Goal: Information Seeking & Learning: Learn about a topic

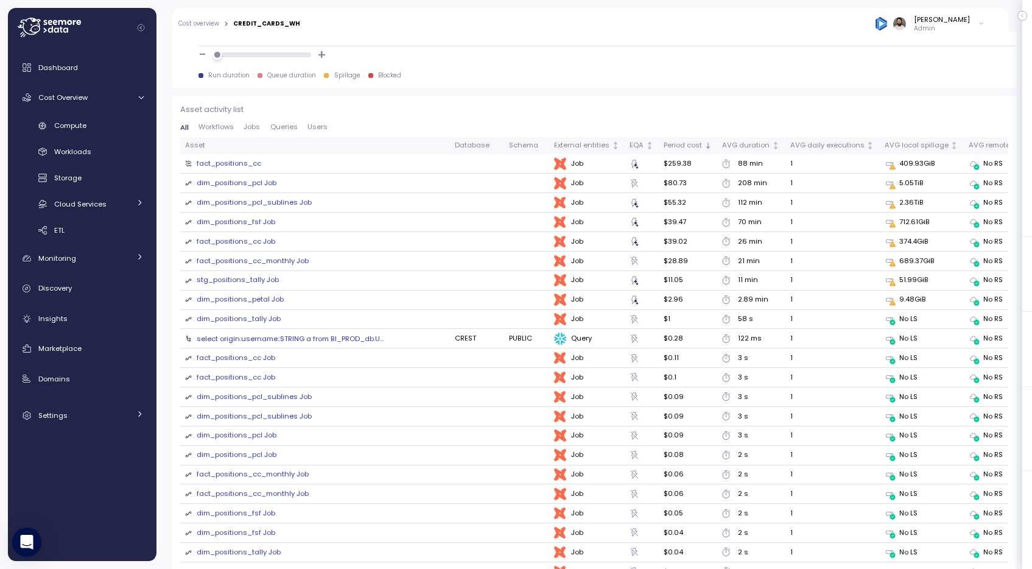
scroll to position [1293, 0]
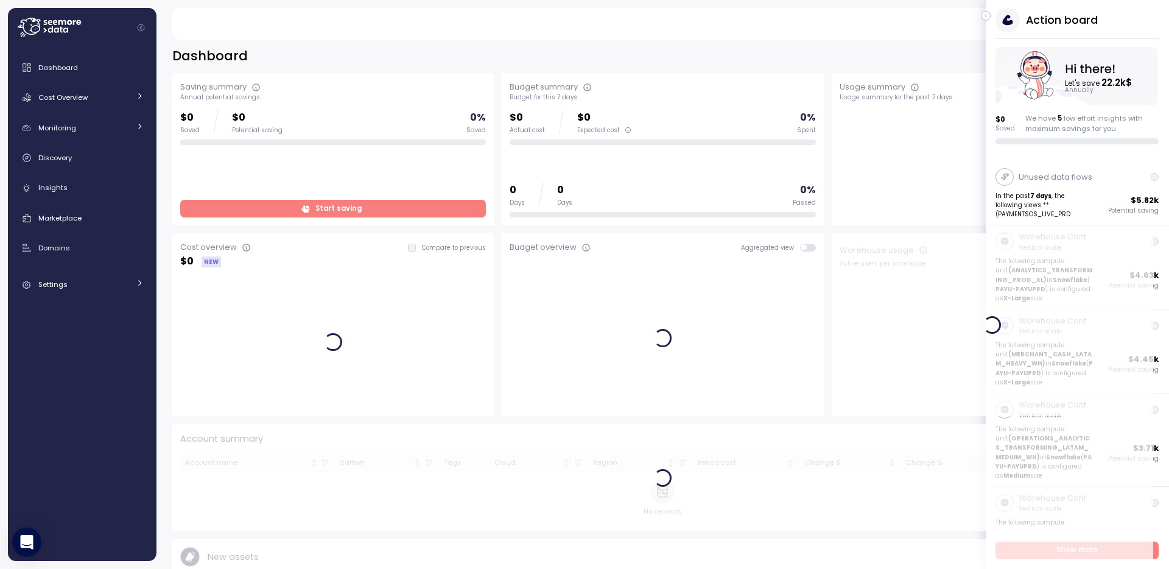
click at [983, 11] on icon "button" at bounding box center [985, 16] width 5 height 15
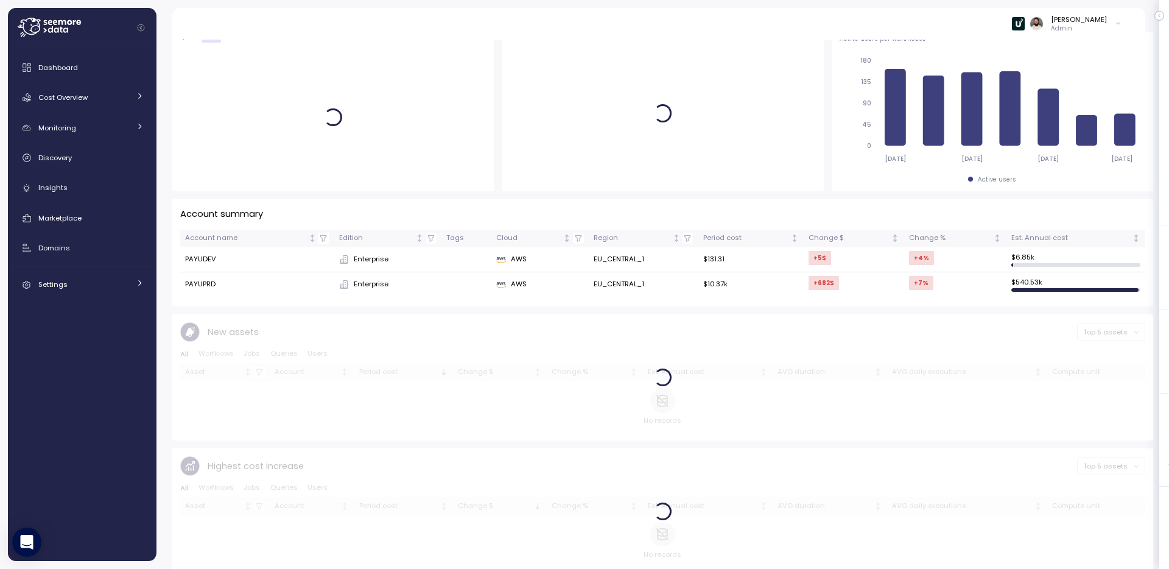
scroll to position [253, 0]
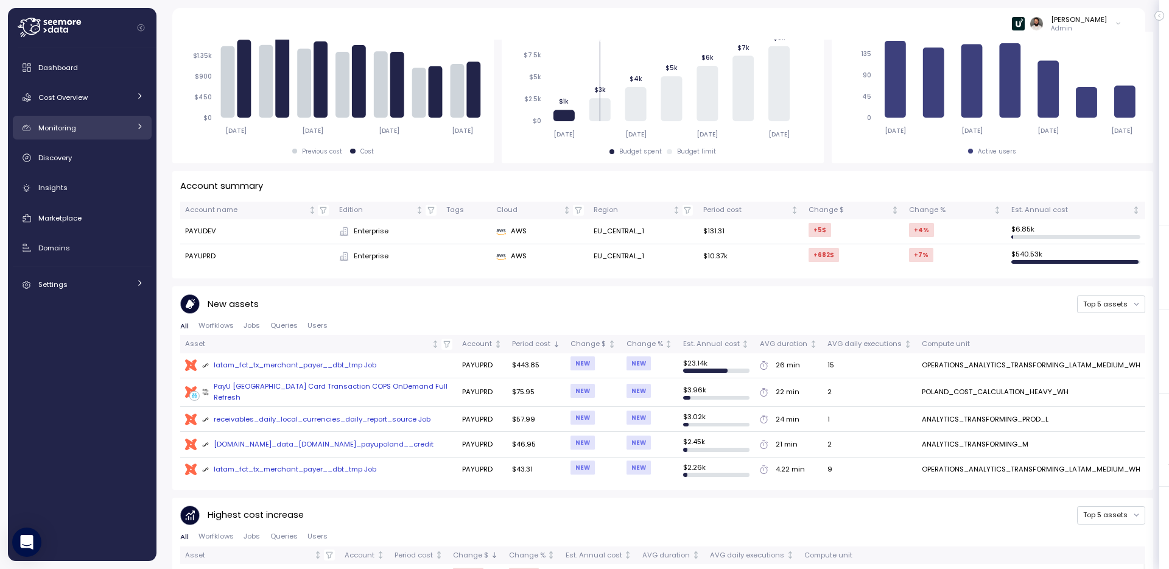
click at [71, 127] on span "Monitoring" at bounding box center [57, 128] width 38 height 10
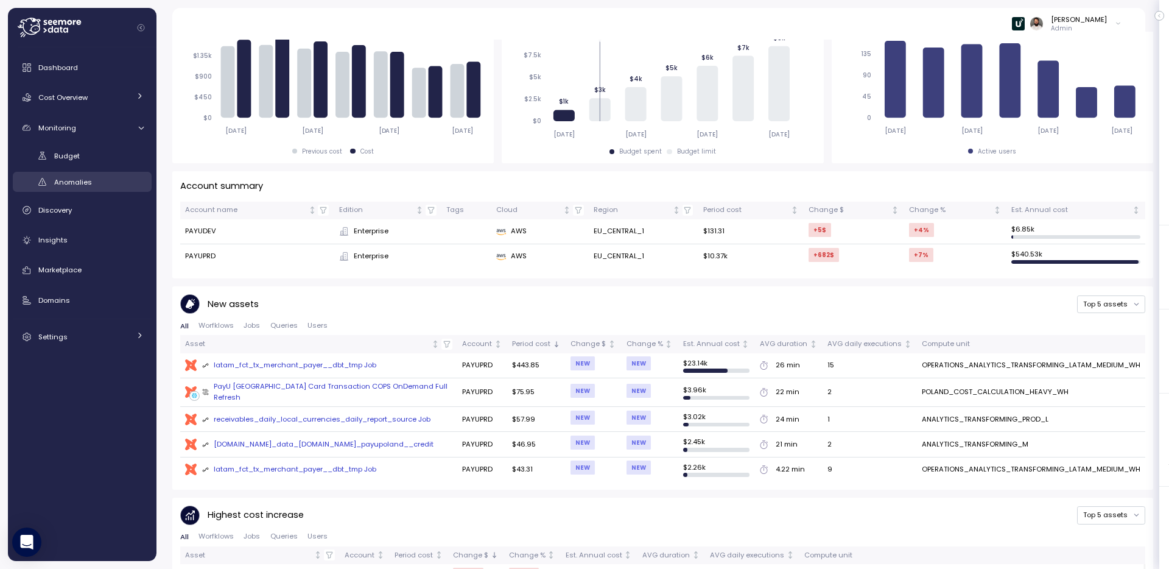
click at [84, 184] on span "Anomalies" at bounding box center [73, 182] width 38 height 10
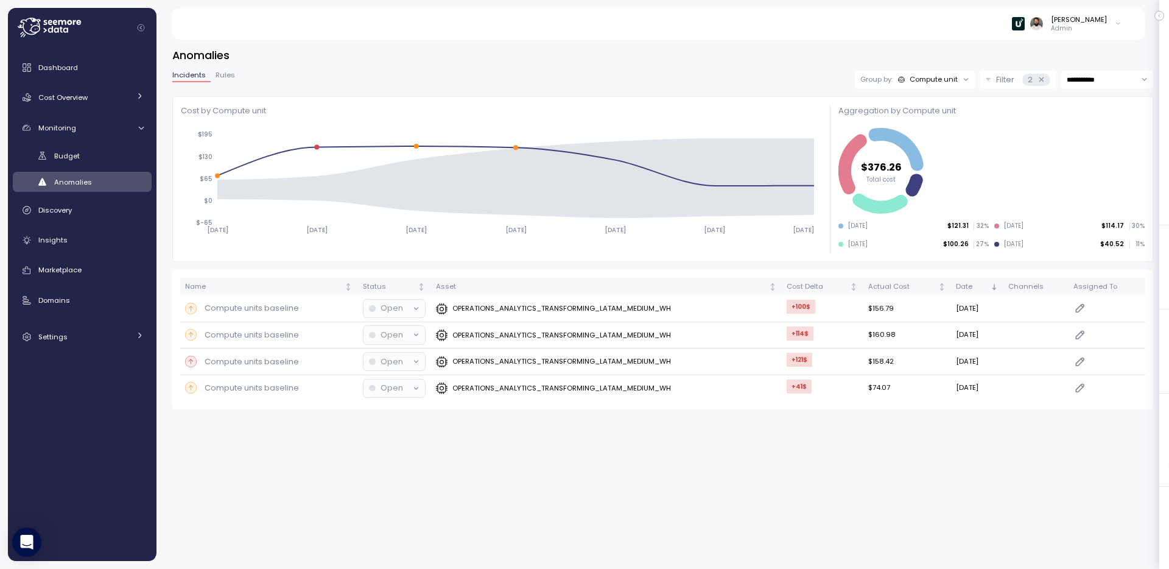
click at [1031, 77] on icon at bounding box center [1041, 79] width 8 height 8
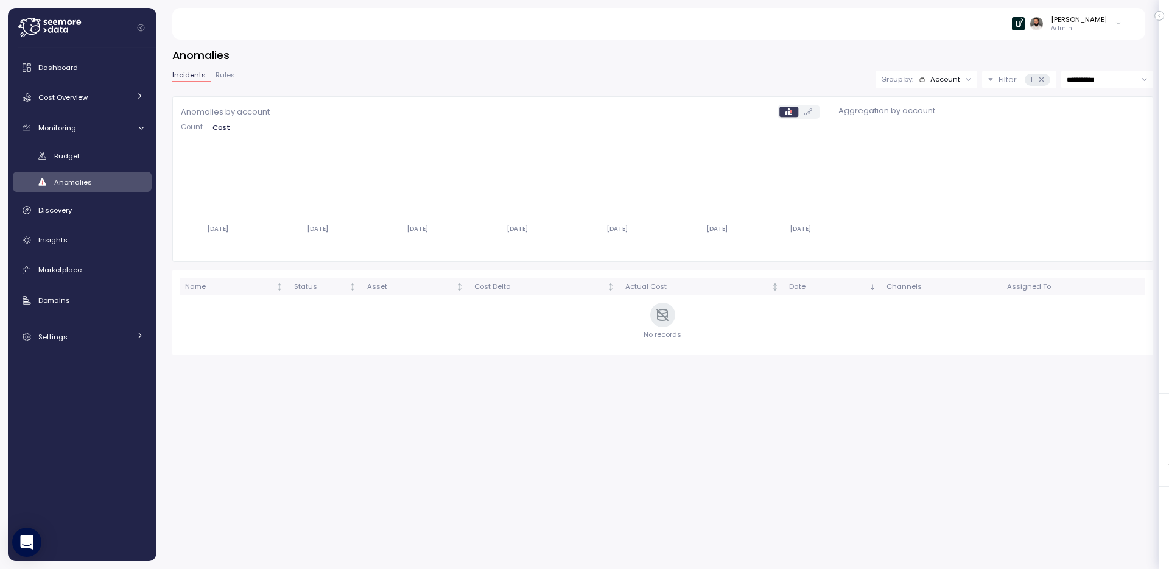
click at [1031, 77] on icon at bounding box center [1041, 79] width 8 height 8
click at [932, 77] on div "Account" at bounding box center [945, 79] width 30 height 10
click at [928, 131] on p "Compute unit" at bounding box center [936, 127] width 48 height 10
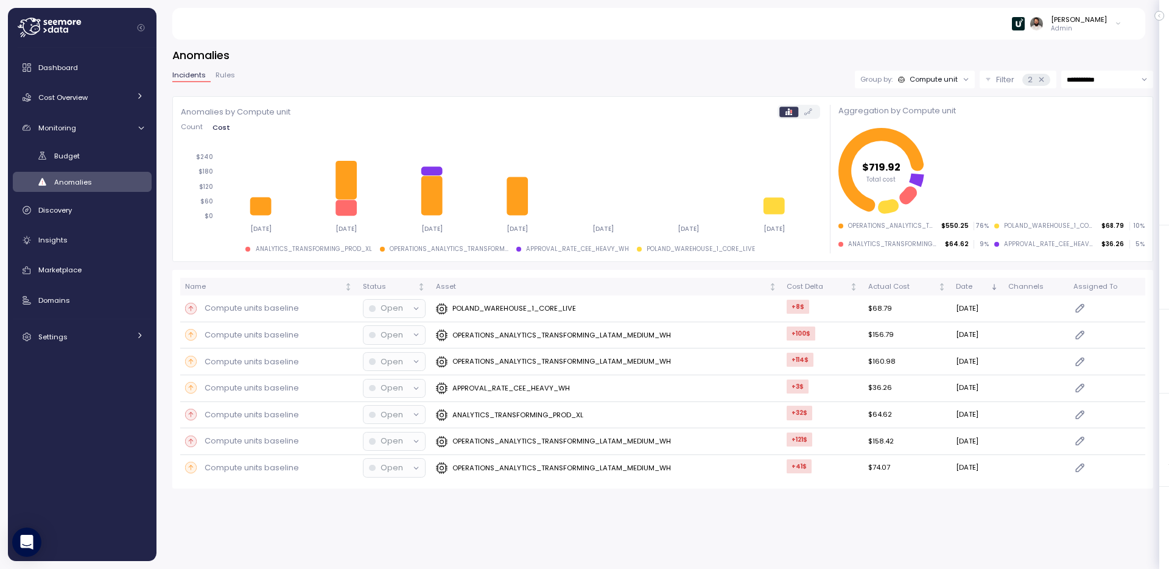
click at [928, 133] on icon "$719.92 Total cost" at bounding box center [991, 171] width 306 height 92
click at [509, 332] on p "OPERATIONS_ANALYTICS_TRANSFORMING_LATAM_MEDIUM_WH" at bounding box center [561, 335] width 219 height 10
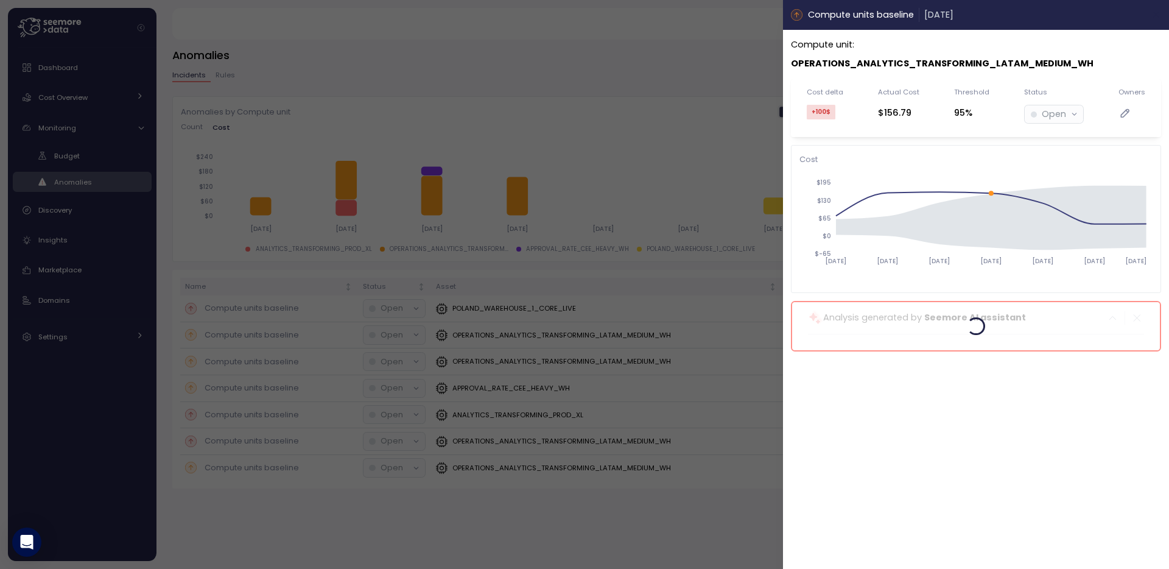
click at [1031, 15] on icon "button" at bounding box center [1157, 15] width 10 height 10
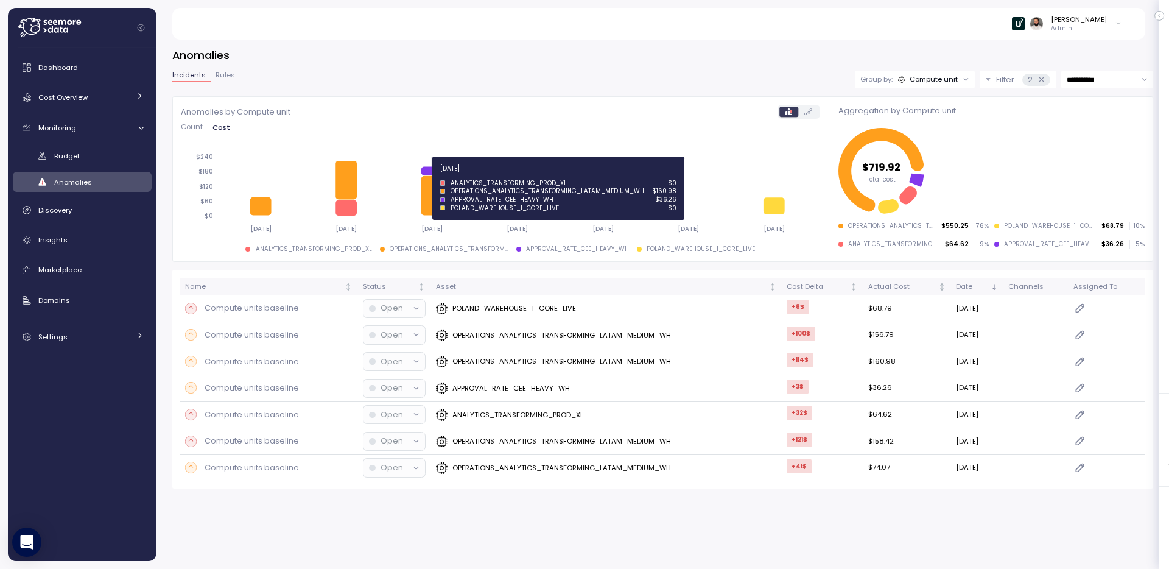
click at [432, 197] on icon at bounding box center [432, 196] width 21 height 40
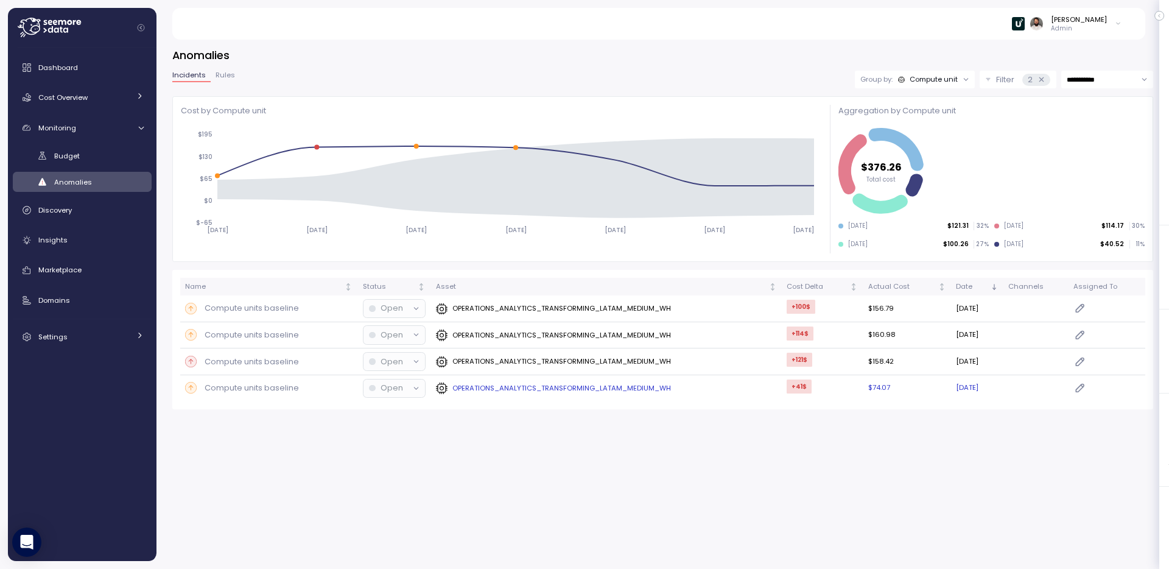
click at [527, 383] on p "OPERATIONS_ANALYTICS_TRANSFORMING_LATAM_MEDIUM_WH" at bounding box center [561, 388] width 219 height 10
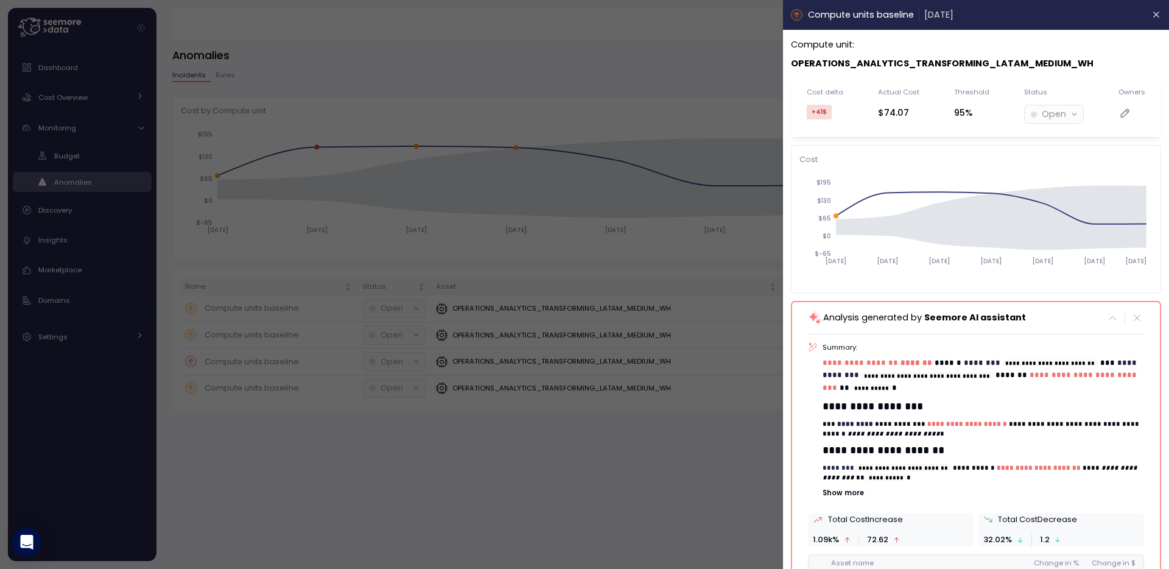
scroll to position [99, 0]
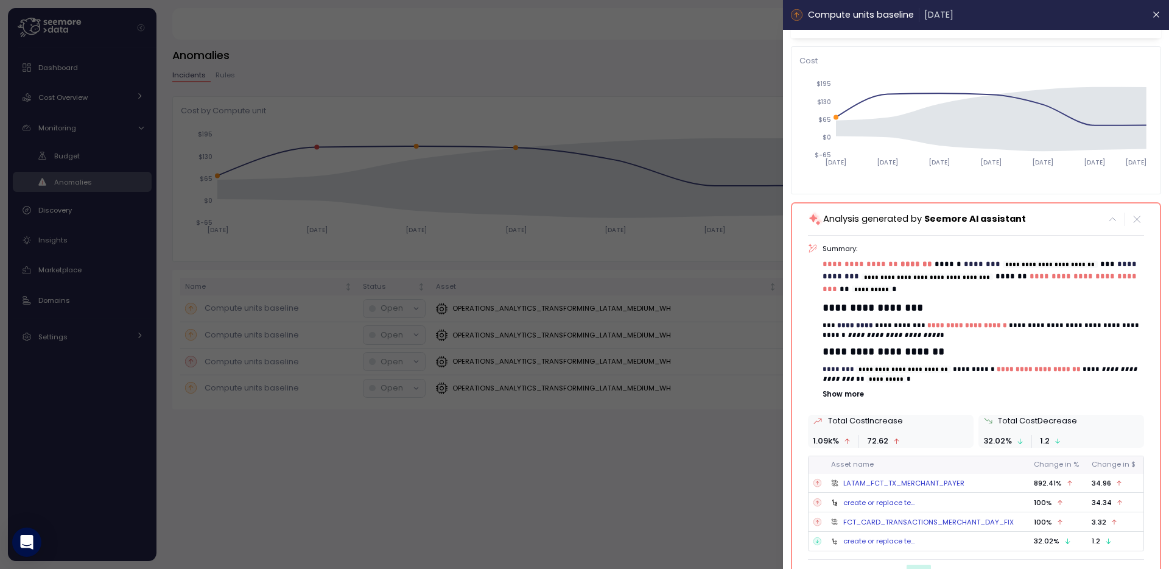
click at [849, 389] on p "Show more" at bounding box center [983, 394] width 321 height 10
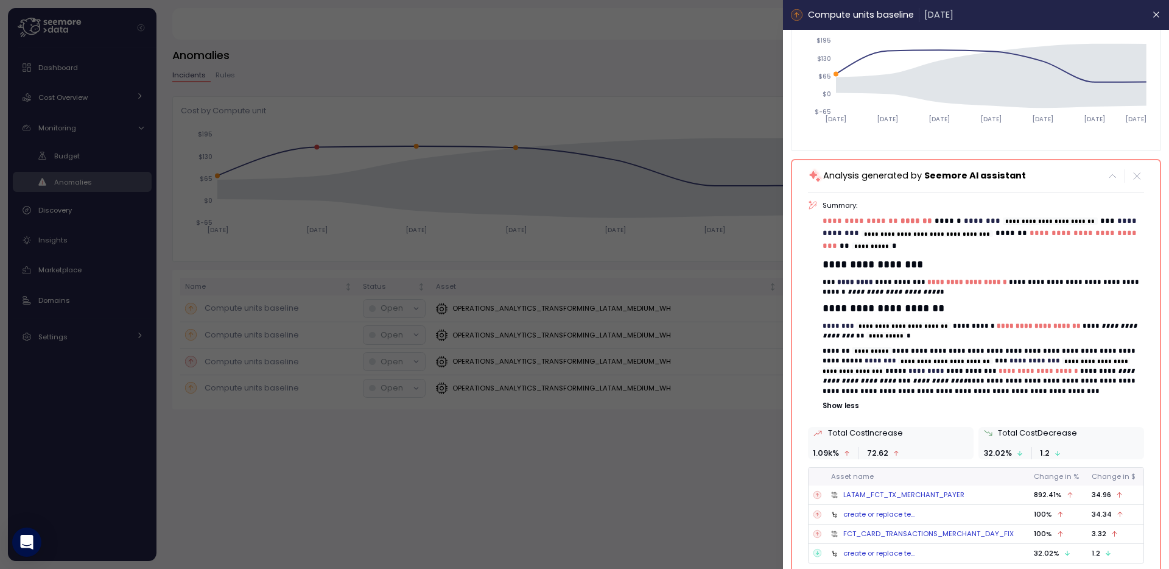
scroll to position [144, 0]
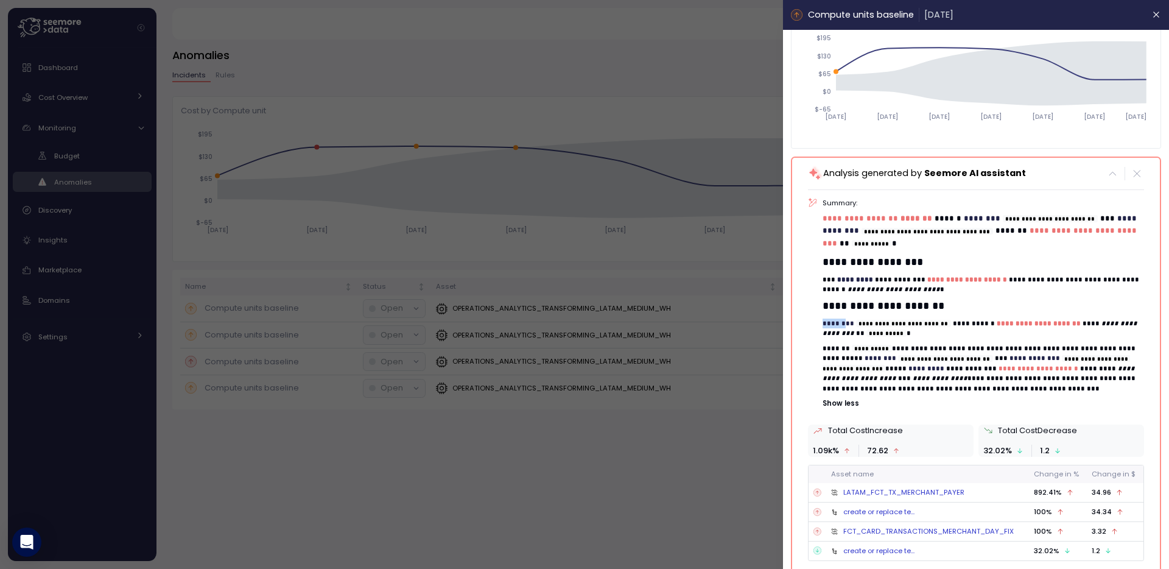
drag, startPoint x: 833, startPoint y: 305, endPoint x: 845, endPoint y: 305, distance: 12.2
click at [845, 305] on div "**********" at bounding box center [976, 303] width 336 height 211
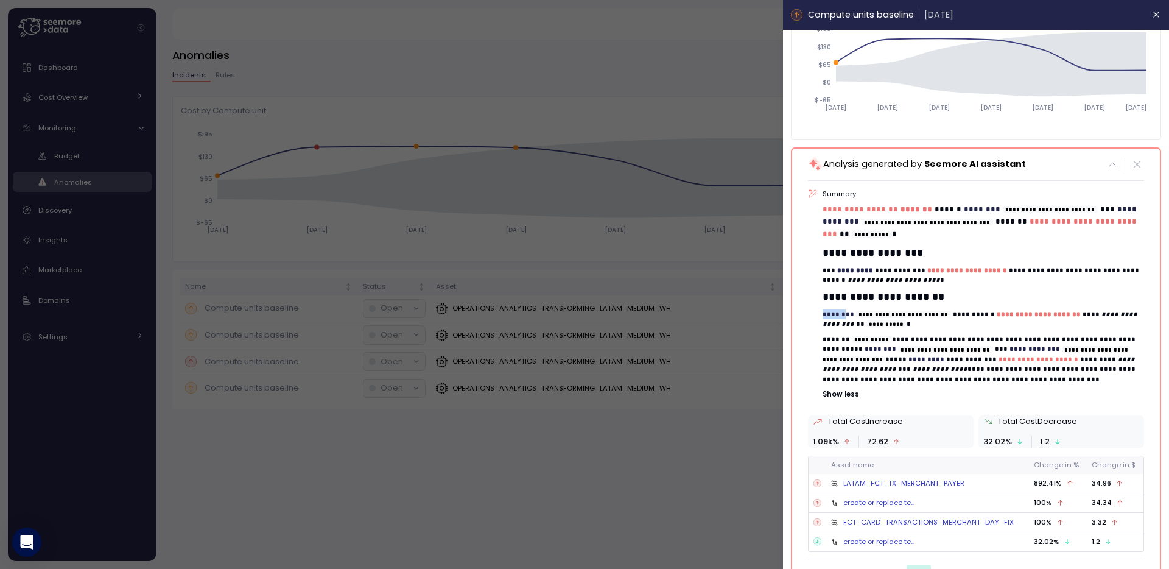
click at [908, 478] on link "LATAM_FCT_TX_MERCHANT_PAYER" at bounding box center [903, 483] width 121 height 10
click at [865, 345] on span "********" at bounding box center [881, 348] width 33 height 7
drag, startPoint x: 900, startPoint y: 349, endPoint x: 945, endPoint y: 349, distance: 45.0
click at [945, 349] on p "**********" at bounding box center [983, 359] width 321 height 50
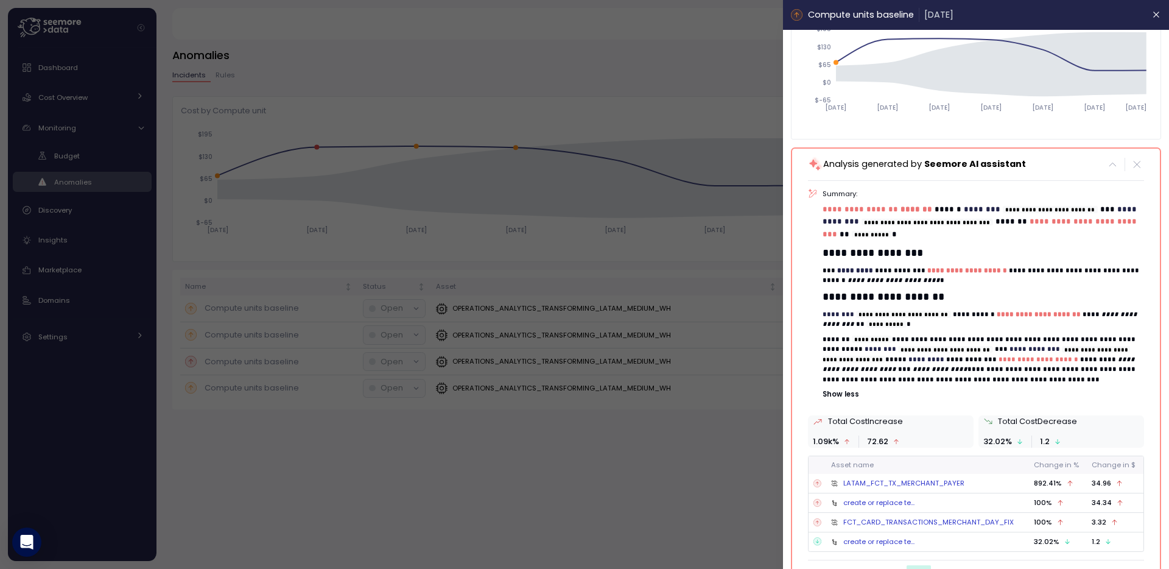
click at [945, 349] on p "**********" at bounding box center [983, 359] width 321 height 50
click at [1031, 415] on div "Total Cost Decrease 32.02 % 1.2" at bounding box center [1061, 431] width 166 height 32
click at [509, 77] on div at bounding box center [584, 284] width 1169 height 569
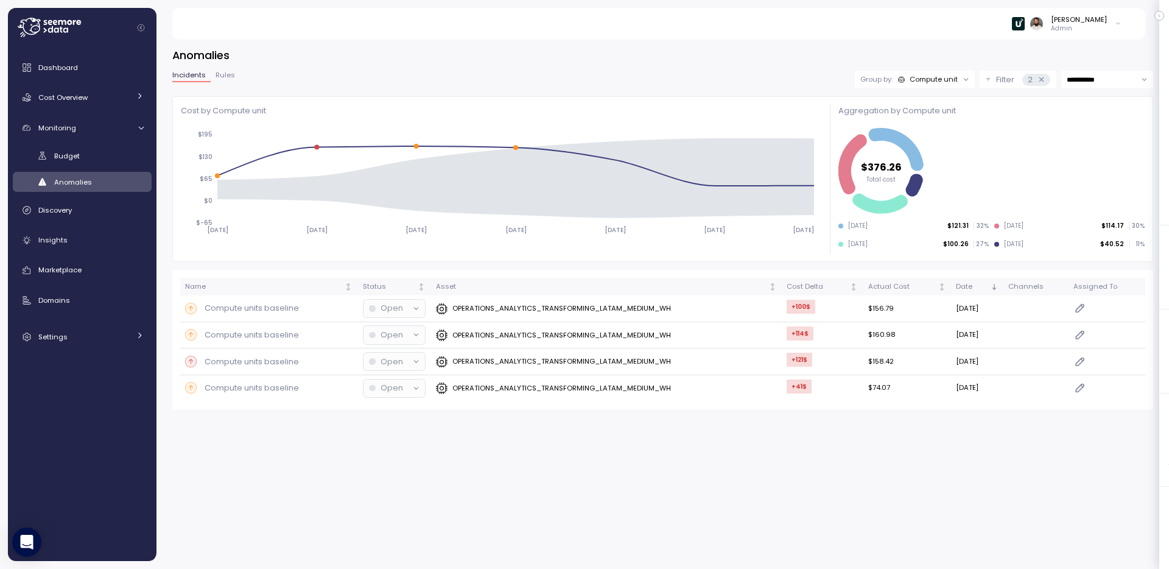
click at [1031, 79] on input "**********" at bounding box center [1107, 80] width 92 height 18
click at [1031, 158] on span "Last 14 days" at bounding box center [1088, 154] width 43 height 11
type input "**********"
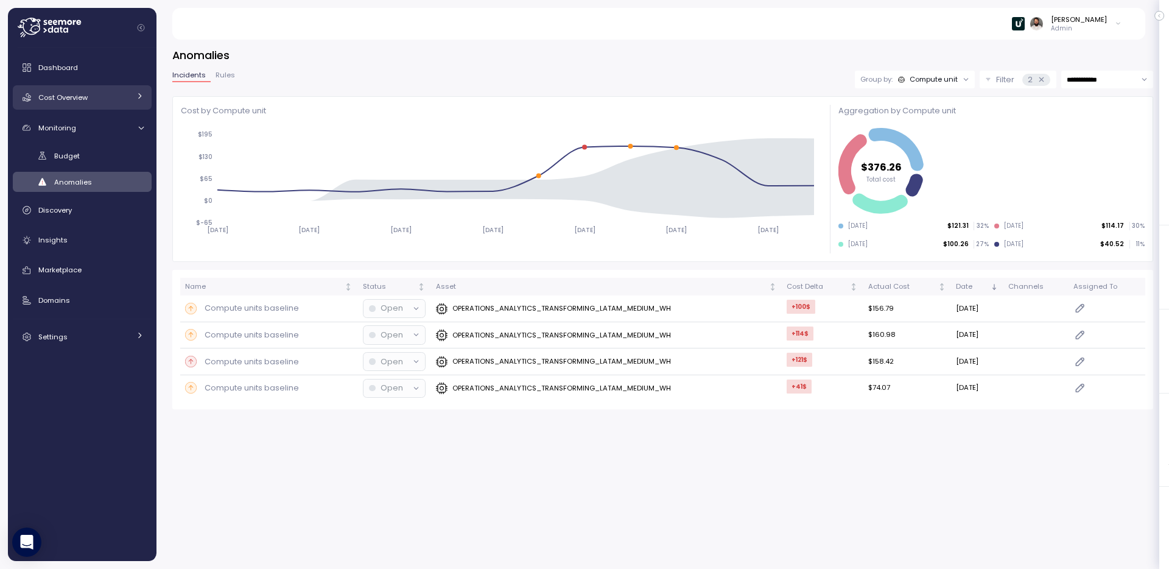
click at [113, 102] on div "Cost Overview" at bounding box center [83, 97] width 91 height 12
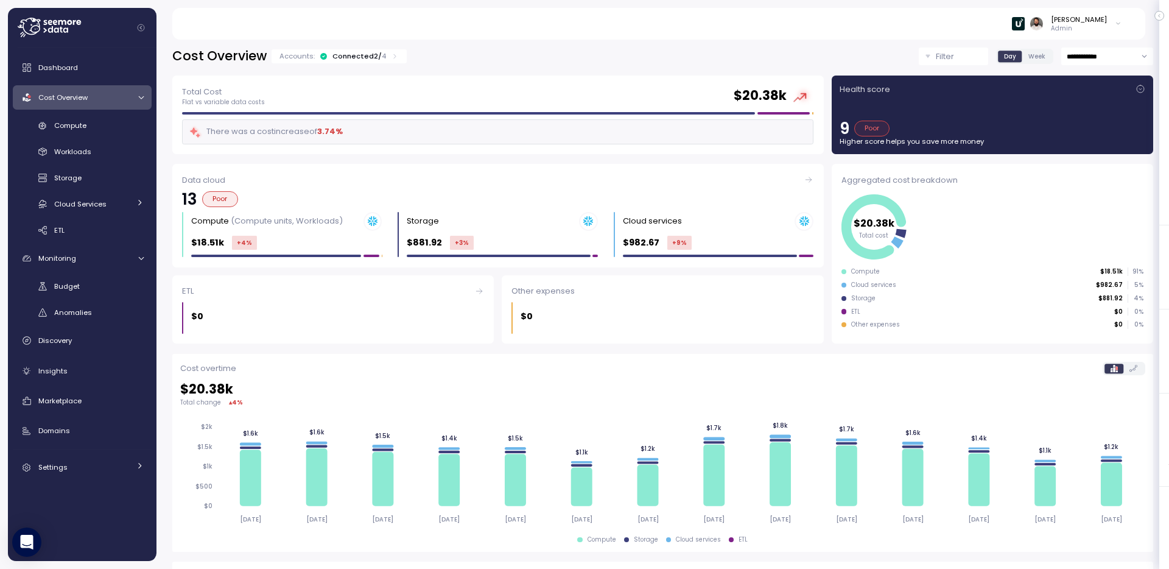
click at [383, 54] on div "Accounts: Connected 2 / 4" at bounding box center [338, 56] width 119 height 10
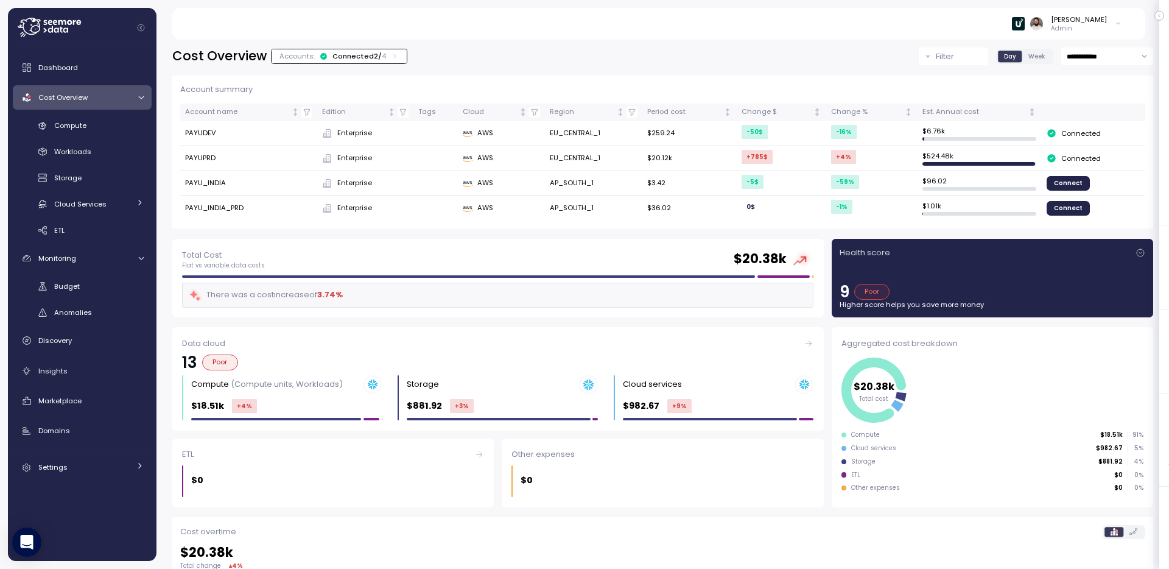
click at [205, 161] on td "PAYUPRD" at bounding box center [249, 158] width 138 height 25
click at [1031, 61] on input "**********" at bounding box center [1107, 56] width 92 height 18
click at [1031, 119] on div "Last 7 days" at bounding box center [1106, 114] width 88 height 16
type input "**********"
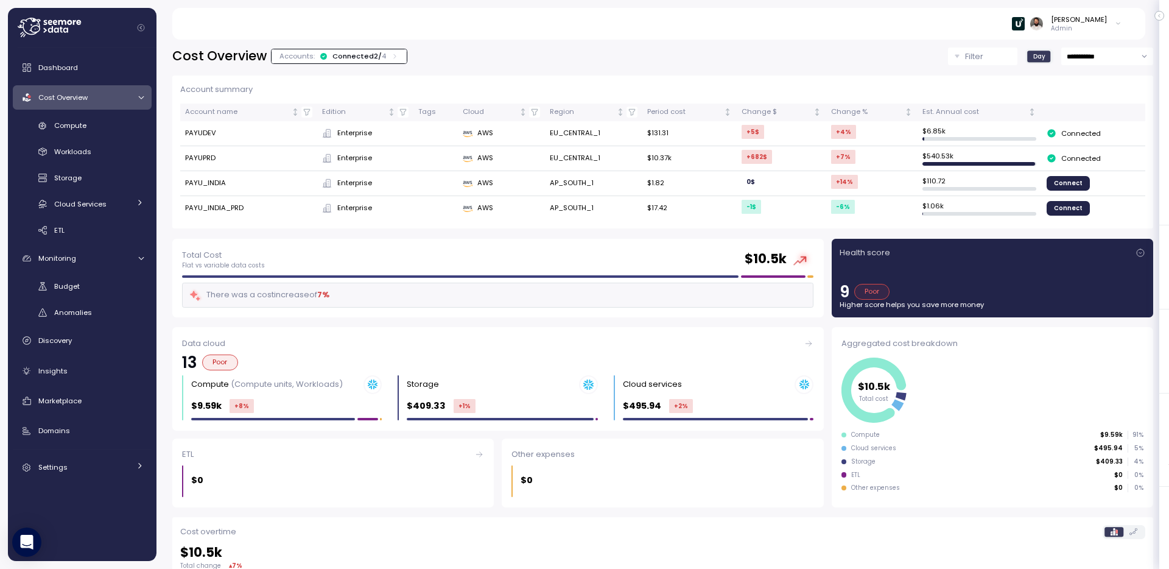
click at [752, 156] on div "+682 $" at bounding box center [756, 157] width 30 height 14
click at [751, 156] on div "+682 $" at bounding box center [756, 157] width 30 height 14
click at [99, 128] on div "Compute" at bounding box center [98, 125] width 89 height 12
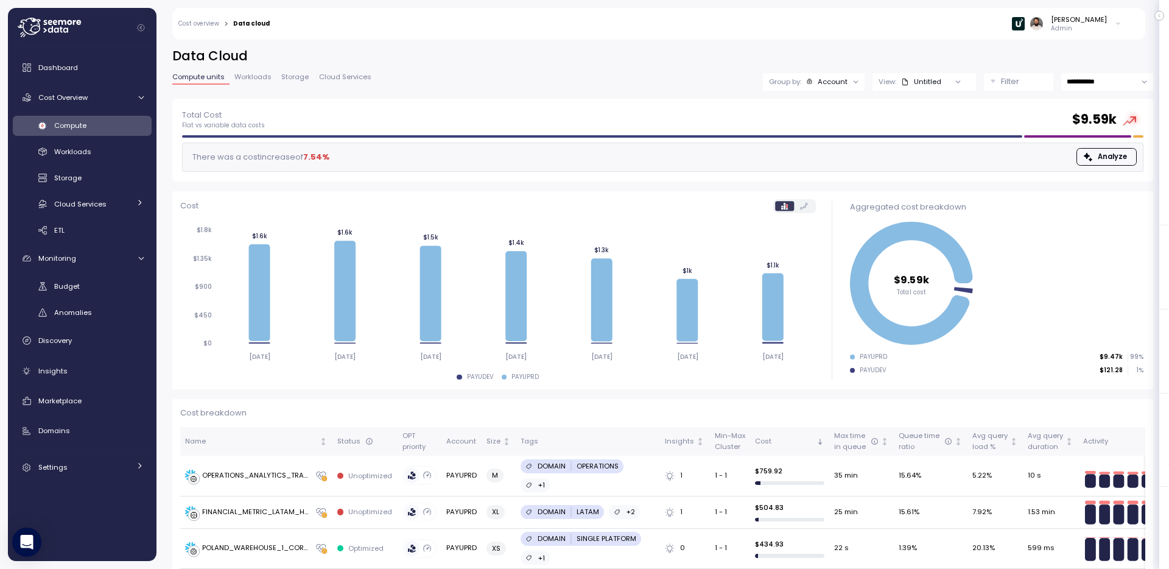
click at [997, 85] on button "Filter" at bounding box center [1018, 82] width 69 height 18
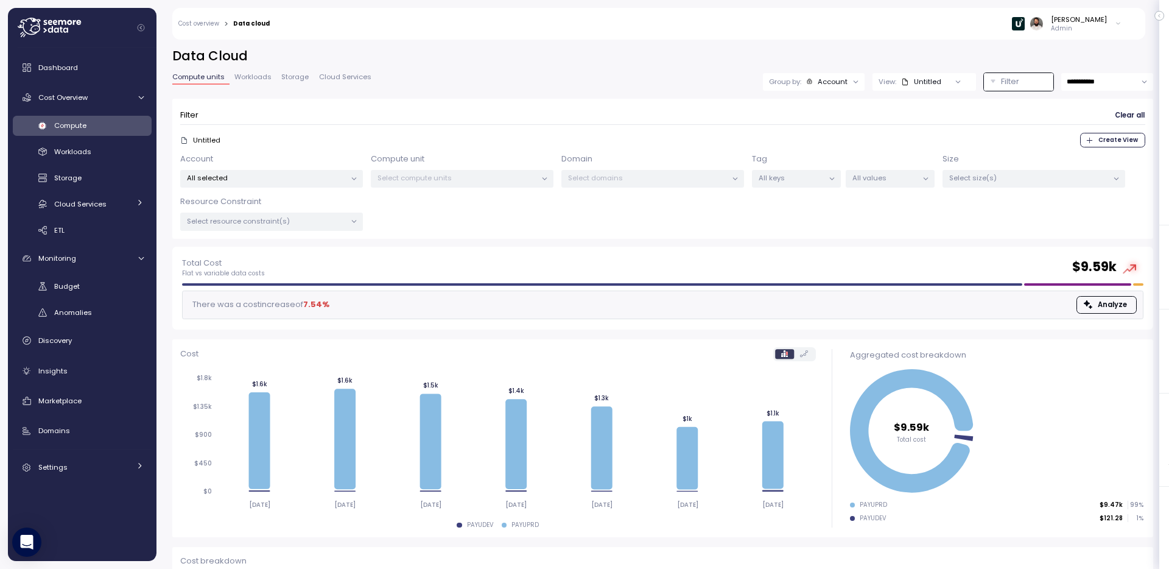
click at [631, 177] on p "Select domains" at bounding box center [647, 178] width 159 height 10
click at [485, 184] on div "Select compute units" at bounding box center [462, 179] width 183 height 18
click at [480, 177] on p "Select compute units" at bounding box center [456, 178] width 159 height 10
click at [107, 427] on div "Domains" at bounding box center [90, 430] width 105 height 12
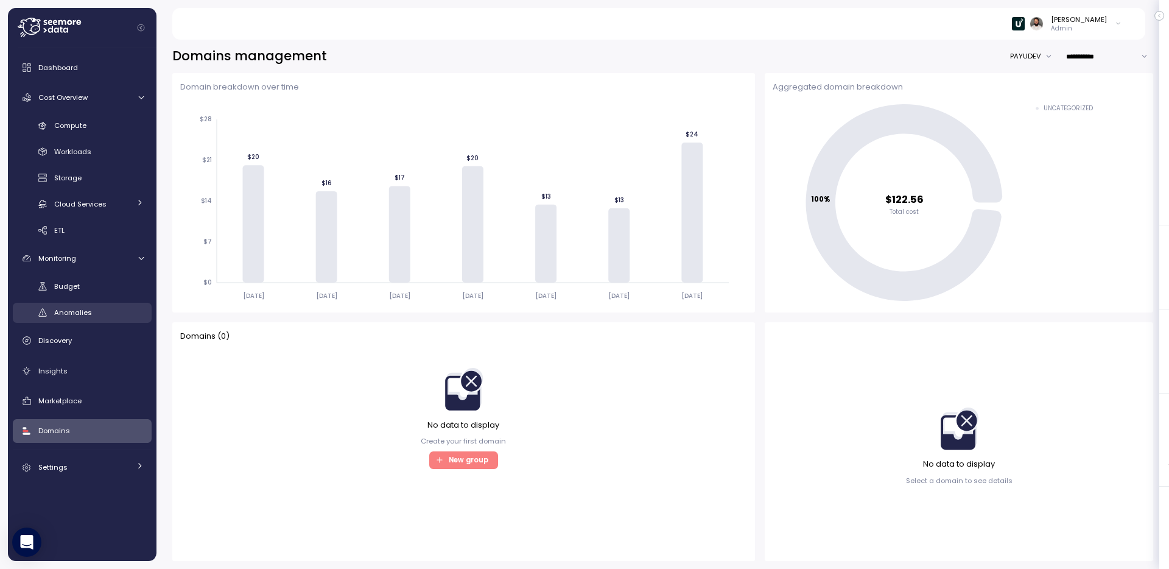
click at [101, 308] on div "Anomalies" at bounding box center [98, 312] width 89 height 12
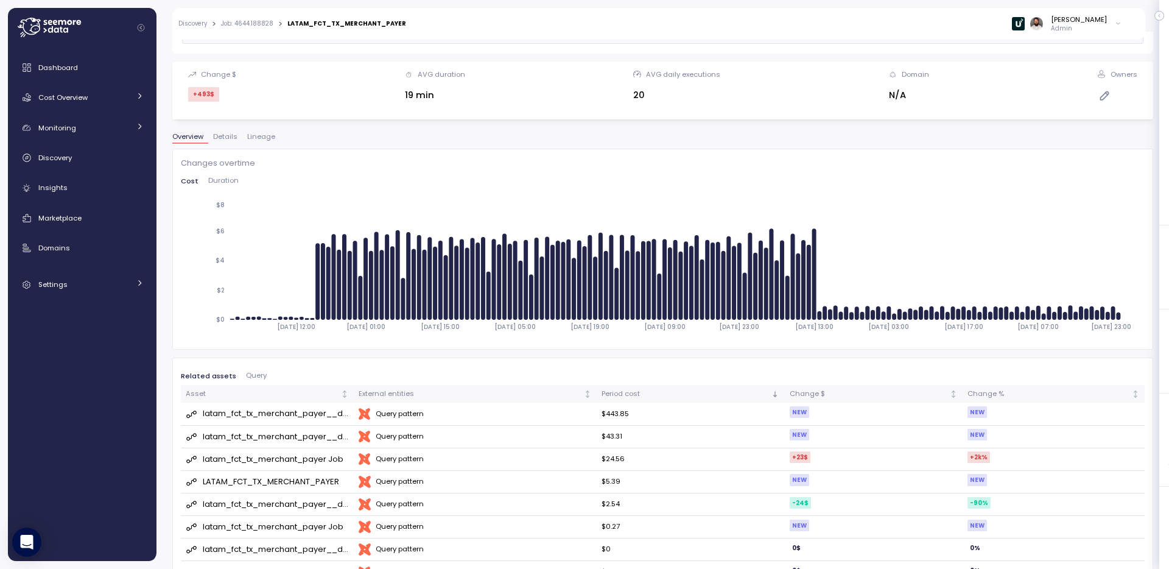
scroll to position [298, 0]
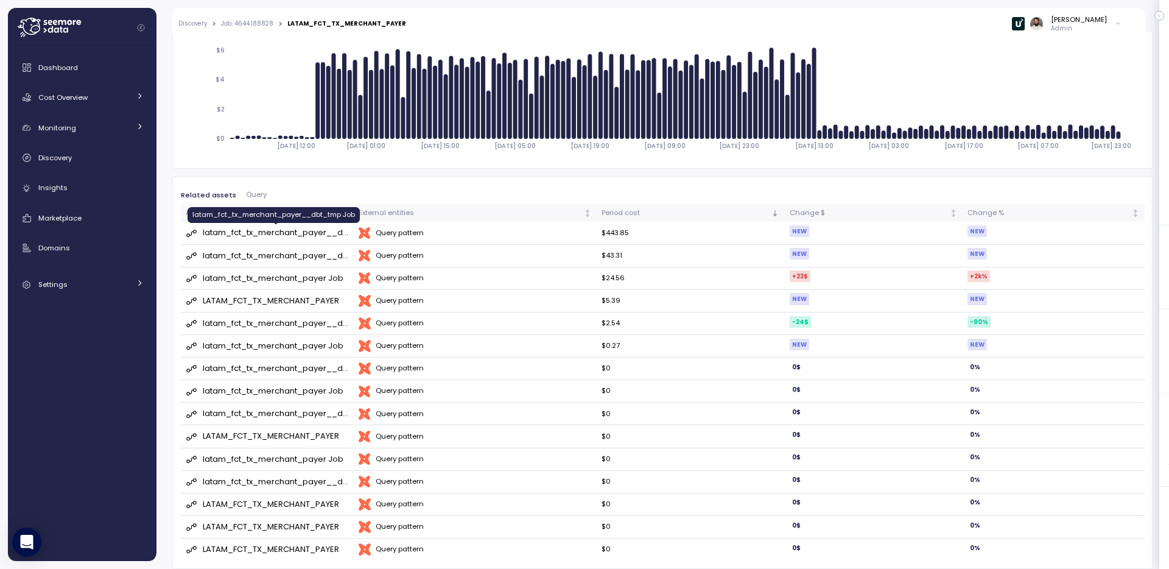
click at [321, 233] on div "latam_fct_tx_merchant_payer__dbt_tmp Job" at bounding box center [276, 232] width 147 height 12
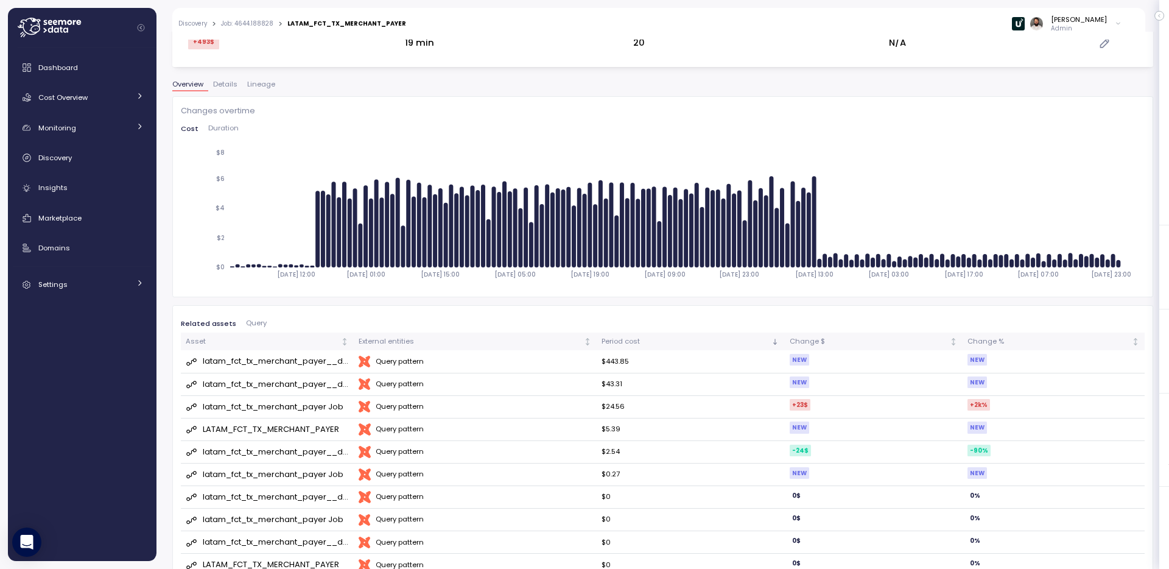
scroll to position [45, 0]
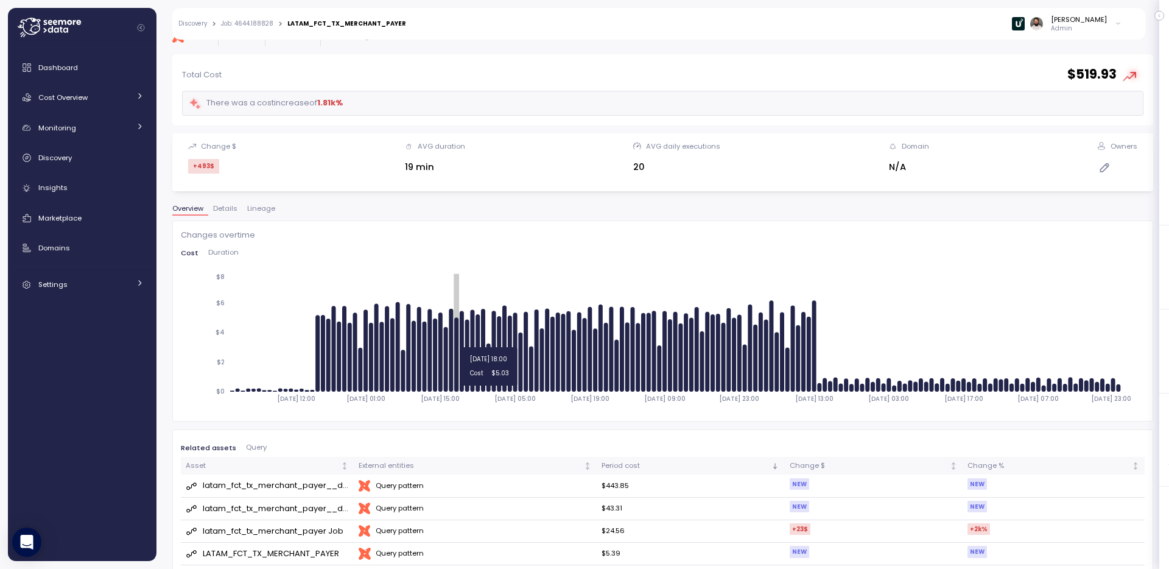
drag, startPoint x: 300, startPoint y: 341, endPoint x: 456, endPoint y: 341, distance: 155.8
click at [457, 341] on icon "[DATE] 12:00 [DATE] 01:00 [DATE] 15:00 [DATE] 05:00 [DATE] 19:00 [DATE] 09:00 […" at bounding box center [663, 341] width 964 height 142
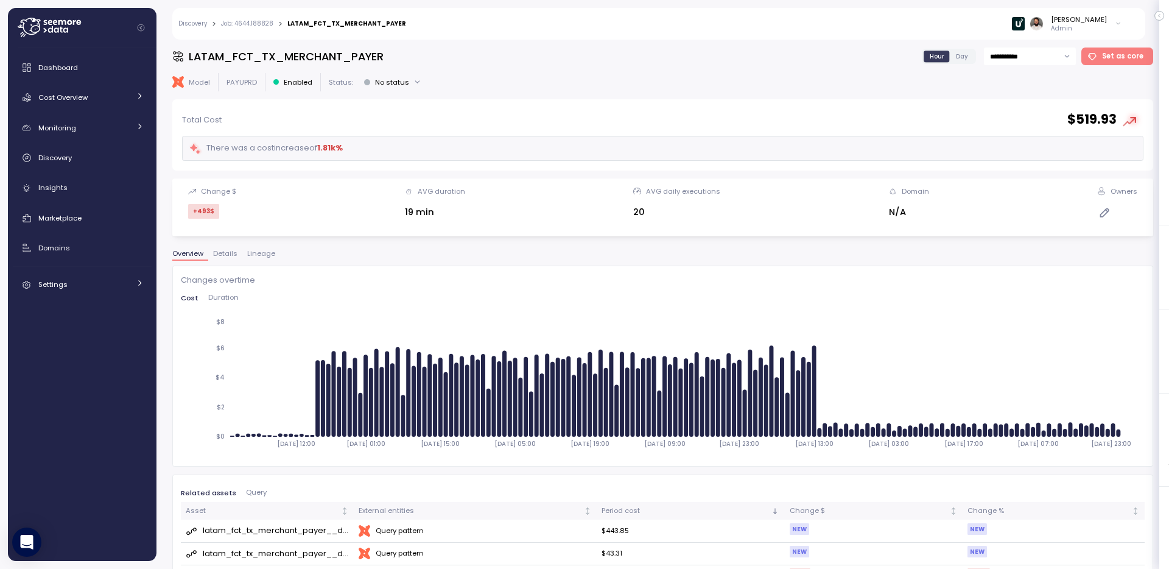
click at [262, 247] on div "**********" at bounding box center [662, 303] width 981 height 513
click at [259, 253] on span "Lineage" at bounding box center [261, 253] width 28 height 7
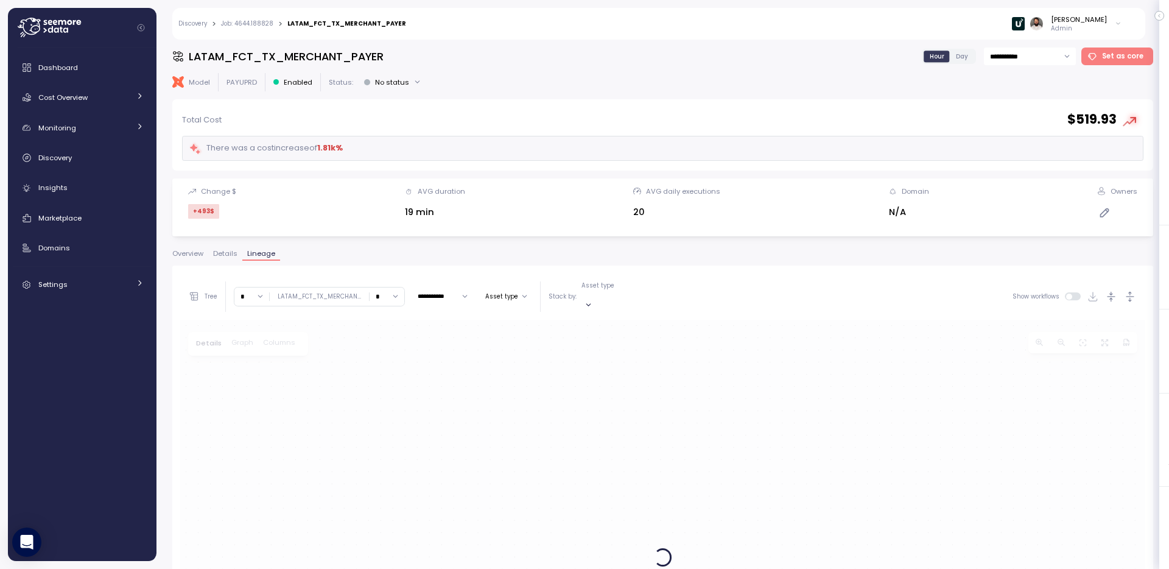
scroll to position [234, 0]
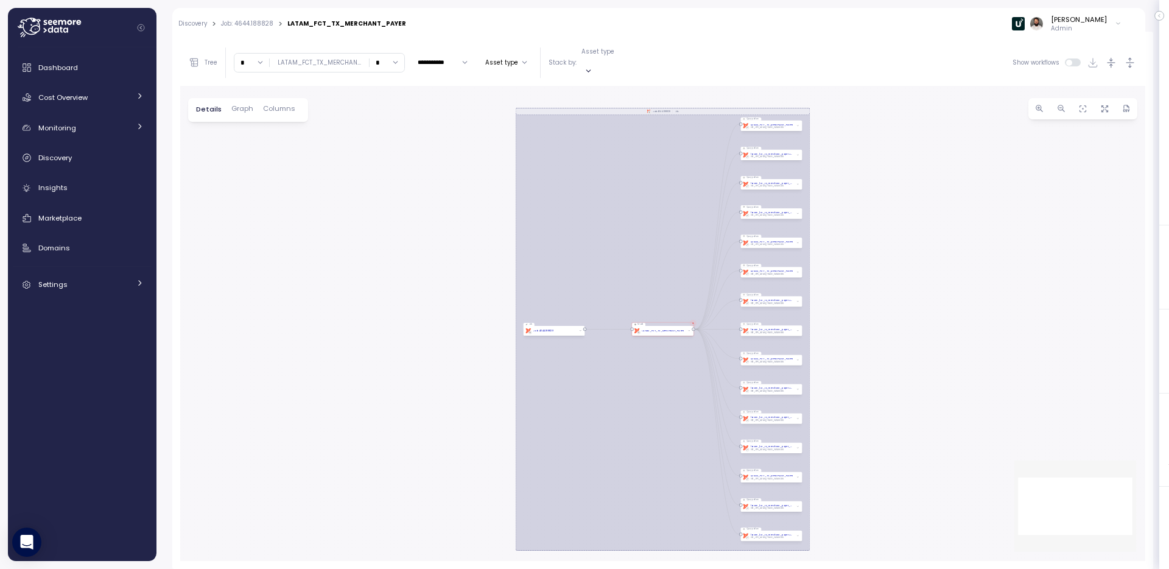
click at [383, 57] on input "*" at bounding box center [386, 63] width 35 height 18
click at [385, 137] on div "2" at bounding box center [385, 132] width 29 height 16
type input "*"
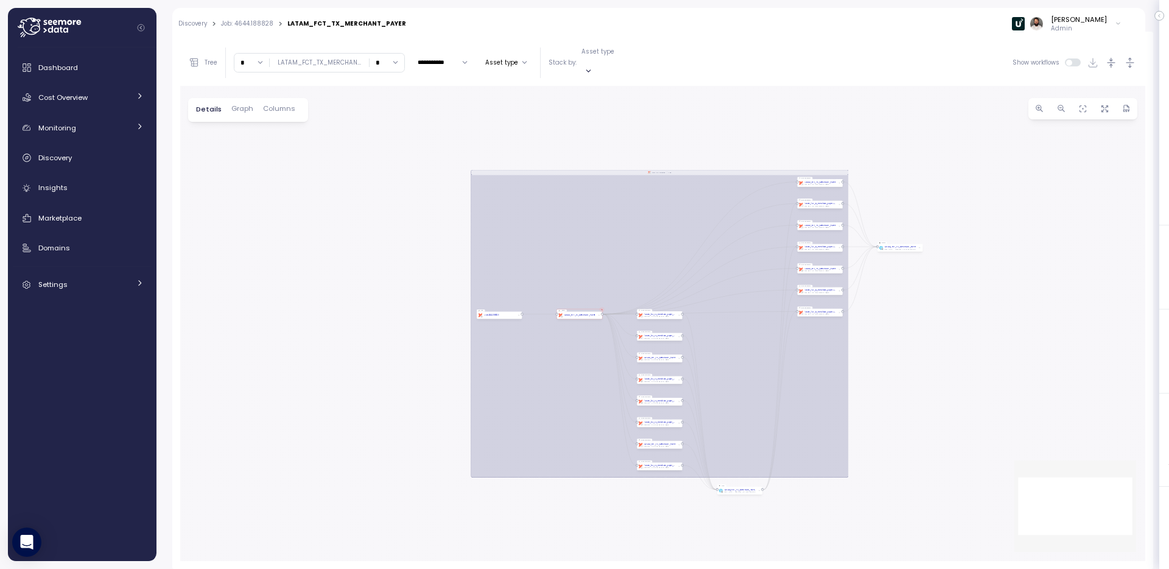
click at [397, 240] on div "dbt Job: 4644.188828 Job Job dbt Job: 4644.188828 Model dbt LATAM_FCT_TX_MERCHA…" at bounding box center [662, 323] width 965 height 475
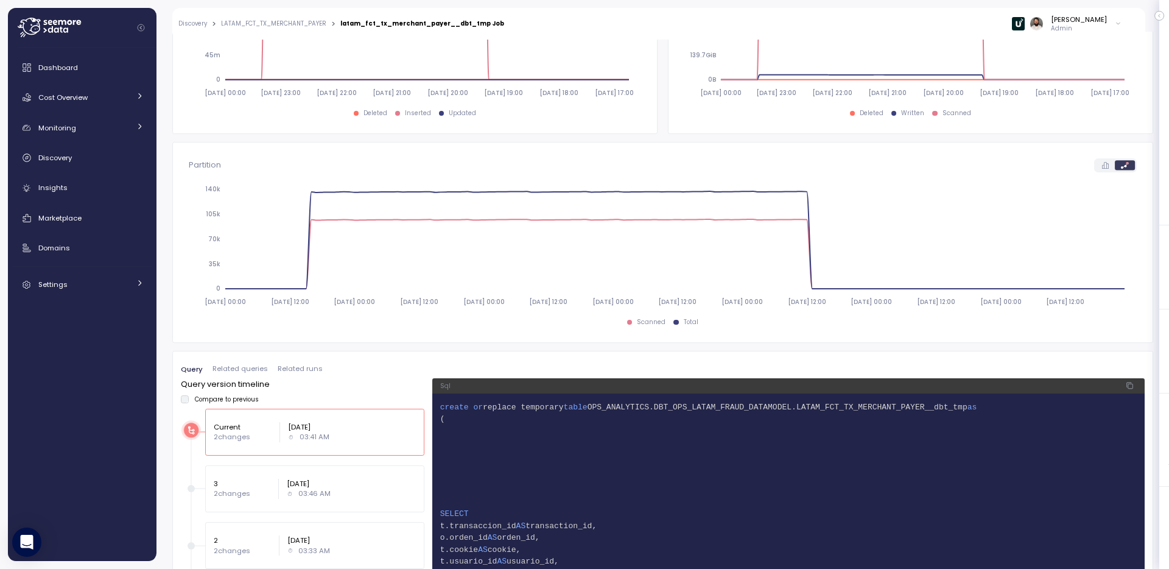
scroll to position [140, 0]
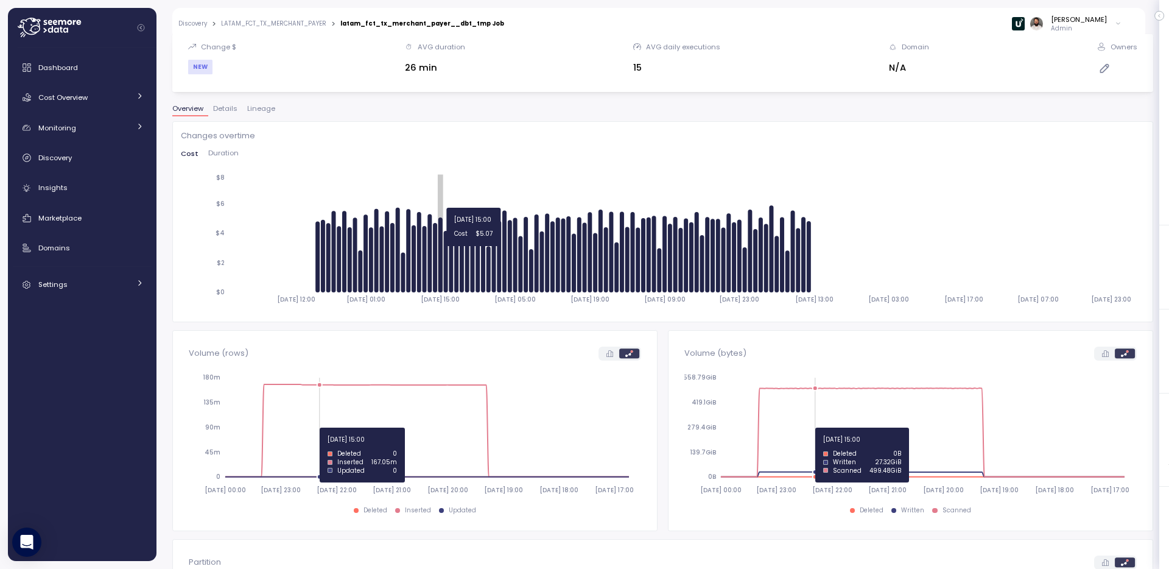
drag, startPoint x: 318, startPoint y: 252, endPoint x: 436, endPoint y: 251, distance: 118.7
click at [437, 251] on icon "[DATE] 12:00 [DATE] 01:00 [DATE] 15:00 [DATE] 05:00 [DATE] 19:00 [DATE] 09:00 […" at bounding box center [663, 242] width 964 height 142
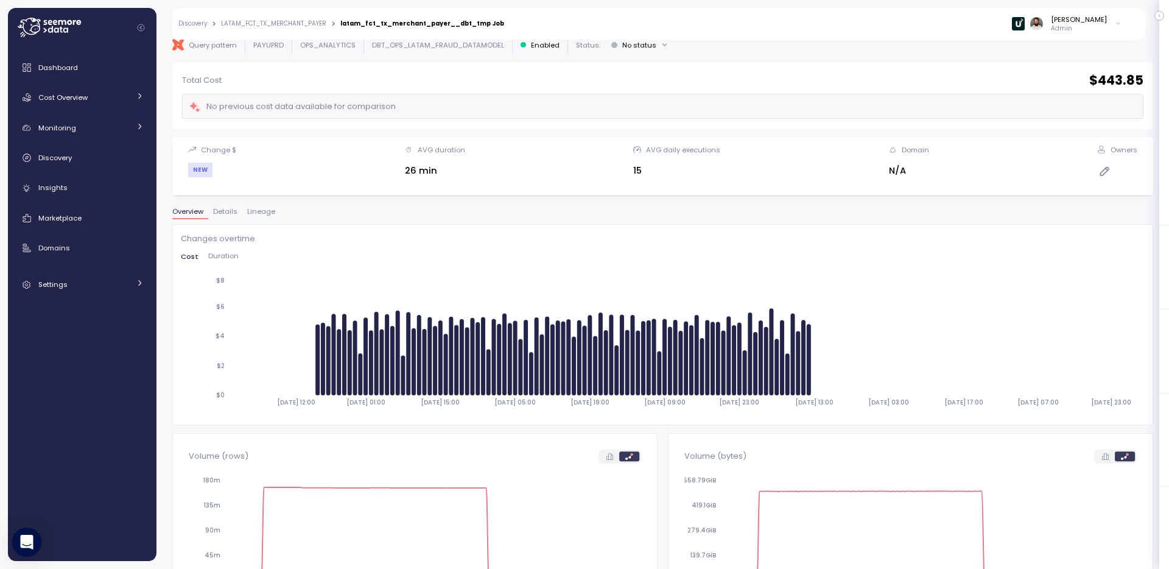
scroll to position [36, 0]
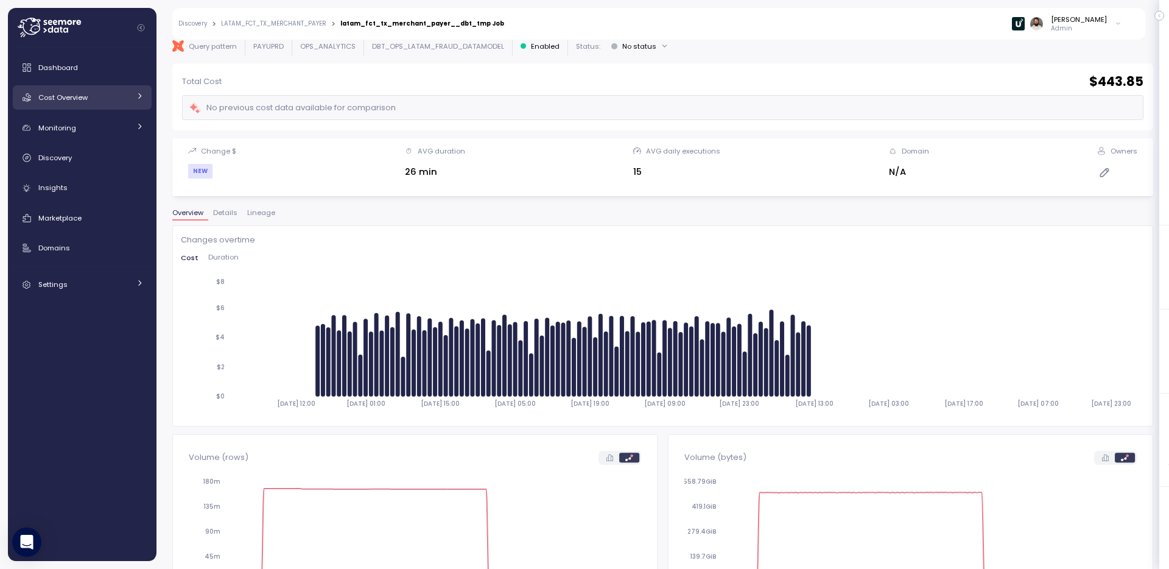
click at [105, 93] on div "Cost Overview" at bounding box center [83, 97] width 91 height 12
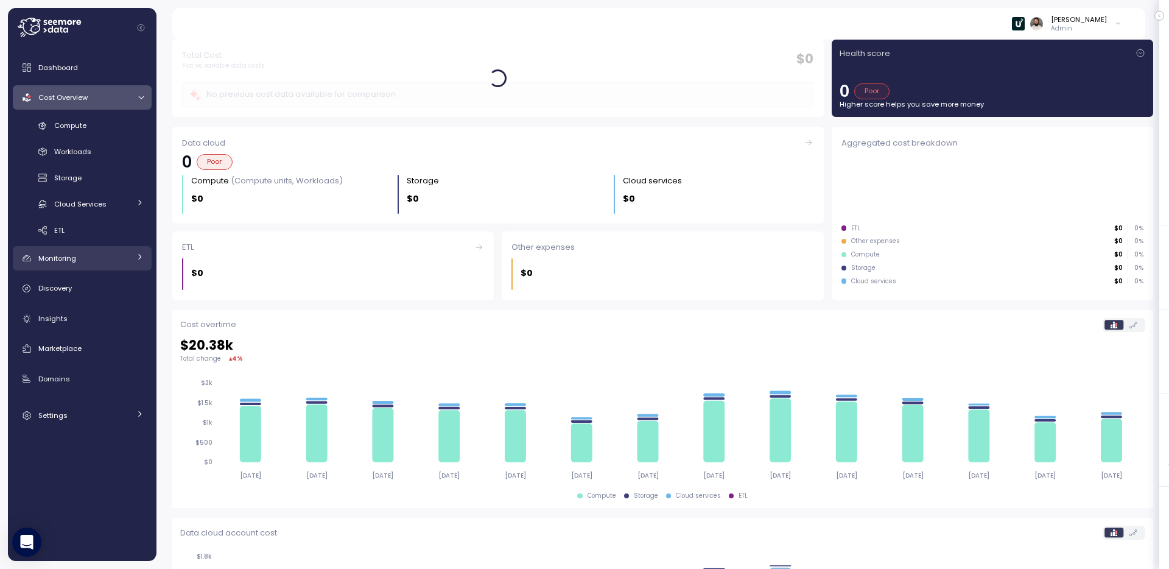
click at [100, 253] on div "Monitoring" at bounding box center [83, 258] width 91 height 12
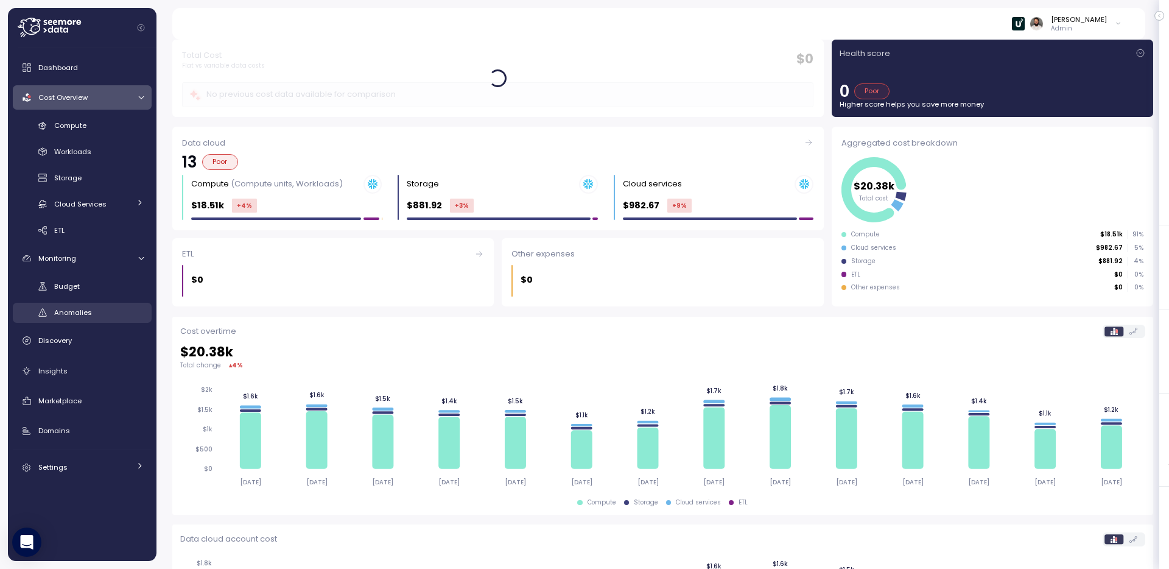
click at [91, 322] on link "Anomalies" at bounding box center [82, 313] width 139 height 20
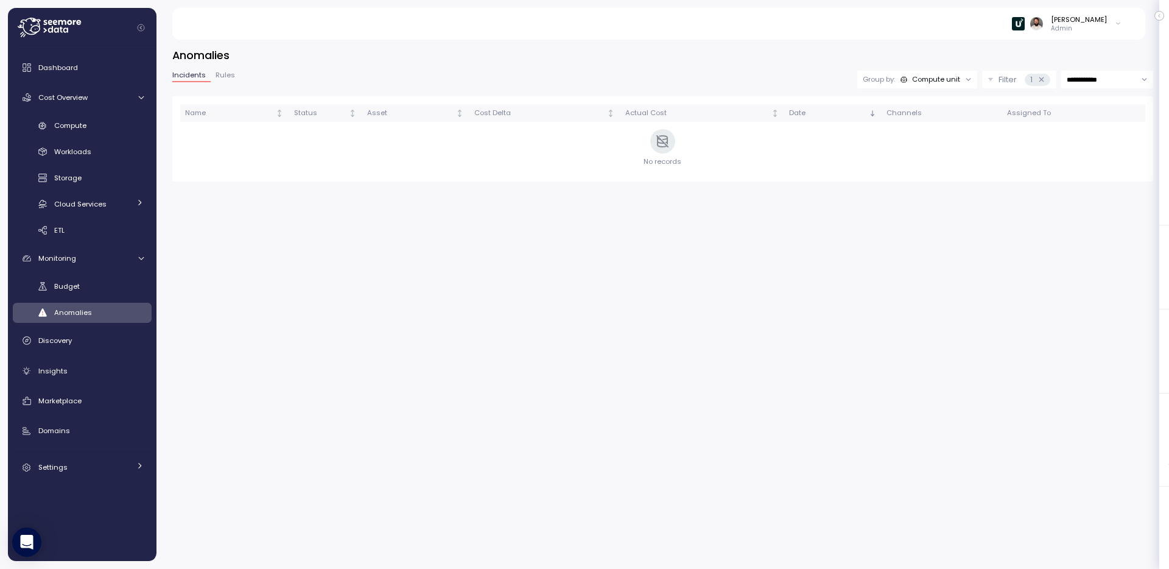
click at [948, 82] on div "Compute unit" at bounding box center [936, 79] width 48 height 10
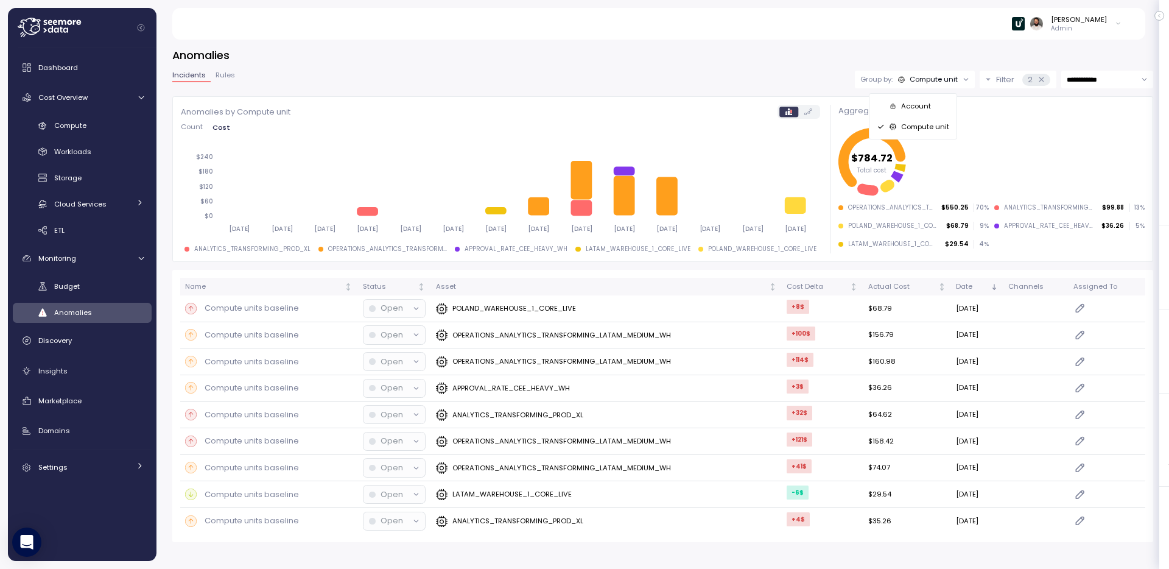
click at [701, 67] on div "**********" at bounding box center [662, 294] width 981 height 494
click at [539, 333] on p "OPERATIONS_ANALYTICS_TRANSFORMING_LATAM_MEDIUM_WH" at bounding box center [561, 335] width 219 height 10
click at [96, 130] on div "Compute" at bounding box center [98, 125] width 89 height 12
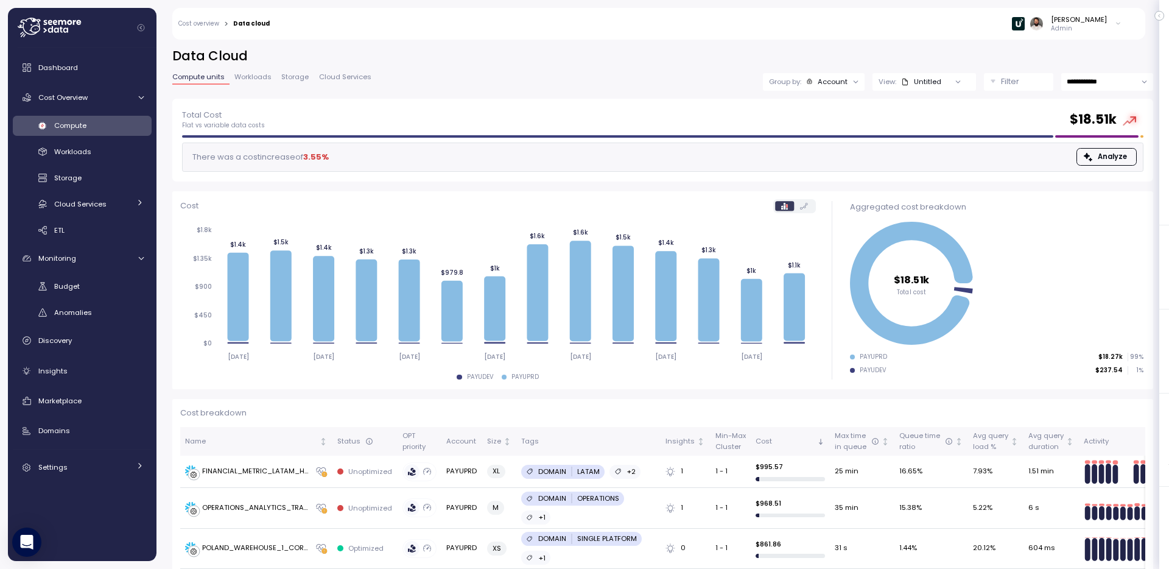
click at [948, 76] on div at bounding box center [957, 81] width 35 height 17
click at [944, 86] on div at bounding box center [957, 81] width 35 height 17
click at [849, 81] on div at bounding box center [855, 81] width 17 height 17
click at [1001, 79] on p "Filter" at bounding box center [1010, 81] width 18 height 12
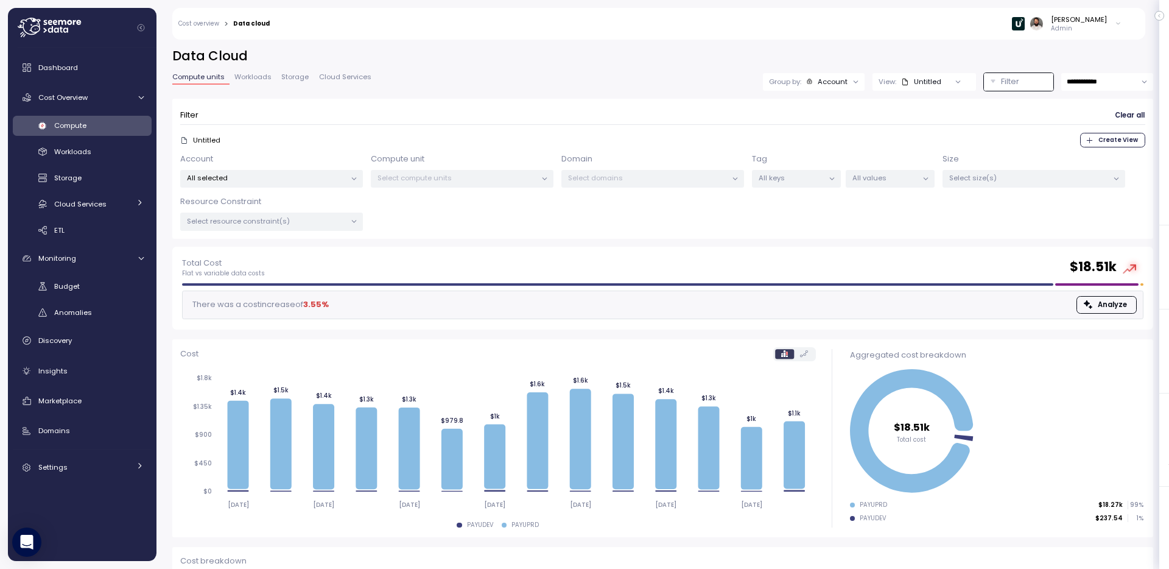
click at [506, 175] on p "Select compute units" at bounding box center [456, 178] width 159 height 10
click at [289, 176] on p "All selected" at bounding box center [266, 178] width 159 height 10
click at [296, 268] on span "only" at bounding box center [296, 265] width 14 height 13
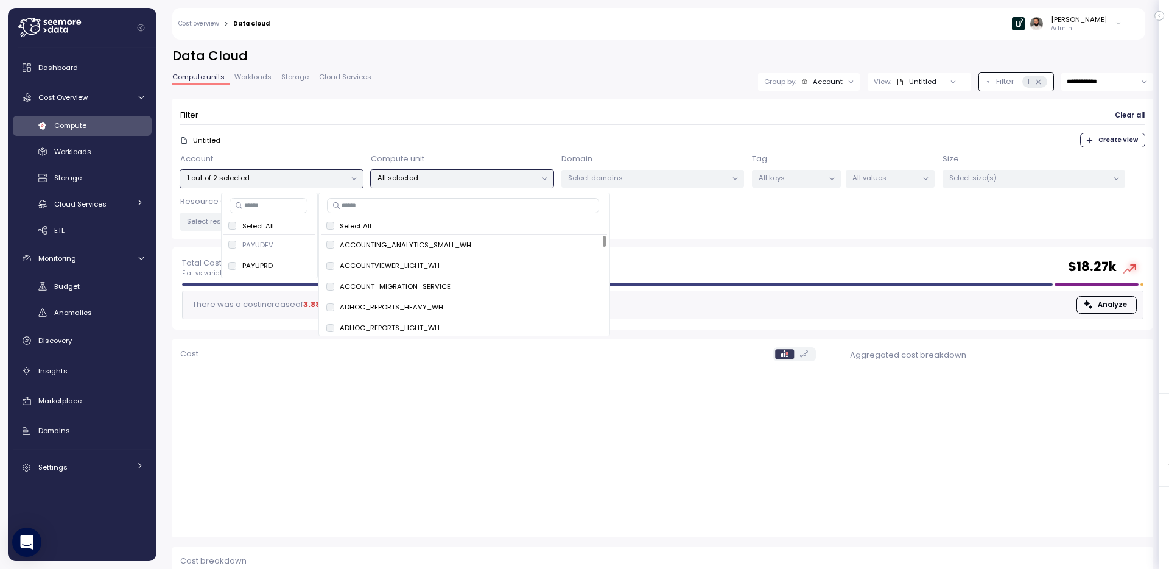
click at [441, 207] on input at bounding box center [463, 205] width 272 height 15
paste input "**********"
type input "**********"
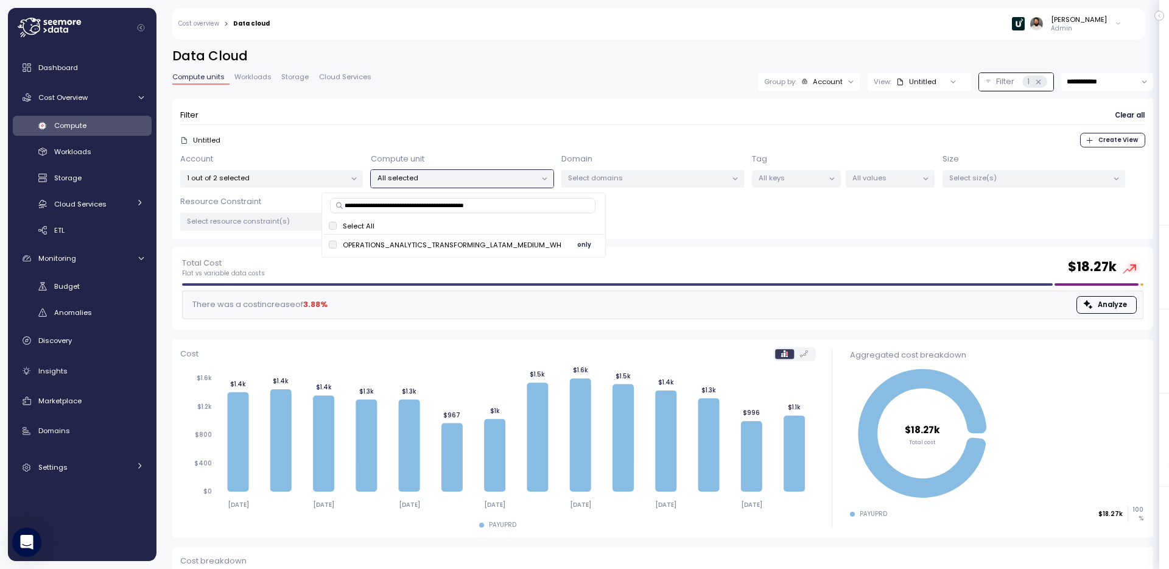
click at [577, 247] on span "only" at bounding box center [584, 244] width 14 height 13
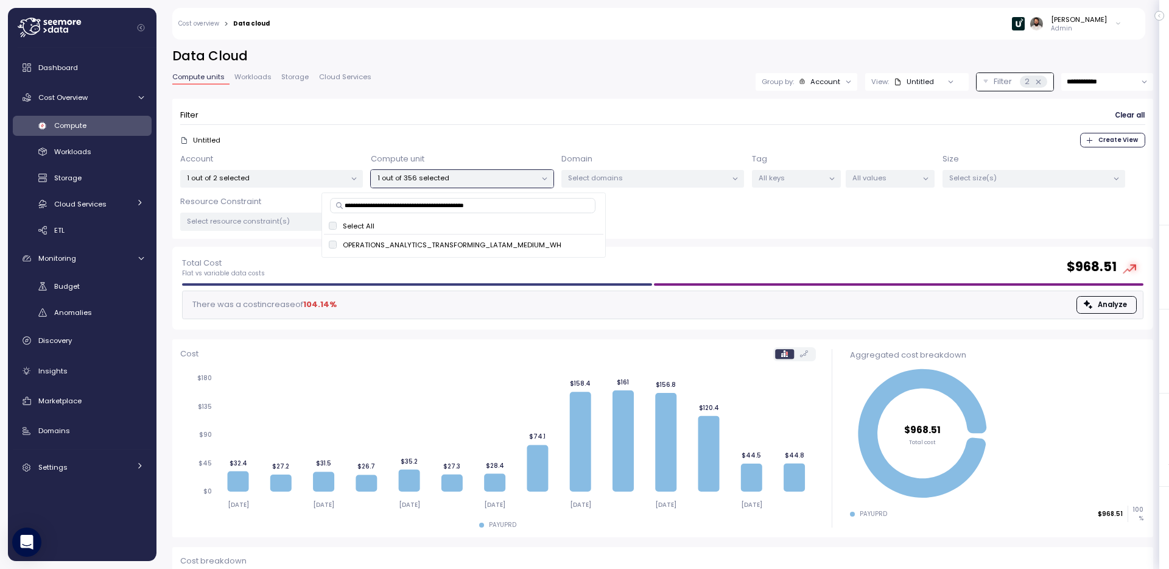
click at [797, 228] on div "Account 1 out of 2 selected Compute unit 1 out of 356 selected Domain Select do…" at bounding box center [662, 192] width 965 height 78
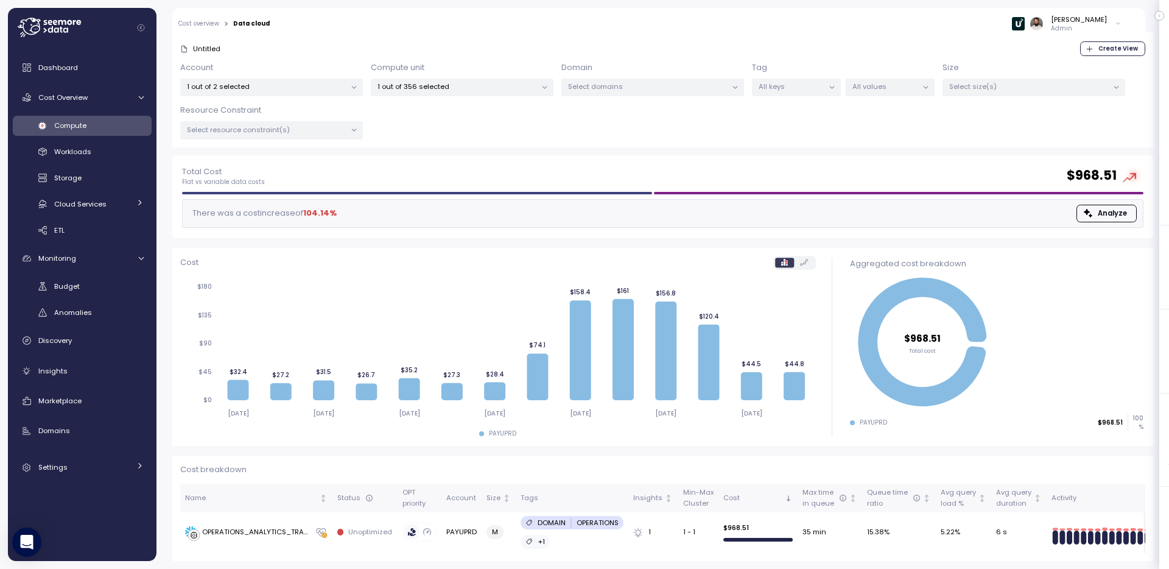
click at [96, 153] on div "Workloads" at bounding box center [98, 151] width 89 height 12
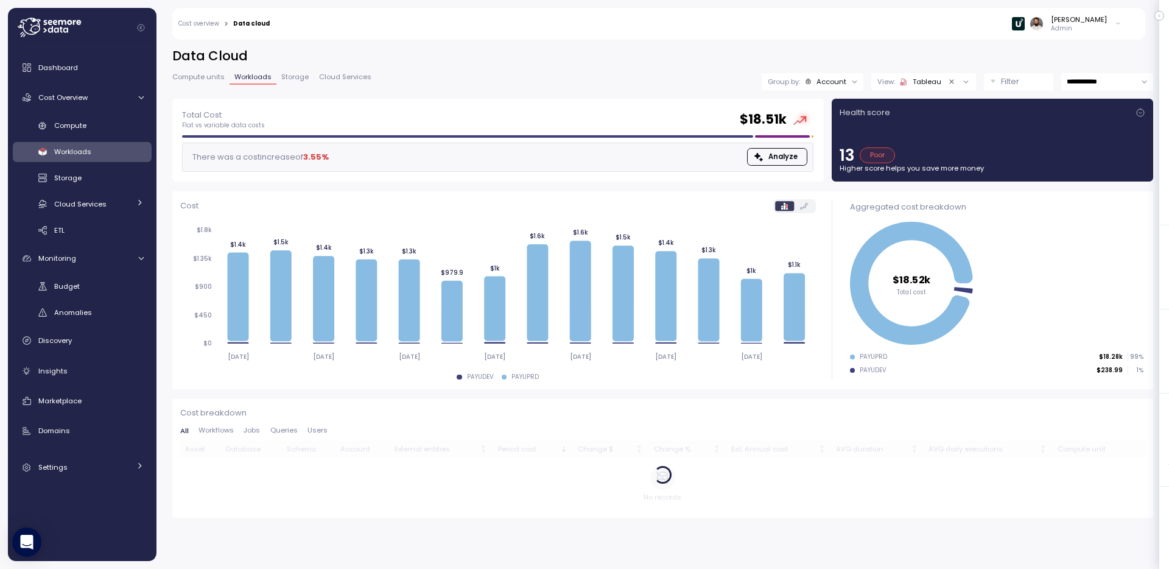
click at [950, 84] on icon "Clear value" at bounding box center [952, 82] width 8 height 8
click at [951, 82] on div at bounding box center [957, 81] width 35 height 17
click at [942, 79] on div at bounding box center [957, 81] width 35 height 17
click at [920, 81] on div "Untitled" at bounding box center [921, 82] width 40 height 10
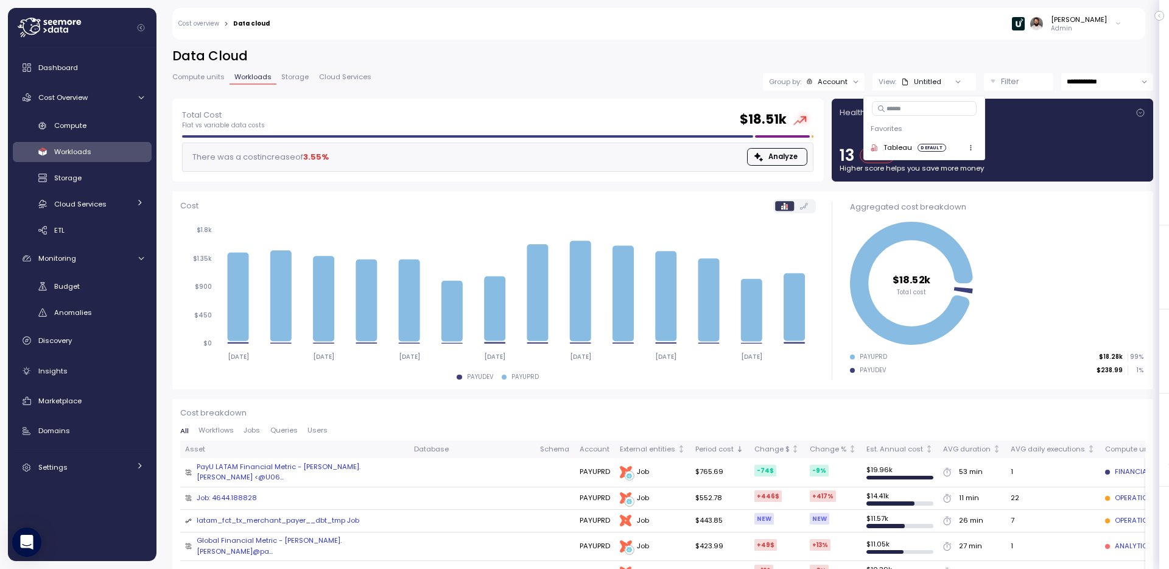
click at [1008, 85] on p "Filter" at bounding box center [1010, 81] width 18 height 12
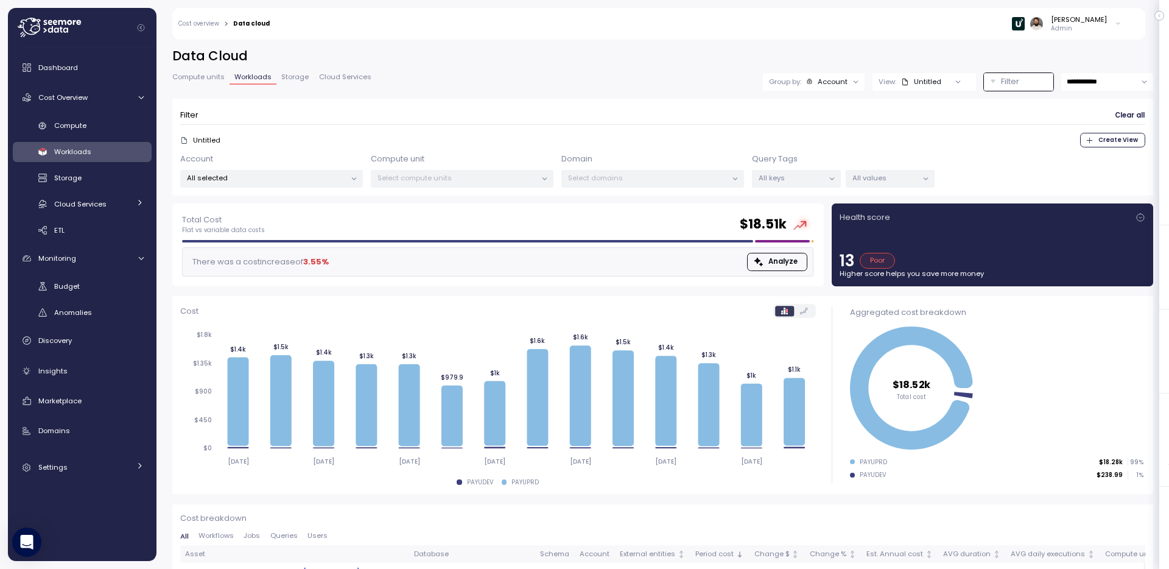
click at [284, 178] on p "All selected" at bounding box center [266, 178] width 159 height 10
click at [303, 267] on span "only" at bounding box center [296, 265] width 14 height 13
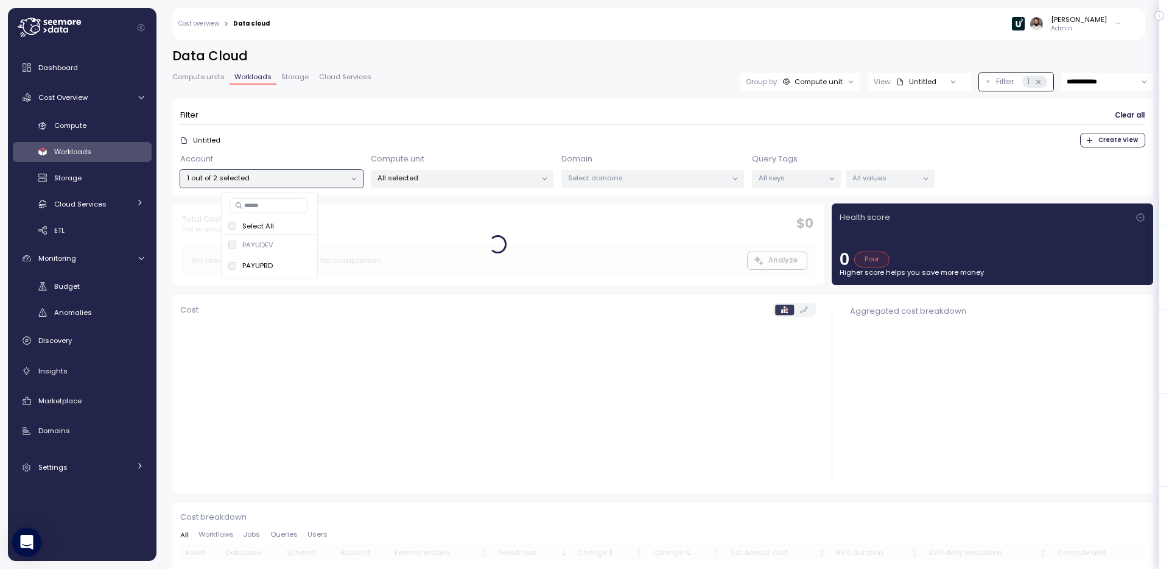
click at [490, 182] on p "All selected" at bounding box center [456, 178] width 159 height 10
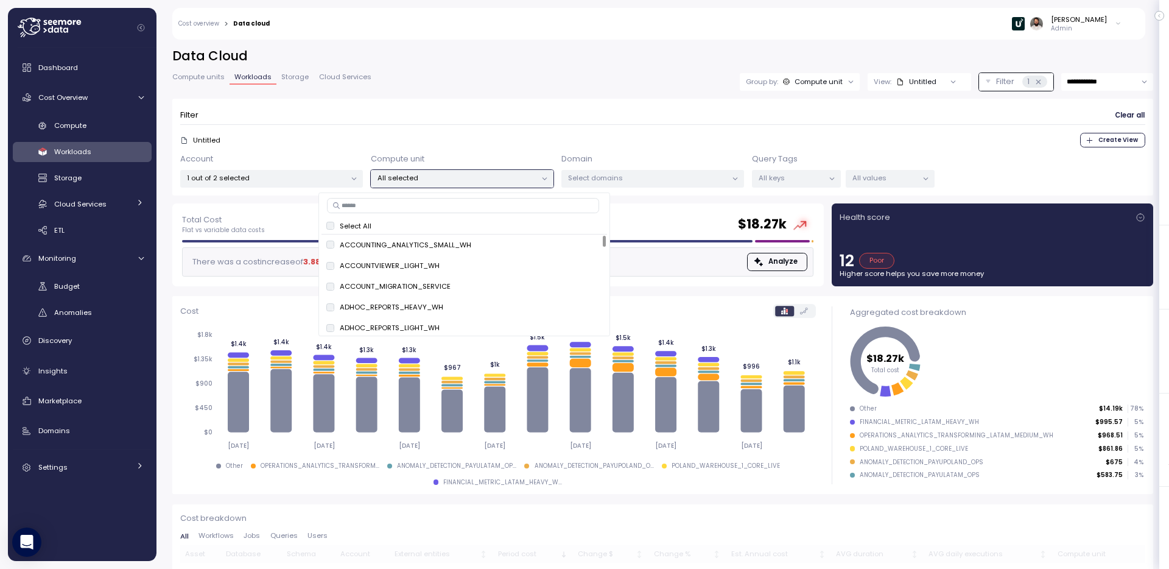
click at [610, 145] on div "Untitled Create View" at bounding box center [662, 140] width 965 height 15
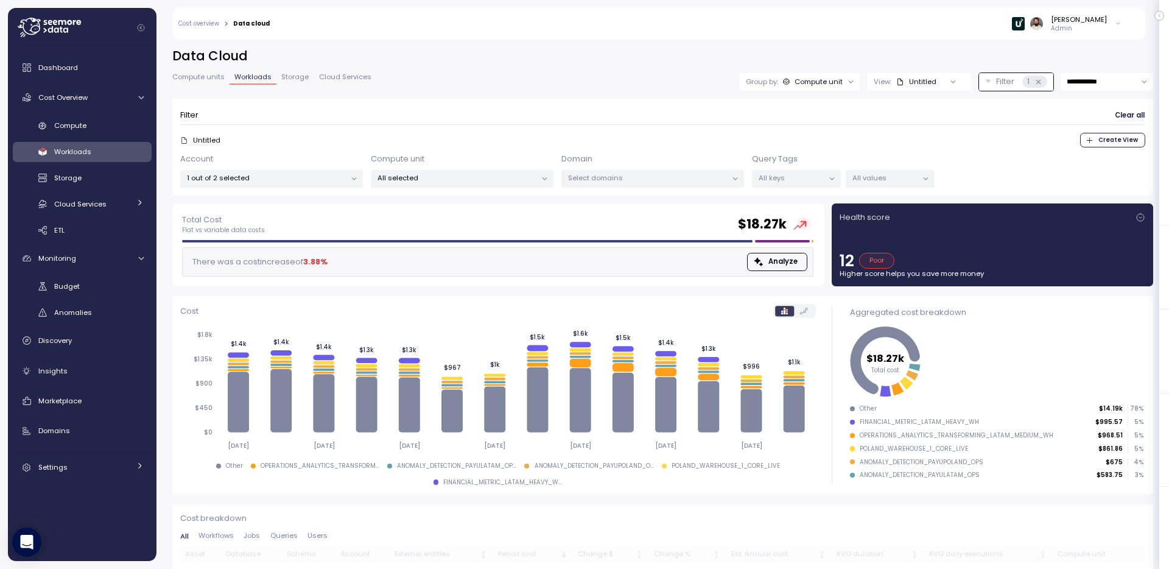
click at [509, 185] on div "All selected" at bounding box center [462, 179] width 183 height 18
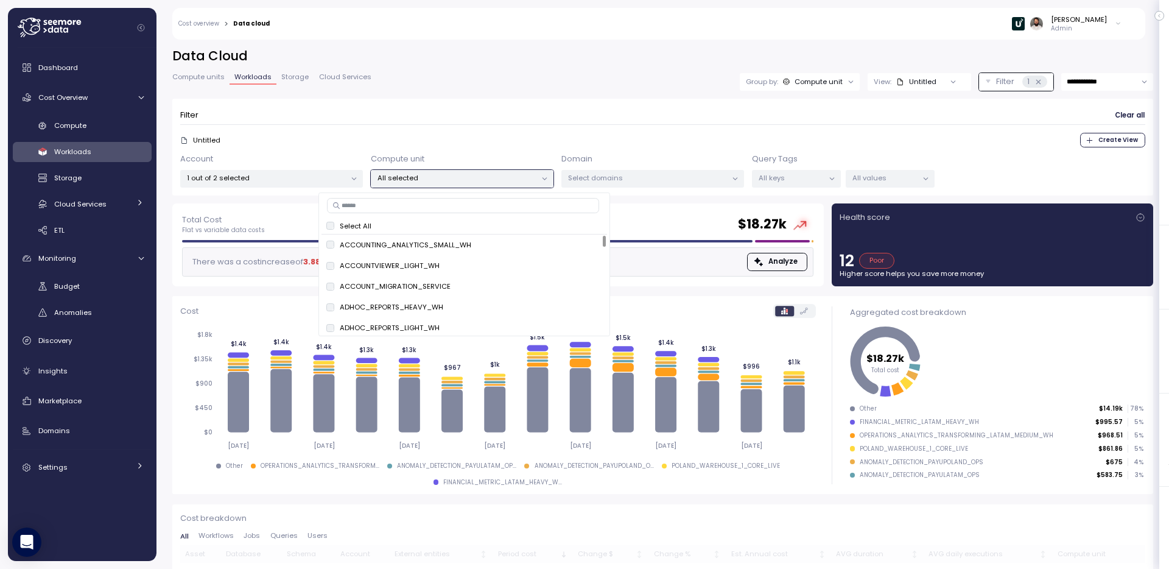
click at [517, 218] on div "Select All" at bounding box center [464, 226] width 286 height 16
click at [517, 207] on input at bounding box center [463, 205] width 272 height 15
paste input "**********"
type input "**********"
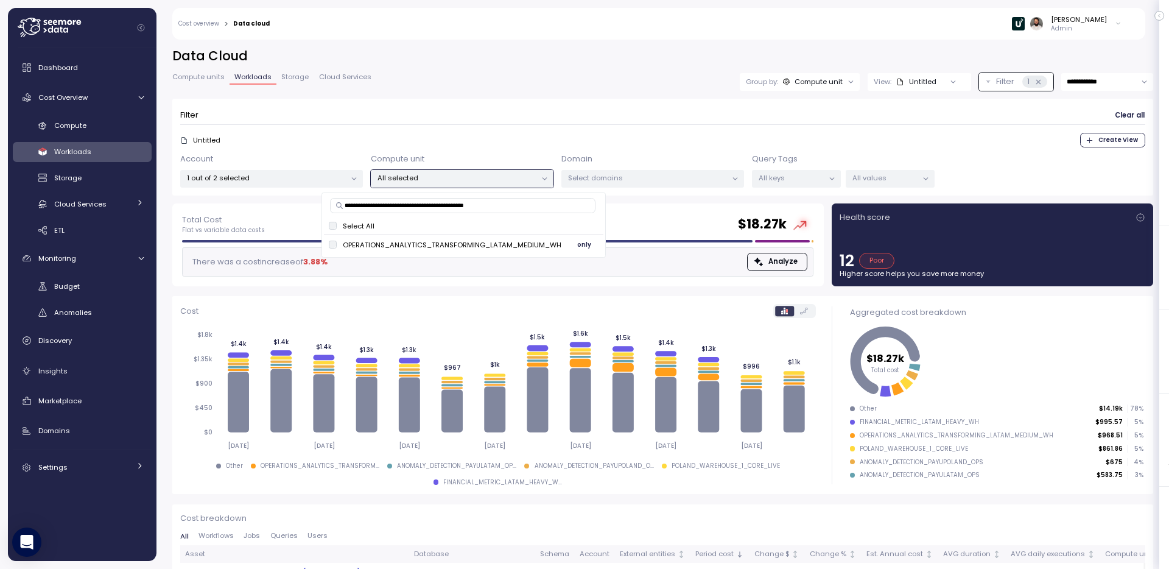
click at [577, 247] on span "only" at bounding box center [584, 244] width 14 height 13
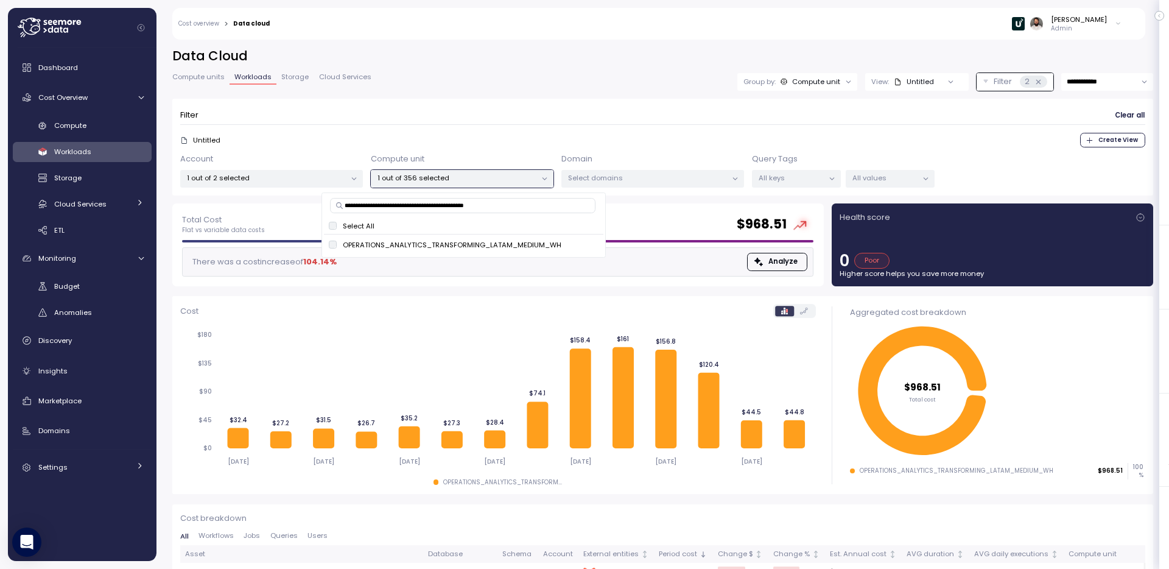
click at [651, 127] on form "Filter Clear all Untitled Create View Account 1 out of 2 selected Compute unit …" at bounding box center [662, 147] width 965 height 81
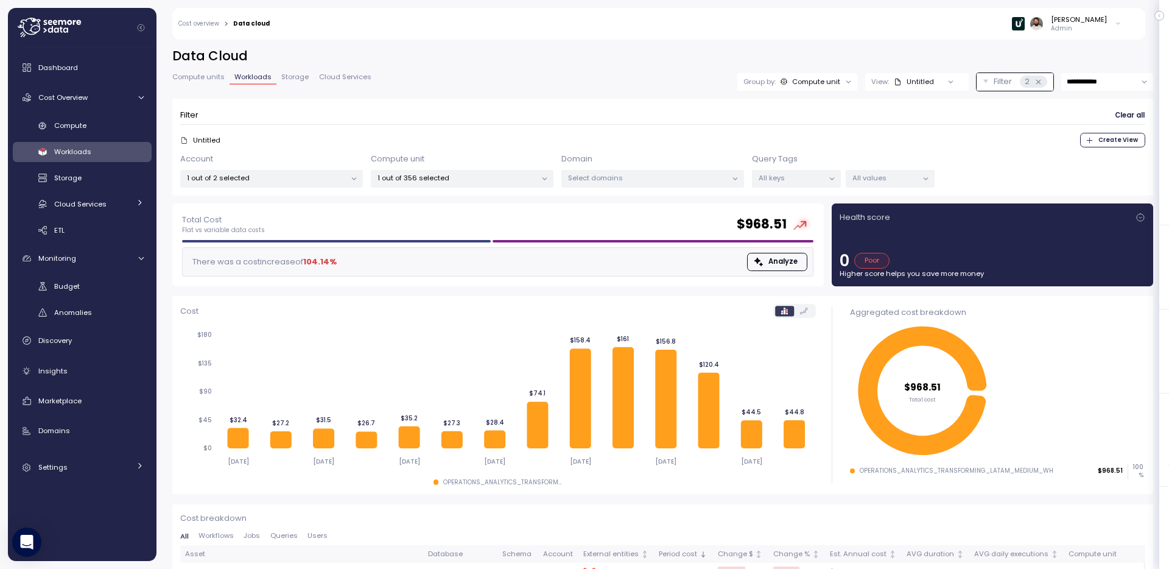
click at [918, 88] on div "View: Untitled" at bounding box center [916, 82] width 103 height 18
click at [830, 83] on div "Compute unit" at bounding box center [816, 82] width 48 height 10
click at [817, 125] on div "Tags" at bounding box center [796, 129] width 73 height 15
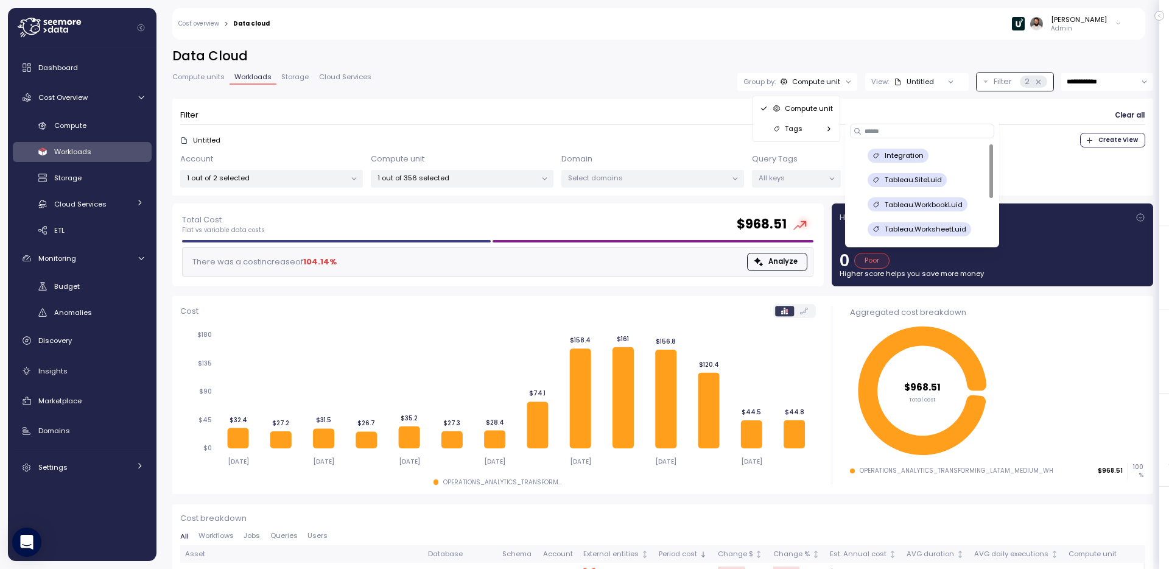
click at [835, 46] on div "**********" at bounding box center [662, 300] width 1012 height 537
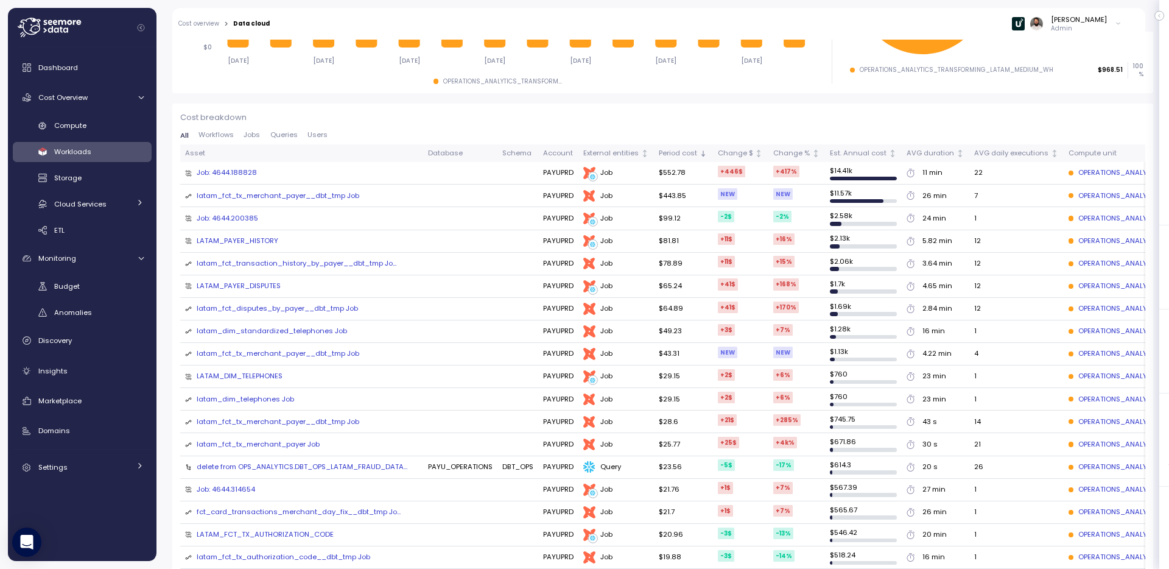
scroll to position [284, 0]
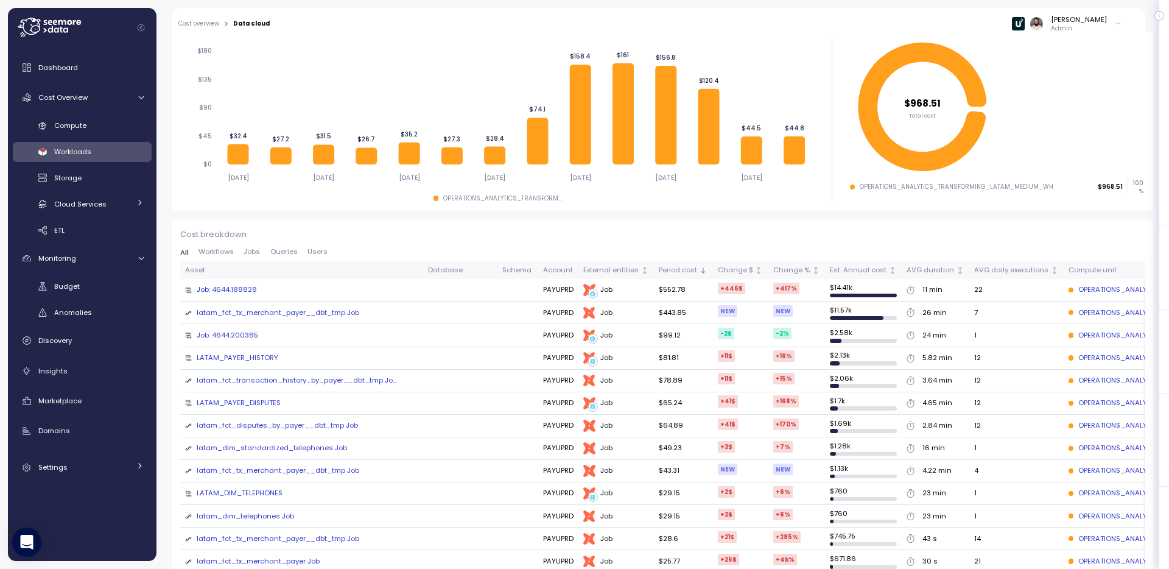
click at [255, 257] on div "All Workflows Jobs Queries Users" at bounding box center [662, 254] width 965 height 13
click at [255, 254] on span "Jobs" at bounding box center [251, 251] width 16 height 7
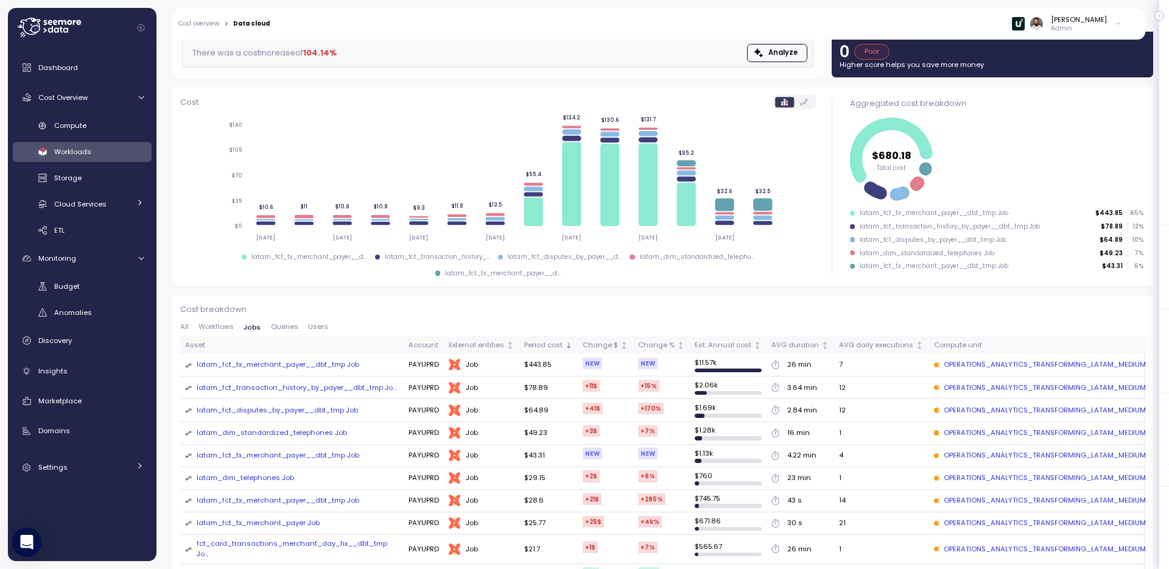
scroll to position [0, 0]
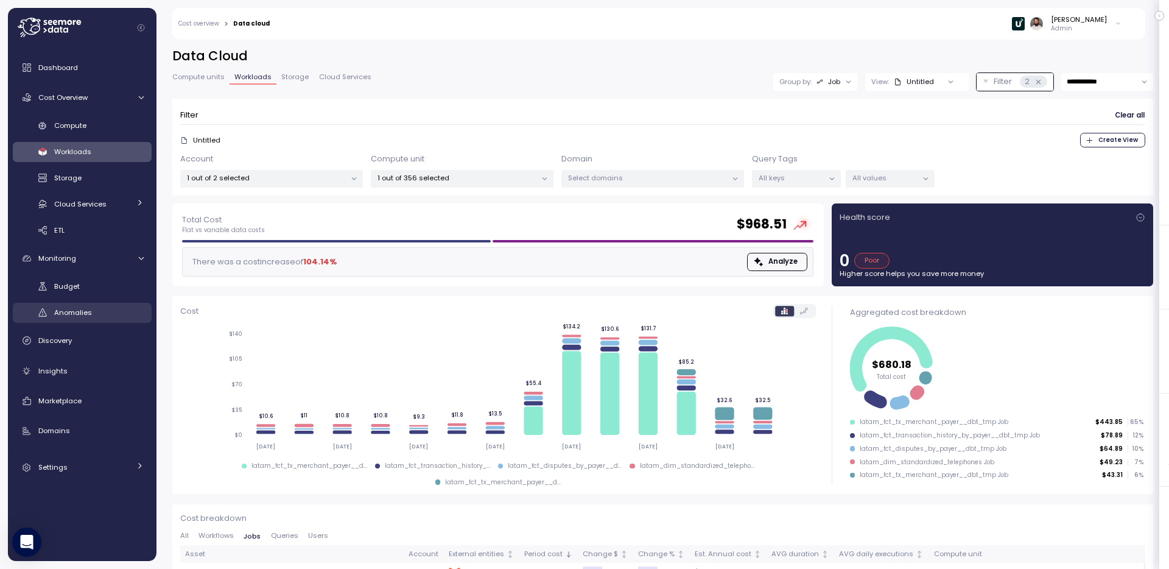
click at [108, 311] on div "Anomalies" at bounding box center [98, 312] width 89 height 12
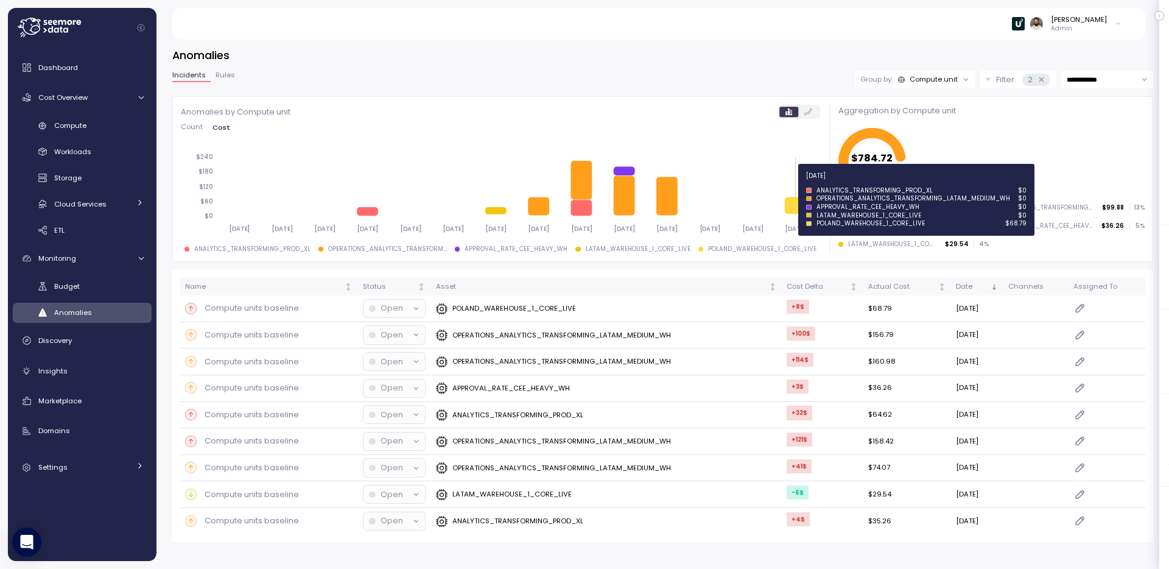
click at [796, 204] on icon at bounding box center [796, 205] width 21 height 17
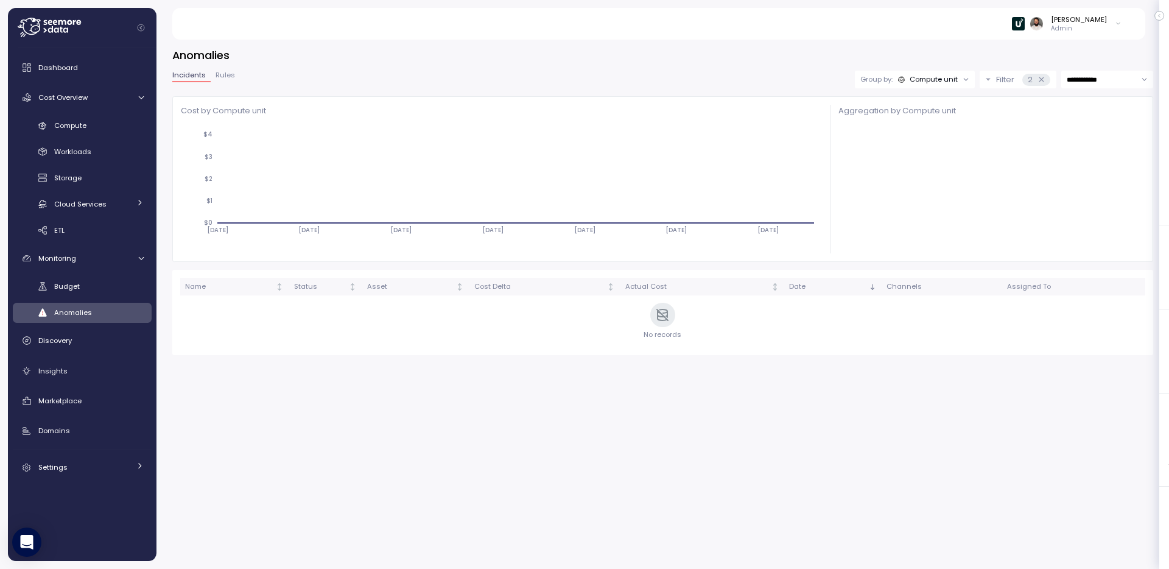
click at [1031, 82] on div "2" at bounding box center [1035, 80] width 27 height 12
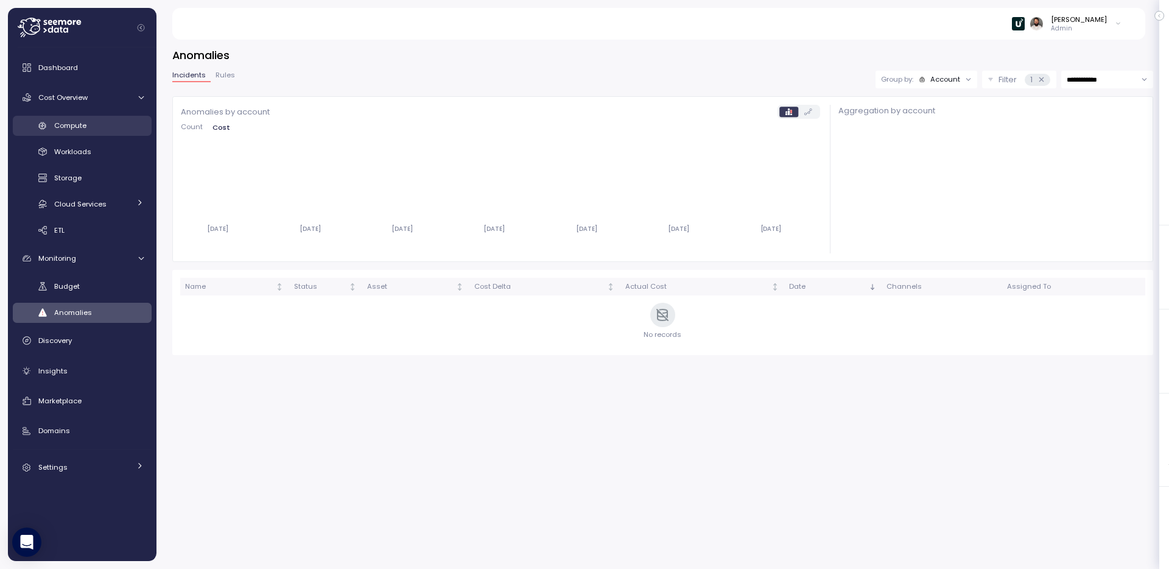
click at [113, 116] on link "Compute" at bounding box center [82, 126] width 139 height 20
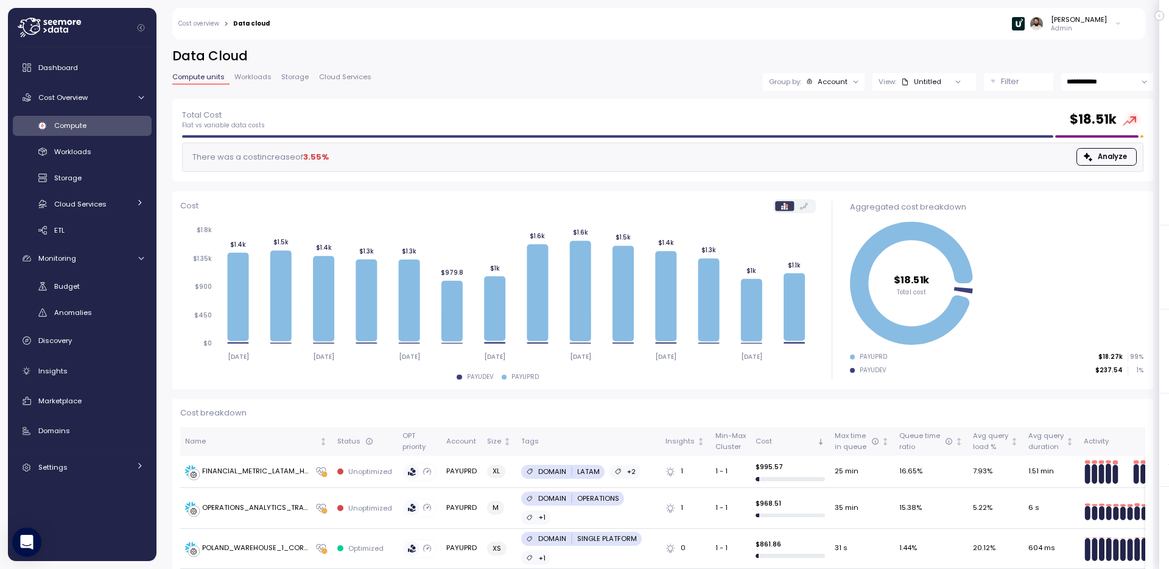
click at [837, 89] on div "Group by: Account" at bounding box center [814, 82] width 102 height 18
click at [836, 146] on p "Compute unit" at bounding box center [826, 149] width 48 height 10
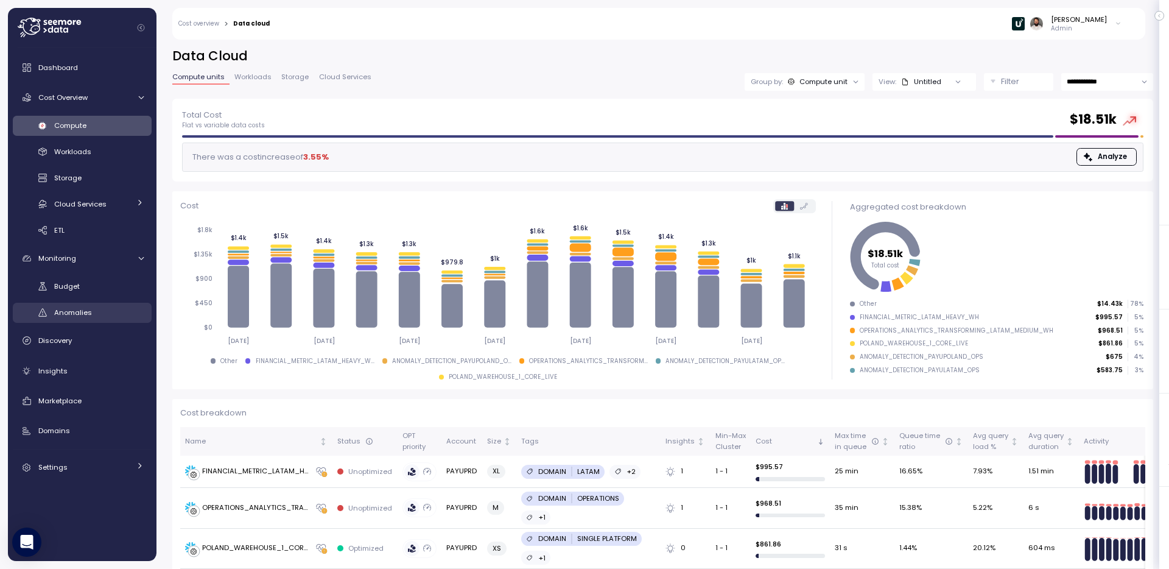
click at [94, 312] on div "Anomalies" at bounding box center [98, 312] width 89 height 12
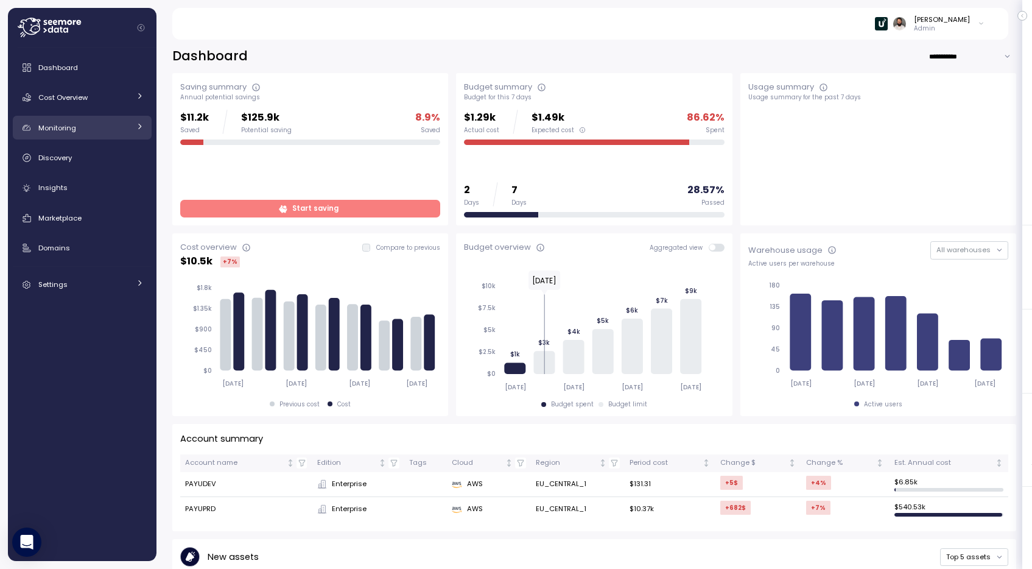
click at [130, 131] on link "Monitoring" at bounding box center [82, 128] width 139 height 24
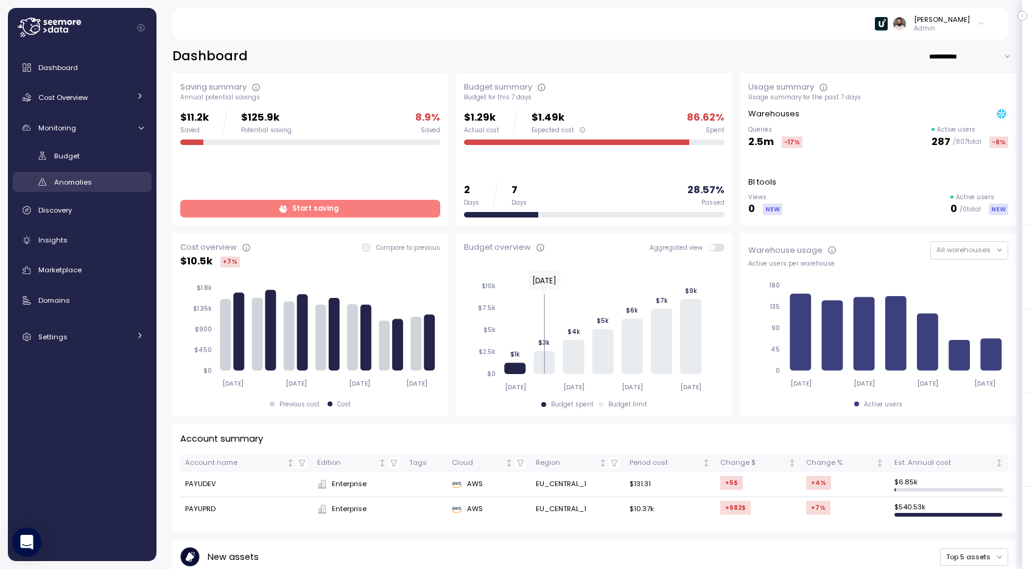
click at [116, 176] on div "Anomalies" at bounding box center [98, 182] width 89 height 12
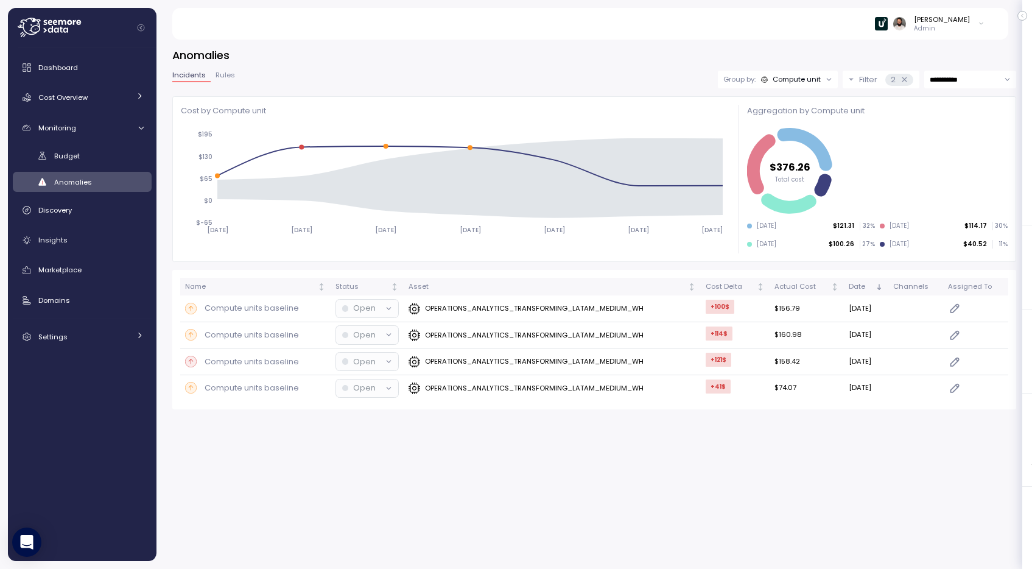
click at [956, 84] on input "**********" at bounding box center [970, 80] width 92 height 18
click at [954, 158] on span "Last 14 days" at bounding box center [951, 154] width 43 height 11
type input "**********"
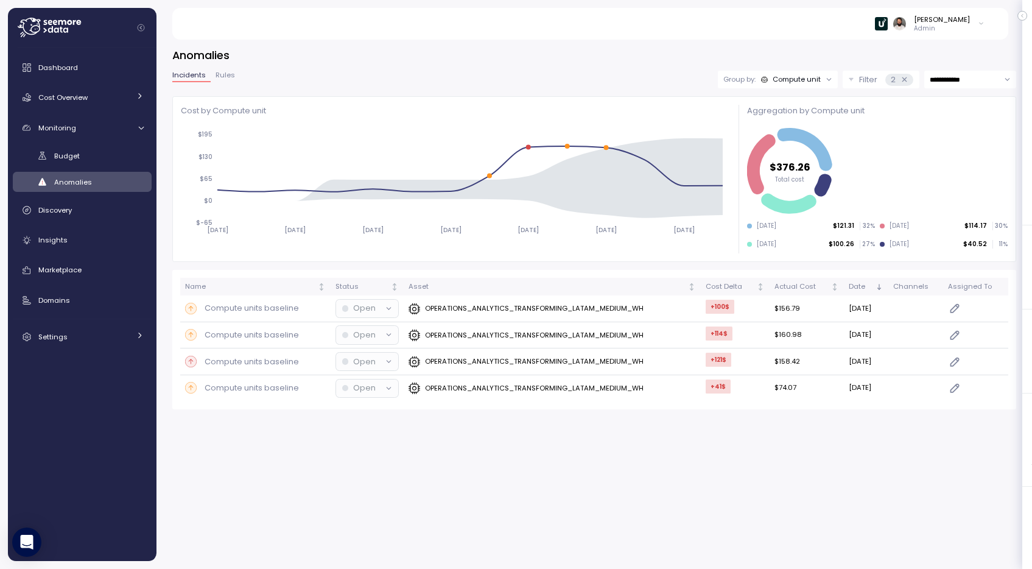
click at [903, 80] on icon at bounding box center [904, 79] width 4 height 4
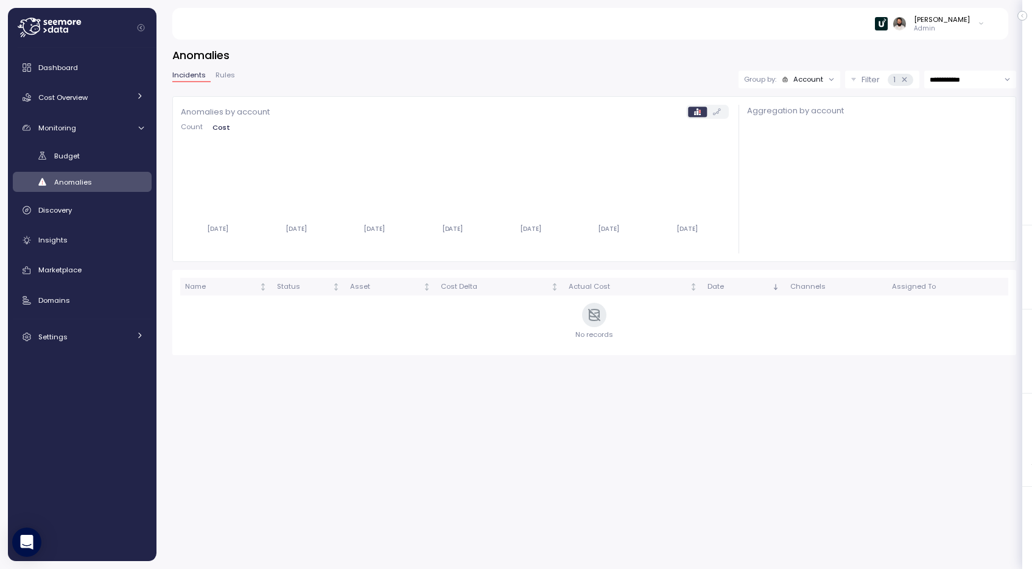
click at [903, 81] on icon at bounding box center [904, 79] width 8 height 8
click at [799, 85] on div "Group by: Account" at bounding box center [789, 80] width 102 height 18
click at [798, 127] on p "Compute unit" at bounding box center [799, 127] width 48 height 10
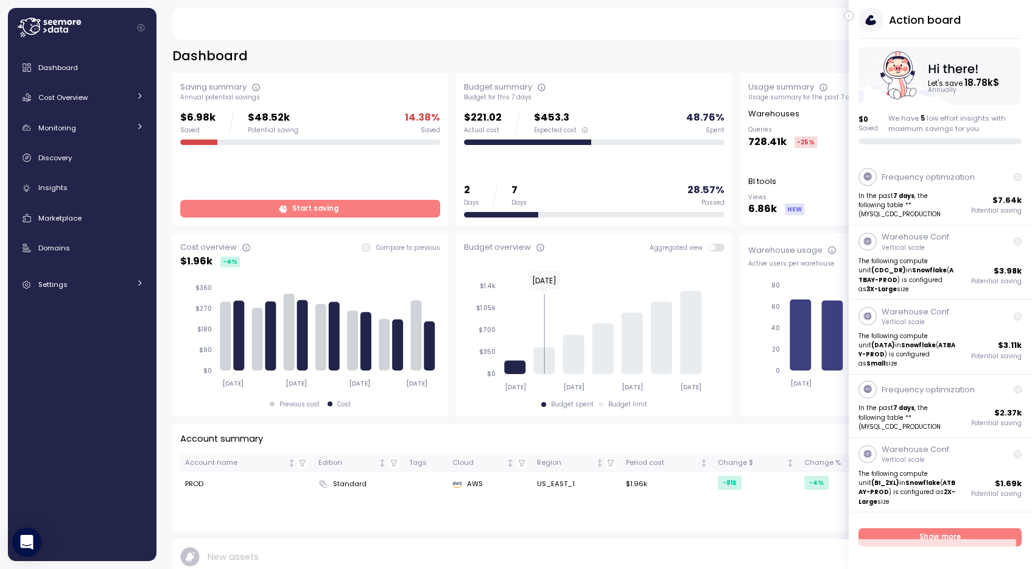
click at [849, 15] on icon "button" at bounding box center [848, 16] width 5 height 15
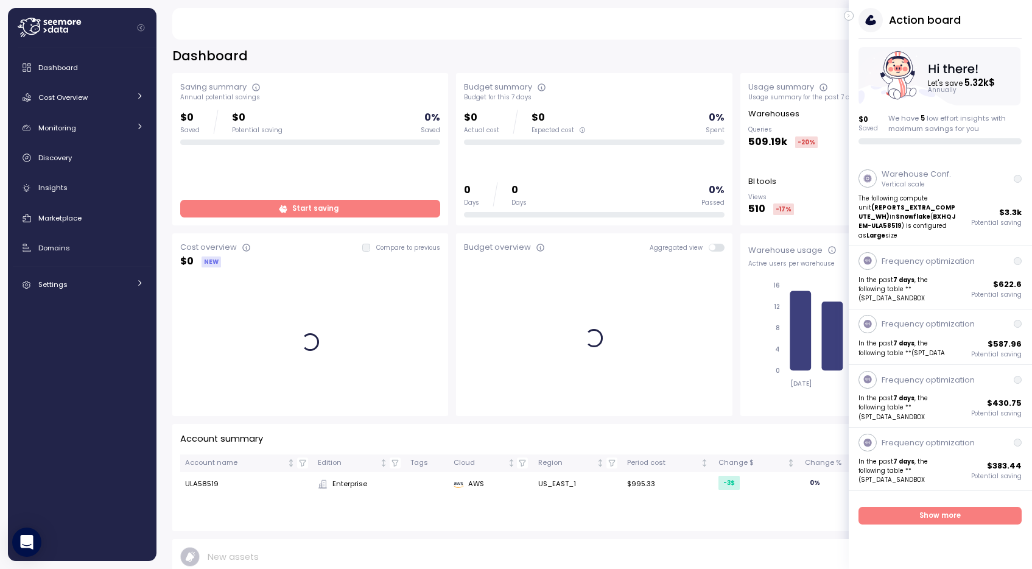
click at [849, 16] on icon "button" at bounding box center [848, 16] width 5 height 15
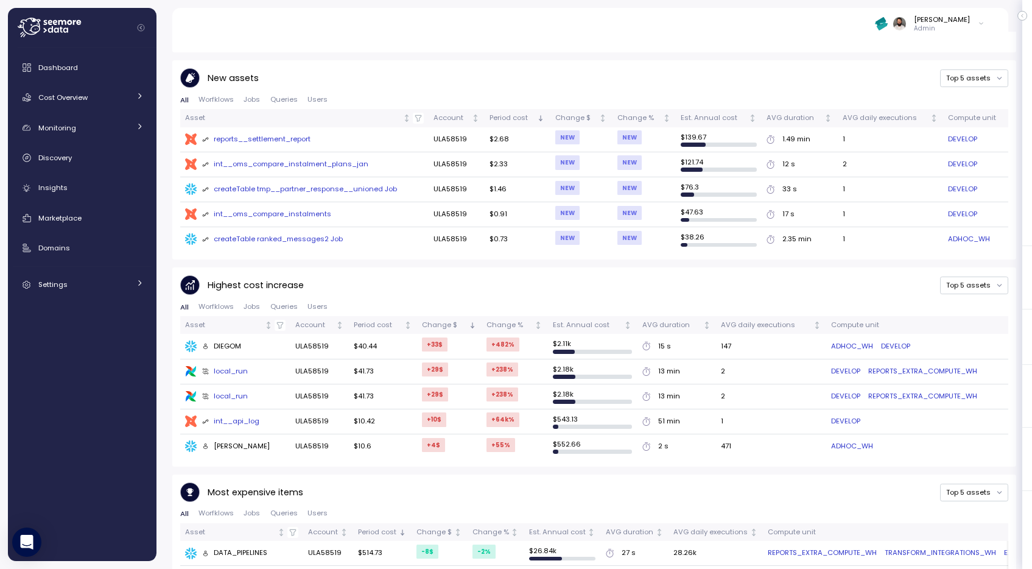
scroll to position [591, 0]
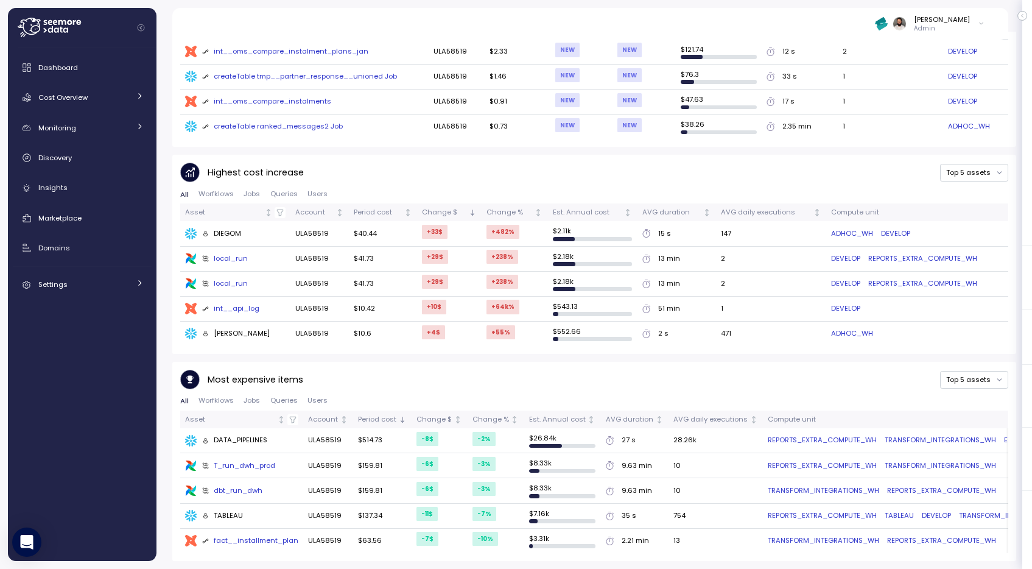
drag, startPoint x: 212, startPoint y: 233, endPoint x: 275, endPoint y: 233, distance: 63.3
click at [276, 233] on div "DIEGOM" at bounding box center [235, 234] width 100 height 12
click at [97, 130] on div "Monitoring" at bounding box center [83, 128] width 91 height 12
click at [96, 178] on div "Anomalies" at bounding box center [98, 182] width 89 height 12
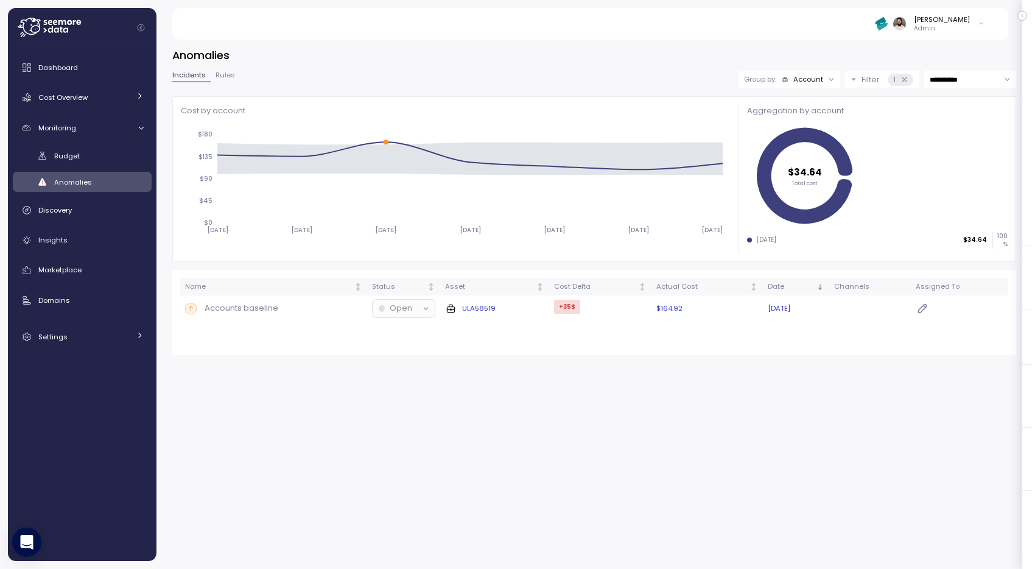
click at [327, 301] on td "Accounts baseline" at bounding box center [273, 308] width 187 height 26
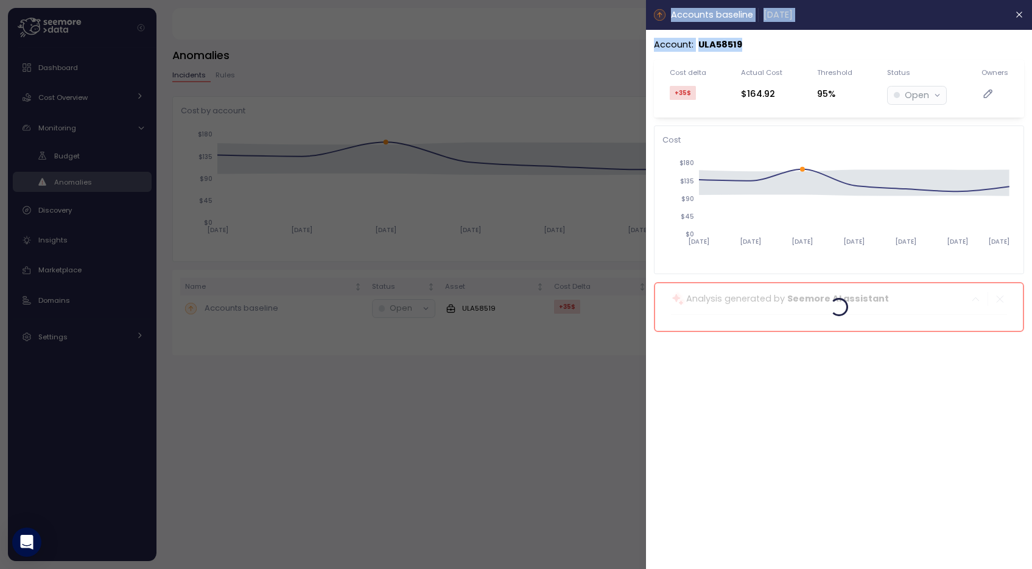
drag, startPoint x: 645, startPoint y: 45, endPoint x: 818, endPoint y: 47, distance: 173.5
click at [819, 568] on div "Accounts baseline 13 Aug 2025 Account : ULA58519 Cost delta +35 $ Actual Cost $…" at bounding box center [516, 569] width 1032 height 0
click at [818, 48] on div "Account : ULA58519" at bounding box center [839, 45] width 370 height 14
drag, startPoint x: 666, startPoint y: 13, endPoint x: 716, endPoint y: 50, distance: 61.8
click at [716, 50] on section "Accounts baseline 13 Aug 2025 Account : ULA58519 Cost delta +35 $ Actual Cost $…" at bounding box center [839, 284] width 386 height 569
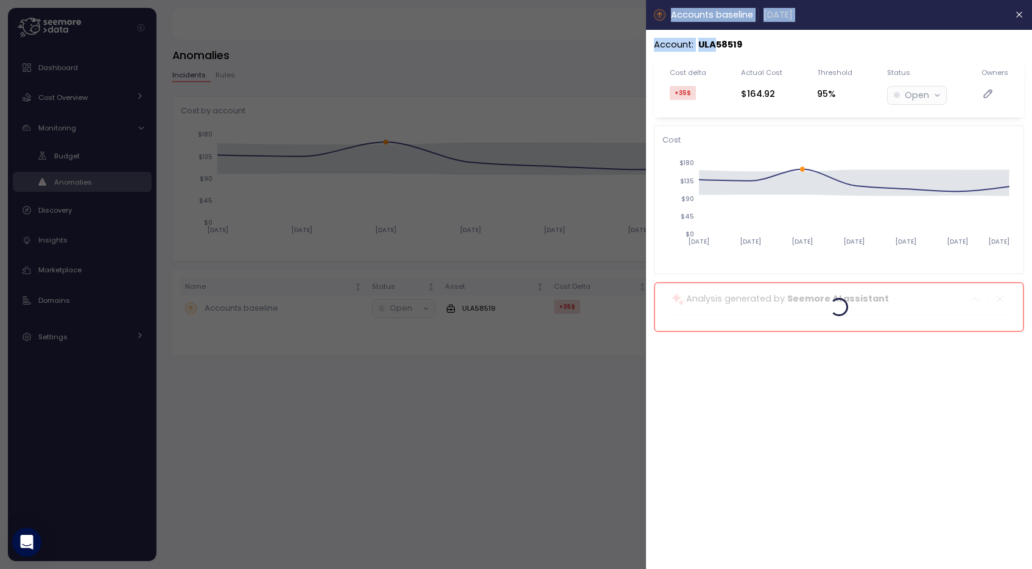
click at [716, 50] on p "ULA58519" at bounding box center [720, 45] width 44 height 14
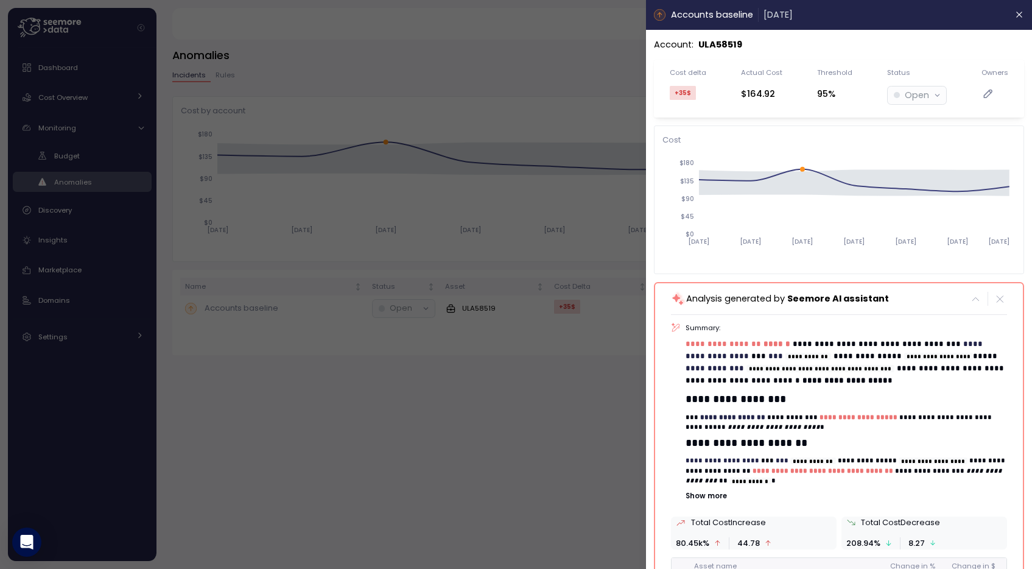
scroll to position [179, 0]
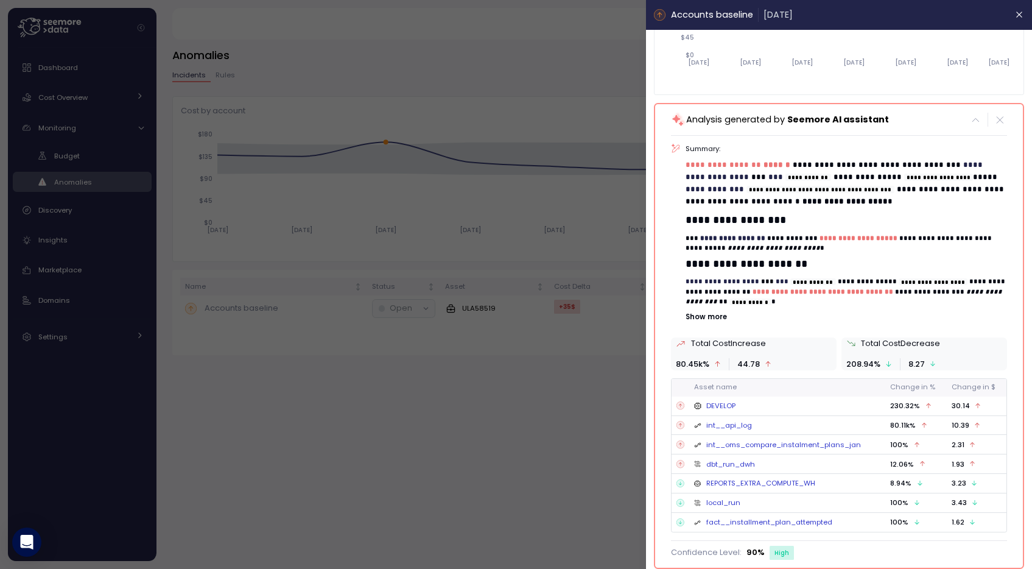
click at [717, 317] on p "Show more" at bounding box center [846, 317] width 321 height 10
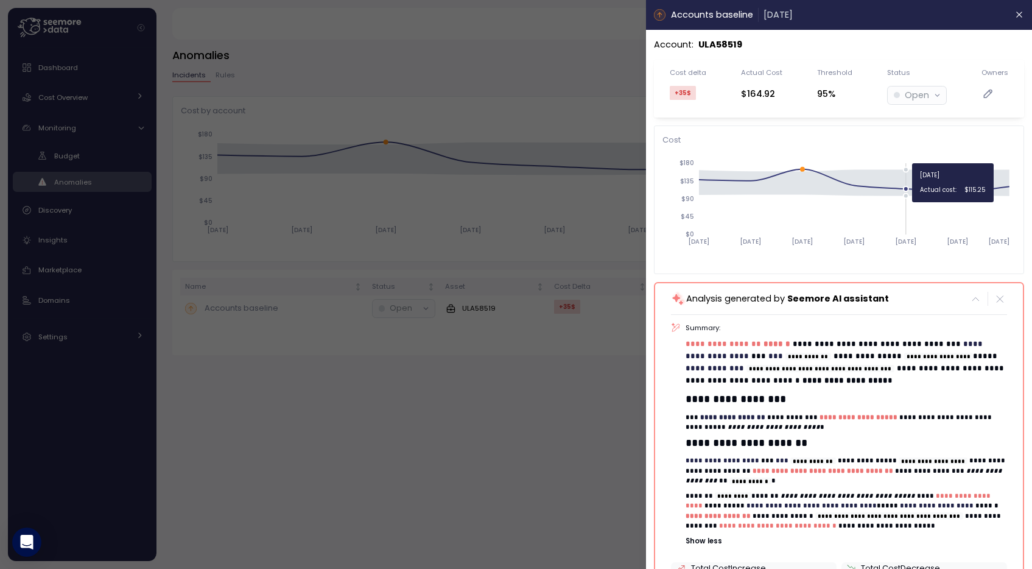
scroll to position [224, 0]
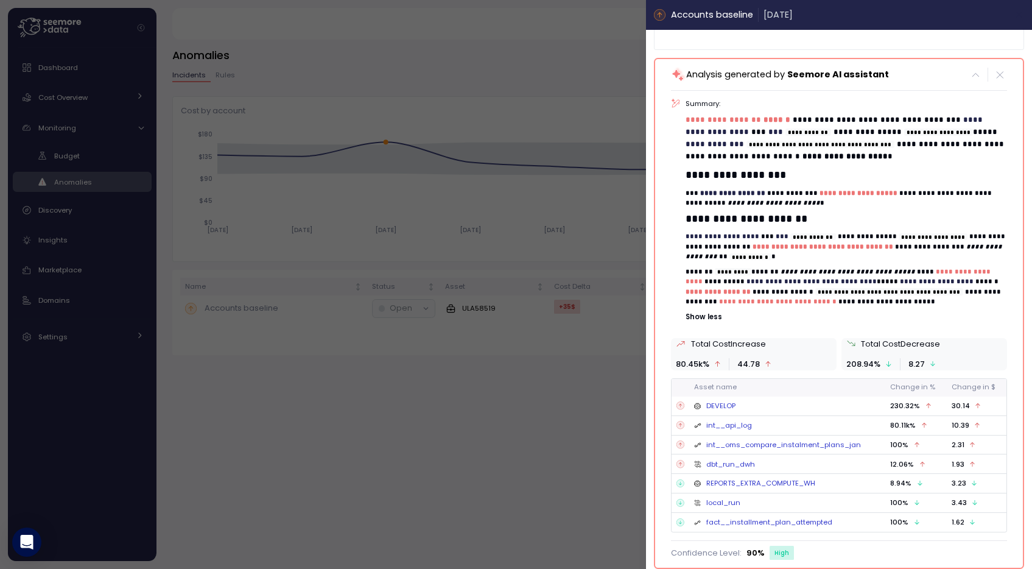
click at [1013, 13] on button "button" at bounding box center [1019, 15] width 14 height 14
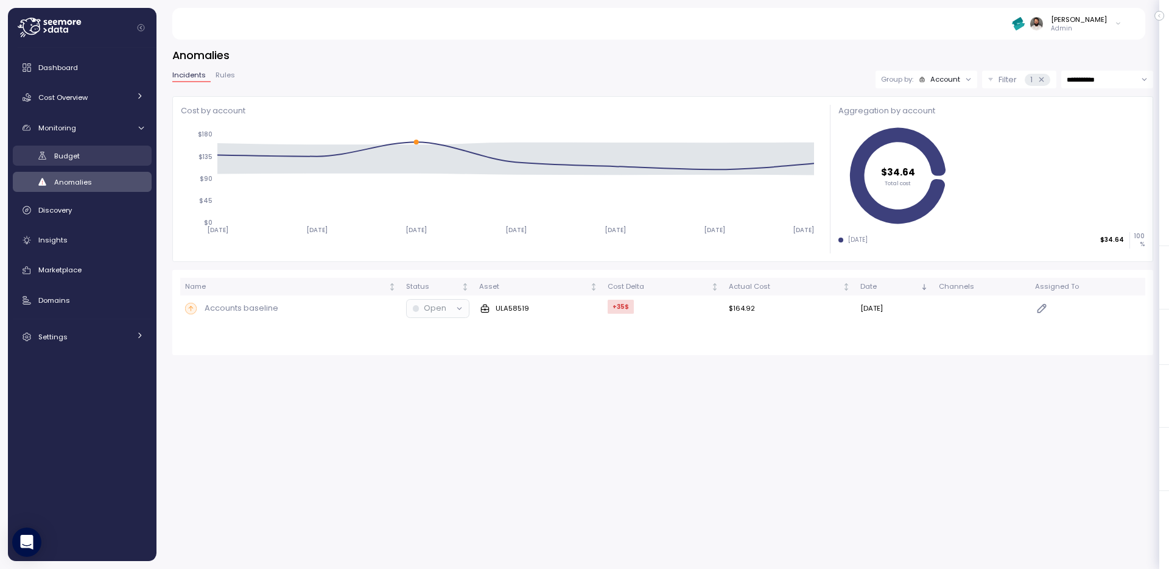
click at [109, 146] on link "Budget" at bounding box center [82, 155] width 139 height 20
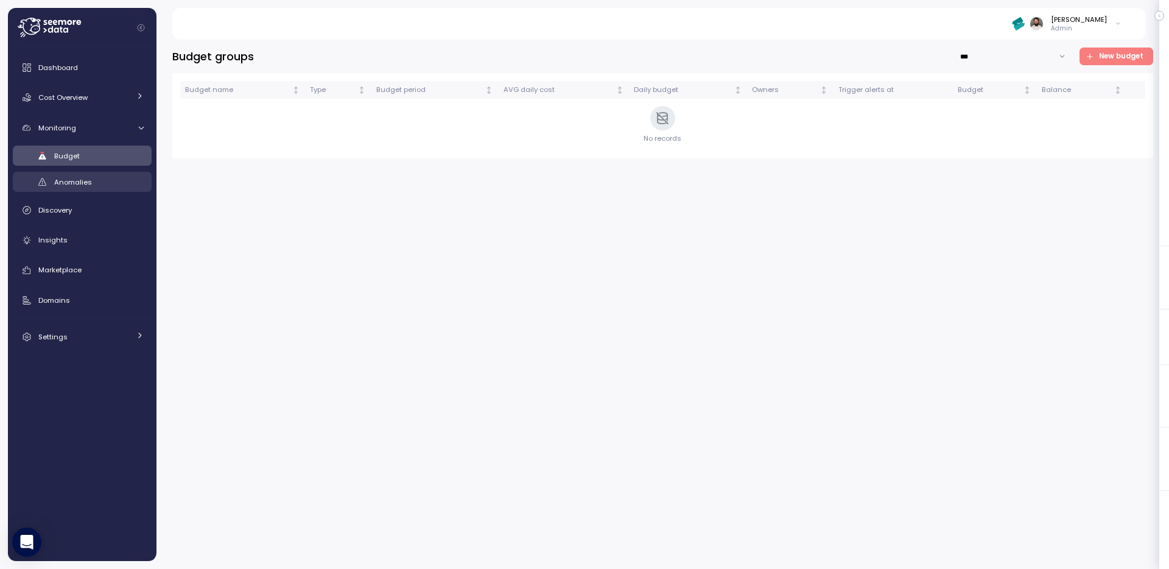
click at [102, 183] on div "Anomalies" at bounding box center [98, 182] width 89 height 12
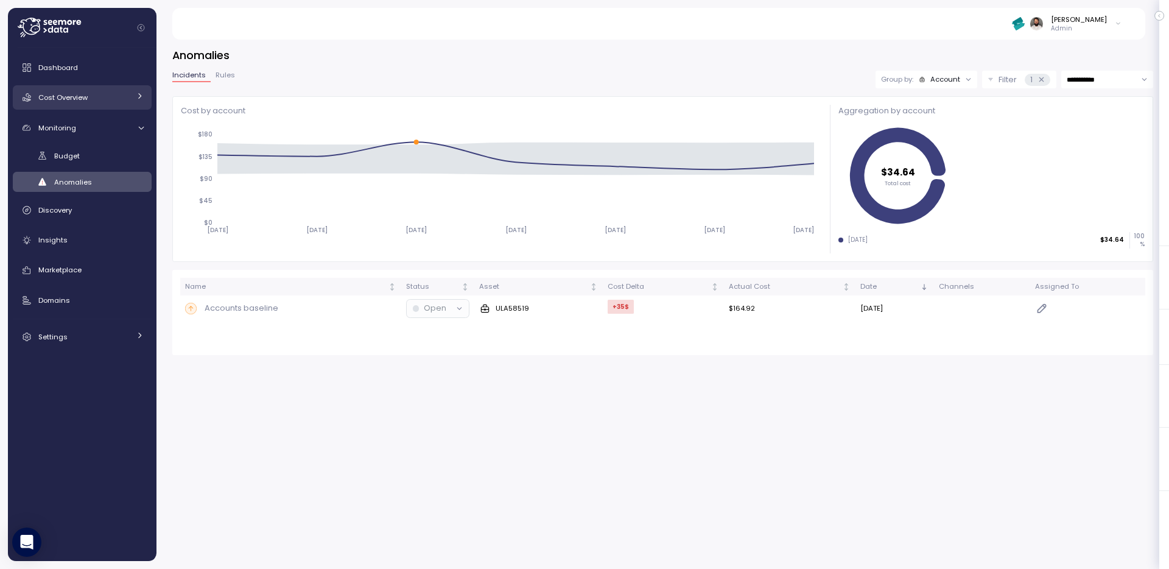
click at [110, 97] on div "Cost Overview" at bounding box center [83, 97] width 91 height 12
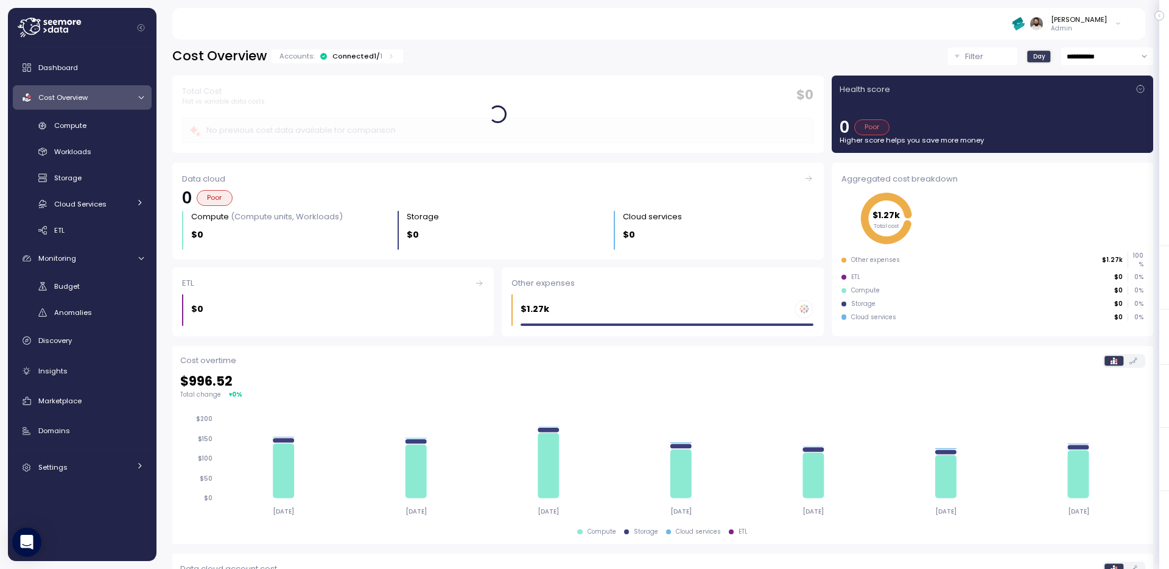
click at [370, 53] on div "Connected 1 / 1" at bounding box center [357, 56] width 50 height 10
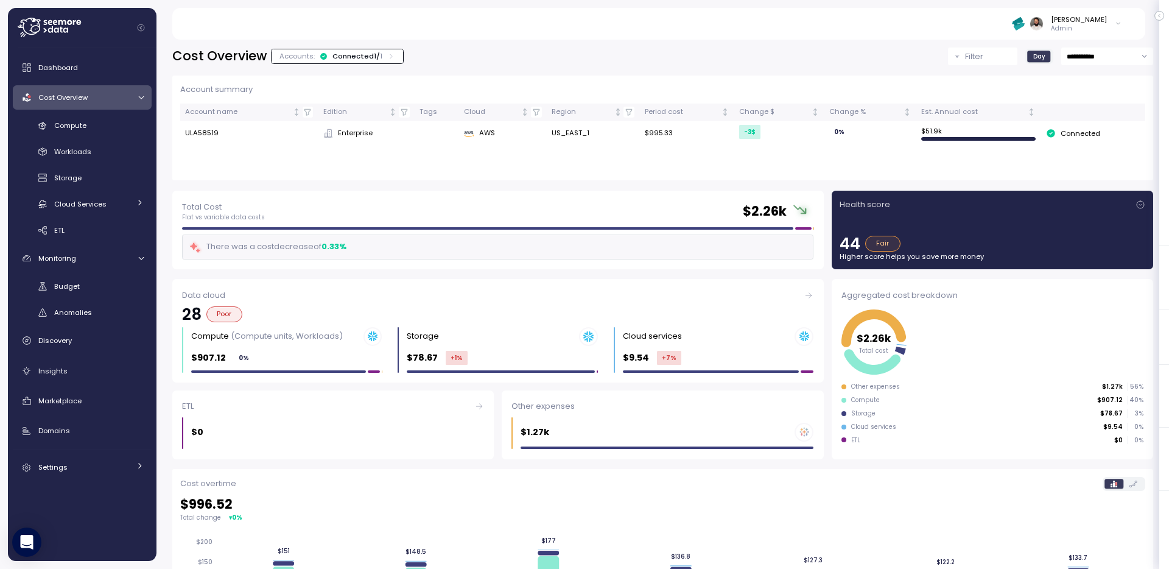
click at [370, 53] on div "Connected 1 / 1" at bounding box center [357, 56] width 50 height 10
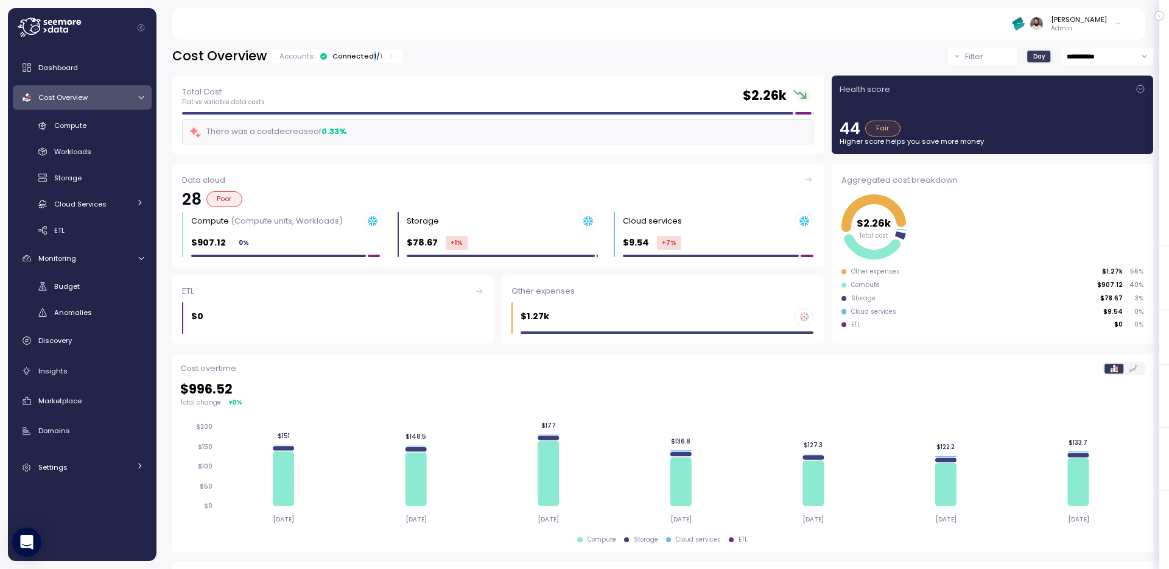
click at [370, 53] on div "Connected 1 / 1" at bounding box center [357, 56] width 50 height 10
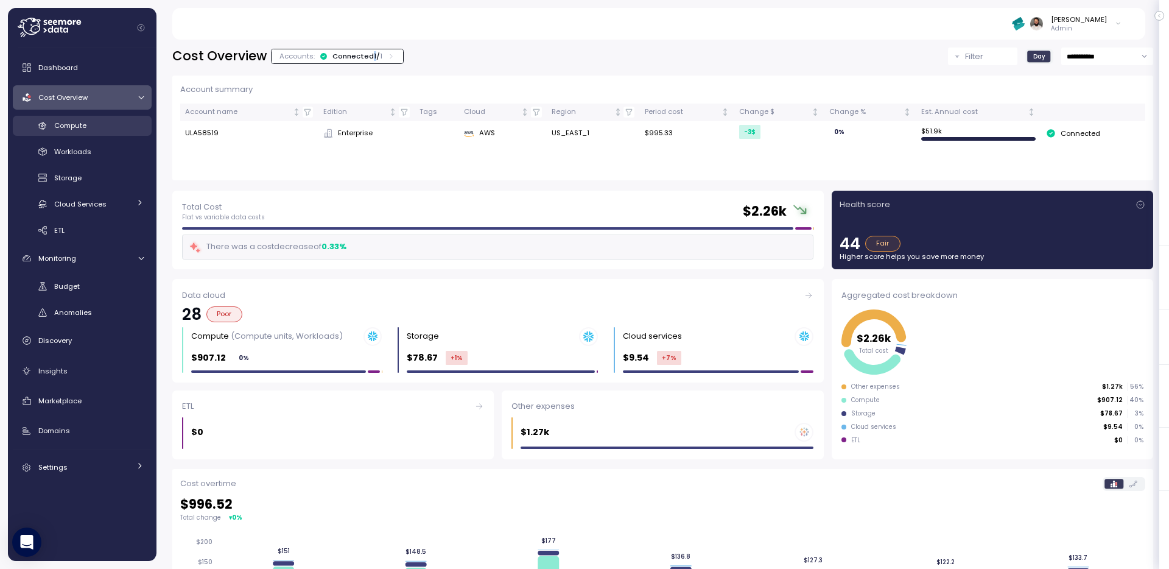
click at [100, 130] on div "Compute" at bounding box center [98, 125] width 89 height 12
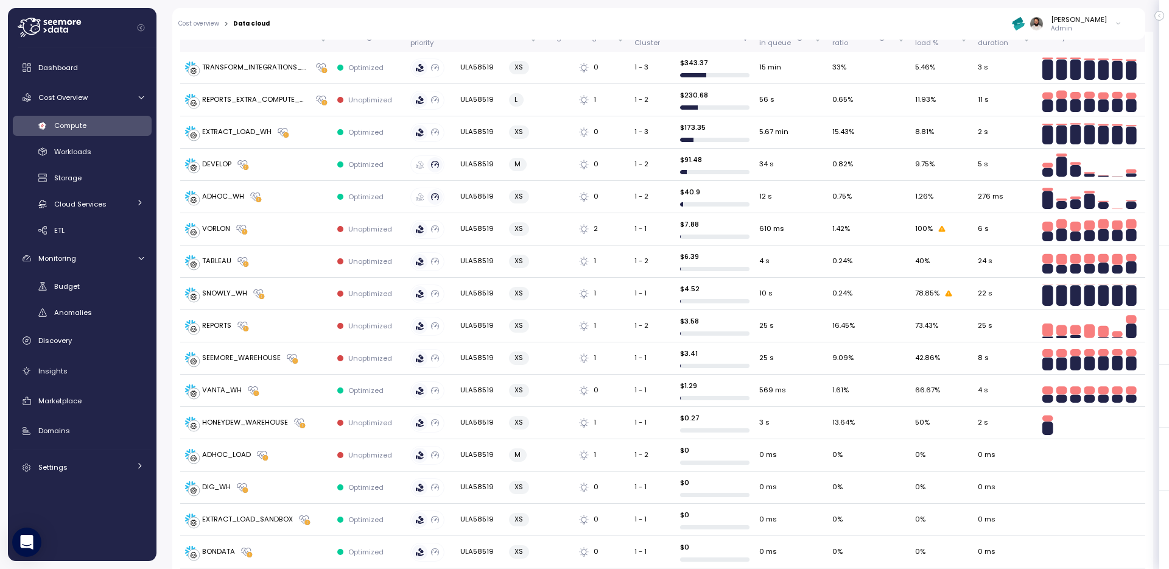
scroll to position [365, 0]
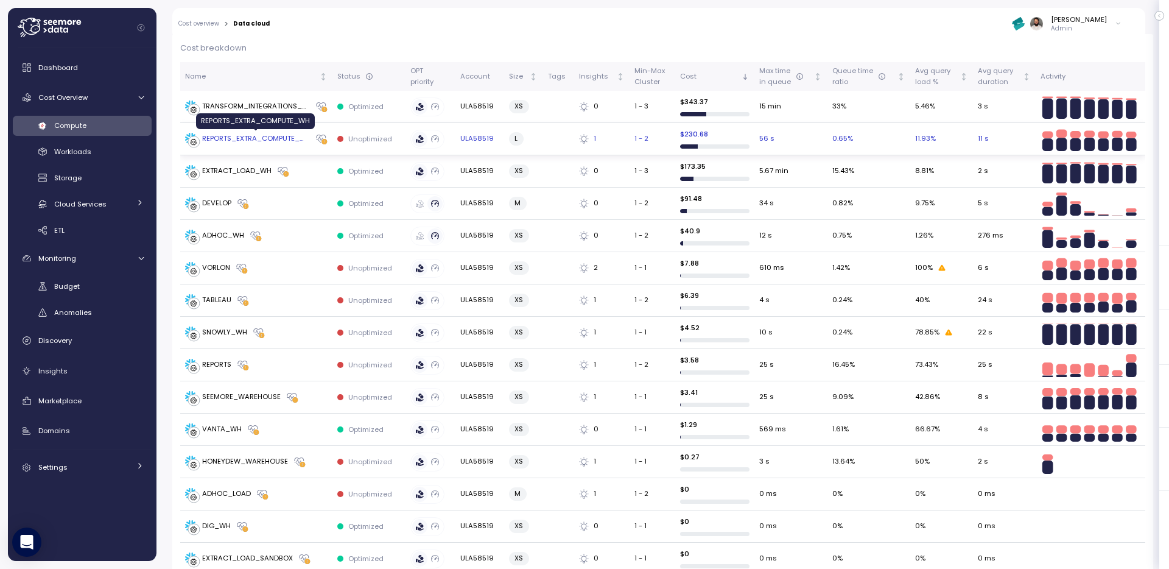
click at [292, 139] on div "REPORTS_EXTRA_COMPUTE_WH" at bounding box center [256, 138] width 108 height 11
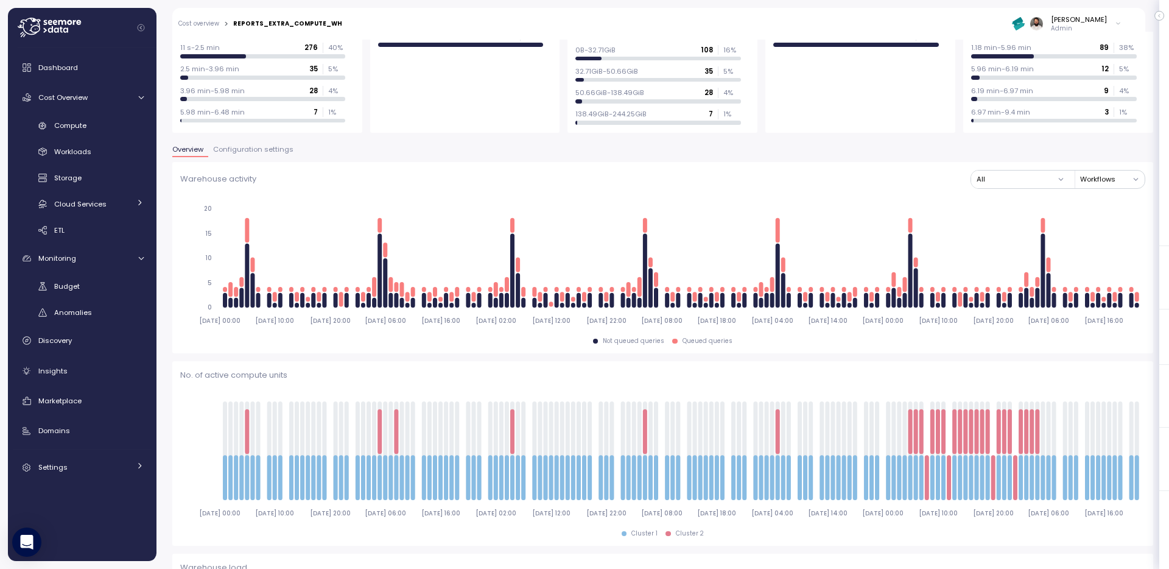
scroll to position [147, 0]
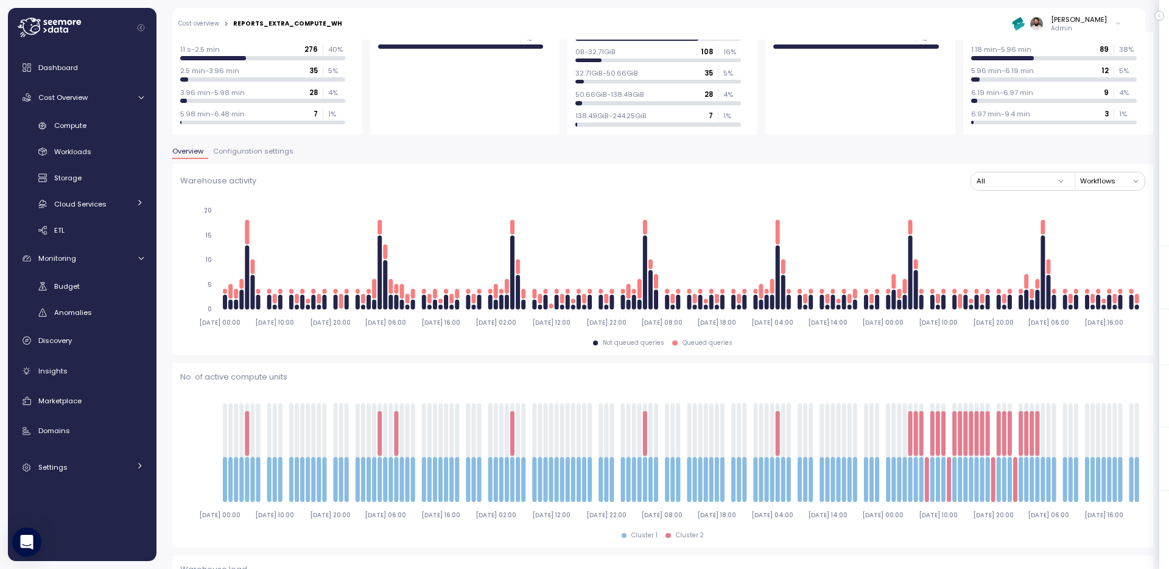
click at [245, 148] on span "Configuration settings" at bounding box center [253, 151] width 80 height 7
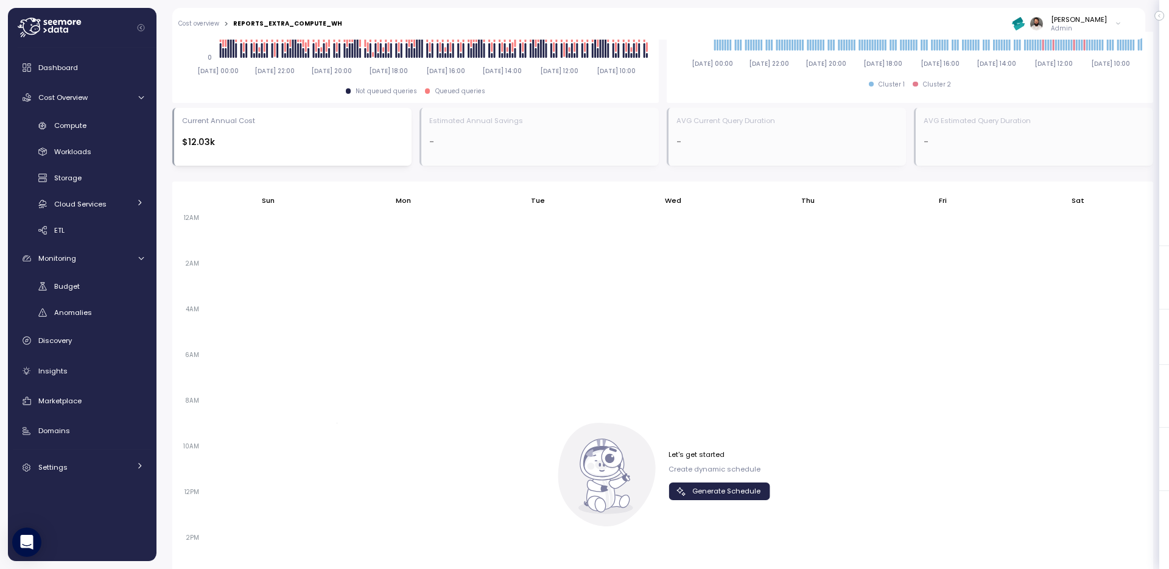
scroll to position [808, 0]
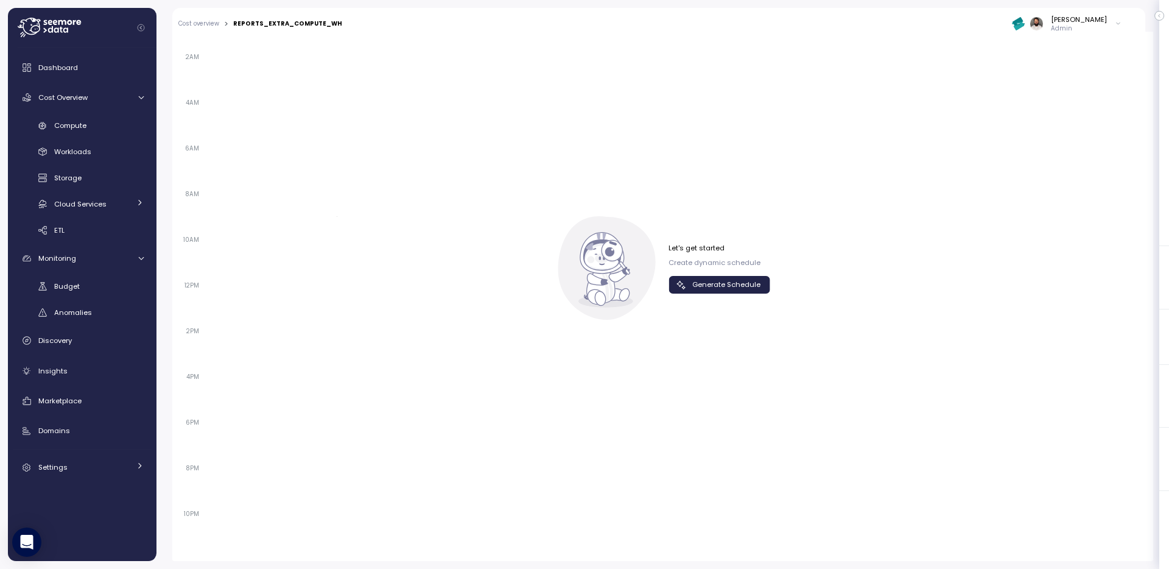
click at [752, 285] on span "Generate Schedule" at bounding box center [726, 284] width 68 height 16
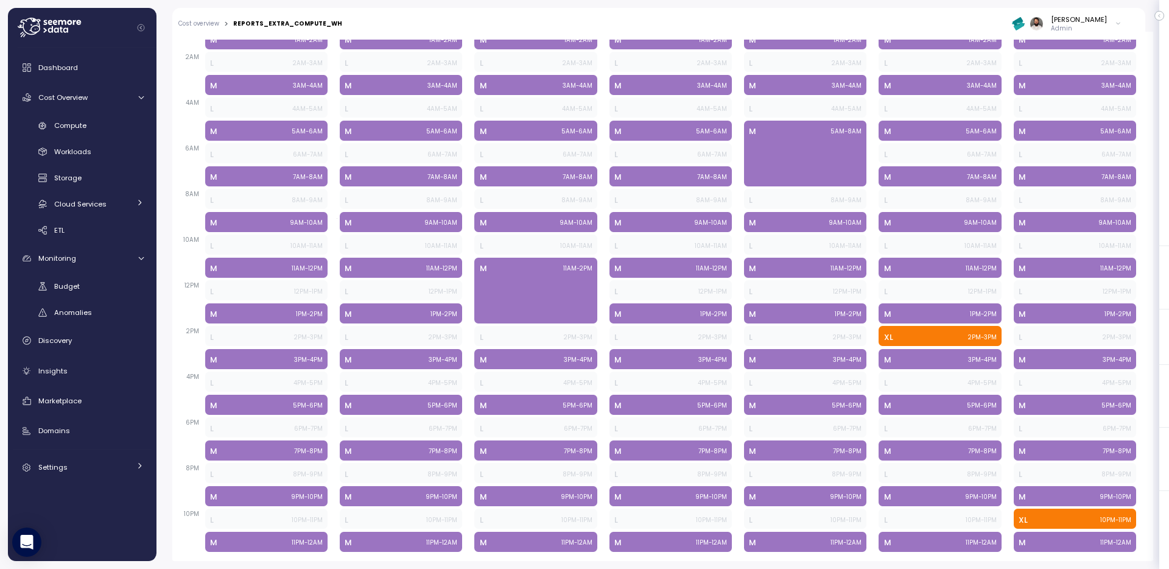
scroll to position [0, 0]
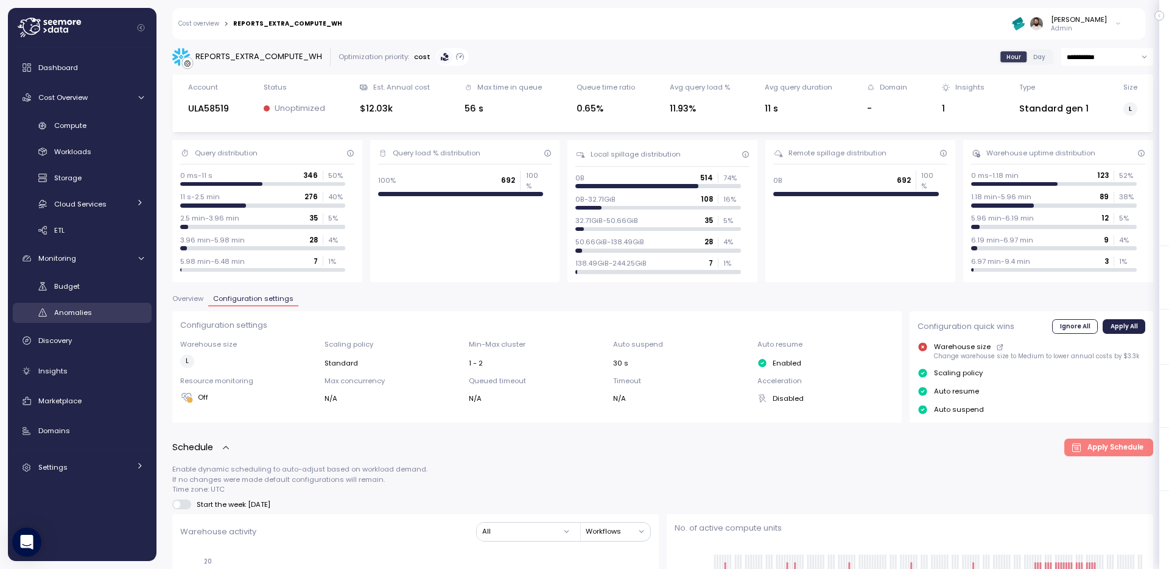
click at [82, 313] on span "Anomalies" at bounding box center [73, 312] width 38 height 10
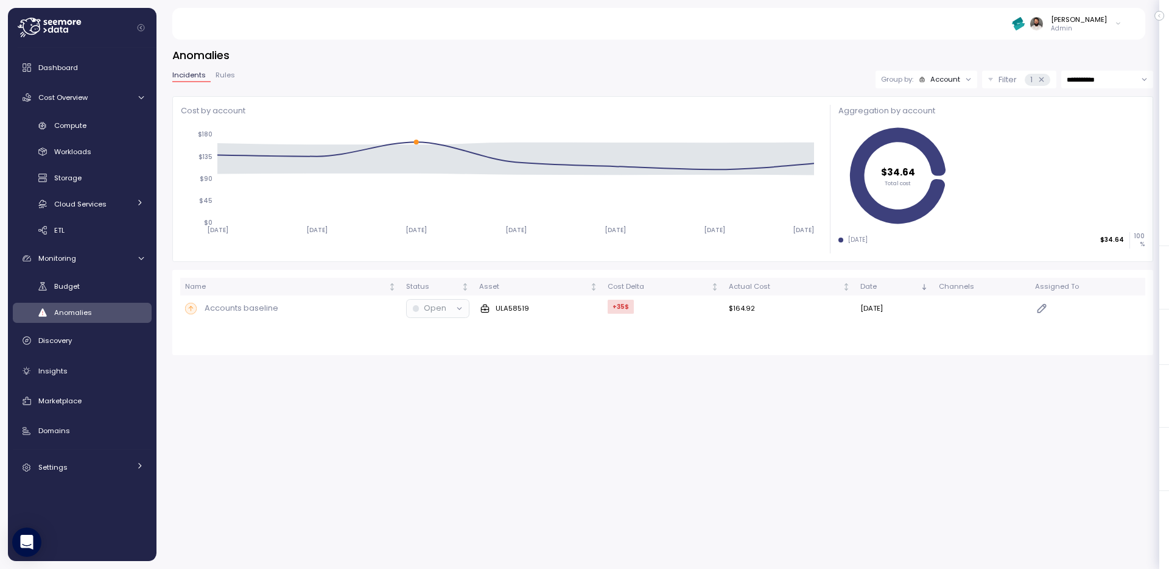
click at [955, 84] on div "Account" at bounding box center [945, 79] width 30 height 10
click at [944, 125] on p "Compute unit" at bounding box center [936, 127] width 48 height 10
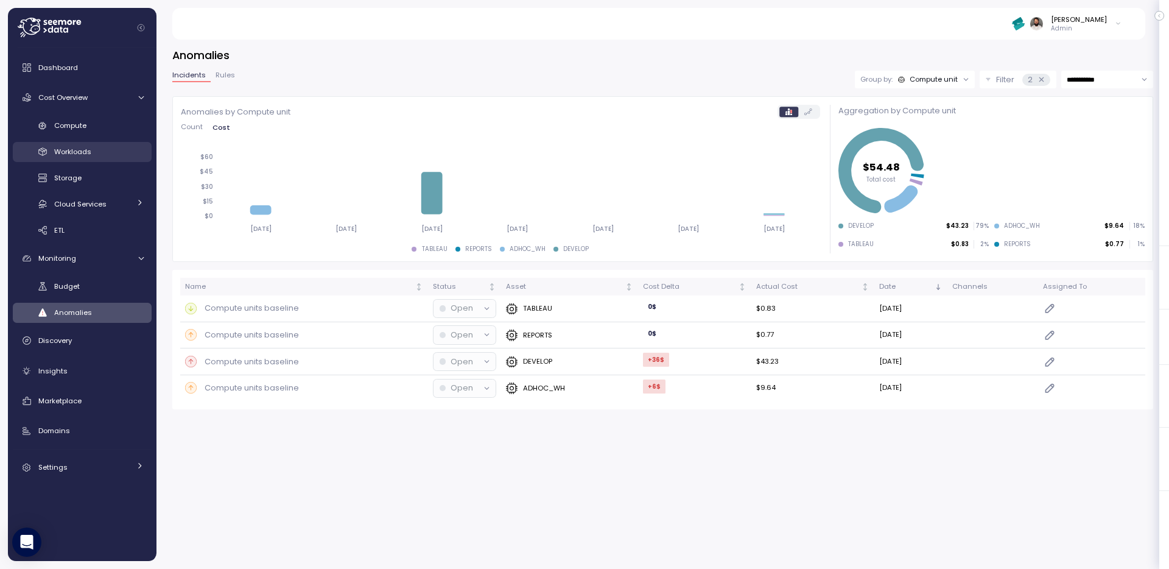
click at [91, 156] on div "Workloads" at bounding box center [98, 151] width 89 height 12
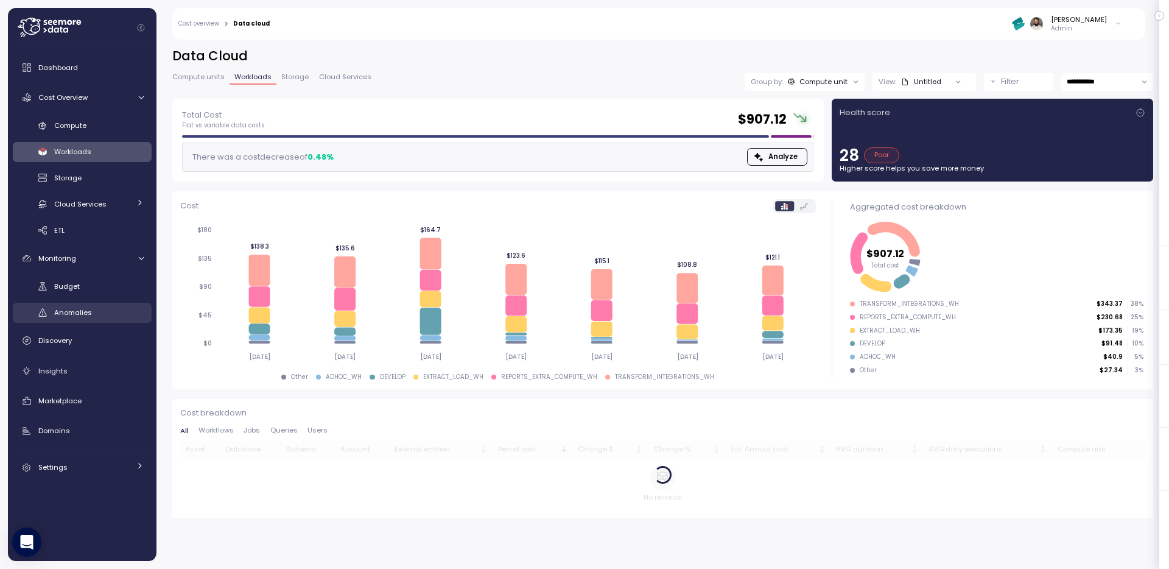
click at [88, 311] on span "Anomalies" at bounding box center [73, 312] width 38 height 10
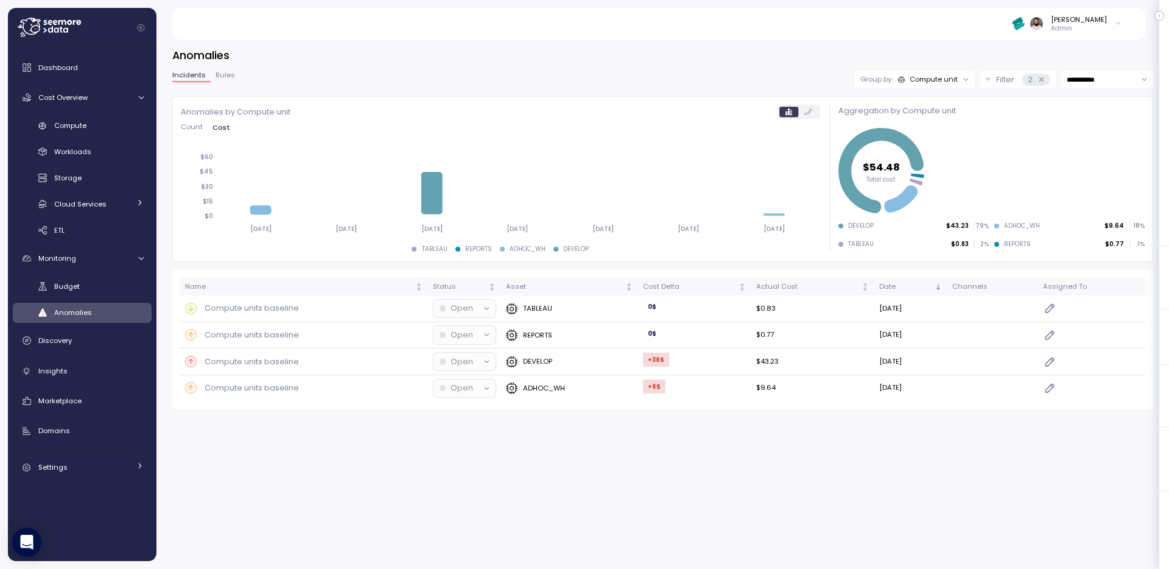
click at [958, 78] on div at bounding box center [965, 79] width 17 height 17
click at [947, 83] on div "Compute unit" at bounding box center [933, 79] width 48 height 10
click at [996, 82] on p "Filter" at bounding box center [1005, 80] width 18 height 12
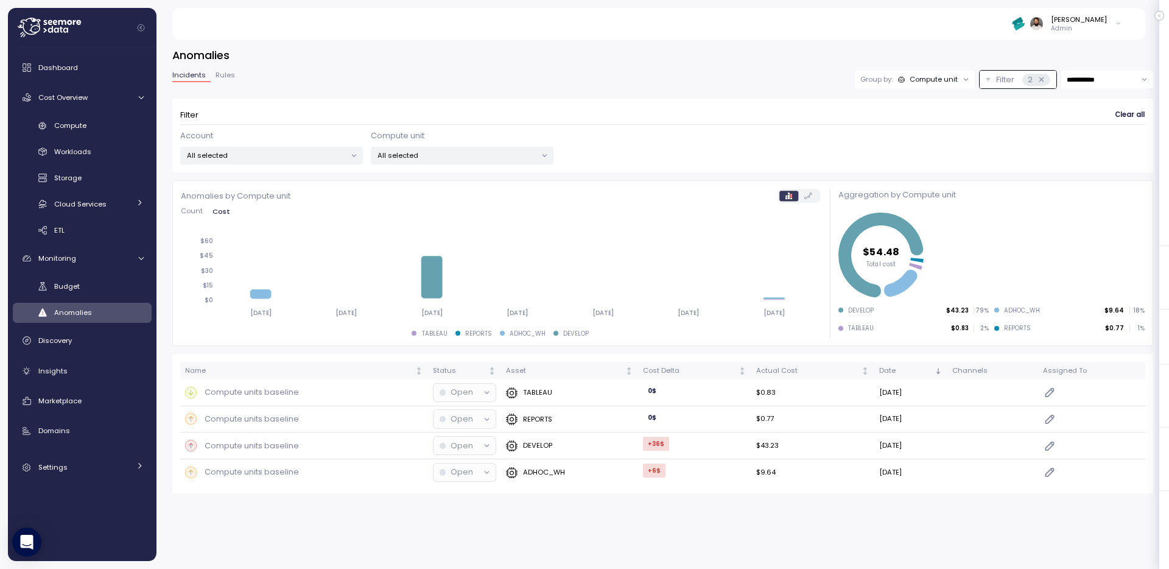
click at [998, 81] on p "Filter" at bounding box center [1005, 80] width 18 height 12
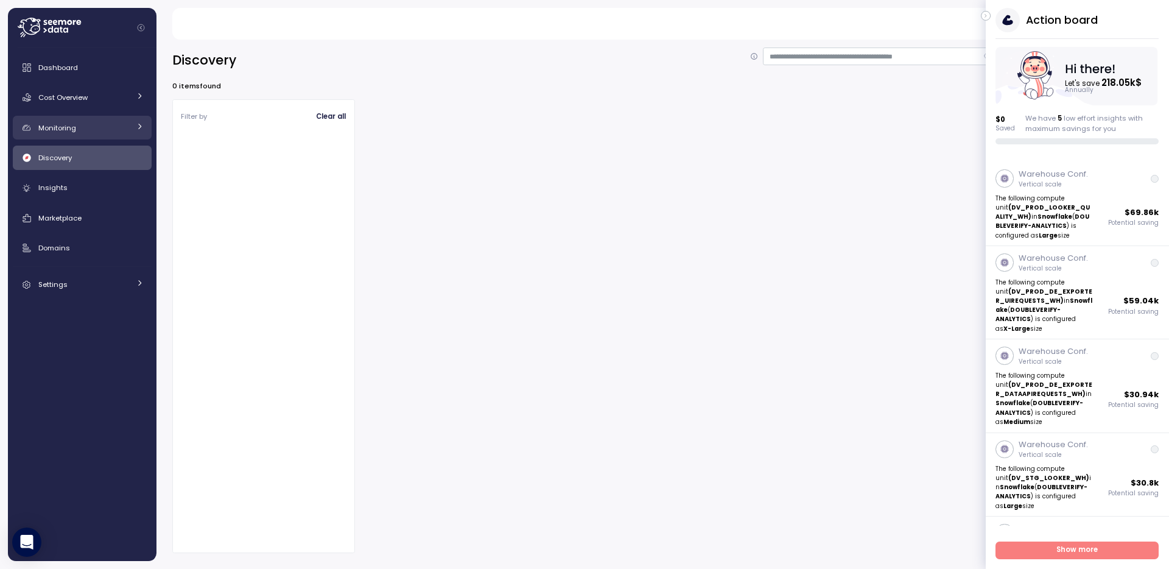
click at [87, 125] on div "Monitoring" at bounding box center [83, 128] width 91 height 12
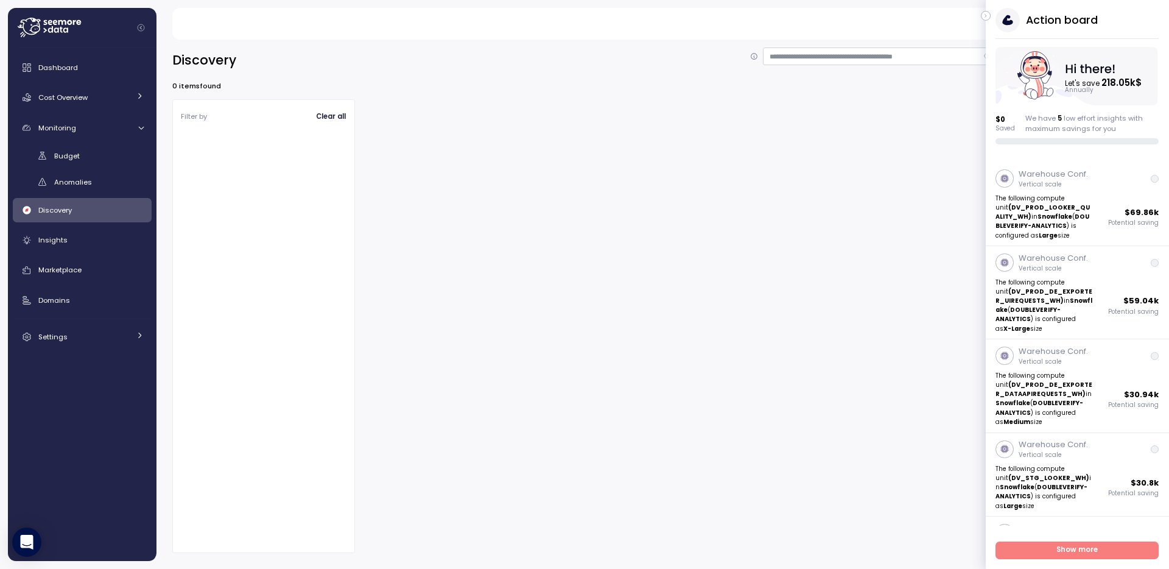
click at [84, 195] on div "Dashboard Cost Overview Compute Workloads Storage Cloud Services Clustering col…" at bounding box center [82, 201] width 139 height 293
click at [85, 184] on span "Anomalies" at bounding box center [73, 182] width 38 height 10
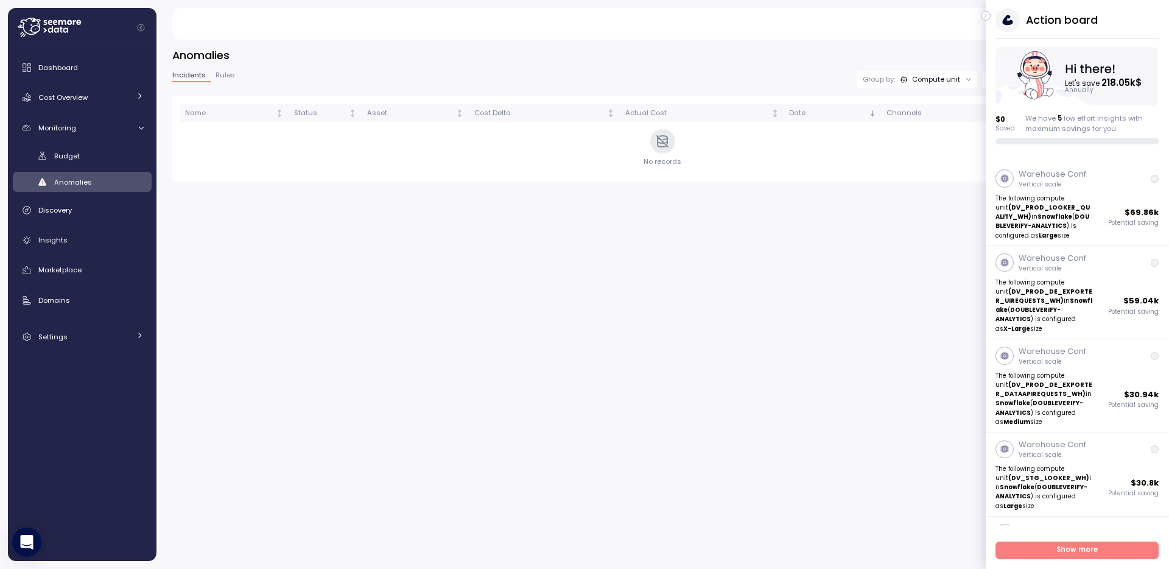
click at [986, 14] on icon "button" at bounding box center [985, 16] width 5 height 15
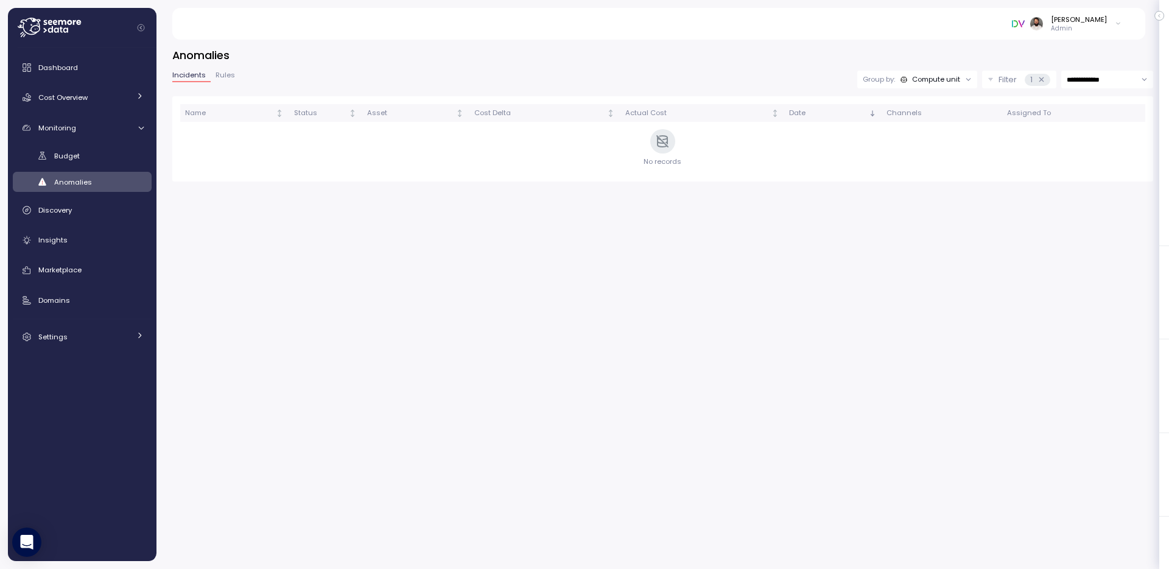
click at [1046, 75] on div "1" at bounding box center [1036, 80] width 25 height 12
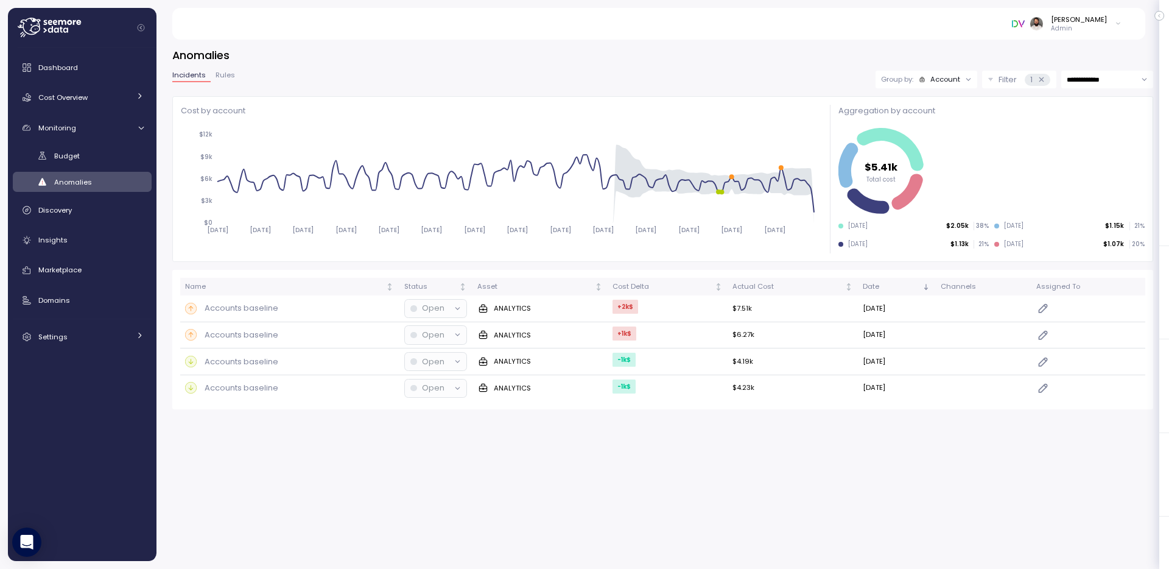
click at [1121, 75] on input "**********" at bounding box center [1107, 80] width 92 height 18
click at [1102, 158] on span "Last 14 days" at bounding box center [1088, 154] width 43 height 11
type input "**********"
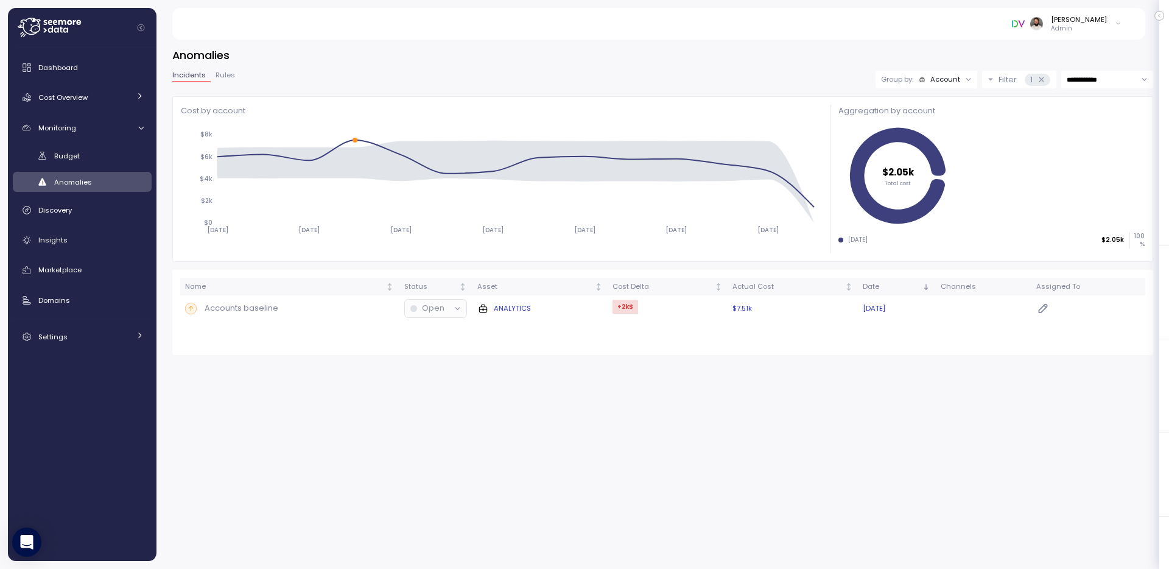
click at [294, 301] on td "Accounts baseline" at bounding box center [289, 308] width 219 height 26
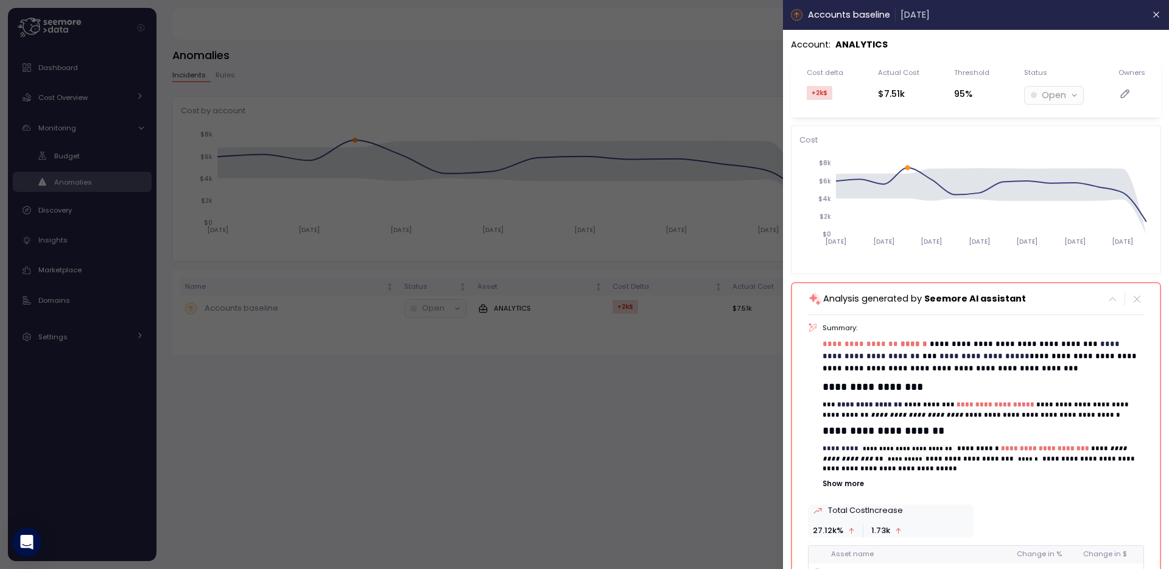
scroll to position [128, 0]
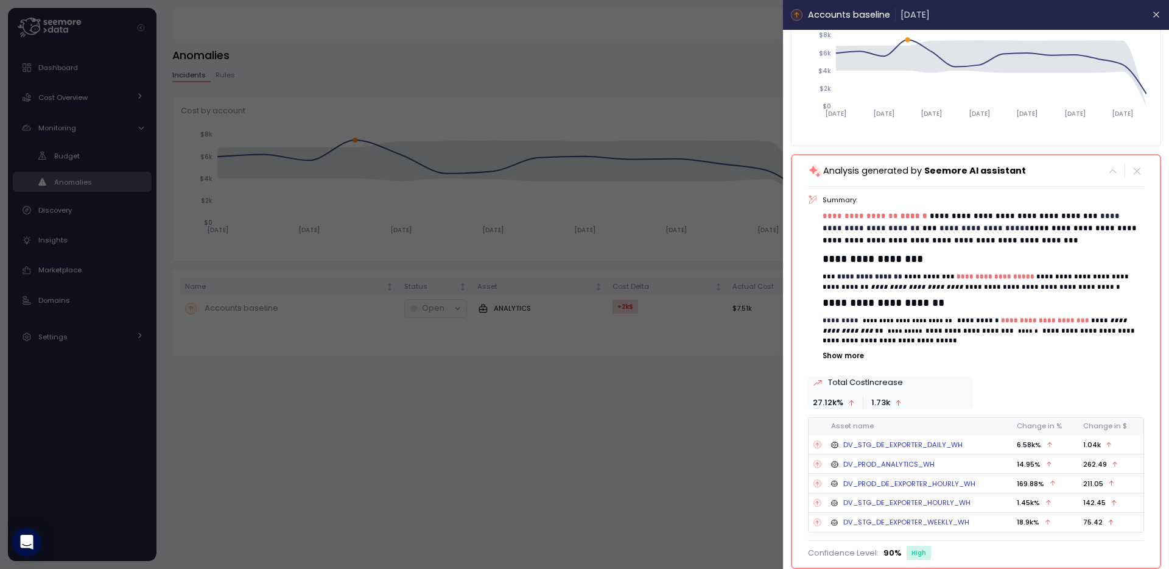
click at [831, 362] on div "**********" at bounding box center [976, 363] width 336 height 337
click at [831, 354] on p "Show more" at bounding box center [983, 356] width 321 height 10
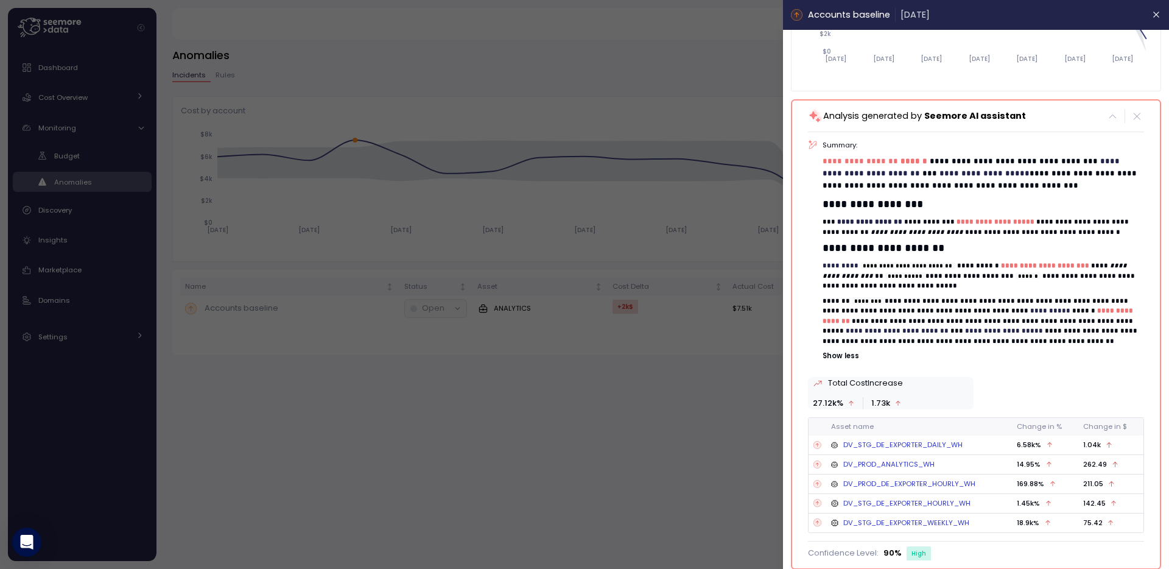
scroll to position [183, 0]
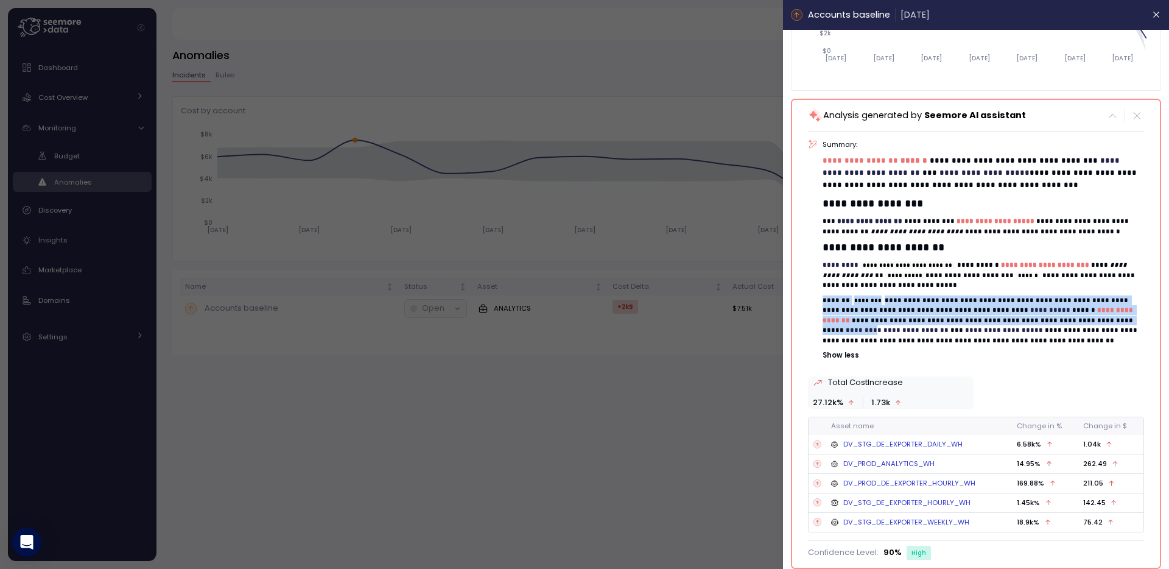
drag, startPoint x: 831, startPoint y: 295, endPoint x: 862, endPoint y: 328, distance: 45.7
click at [862, 328] on p "**********" at bounding box center [983, 320] width 321 height 50
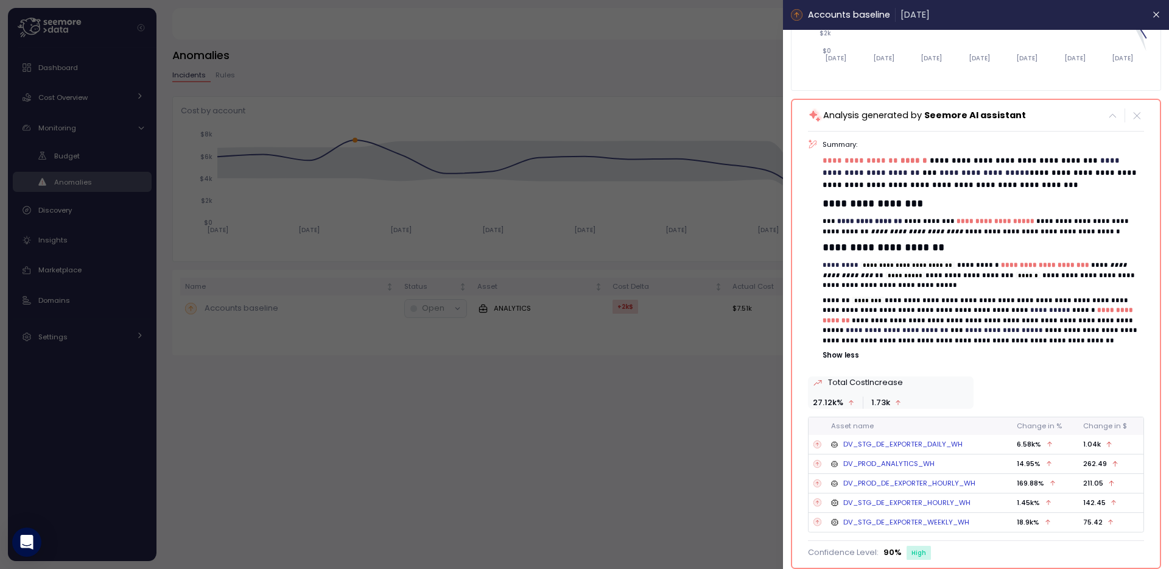
click at [863, 328] on span "**********" at bounding box center [897, 329] width 103 height 7
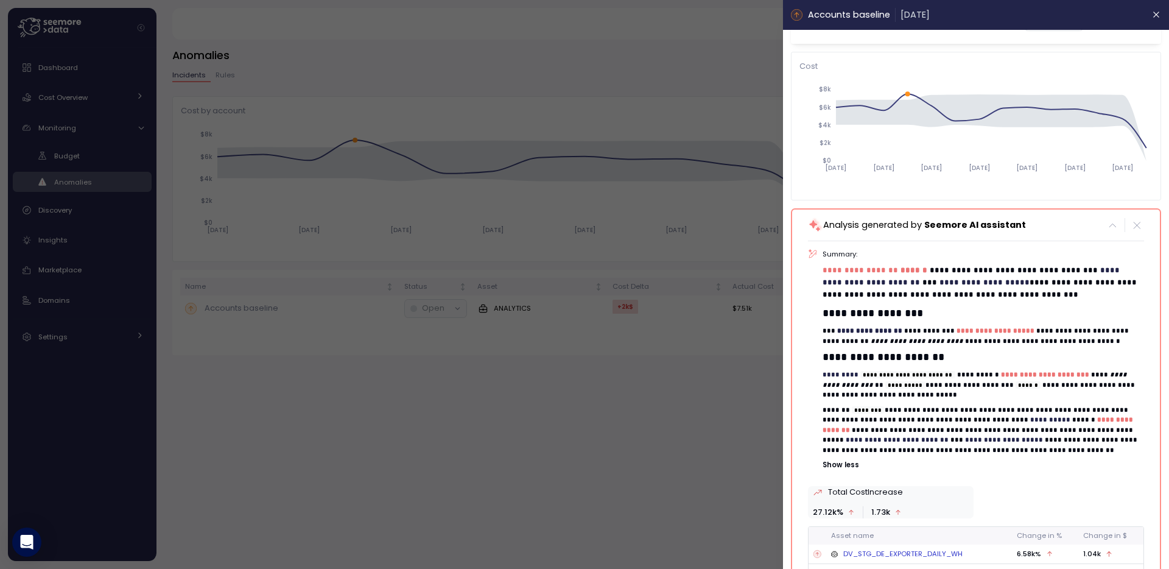
scroll to position [0, 0]
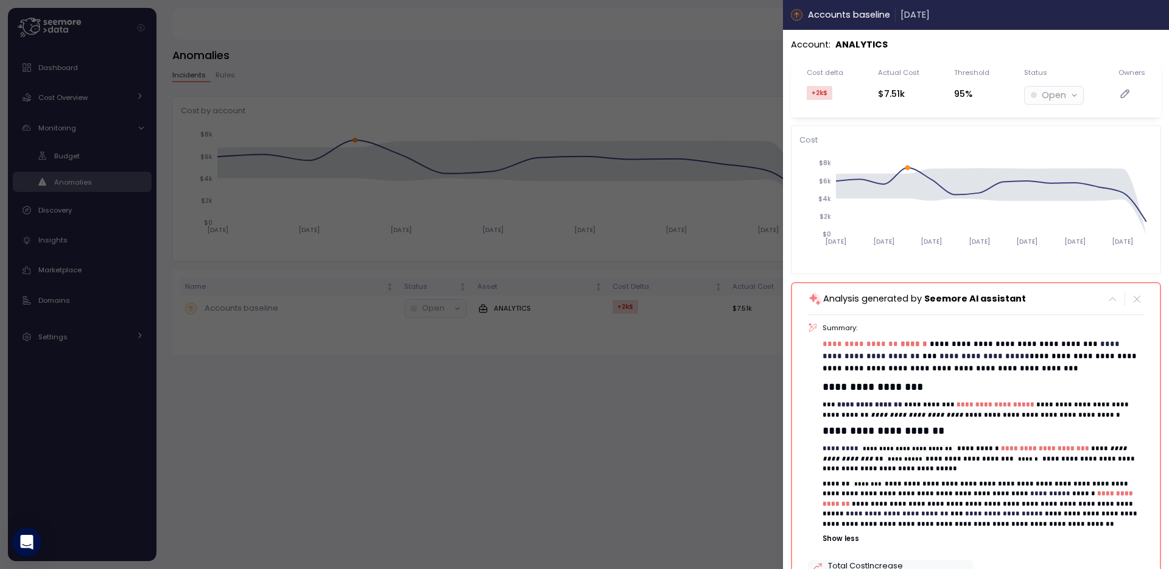
click at [1157, 10] on icon "button" at bounding box center [1157, 15] width 10 height 10
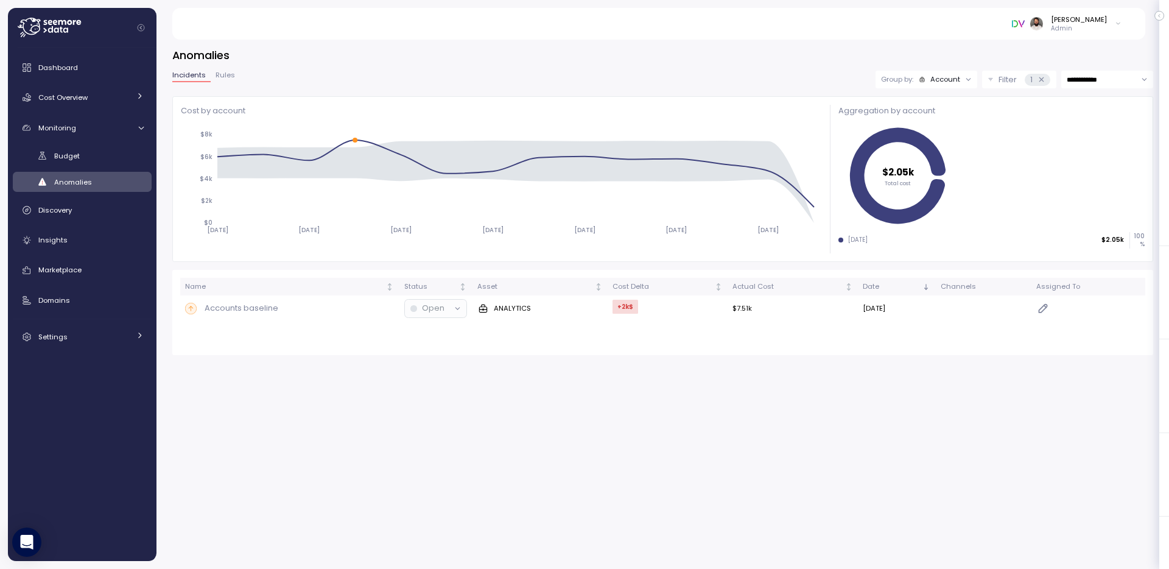
click at [955, 80] on div "Account" at bounding box center [945, 79] width 30 height 10
click at [943, 128] on p "Compute unit" at bounding box center [936, 127] width 48 height 10
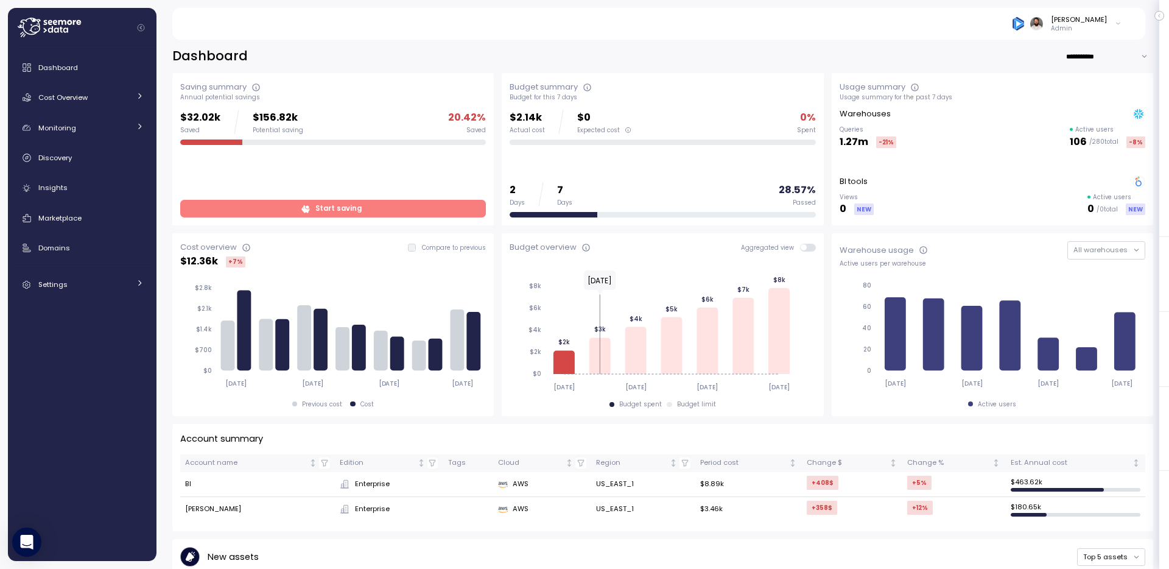
click at [247, 211] on span "Start saving" at bounding box center [332, 208] width 290 height 16
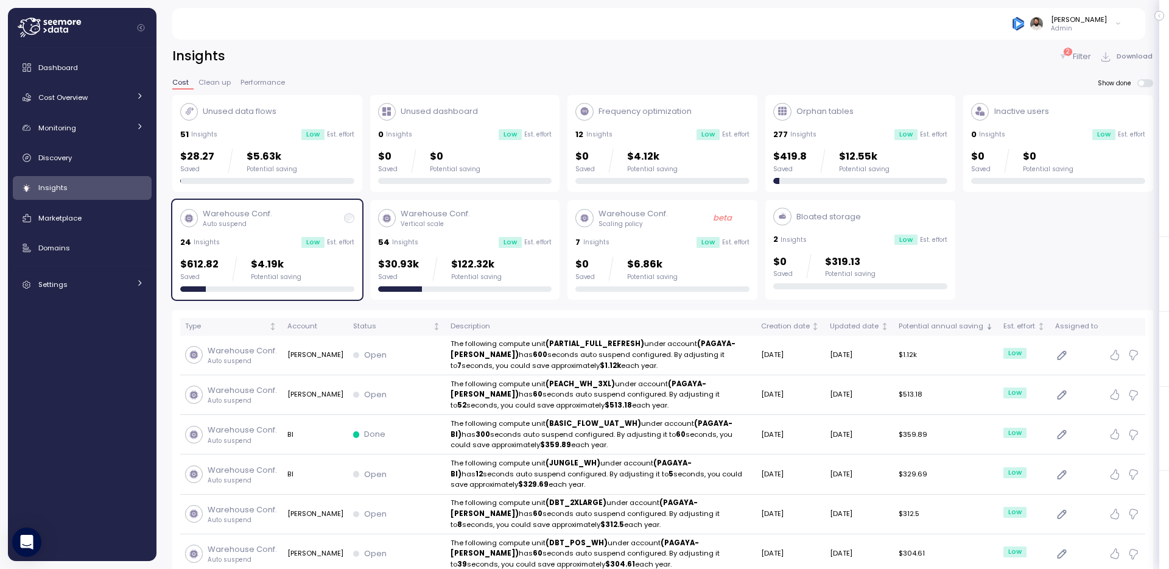
click at [346, 247] on div "Low Est. effort" at bounding box center [327, 242] width 53 height 11
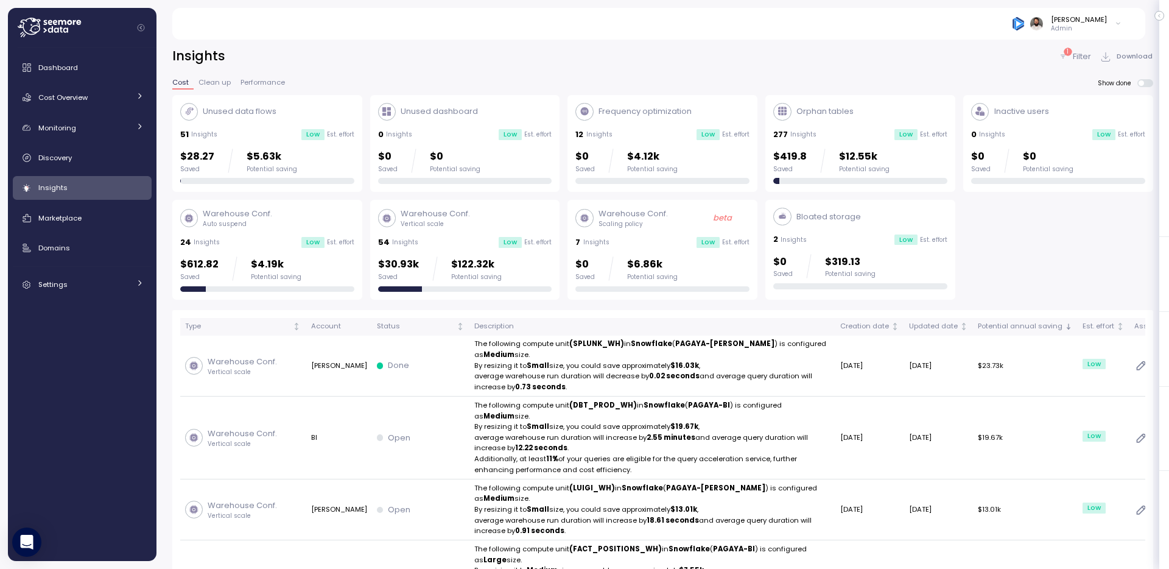
click at [462, 253] on div "Warehouse Conf. Vertical scale 54 Insights Low Est. effort $30.93k Saved $122.3…" at bounding box center [465, 250] width 174 height 84
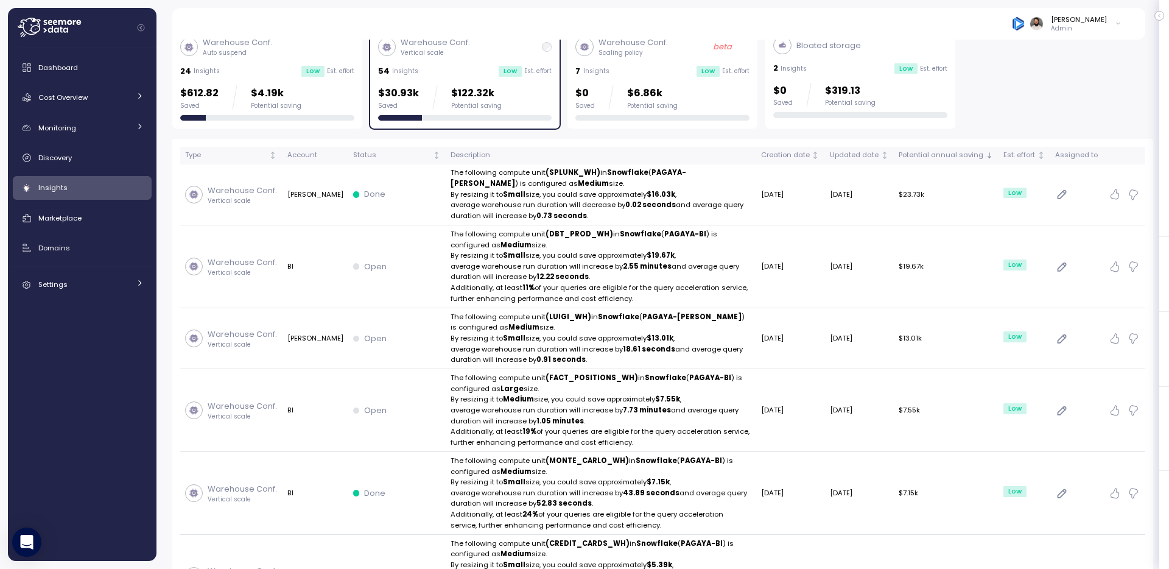
scroll to position [196, 0]
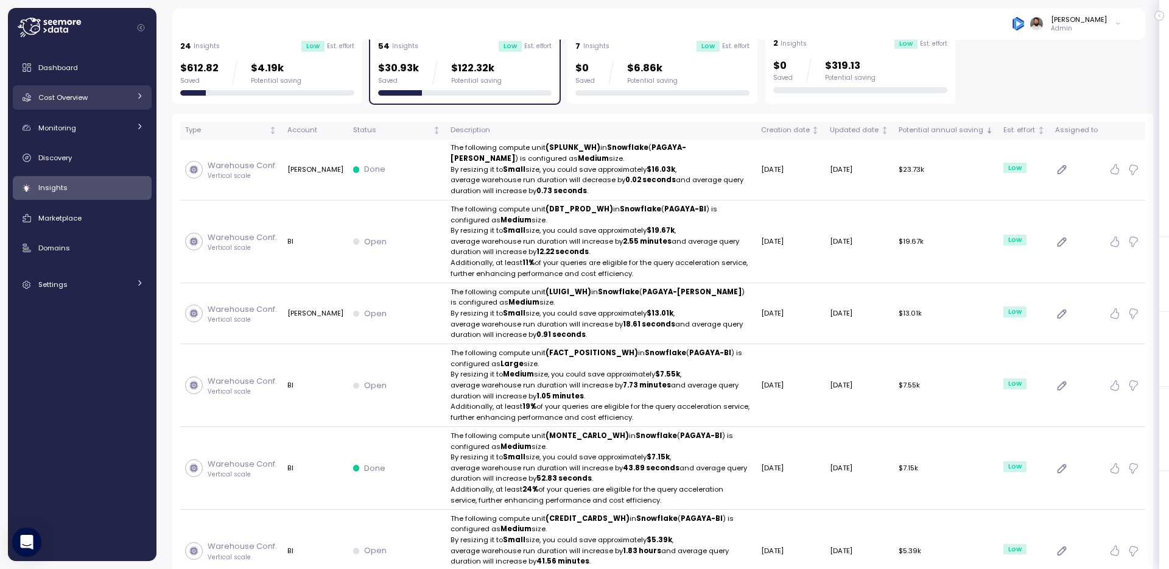
click at [108, 96] on div "Cost Overview" at bounding box center [83, 97] width 91 height 12
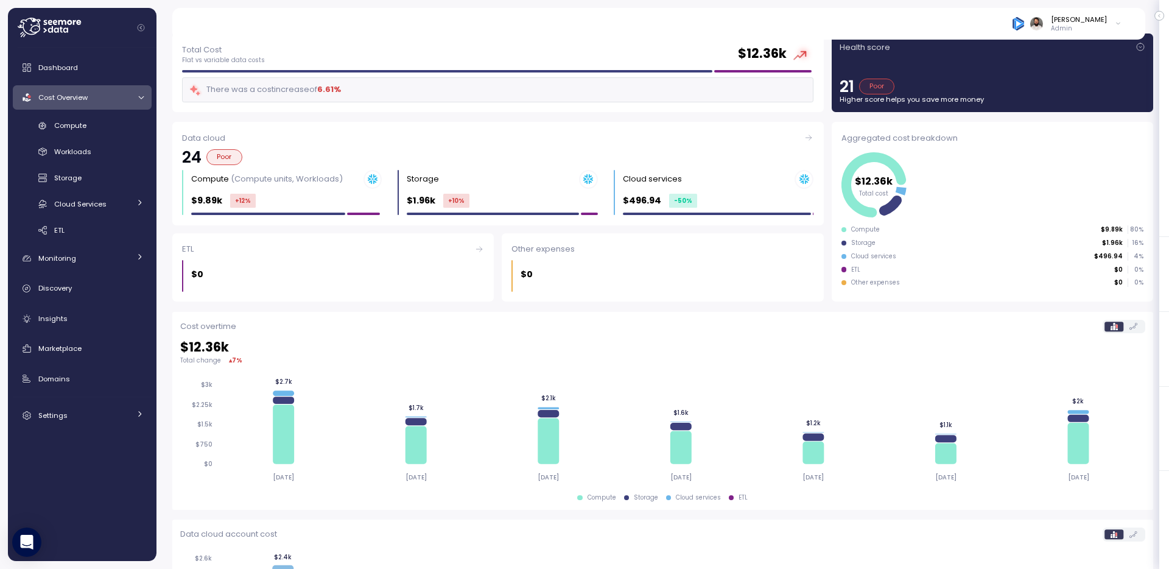
scroll to position [43, 0]
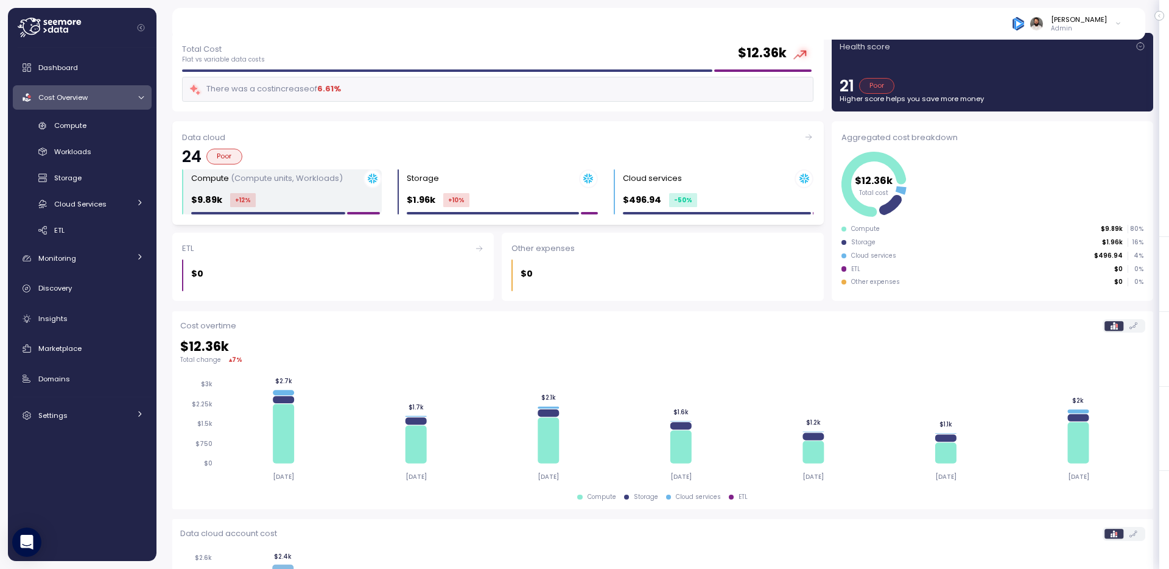
click at [290, 192] on div "Compute (Compute units, Workloads) $9.89k +12 %" at bounding box center [286, 192] width 191 height 46
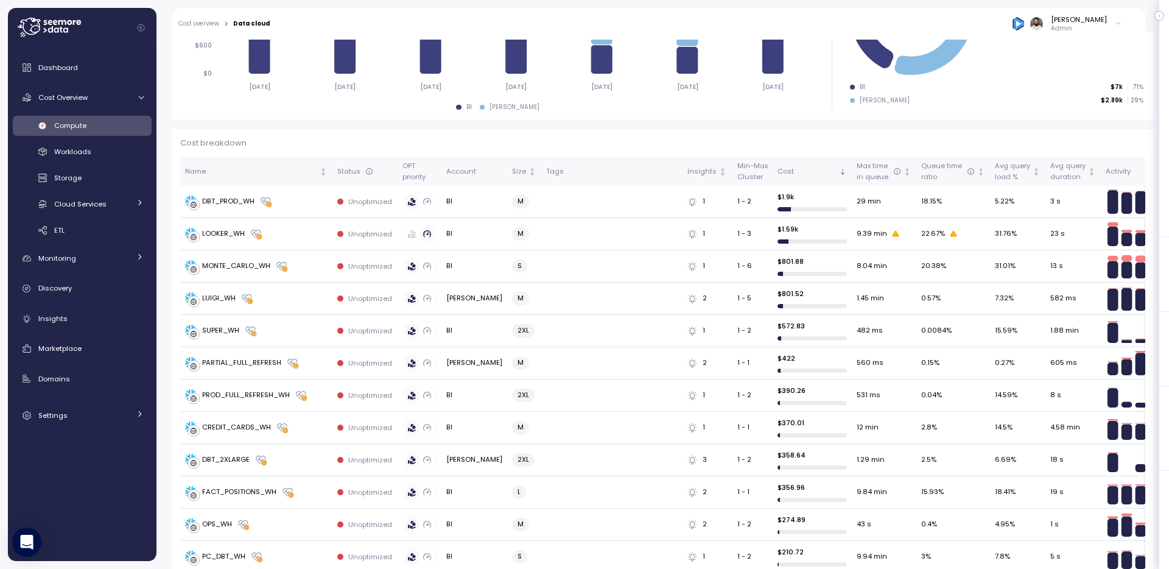
scroll to position [229, 0]
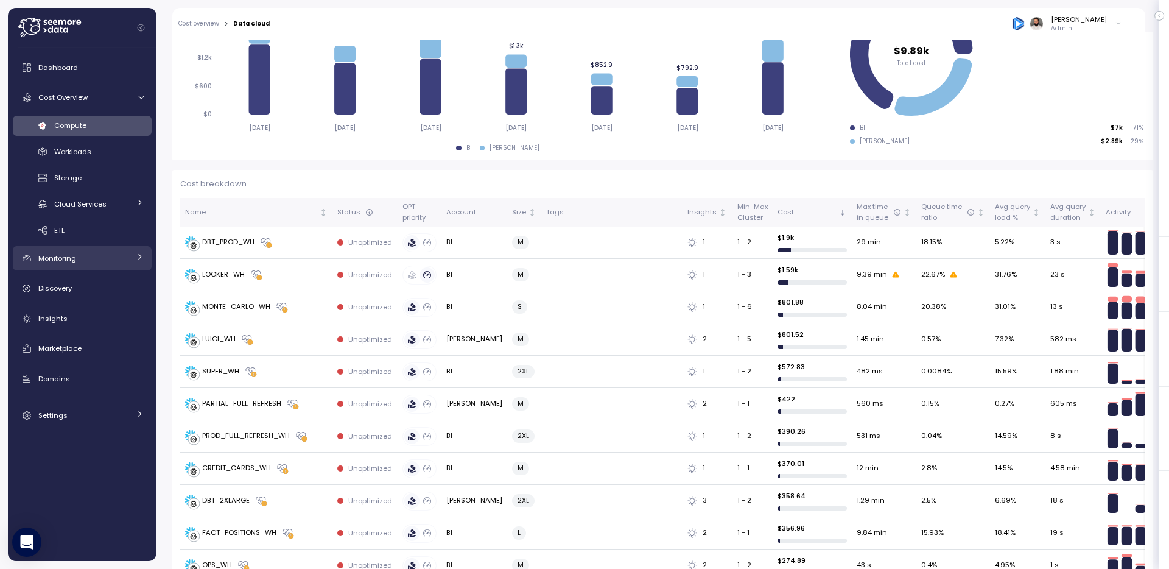
click at [100, 267] on link "Monitoring" at bounding box center [82, 258] width 139 height 24
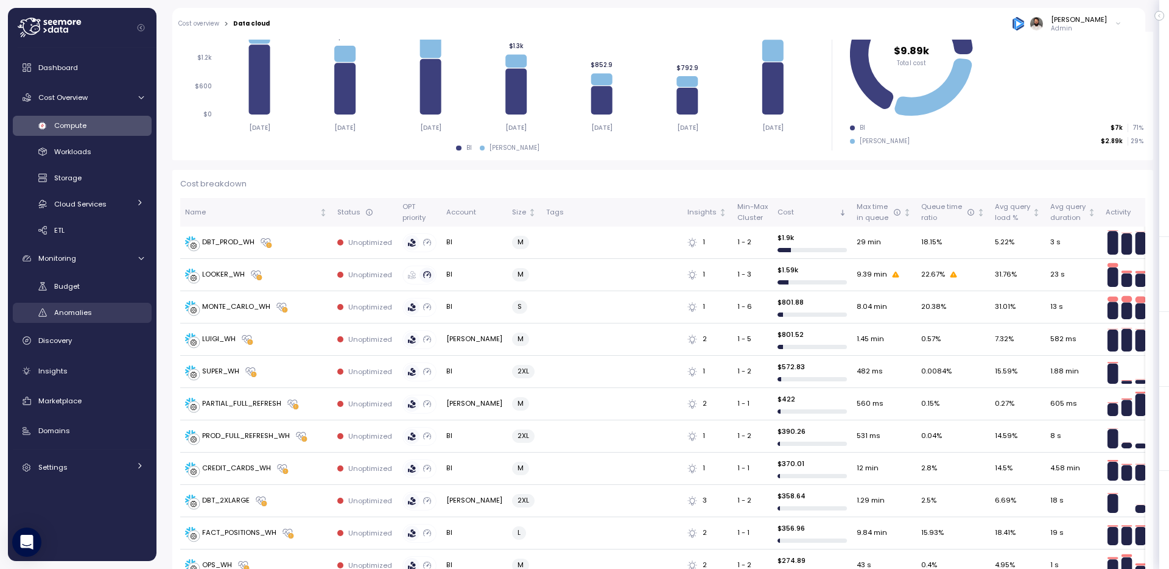
click at [81, 308] on span "Anomalies" at bounding box center [73, 312] width 38 height 10
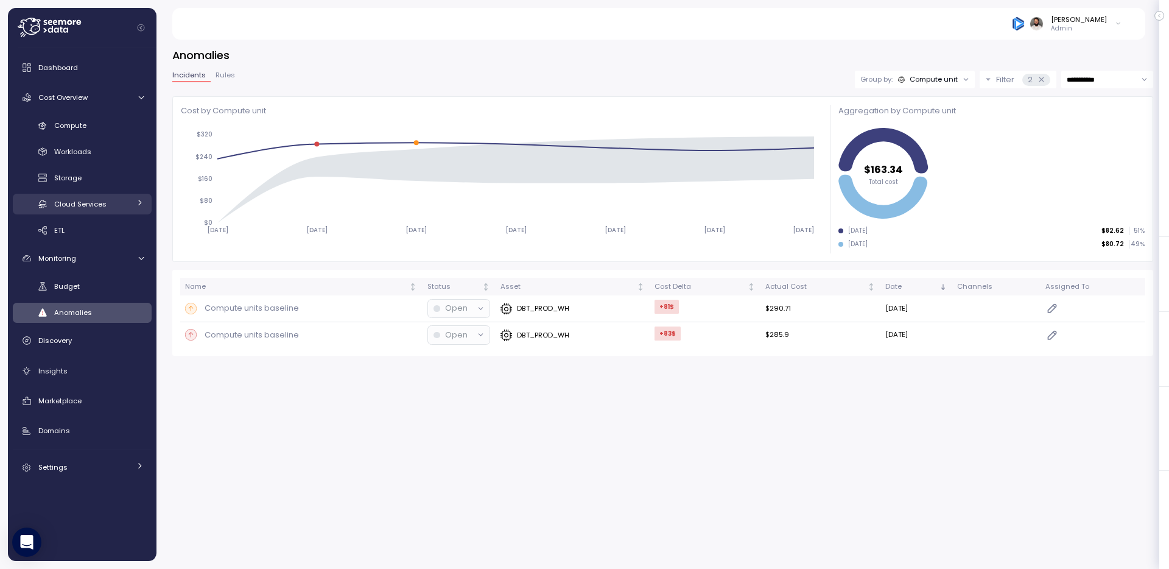
click at [83, 200] on span "Cloud Services" at bounding box center [80, 204] width 52 height 10
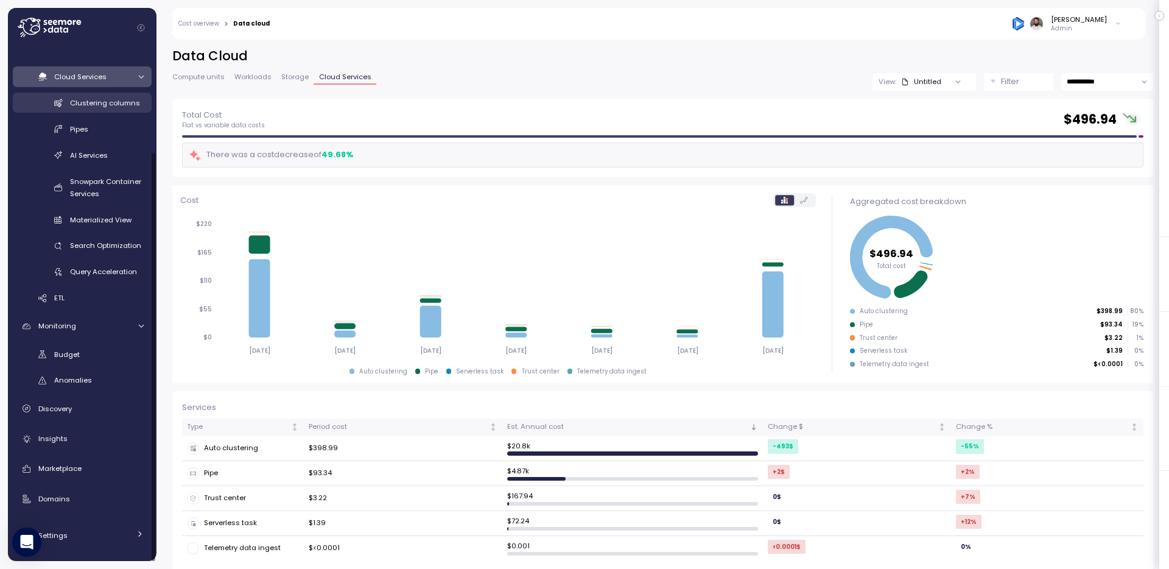
scroll to position [120, 0]
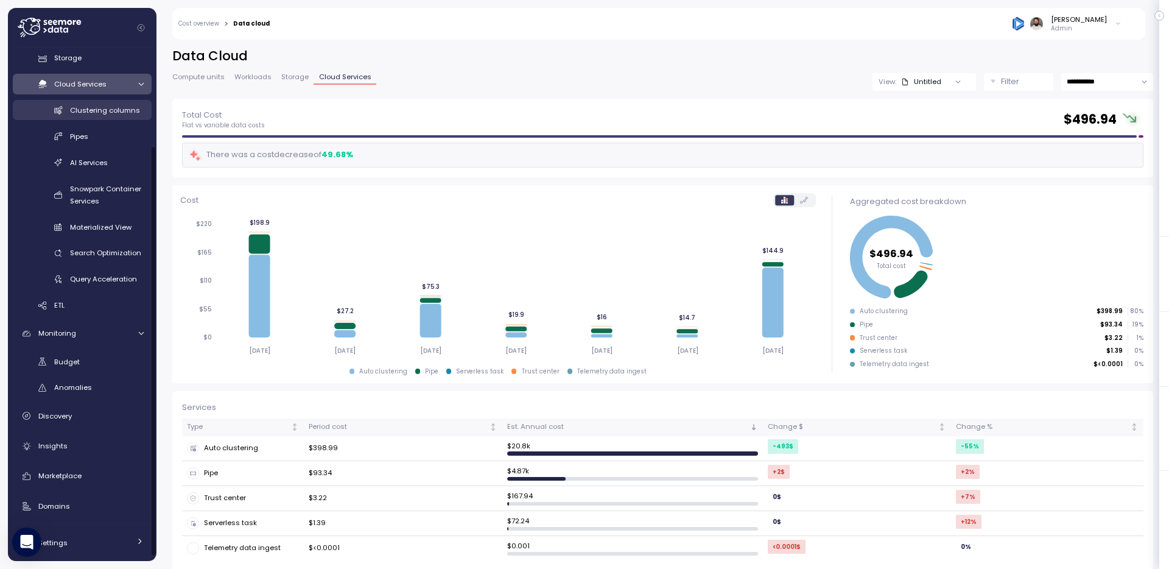
click at [103, 108] on span "Clustering columns" at bounding box center [105, 110] width 70 height 10
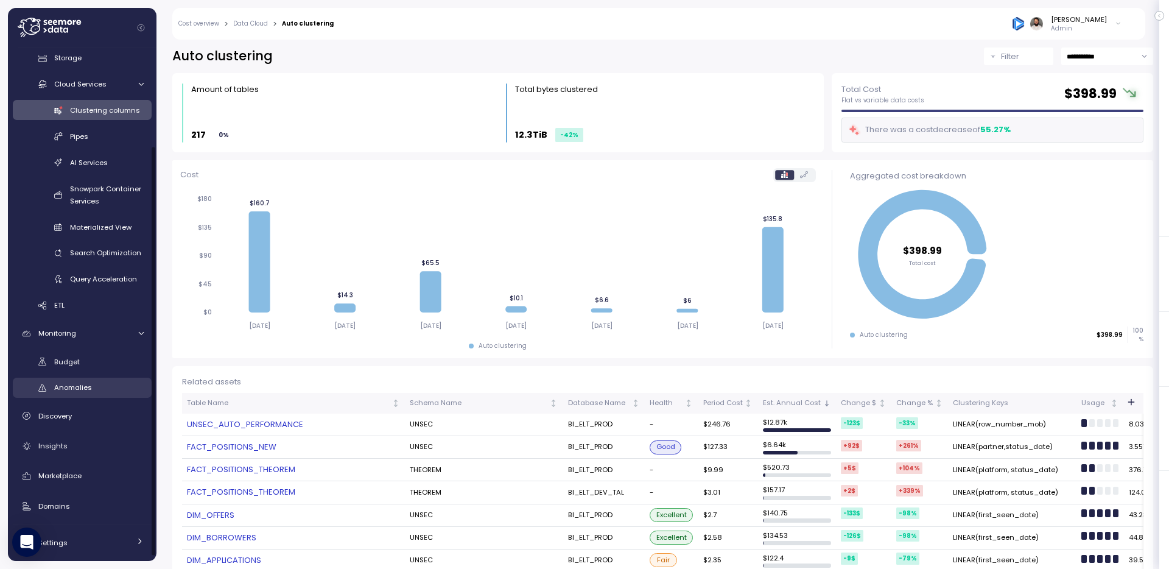
click at [100, 385] on div "Anomalies" at bounding box center [98, 387] width 89 height 12
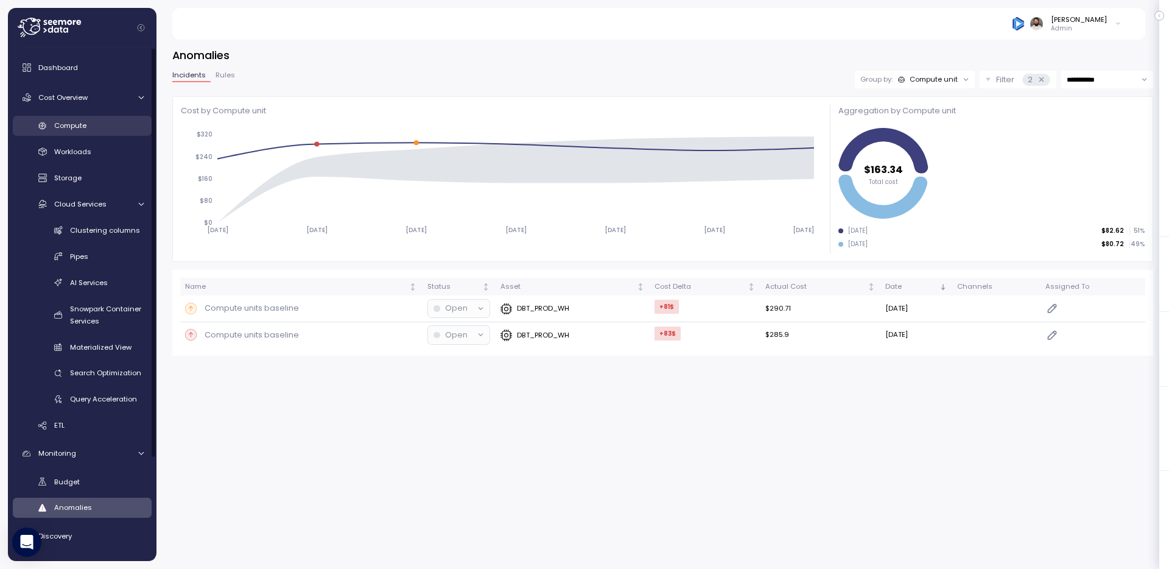
click at [93, 128] on div "Compute" at bounding box center [98, 125] width 89 height 12
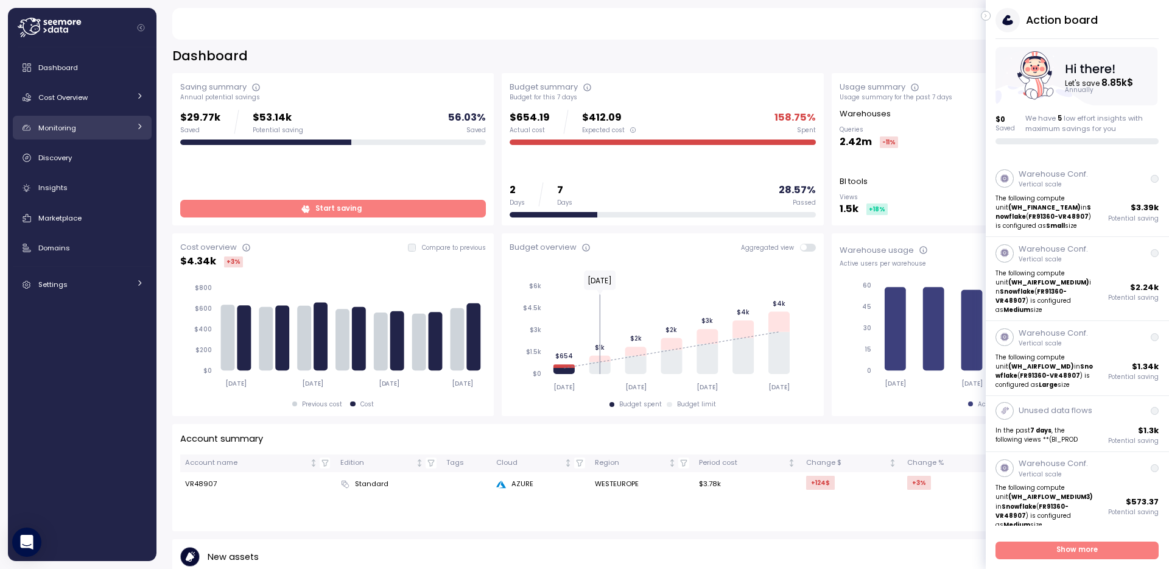
click at [114, 133] on div "Monitoring" at bounding box center [83, 128] width 91 height 12
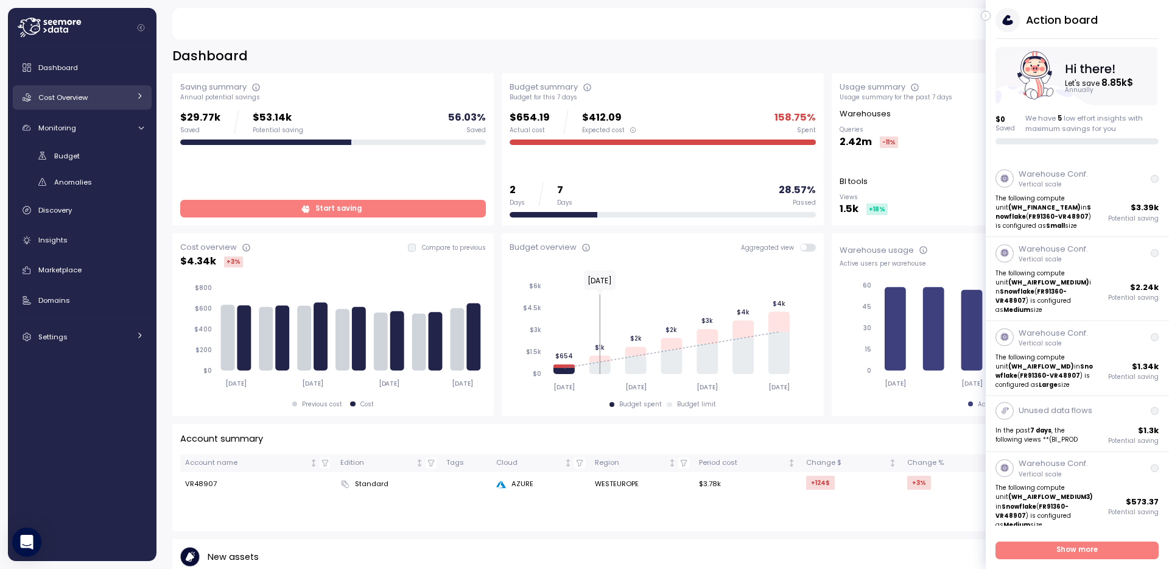
click at [124, 103] on link "Cost Overview" at bounding box center [82, 97] width 139 height 24
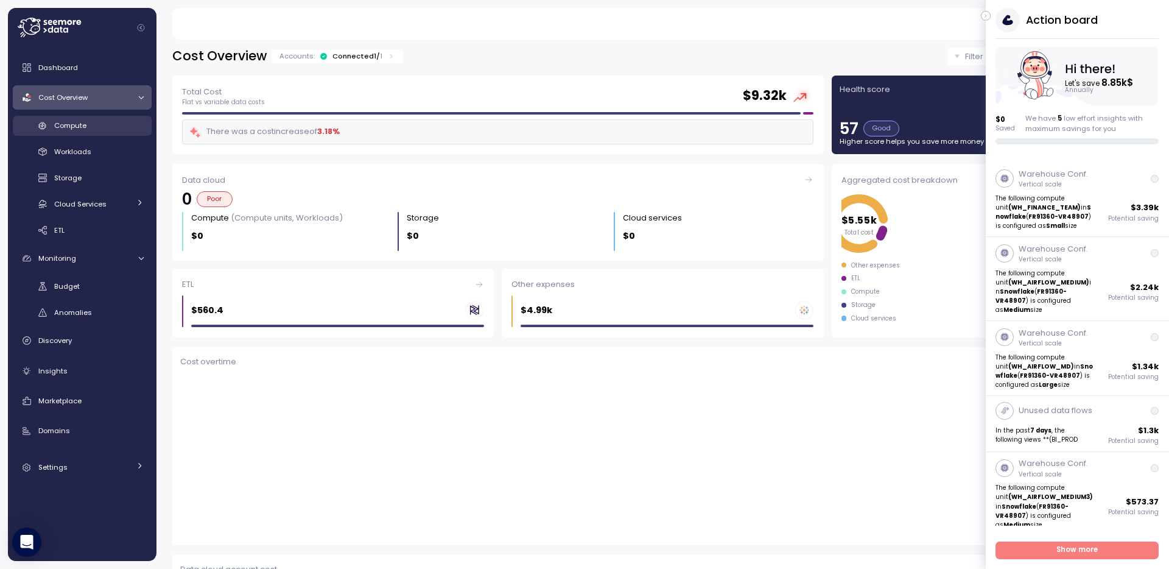
click at [117, 125] on div "Compute" at bounding box center [98, 125] width 89 height 12
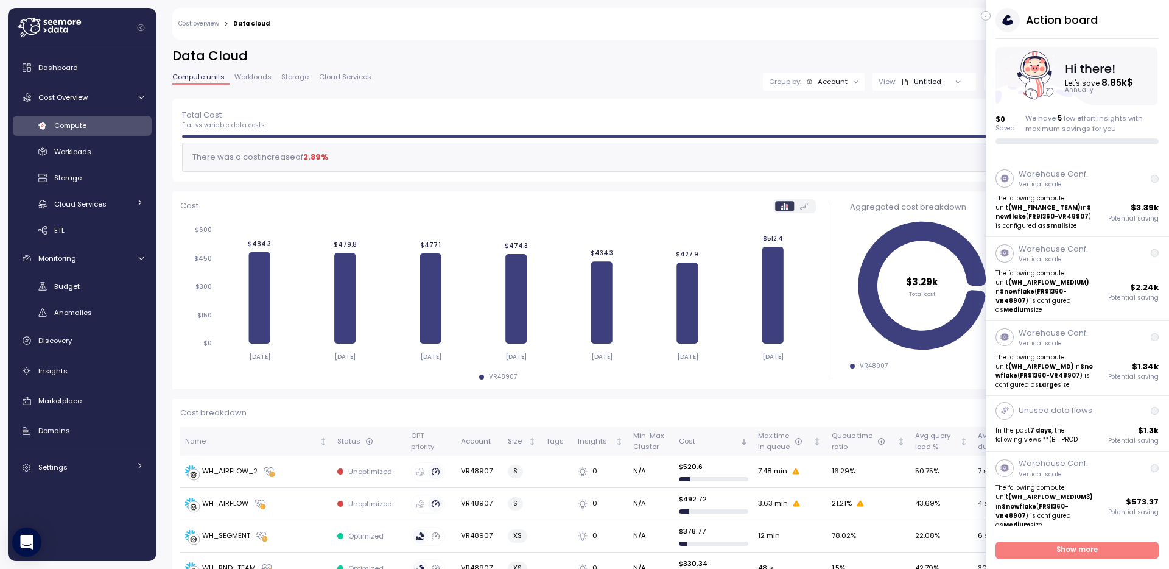
click at [987, 15] on icon "button" at bounding box center [985, 16] width 5 height 15
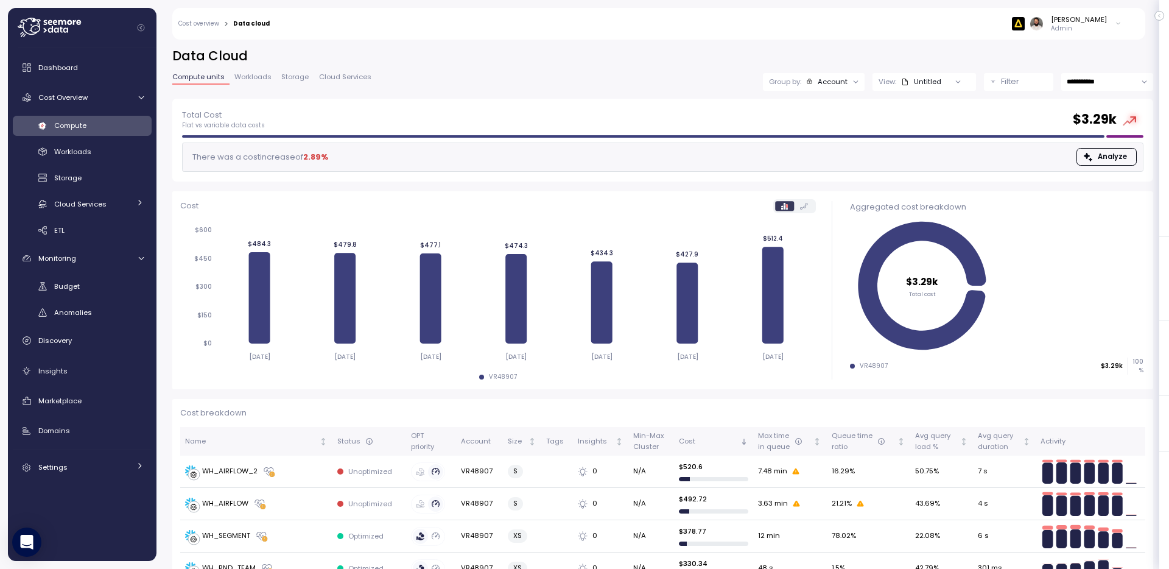
click at [1096, 27] on p "Admin" at bounding box center [1079, 28] width 56 height 9
click at [1062, 170] on label "Disable API cache" at bounding box center [1060, 172] width 69 height 10
click at [683, 75] on div "**********" at bounding box center [662, 82] width 981 height 18
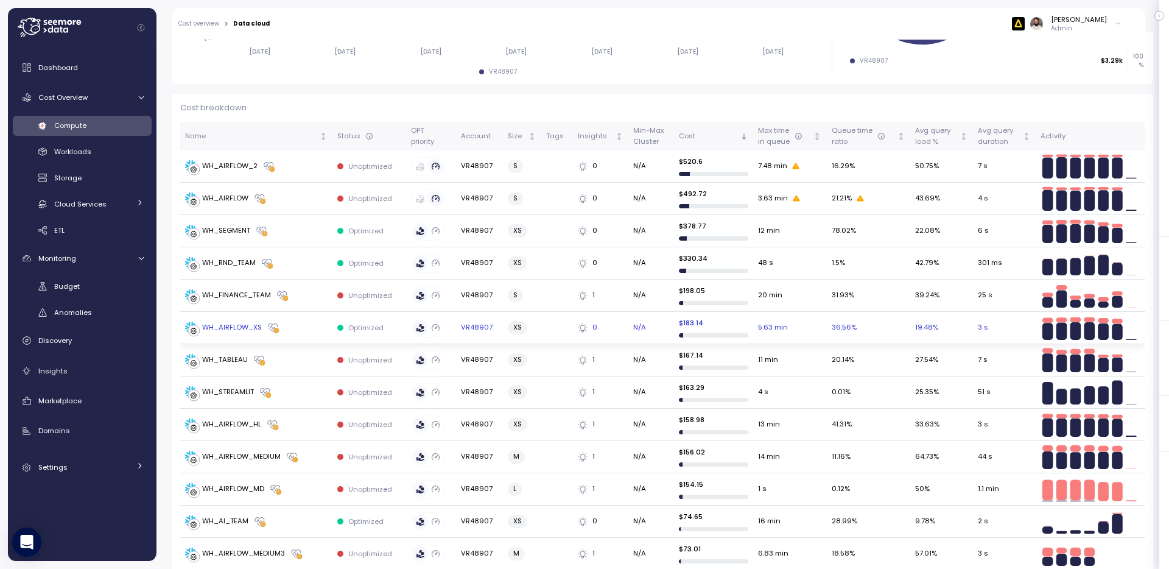
scroll to position [273, 0]
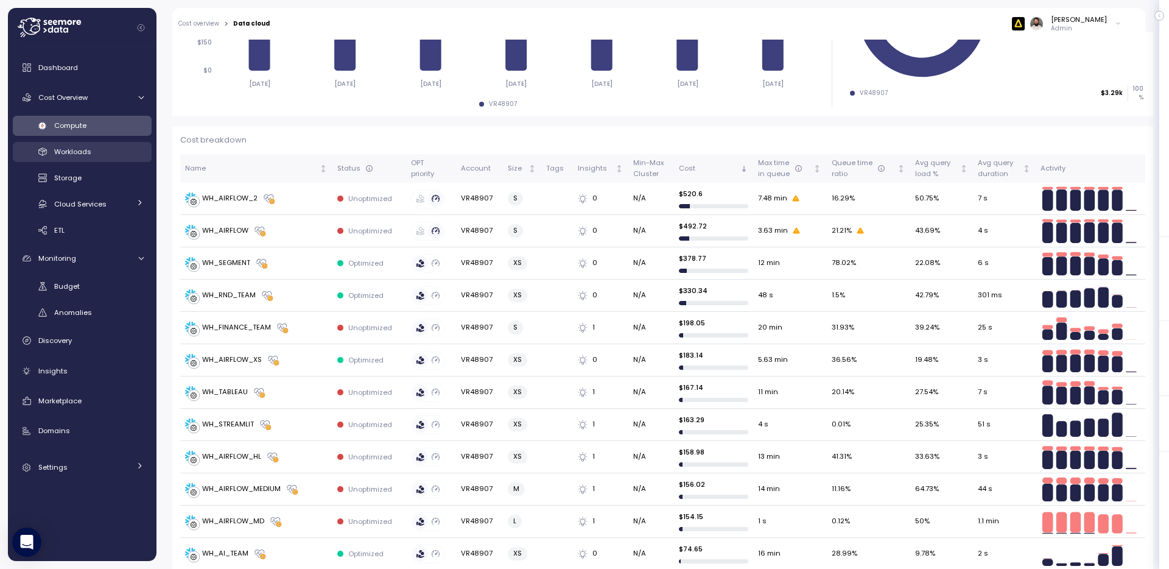
click at [106, 156] on div "Workloads" at bounding box center [98, 151] width 89 height 12
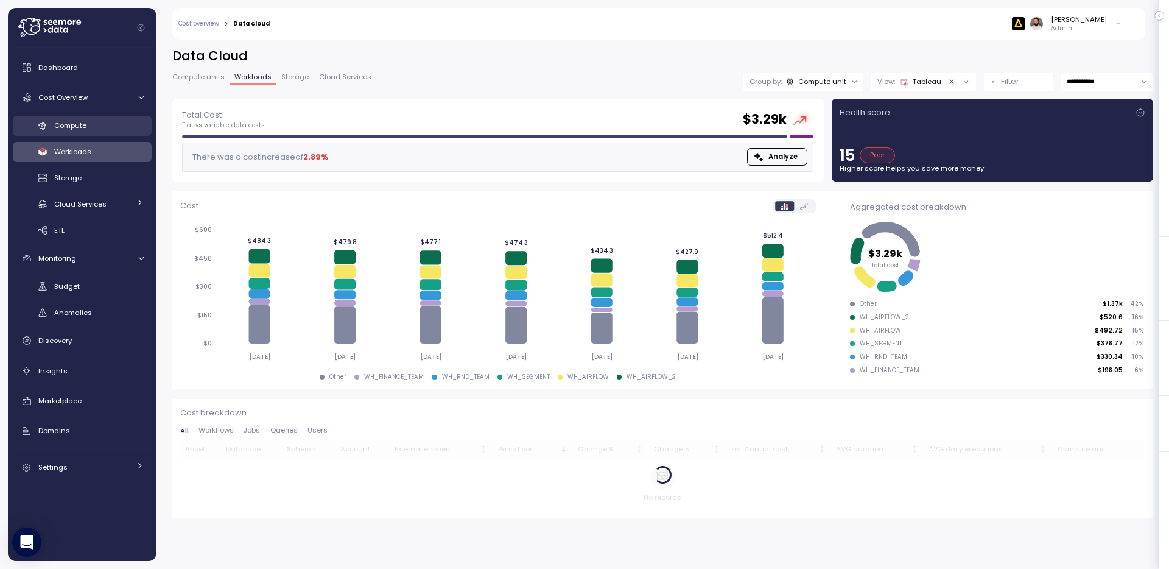
click at [104, 127] on div "Compute" at bounding box center [98, 125] width 89 height 12
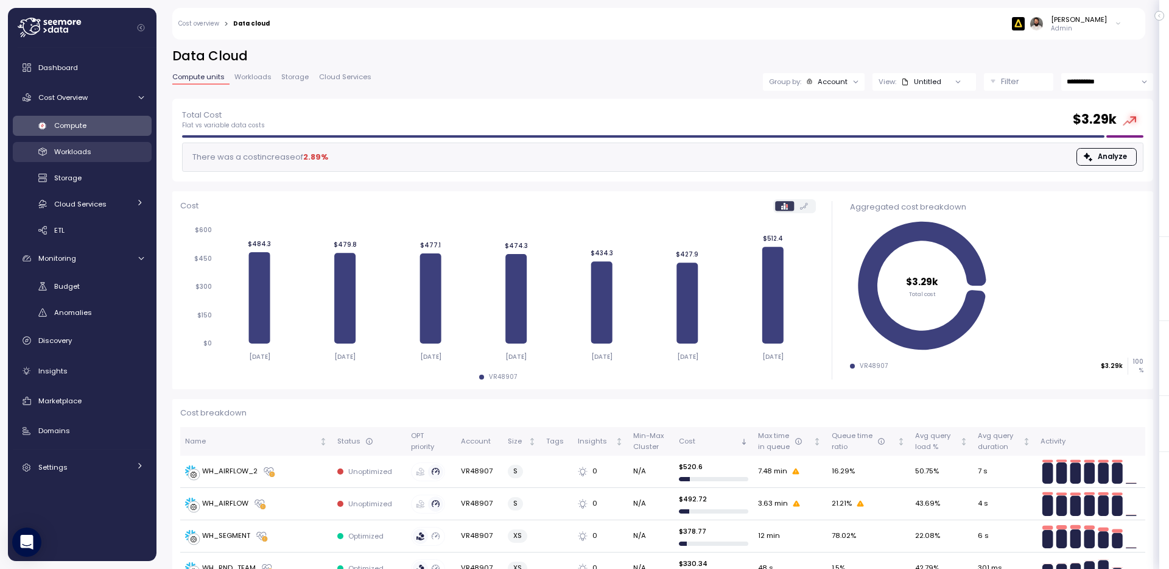
click at [110, 158] on div "Workloads" at bounding box center [98, 151] width 89 height 12
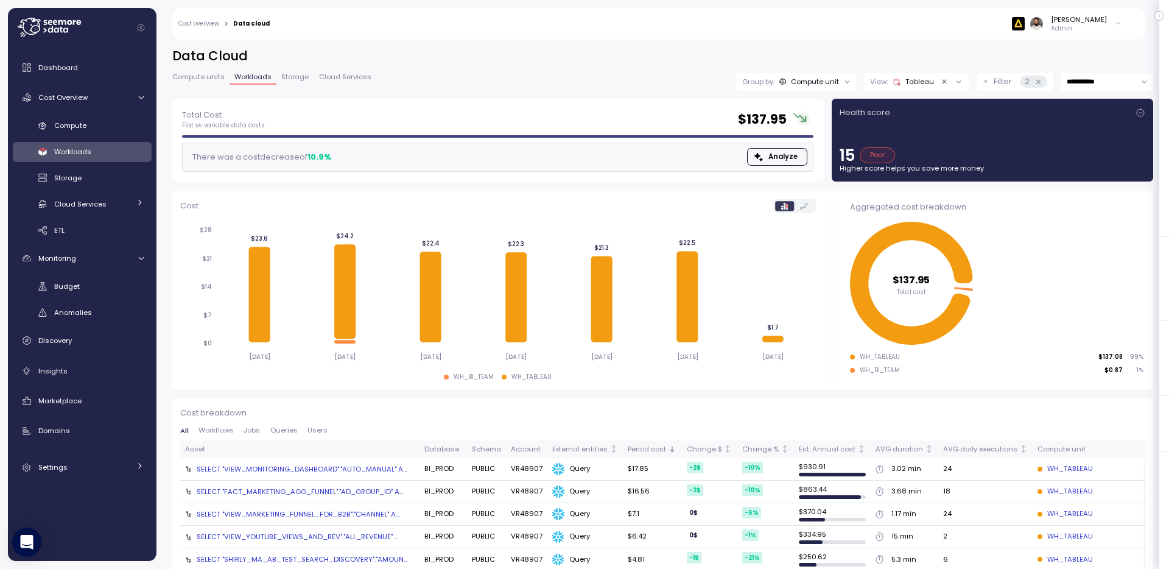
click at [97, 138] on div "Compute Workloads Storage Cloud Services Clustering columns Pipes AI Services S…" at bounding box center [82, 178] width 139 height 125
click at [97, 126] on div "Compute" at bounding box center [98, 125] width 89 height 12
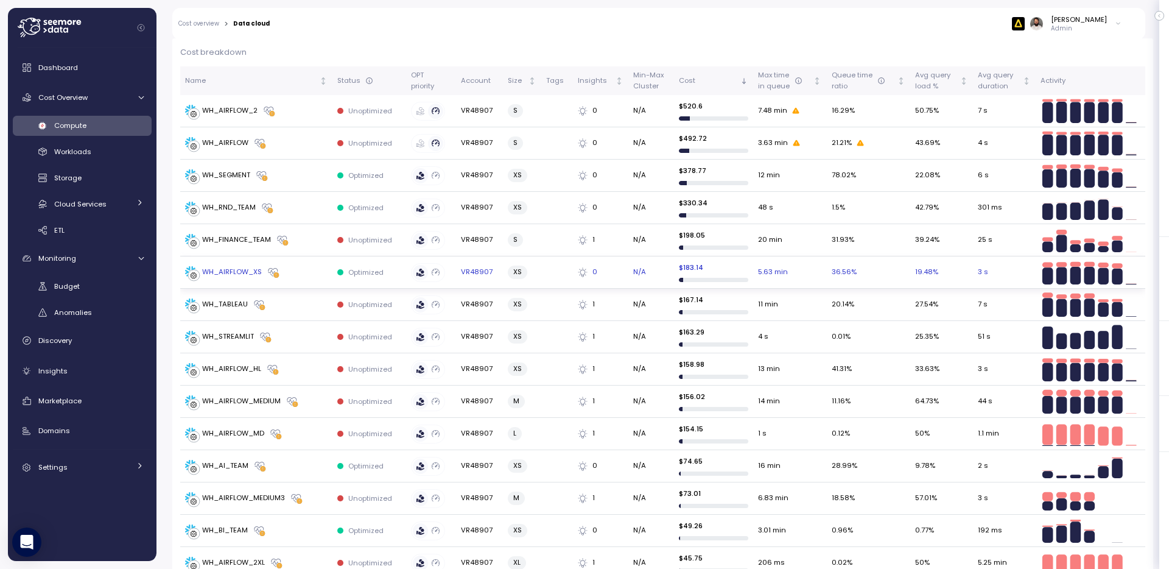
scroll to position [360, 0]
click at [291, 110] on div "WH_AIRFLOW_2" at bounding box center [256, 111] width 142 height 12
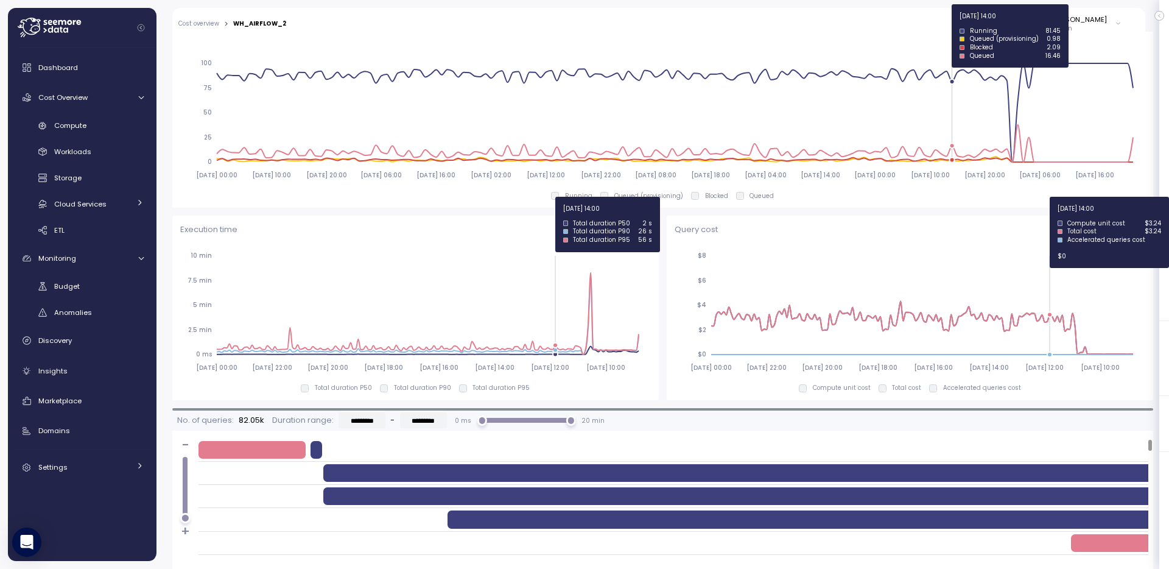
scroll to position [654, 0]
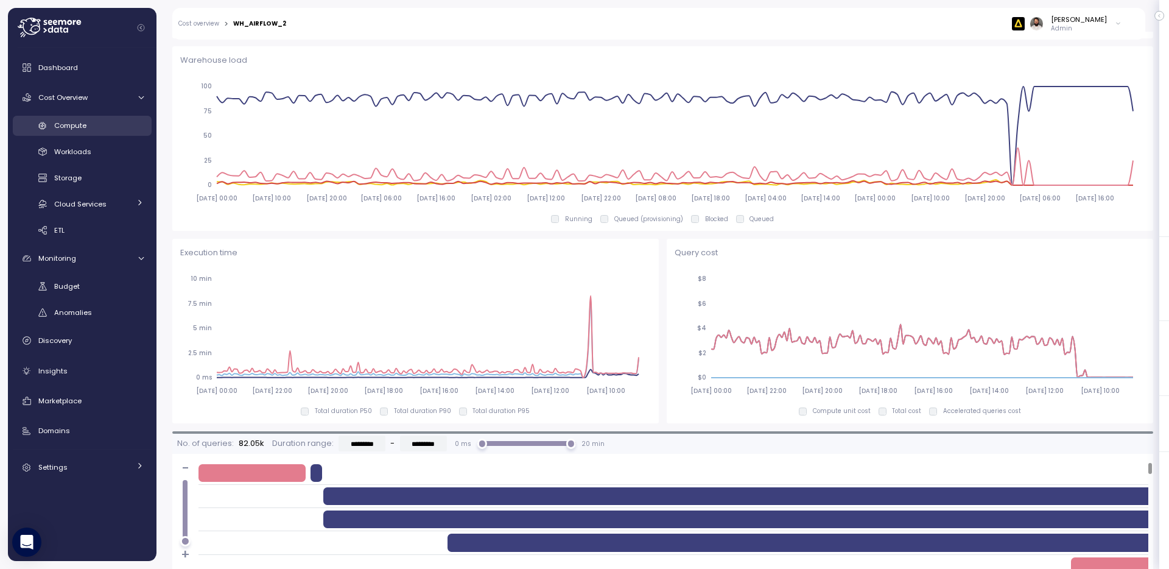
click at [96, 125] on div "Compute" at bounding box center [98, 125] width 89 height 12
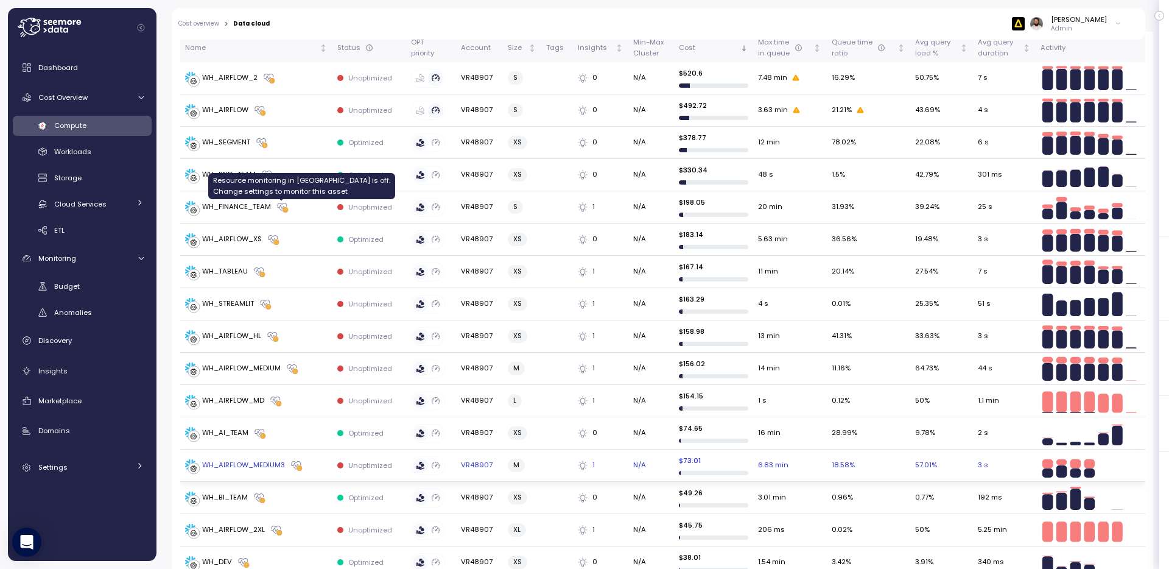
scroll to position [391, 0]
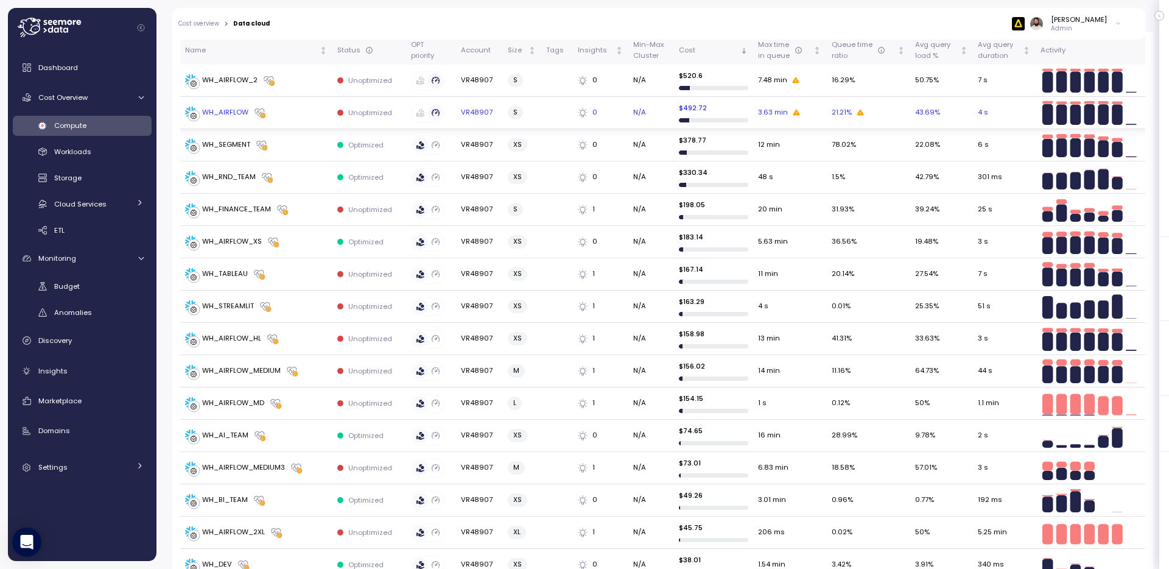
click at [298, 114] on div "WH_AIRFLOW" at bounding box center [256, 113] width 142 height 12
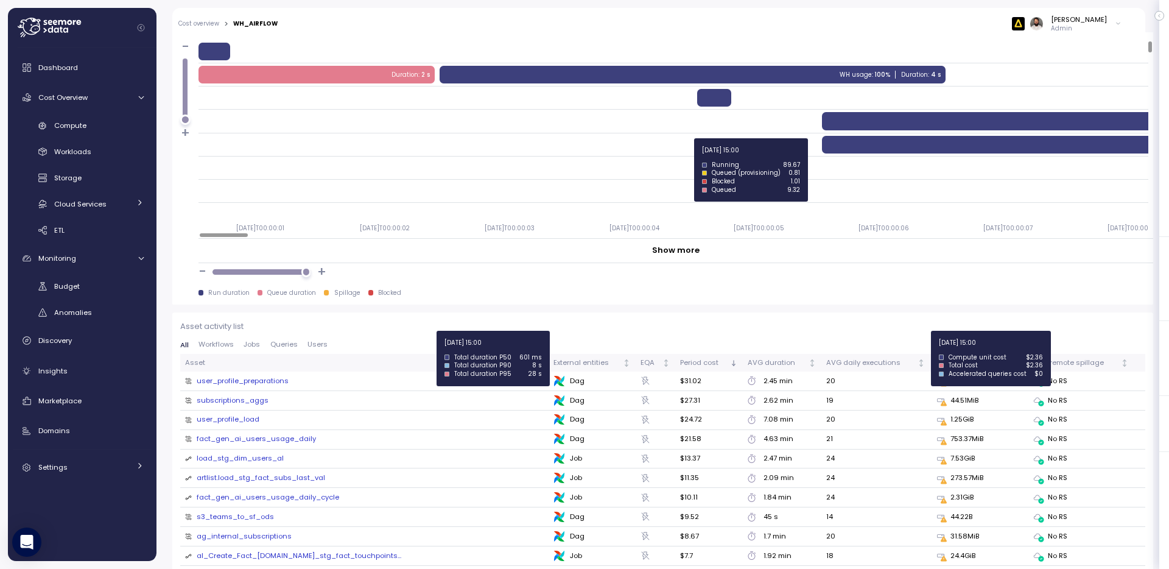
scroll to position [1092, 0]
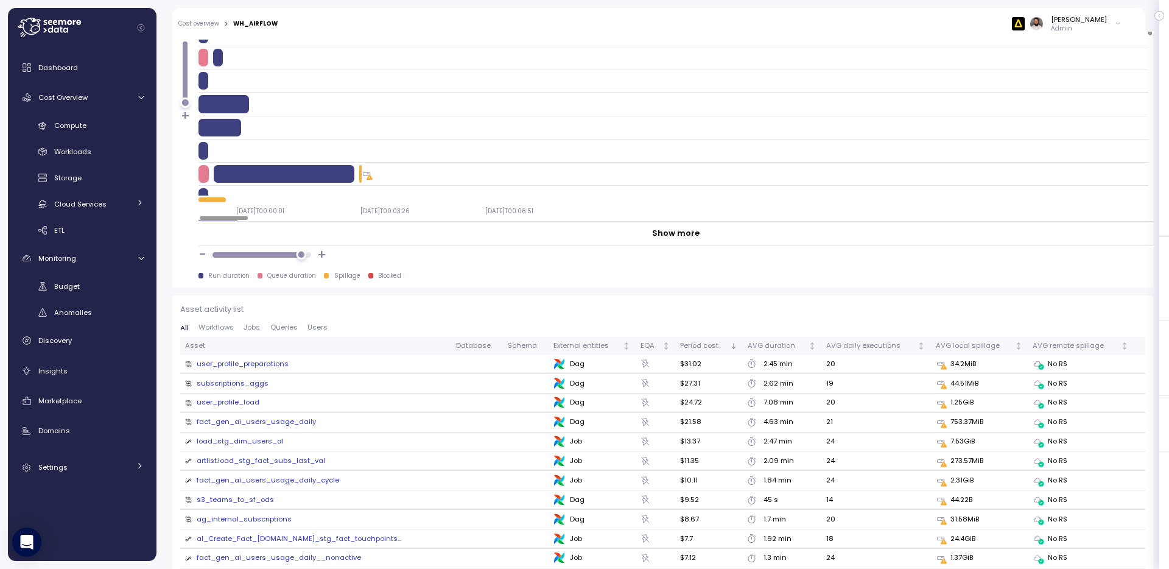
click at [301, 256] on div at bounding box center [301, 255] width 10 height 10
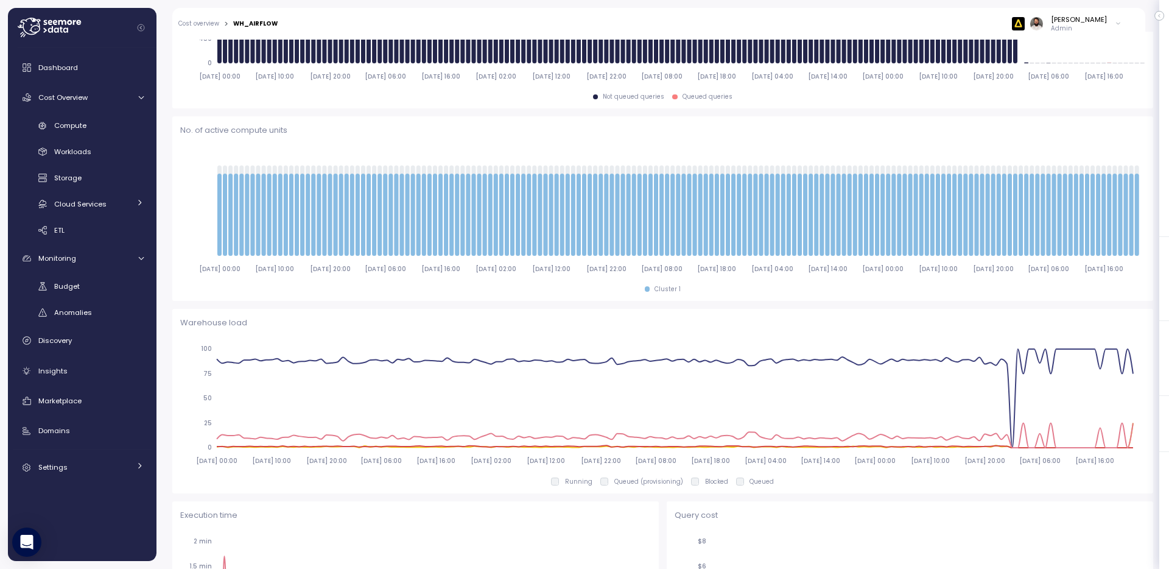
scroll to position [0, 0]
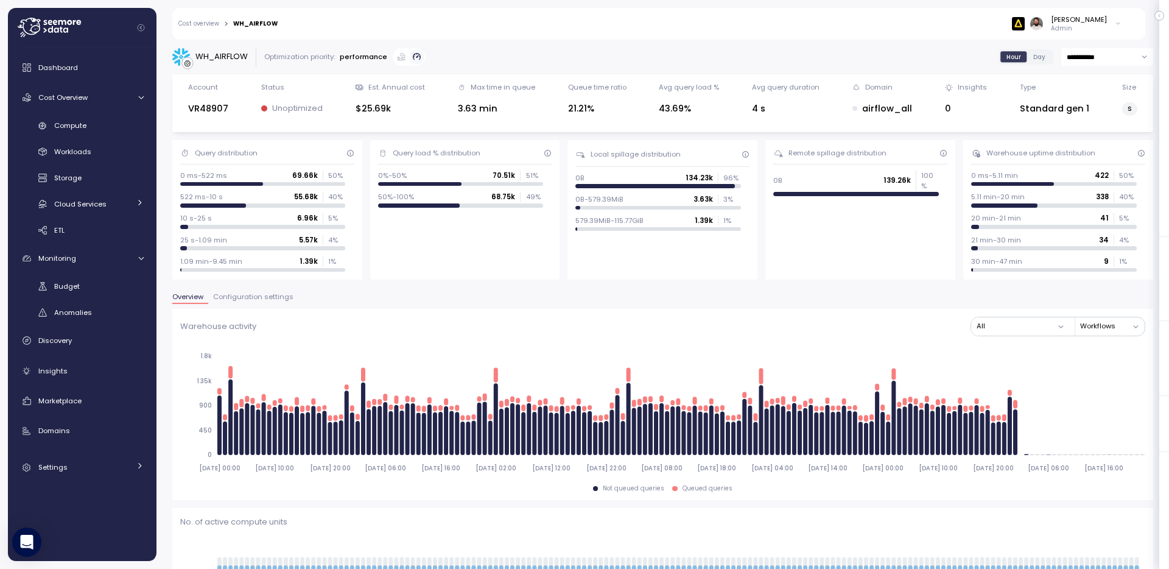
click at [239, 293] on span "Configuration settings" at bounding box center [253, 296] width 80 height 7
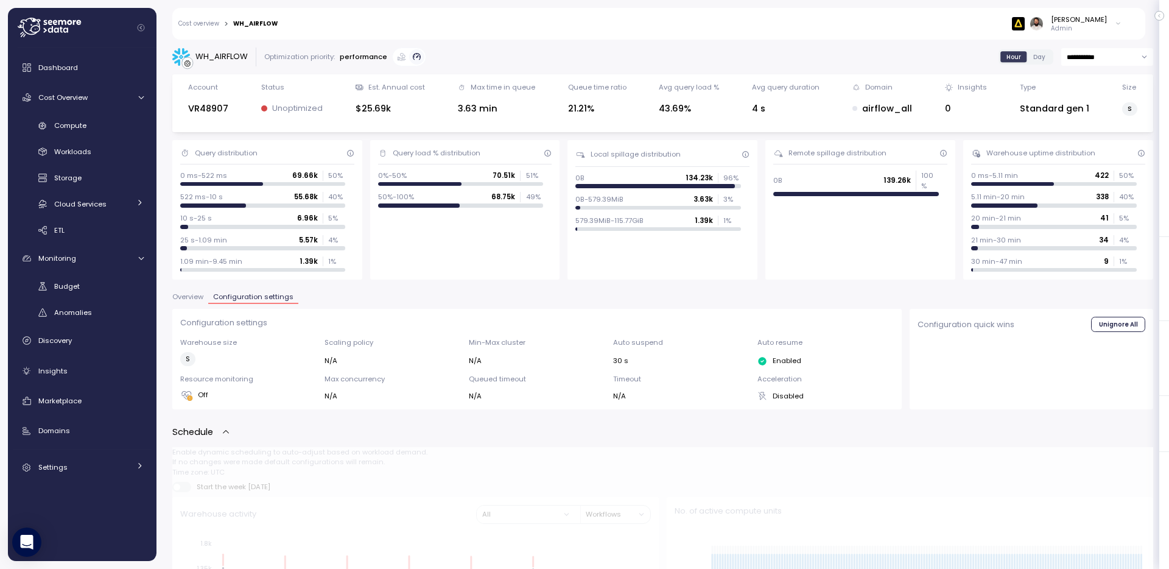
click at [197, 298] on span "Overview" at bounding box center [187, 296] width 31 height 7
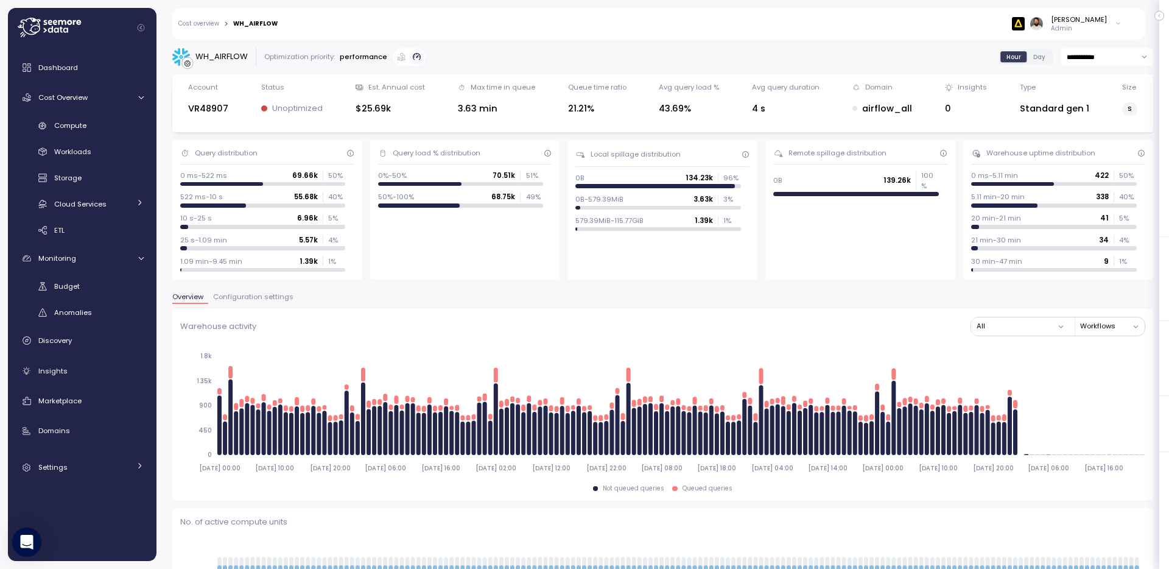
click at [195, 299] on span "Overview" at bounding box center [187, 296] width 31 height 7
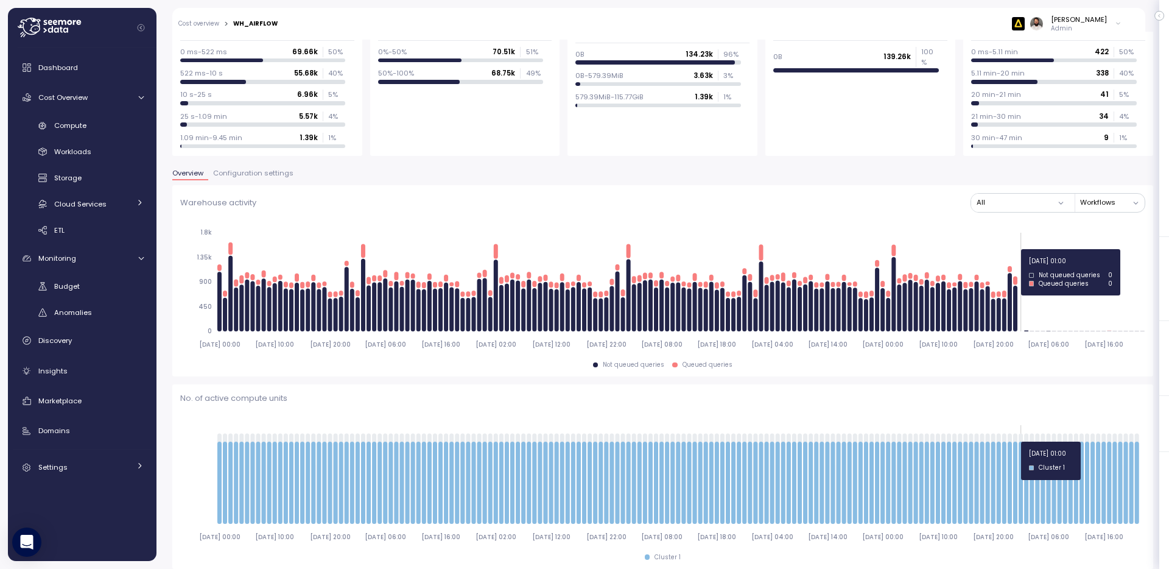
scroll to position [136, 0]
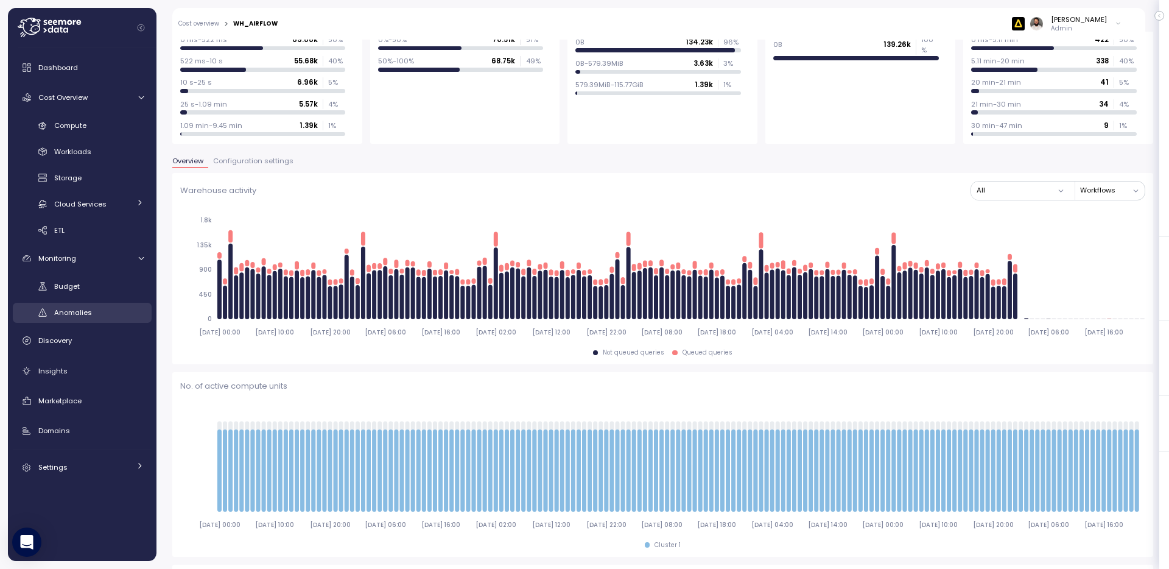
click at [93, 311] on div "Anomalies" at bounding box center [98, 312] width 89 height 12
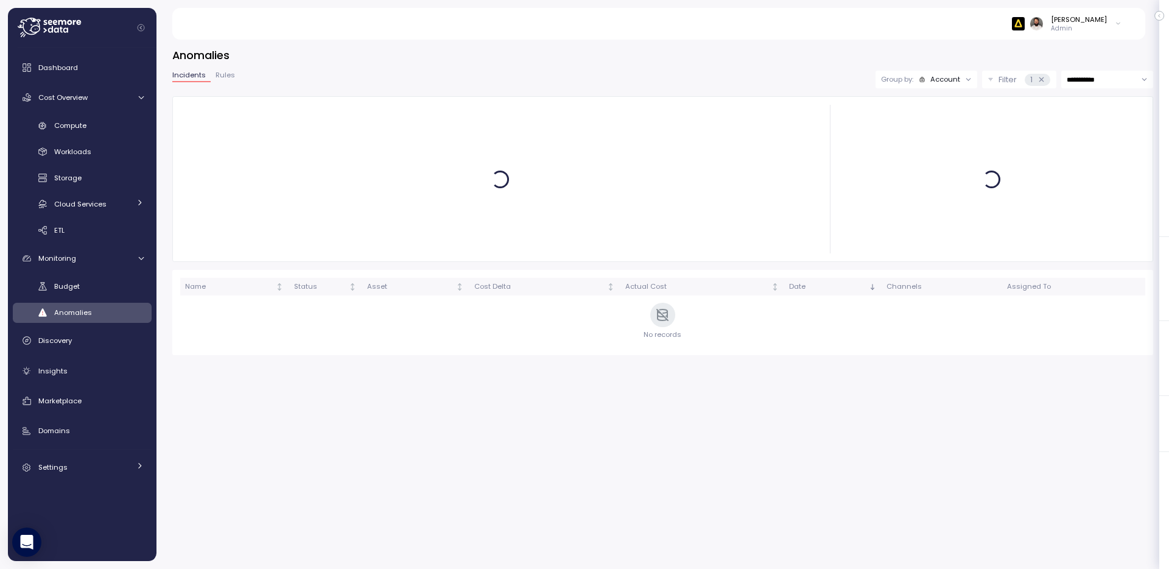
click at [111, 114] on div "Dashboard Cost Overview Compute Workloads Storage Cloud Services Clustering col…" at bounding box center [82, 267] width 139 height 424
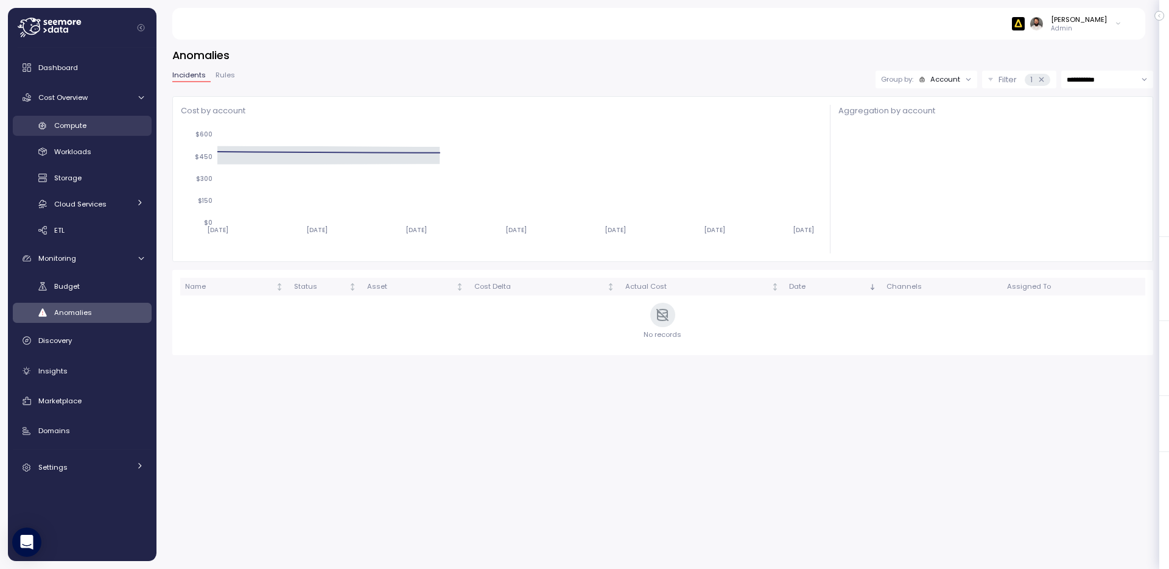
click at [110, 119] on div "Compute" at bounding box center [98, 125] width 89 height 12
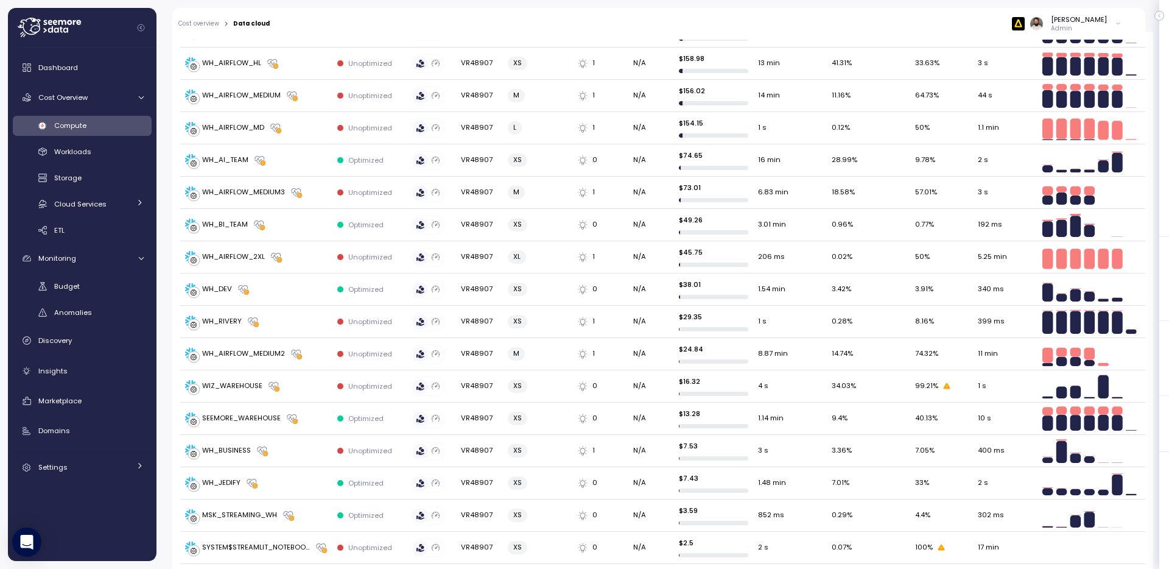
scroll to position [662, 0]
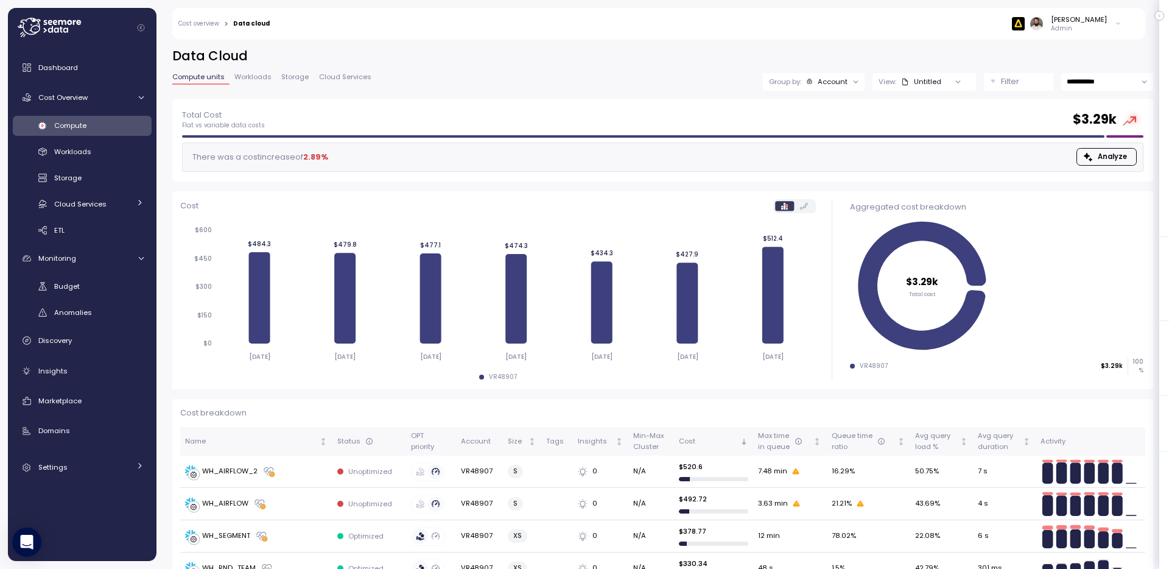
click at [1099, 89] on input "**********" at bounding box center [1107, 82] width 92 height 18
click at [1103, 151] on span "Last 14 days" at bounding box center [1088, 156] width 43 height 11
type input "**********"
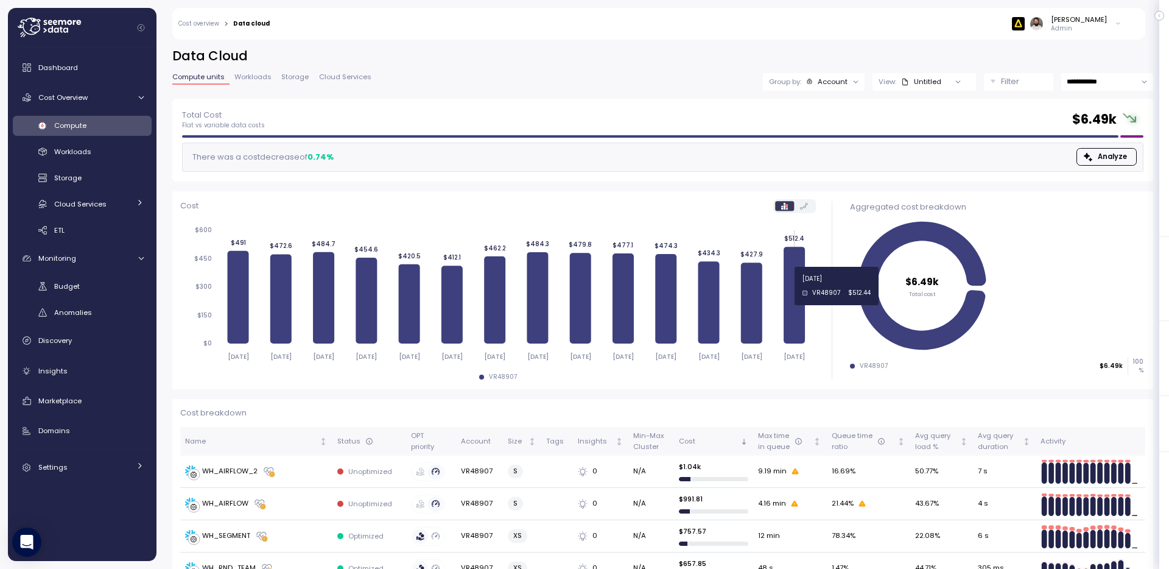
click at [800, 285] on icon at bounding box center [793, 295] width 21 height 97
click at [795, 289] on icon at bounding box center [793, 295] width 21 height 97
click at [118, 211] on link "Cloud Services" at bounding box center [82, 204] width 139 height 20
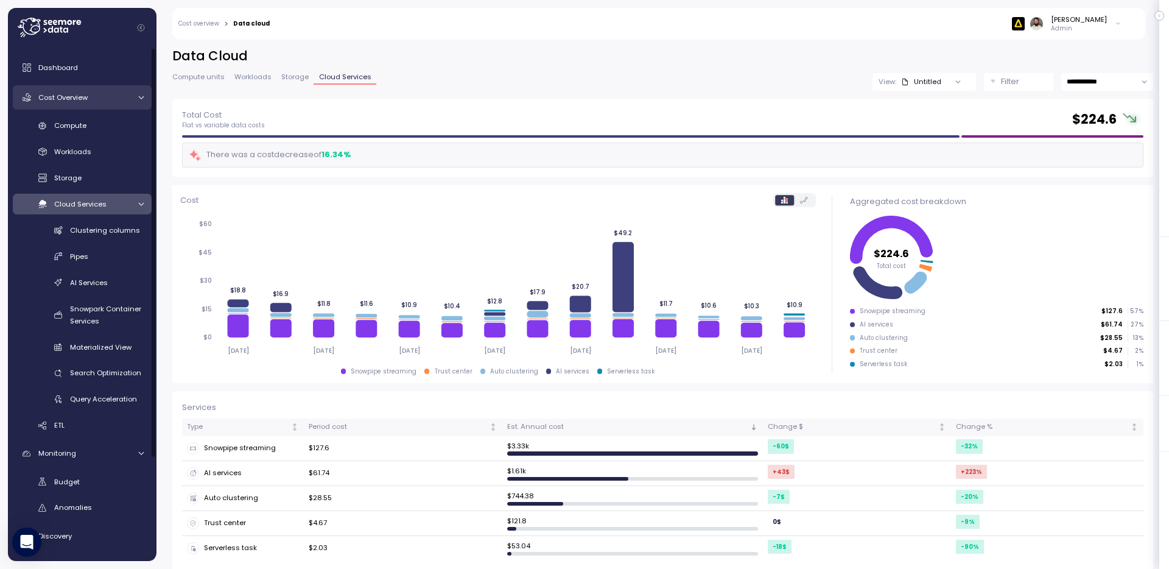
click at [97, 97] on div "Cost Overview" at bounding box center [83, 97] width 91 height 12
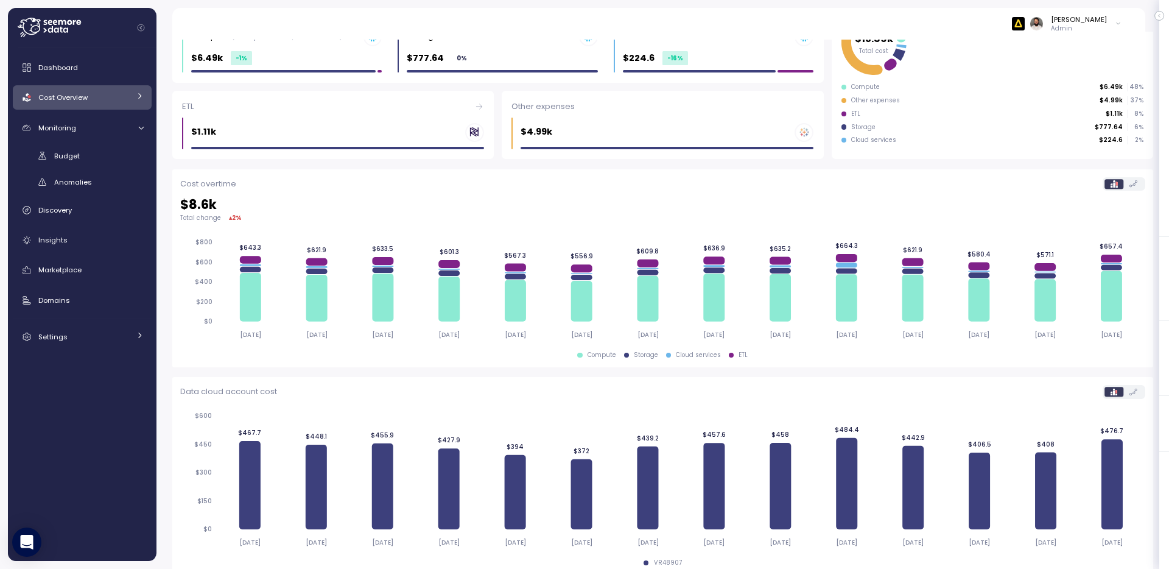
scroll to position [182, 0]
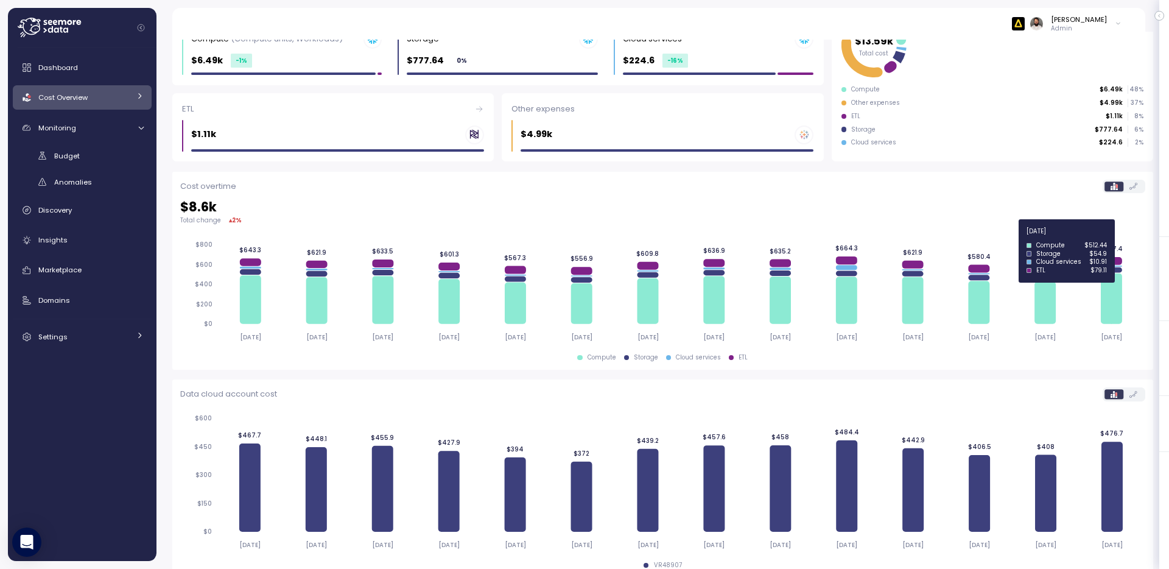
click at [1116, 270] on icon at bounding box center [1111, 269] width 21 height 5
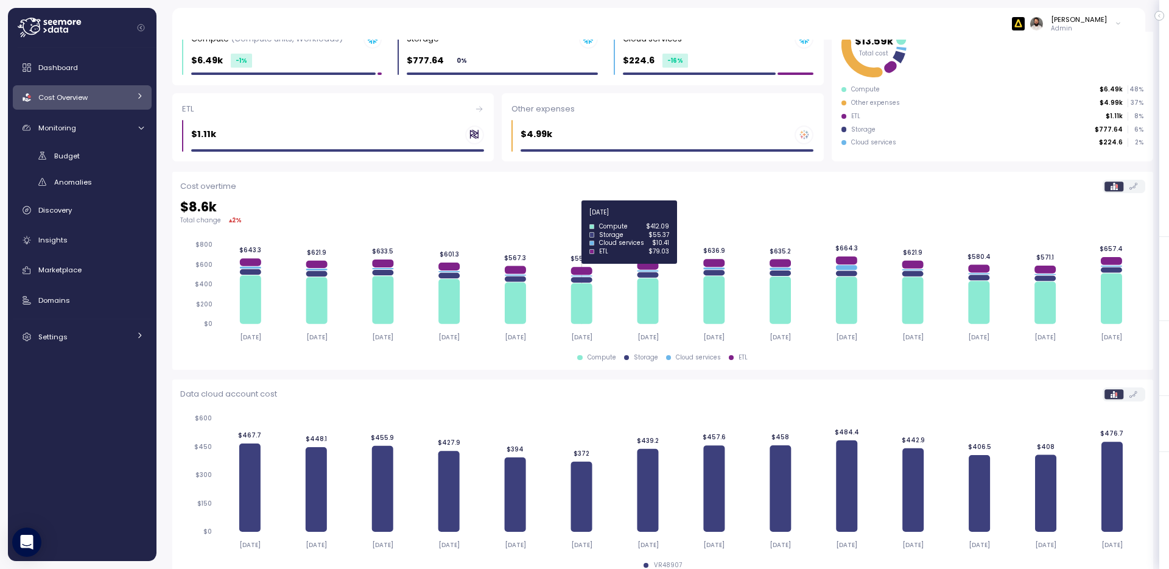
scroll to position [0, 0]
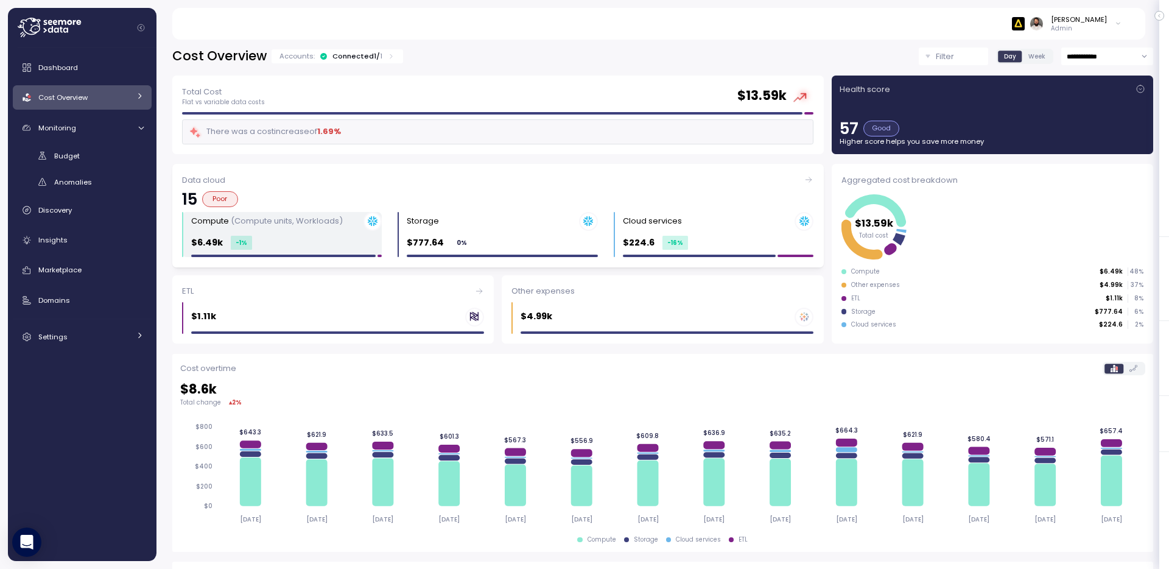
click at [335, 236] on div "$6.49k -1 %" at bounding box center [286, 243] width 191 height 14
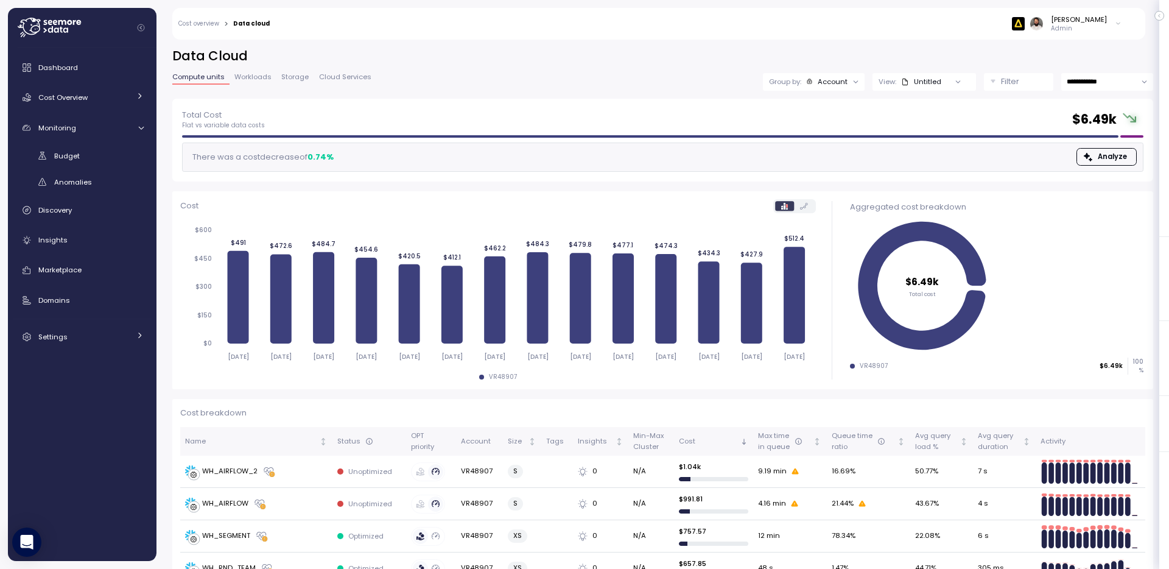
click at [335, 76] on span "Cloud Services" at bounding box center [345, 77] width 52 height 7
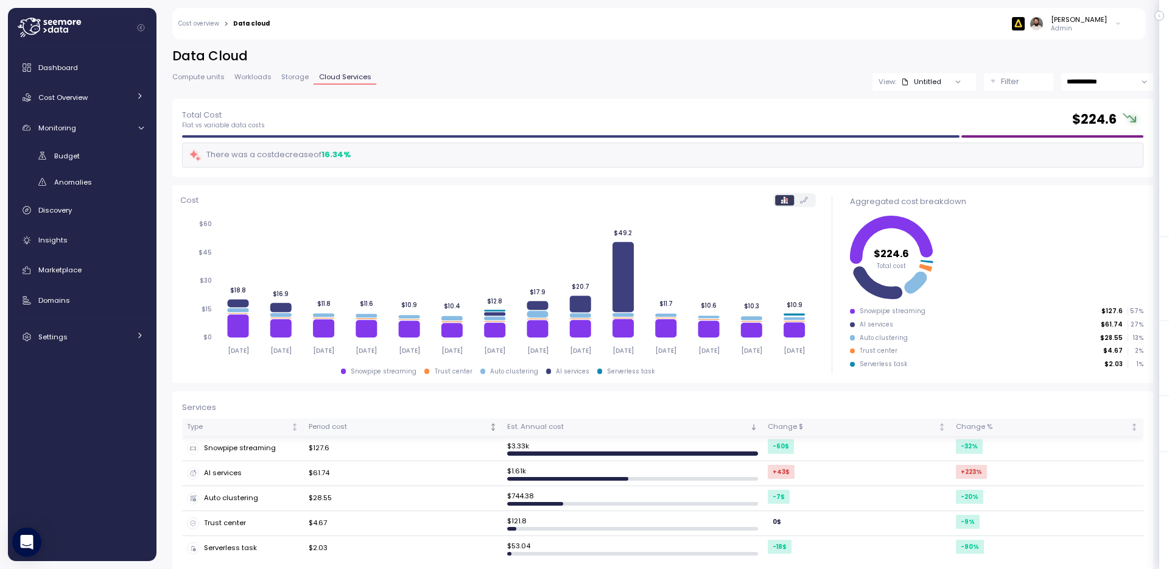
scroll to position [10, 0]
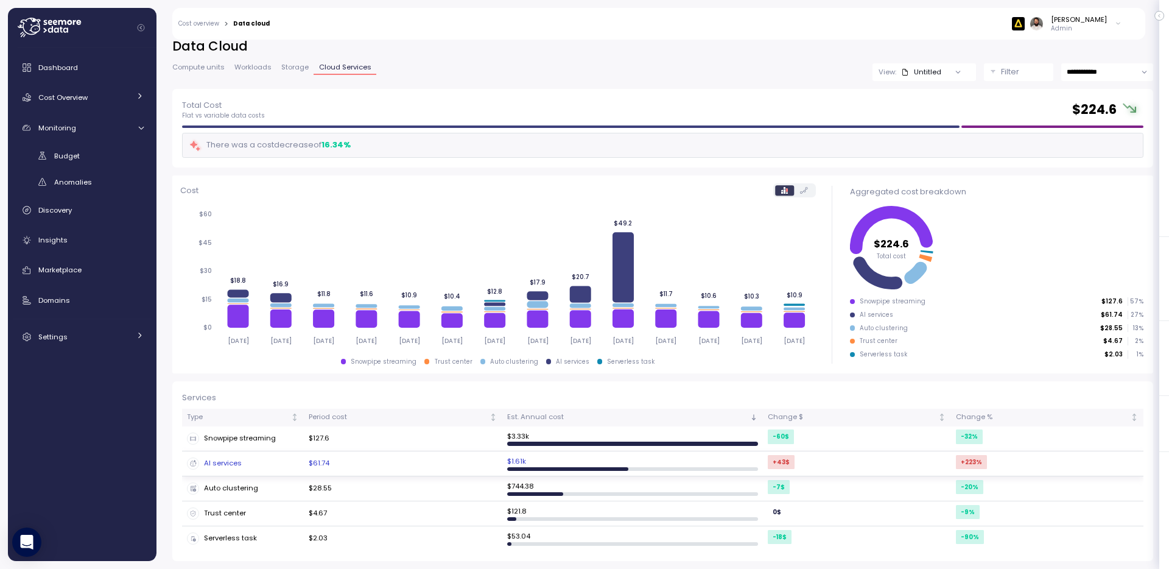
click at [369, 466] on td "$61.74" at bounding box center [403, 463] width 198 height 25
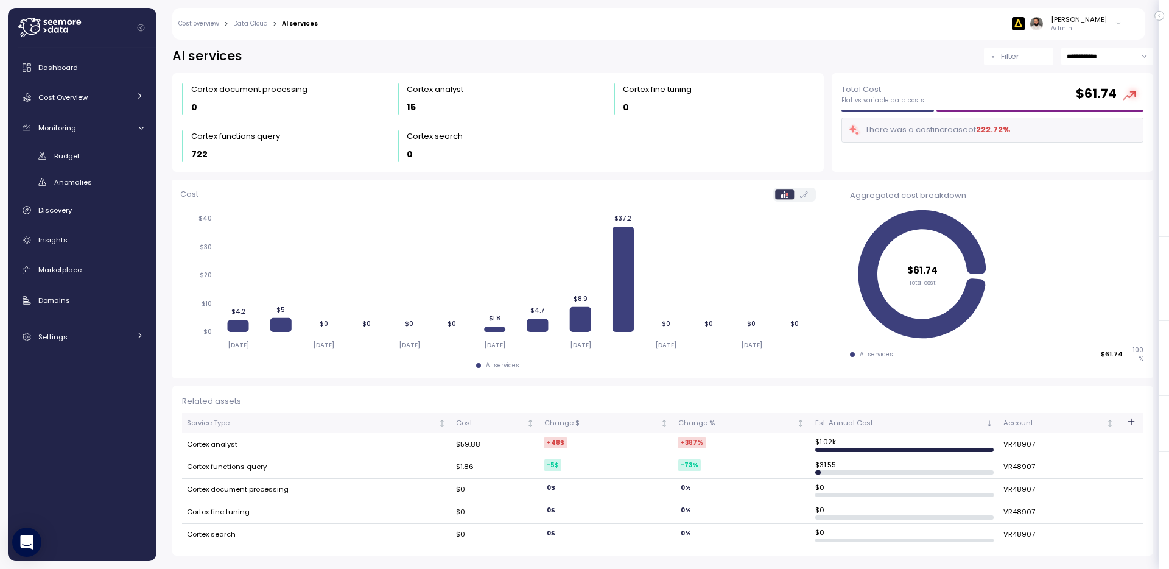
click at [254, 23] on link "Data Cloud" at bounding box center [250, 24] width 35 height 6
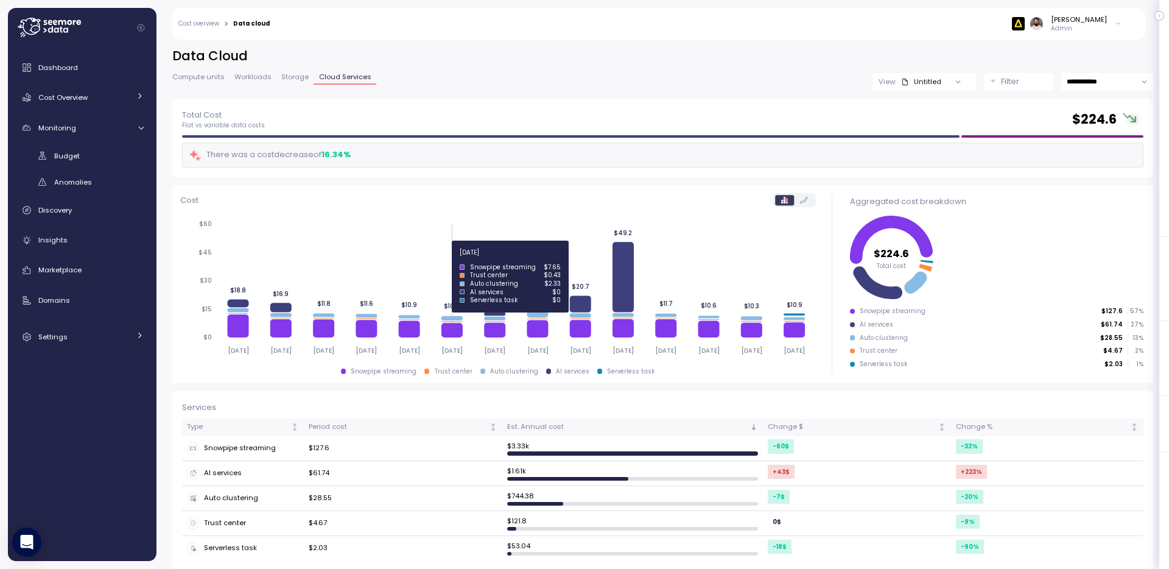
scroll to position [10, 0]
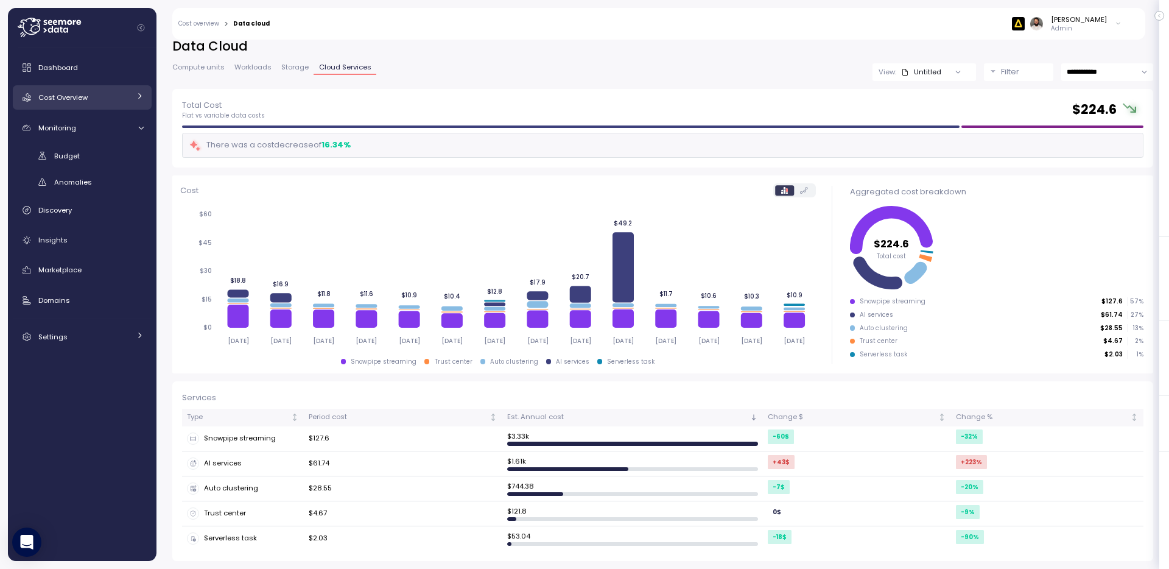
click at [128, 99] on div "Cost Overview" at bounding box center [83, 97] width 91 height 12
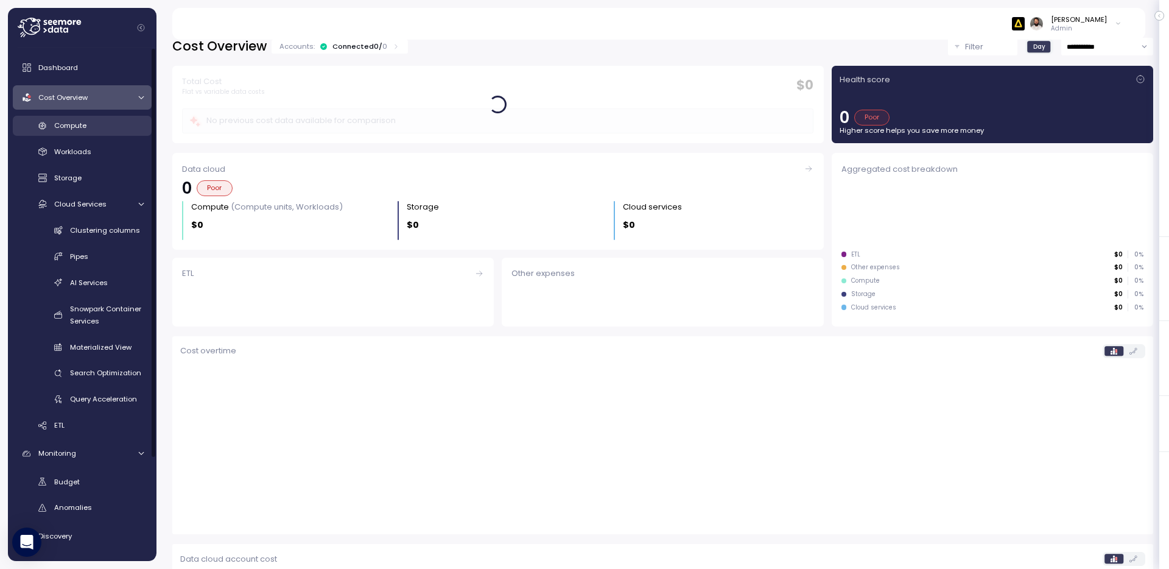
click at [113, 133] on link "Compute" at bounding box center [82, 126] width 139 height 20
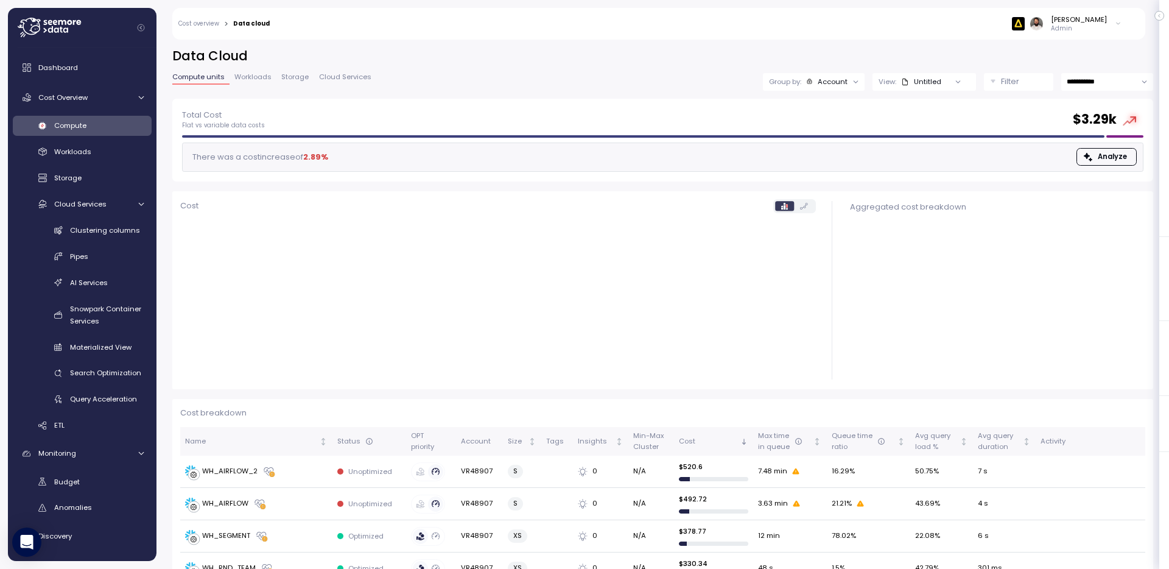
click at [926, 77] on div "Untitled" at bounding box center [921, 82] width 40 height 10
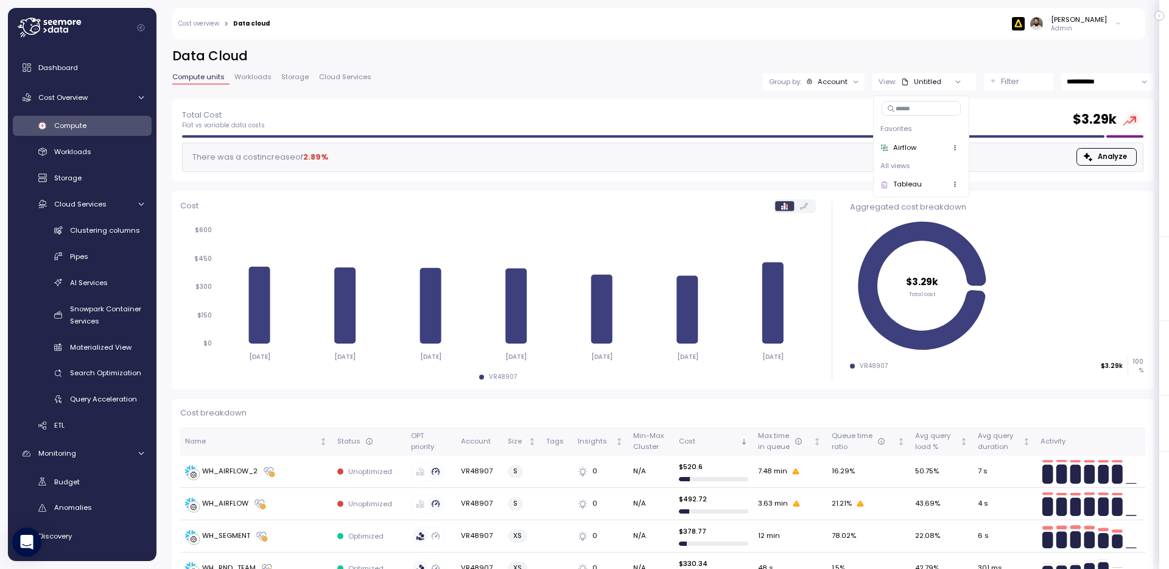
click at [841, 82] on div "Account" at bounding box center [832, 82] width 30 height 10
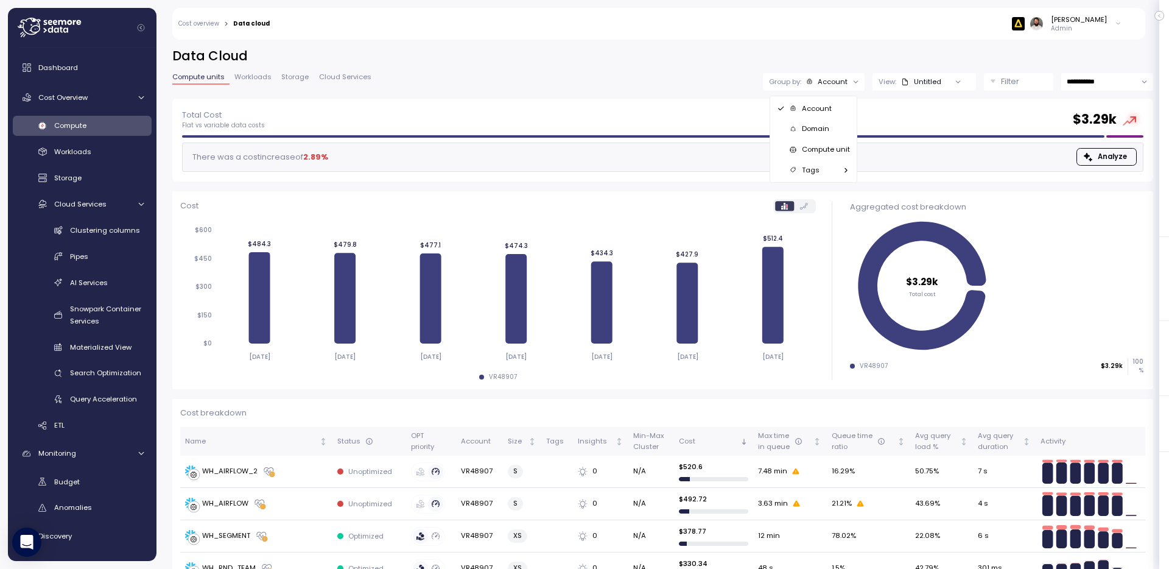
click at [835, 159] on div "Tags" at bounding box center [813, 169] width 83 height 21
click at [835, 152] on p "Compute unit" at bounding box center [826, 149] width 48 height 10
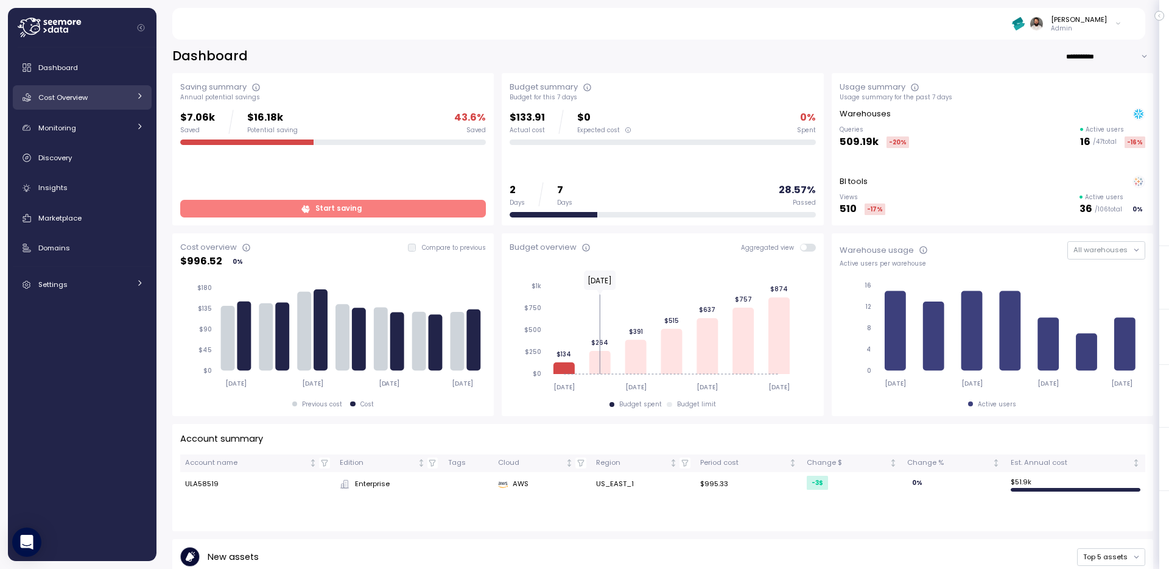
click at [110, 93] on div "Cost Overview" at bounding box center [83, 97] width 91 height 12
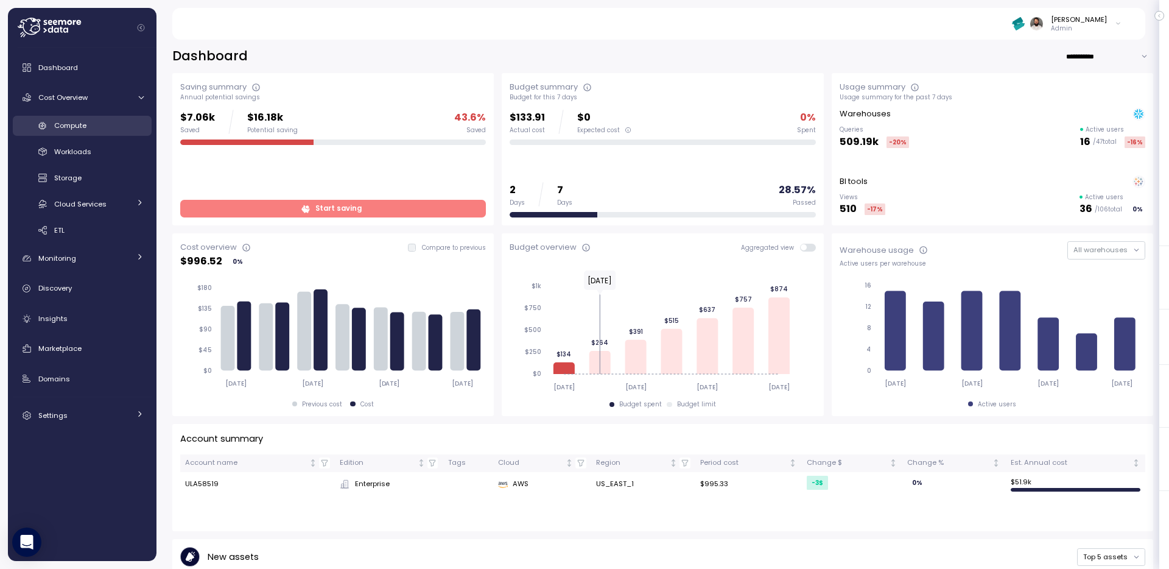
click at [110, 124] on div "Compute" at bounding box center [98, 125] width 89 height 12
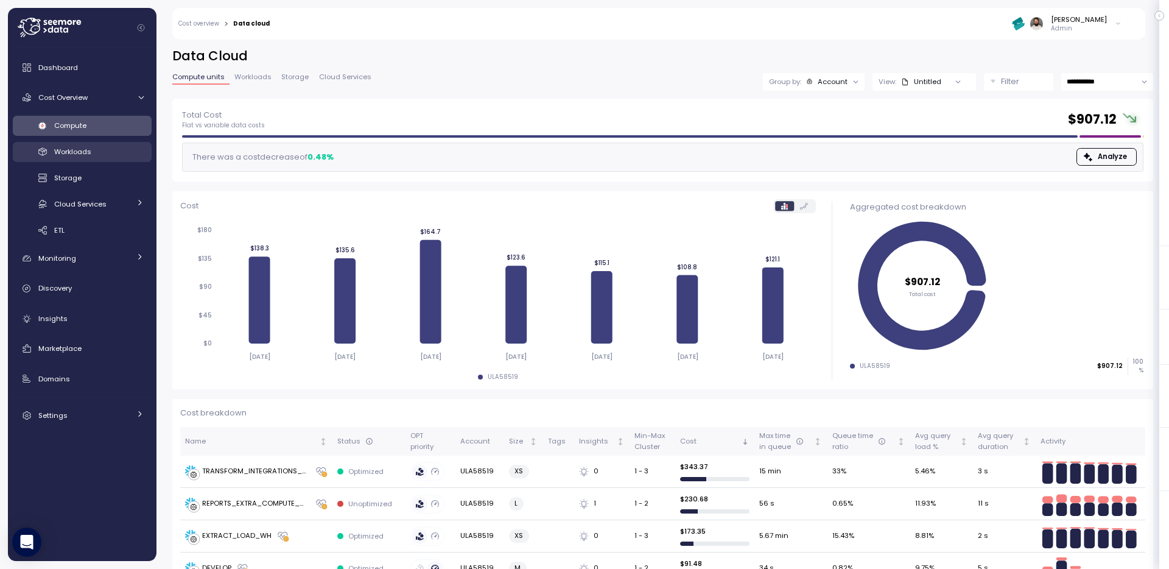
click at [89, 152] on span "Workloads" at bounding box center [72, 152] width 37 height 10
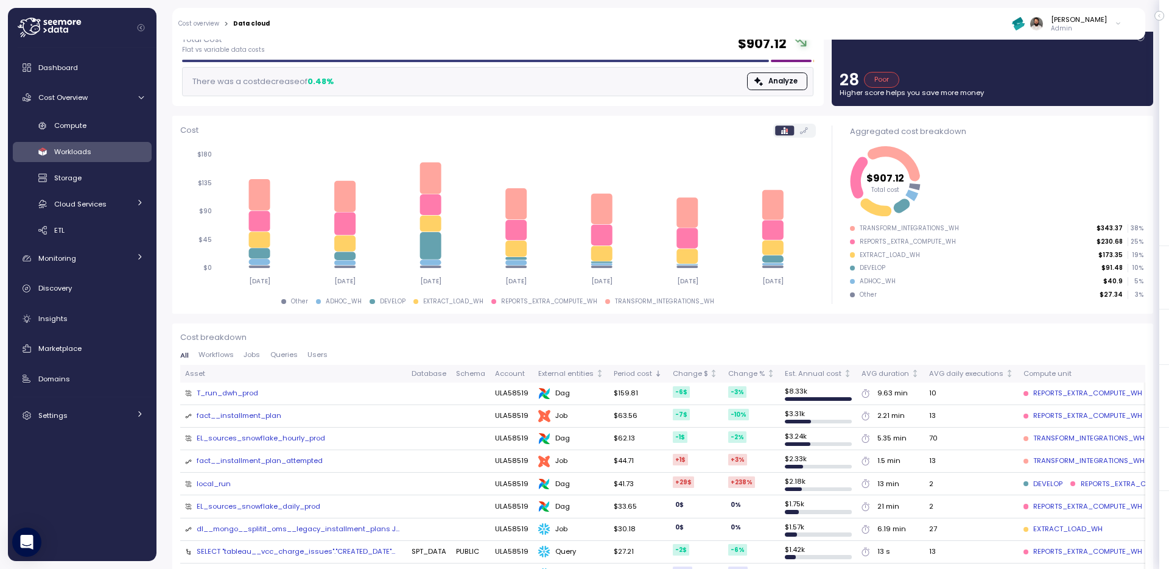
scroll to position [85, 0]
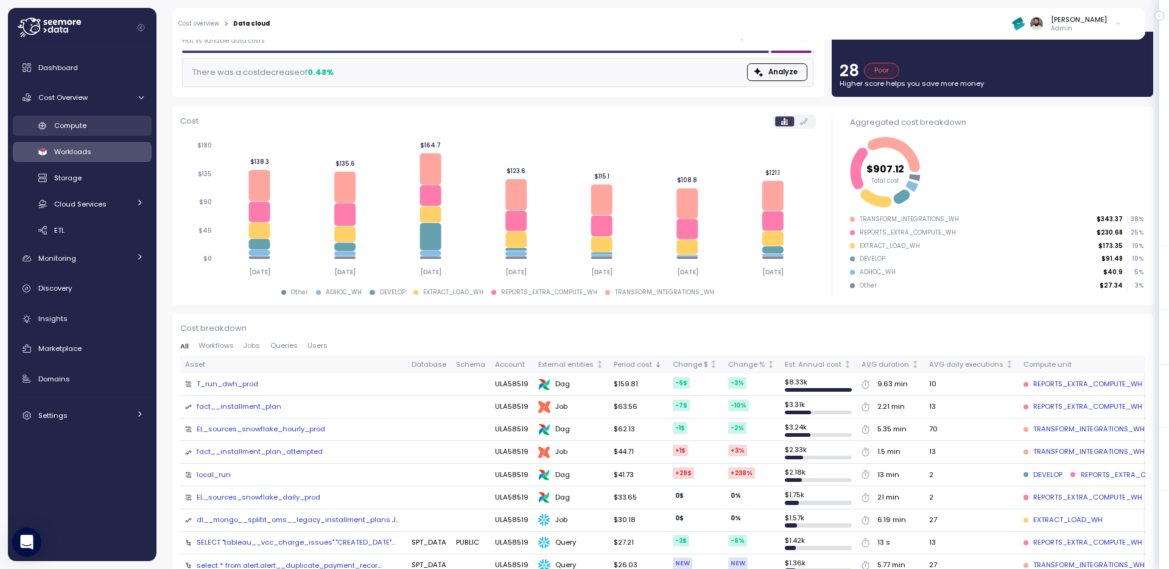
click at [94, 117] on link "Compute" at bounding box center [82, 126] width 139 height 20
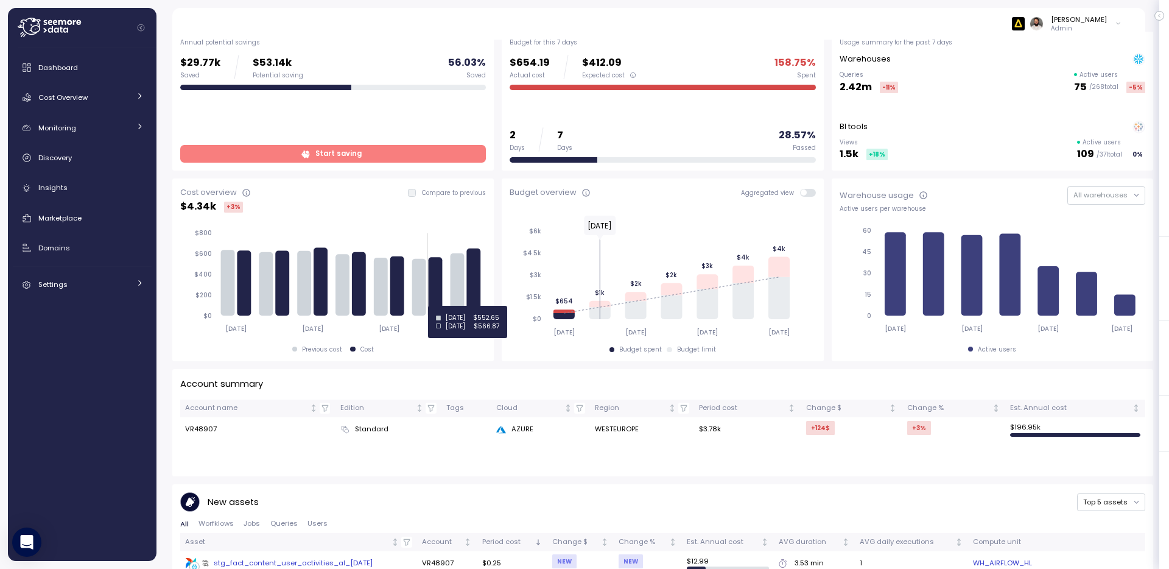
scroll to position [75, 0]
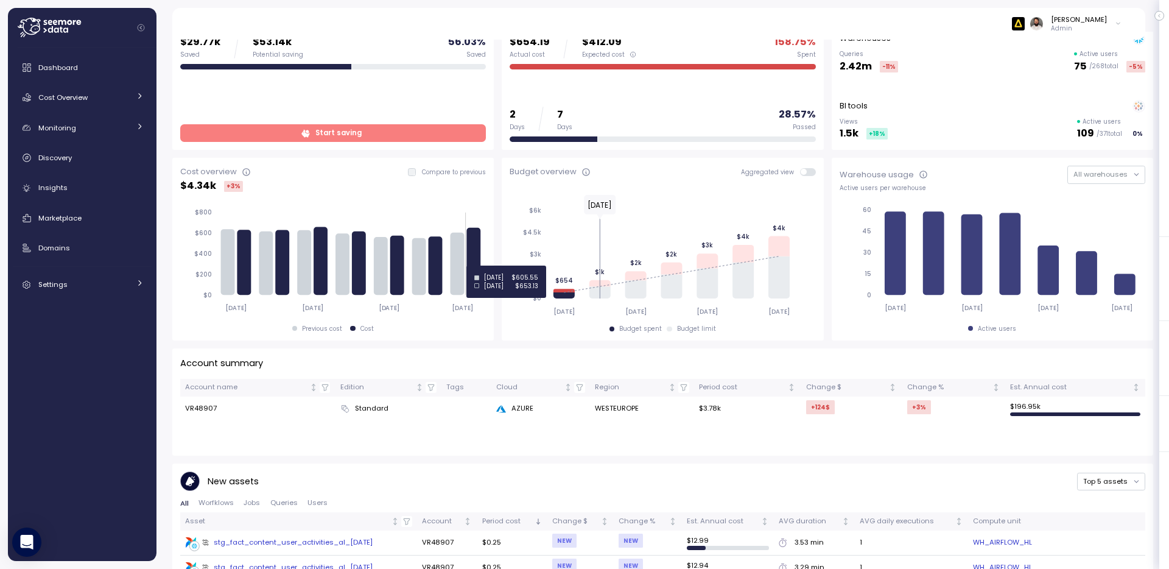
click at [478, 265] on icon at bounding box center [474, 262] width 14 height 68
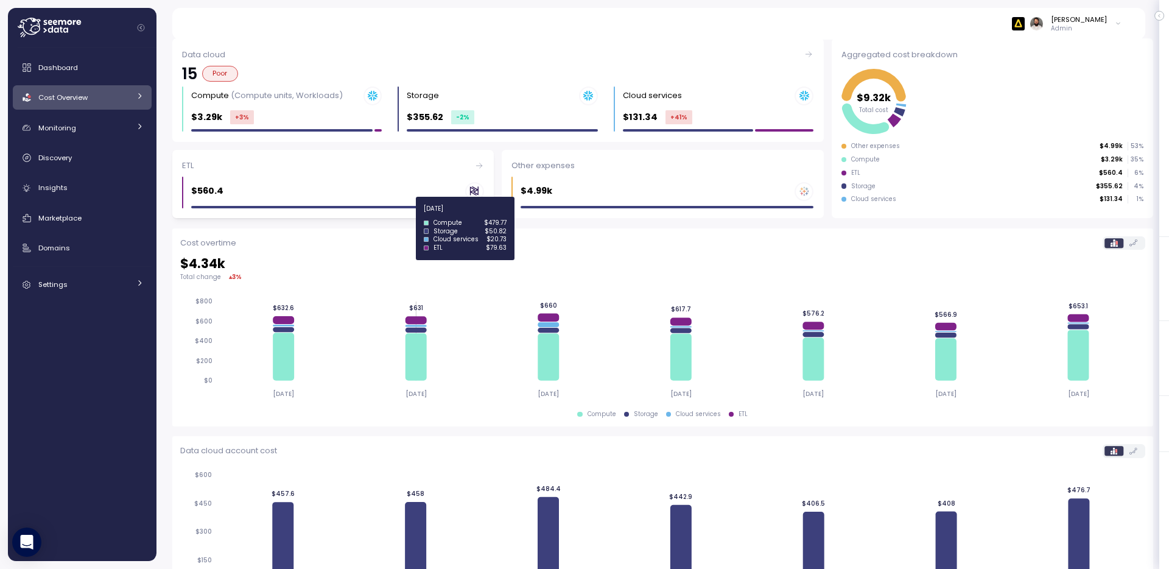
scroll to position [127, 0]
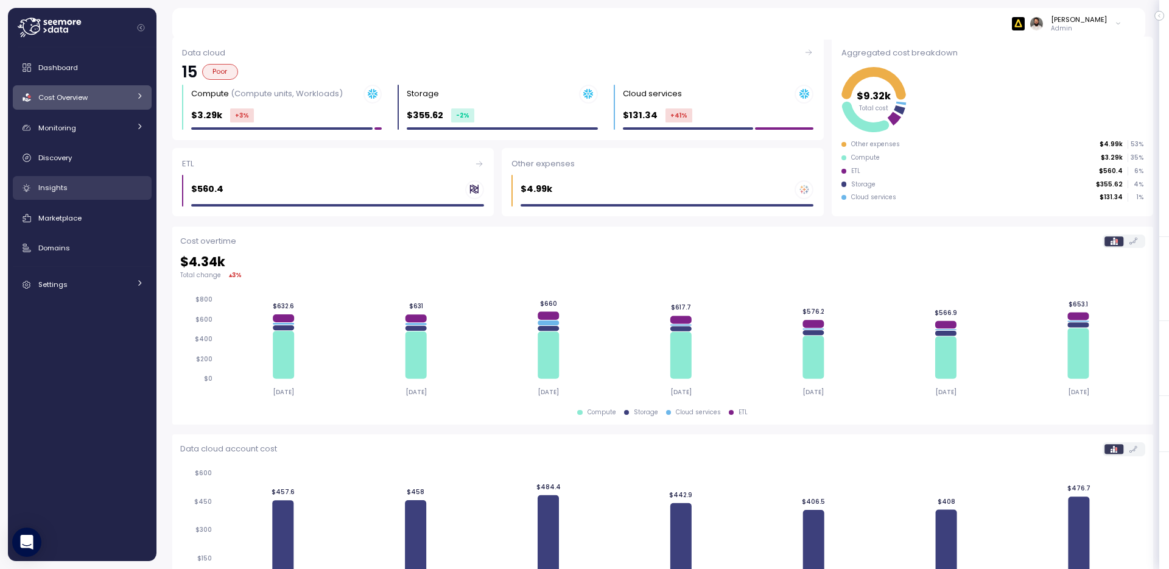
click at [103, 180] on link "Insights" at bounding box center [82, 188] width 139 height 24
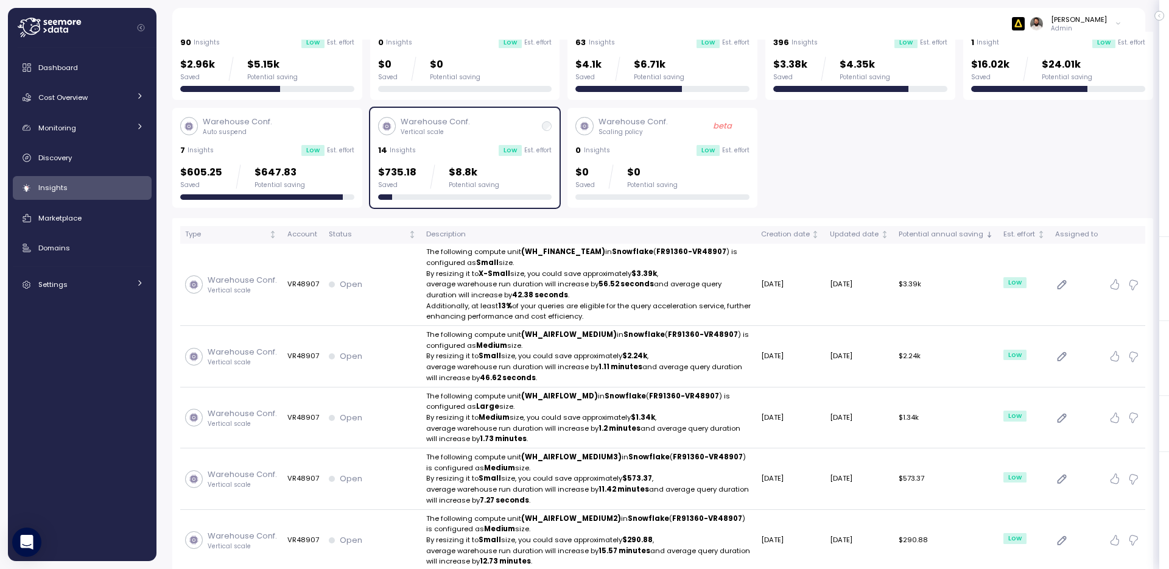
scroll to position [93, 0]
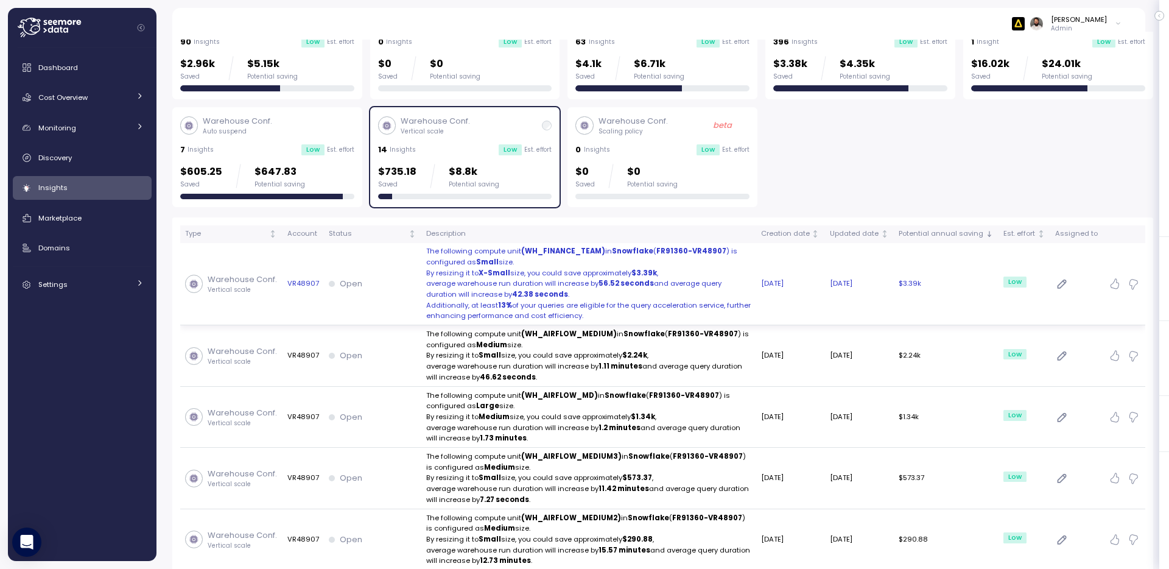
click at [512, 293] on strong "42.38 seconds" at bounding box center [540, 294] width 56 height 10
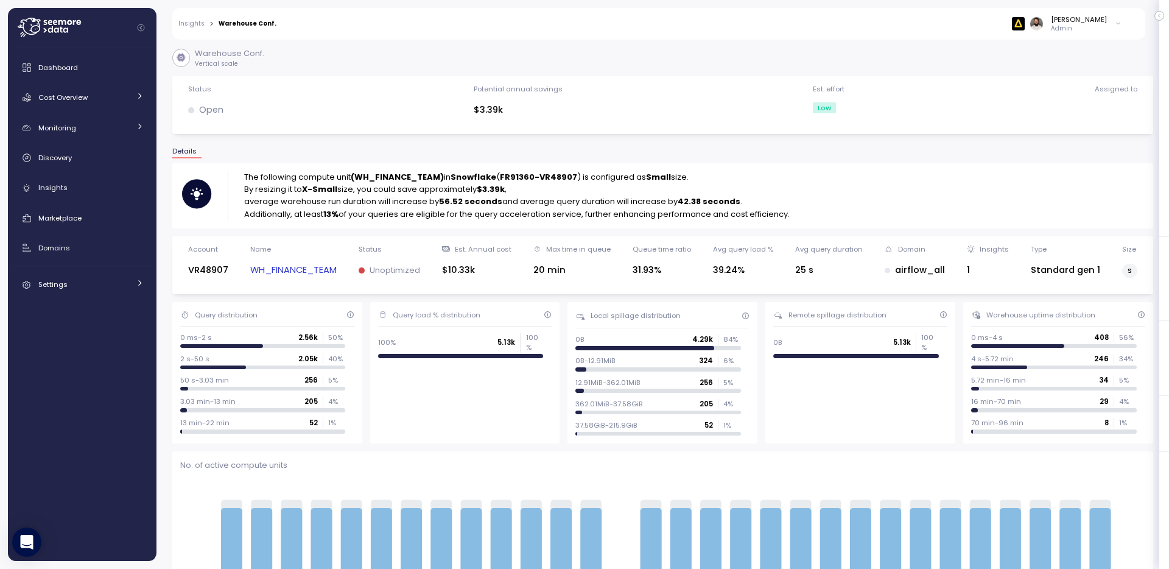
click at [436, 180] on strong "(WH_FINANCE_TEAM)" at bounding box center [397, 177] width 93 height 12
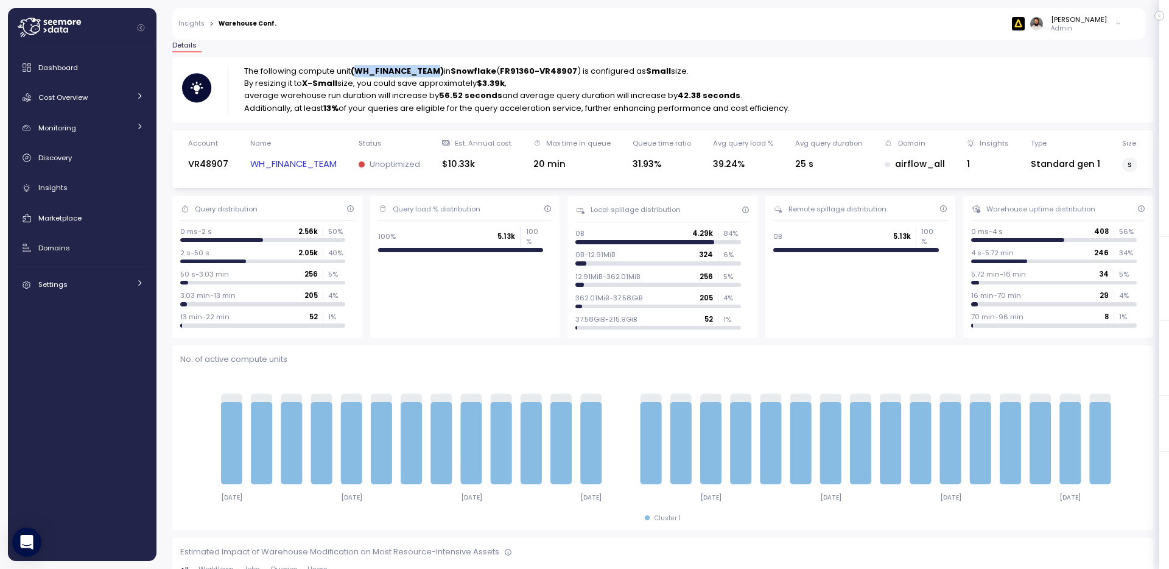
copy strong "WH_FINANCE_TEAM"
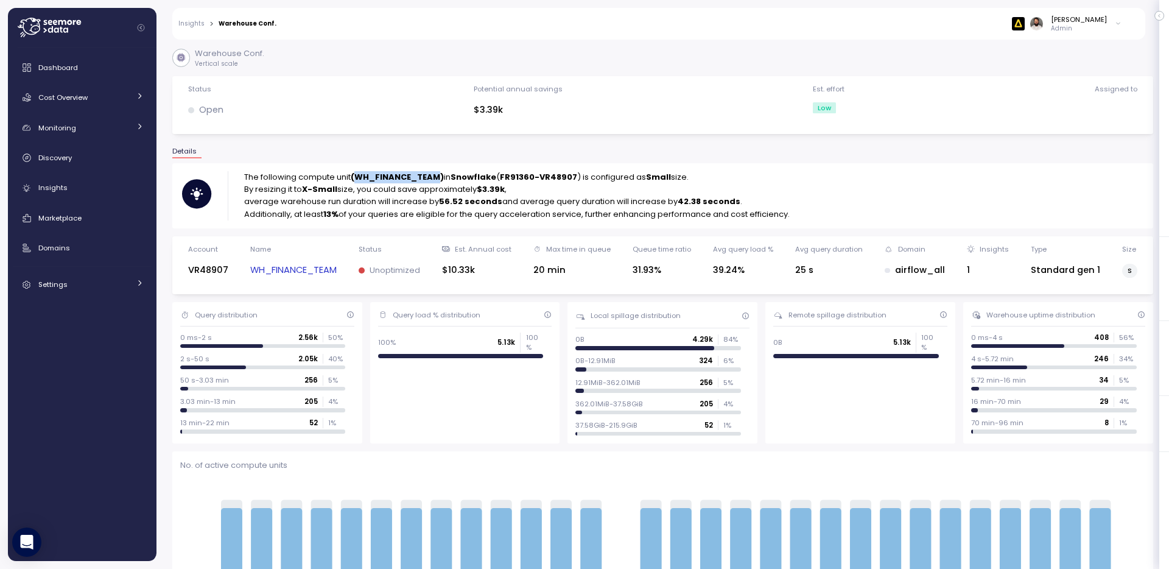
click at [311, 268] on link "WH_FINANCE_TEAM" at bounding box center [293, 270] width 86 height 14
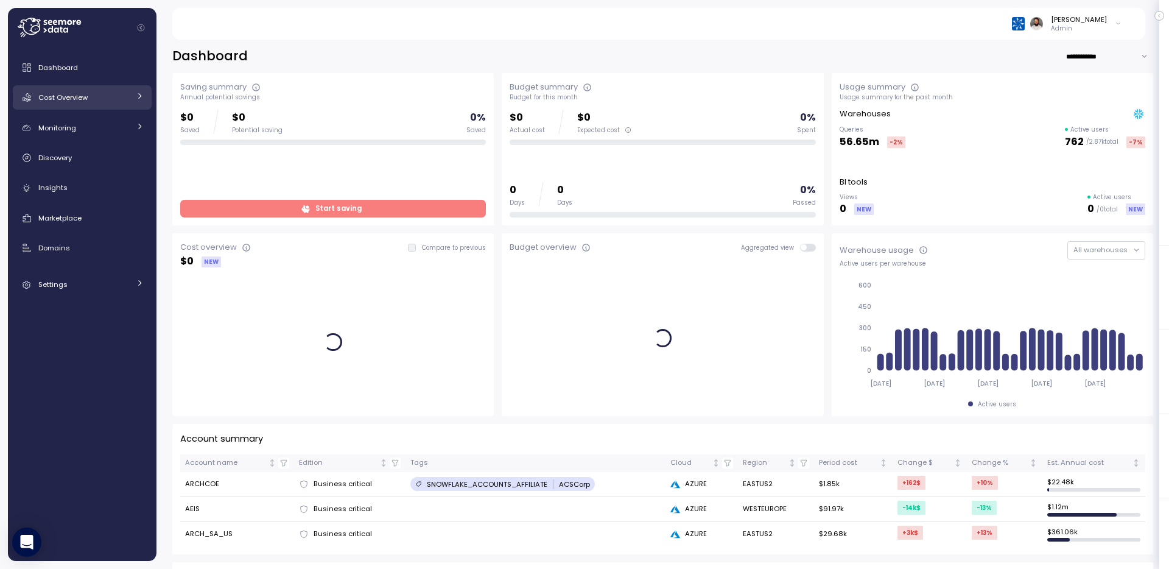
click at [96, 101] on div "Cost Overview" at bounding box center [83, 97] width 91 height 12
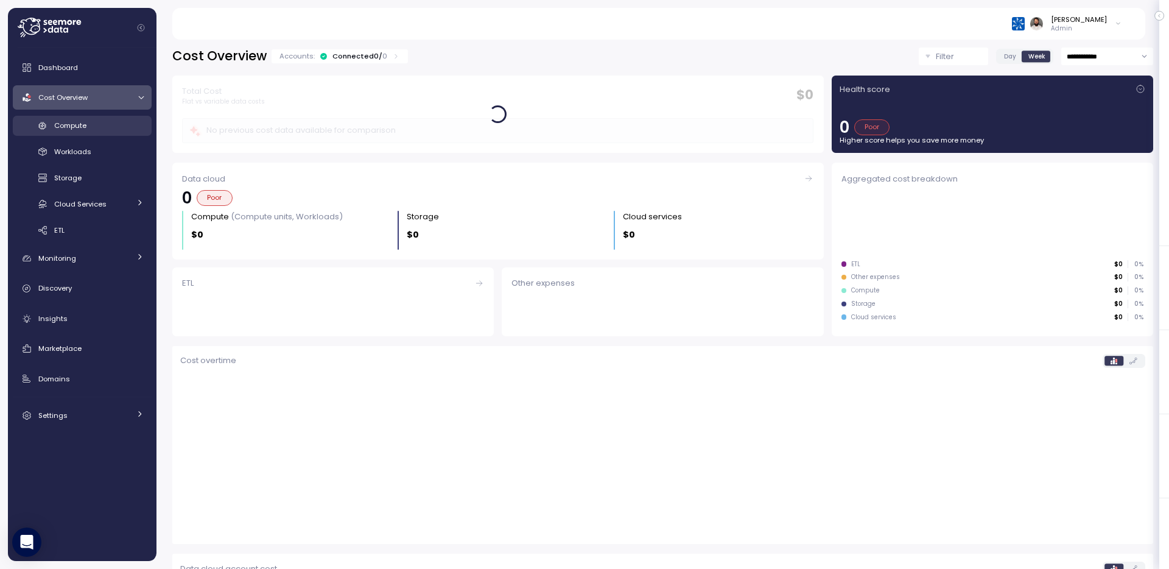
click at [103, 126] on div "Compute" at bounding box center [98, 125] width 89 height 12
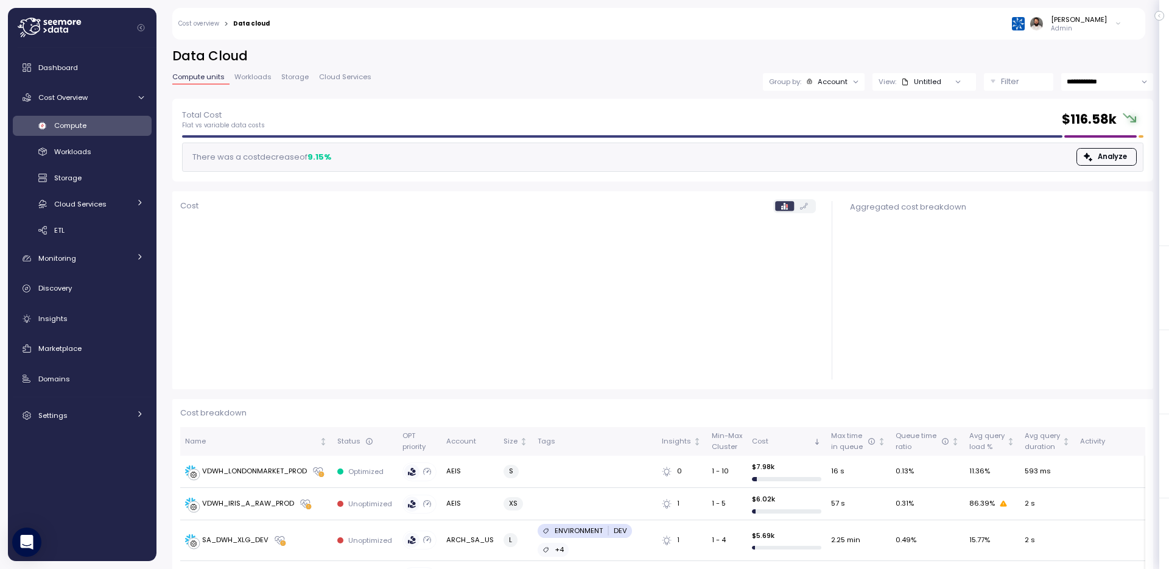
click at [260, 75] on span "Workloads" at bounding box center [252, 77] width 37 height 7
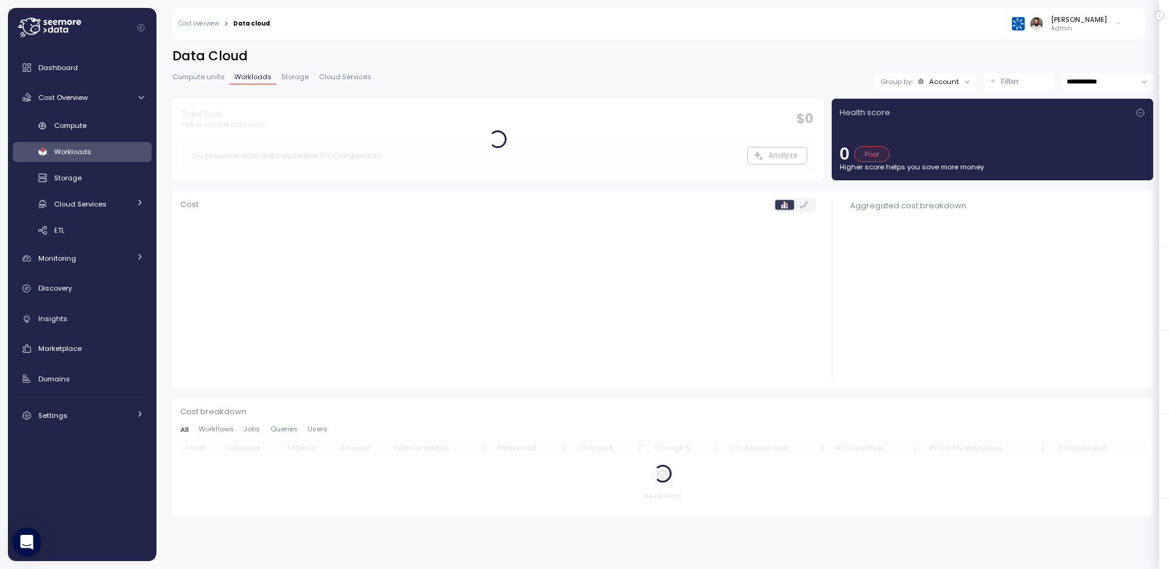
click at [212, 79] on span "Compute units" at bounding box center [198, 77] width 52 height 7
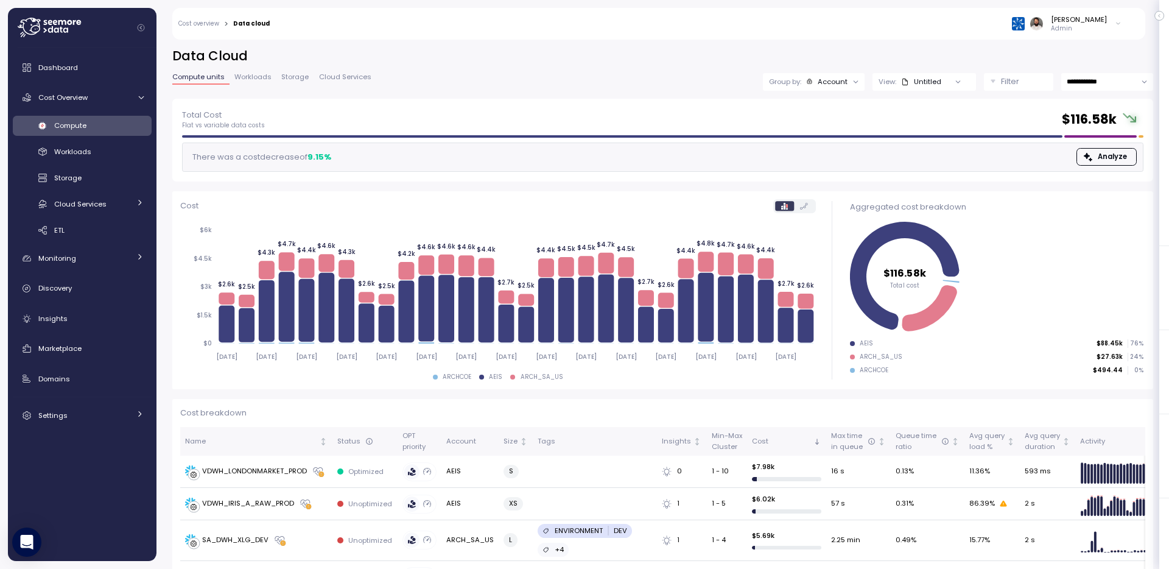
click at [905, 69] on div "**********" at bounding box center [662, 72] width 981 height 51
click at [905, 81] on icon at bounding box center [905, 82] width 8 height 8
click at [835, 80] on div "Account" at bounding box center [832, 82] width 30 height 10
click at [833, 153] on p "Compute unit" at bounding box center [826, 149] width 48 height 10
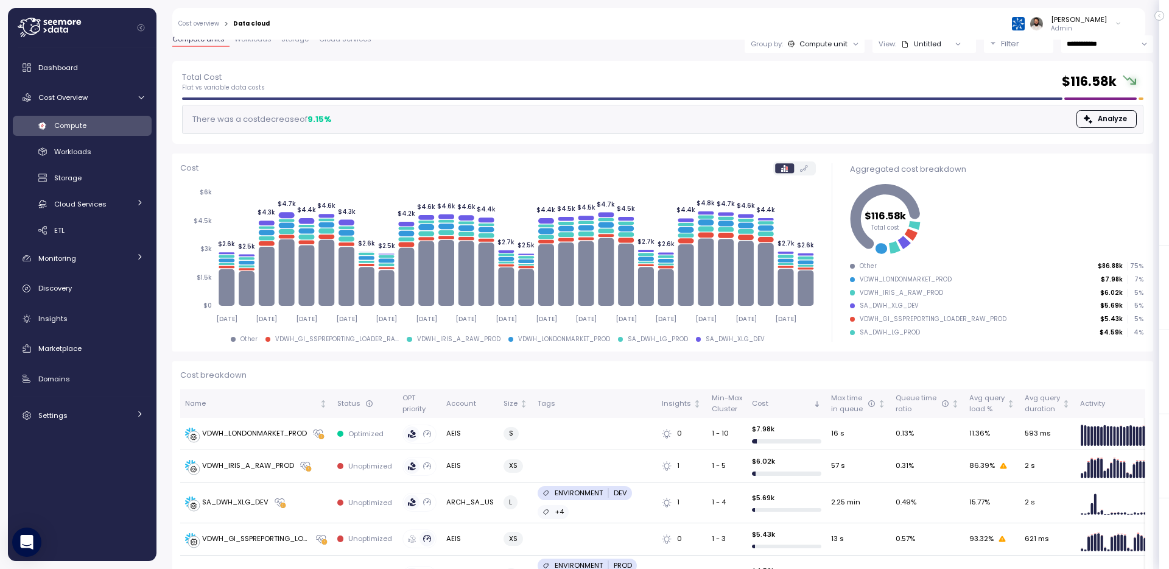
scroll to position [30, 0]
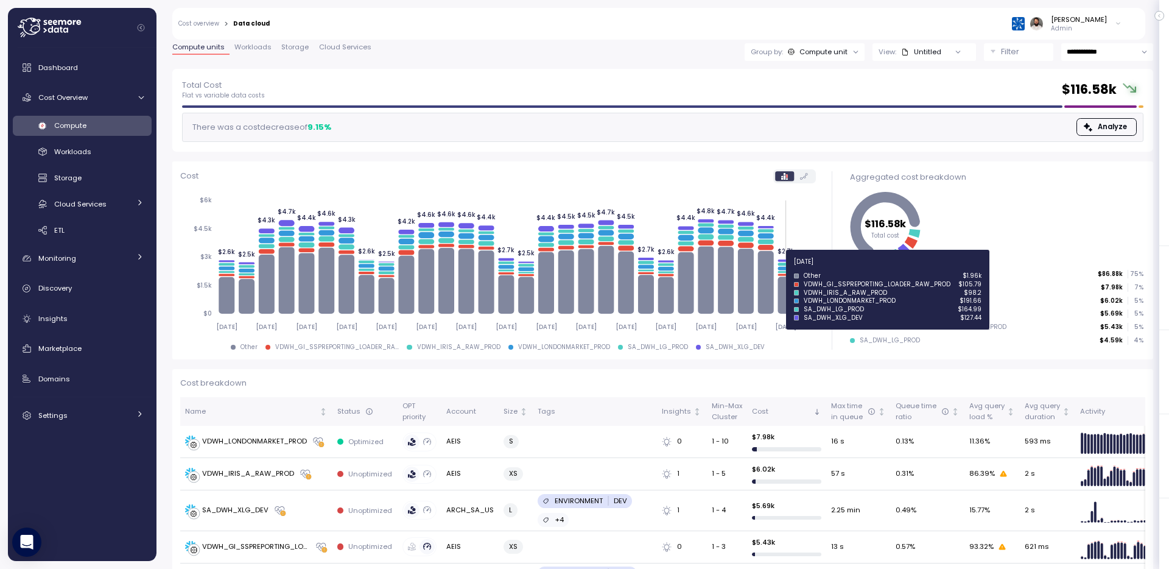
click at [784, 268] on icon at bounding box center [785, 269] width 16 height 4
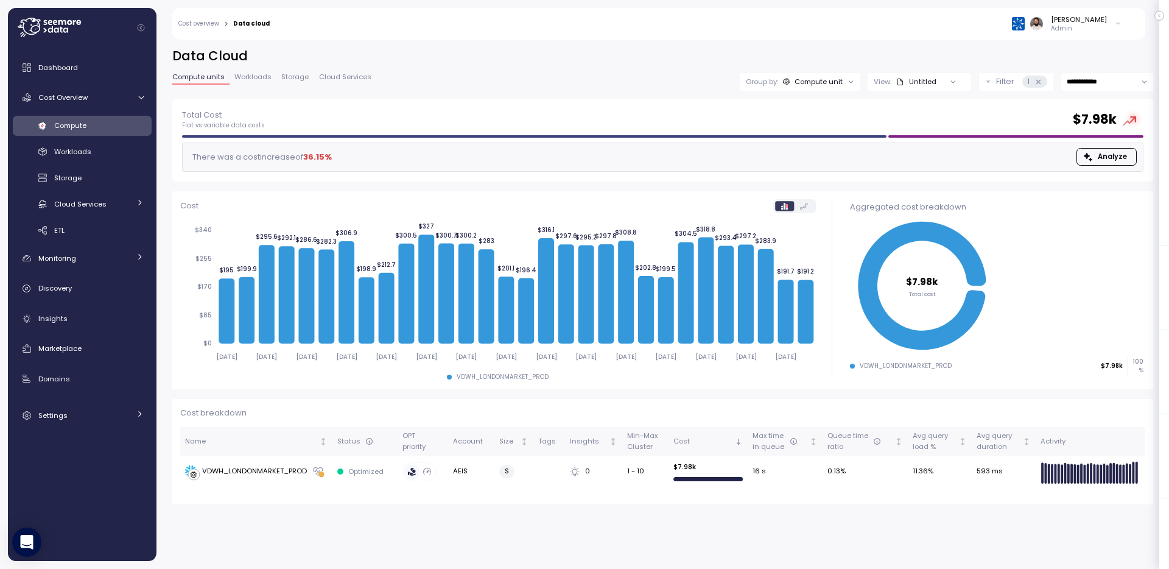
click at [278, 74] on link "Storage" at bounding box center [294, 79] width 37 height 10
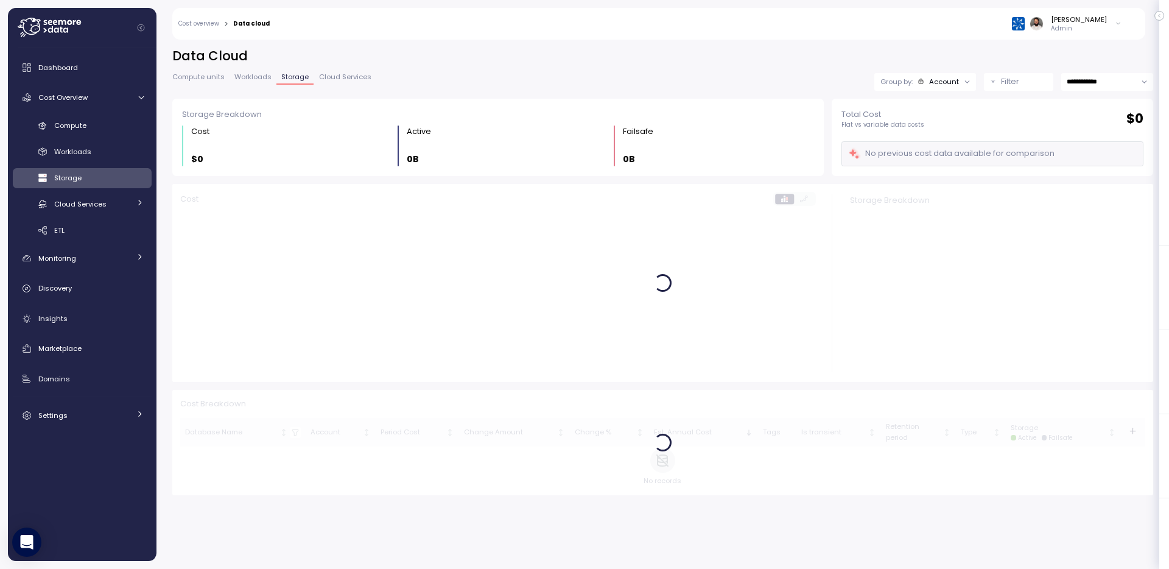
click at [251, 75] on span "Workloads" at bounding box center [252, 77] width 37 height 7
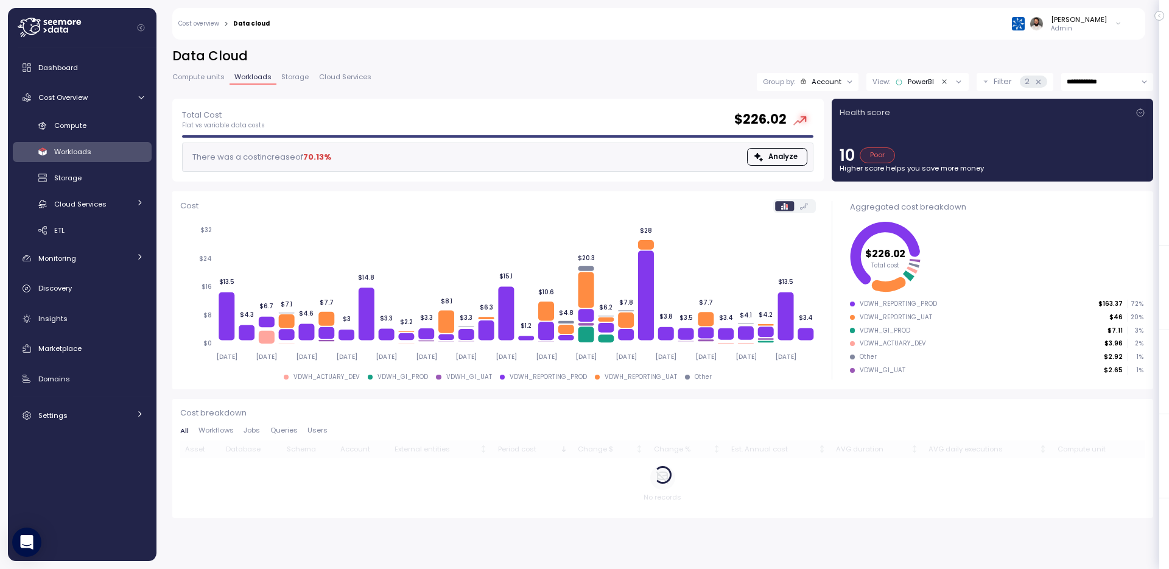
click at [209, 79] on span "Compute units" at bounding box center [198, 77] width 52 height 7
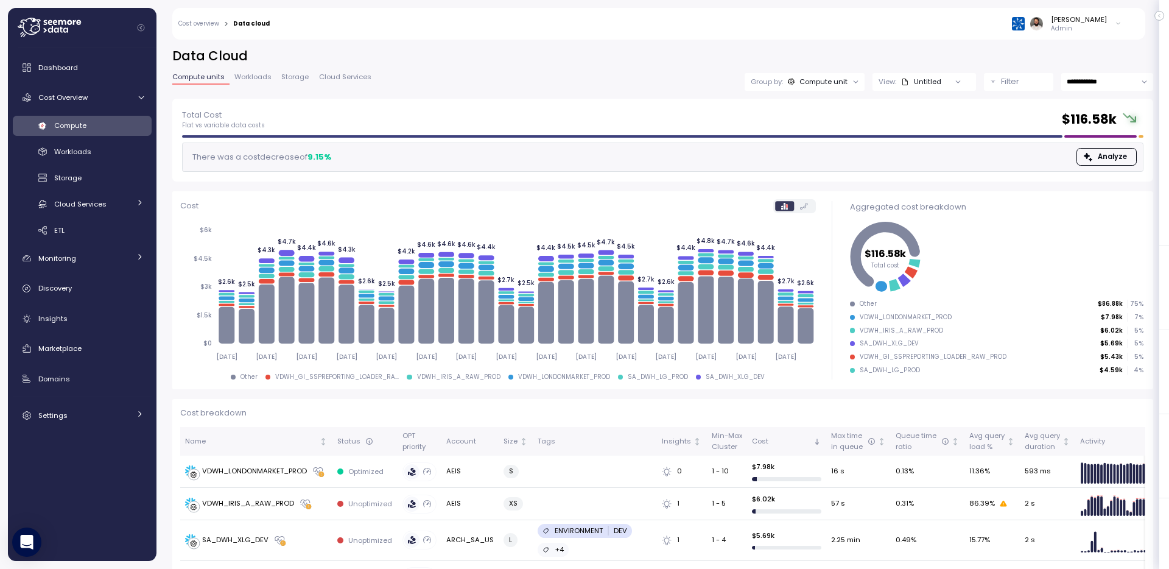
click at [351, 82] on link "Cloud Services" at bounding box center [344, 79] width 62 height 10
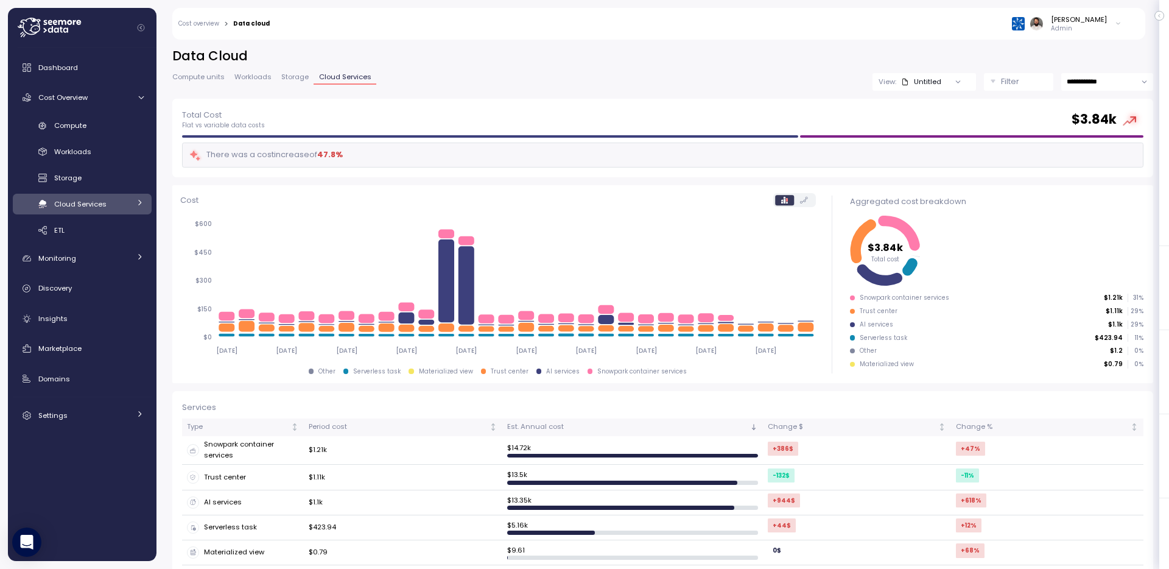
scroll to position [139, 0]
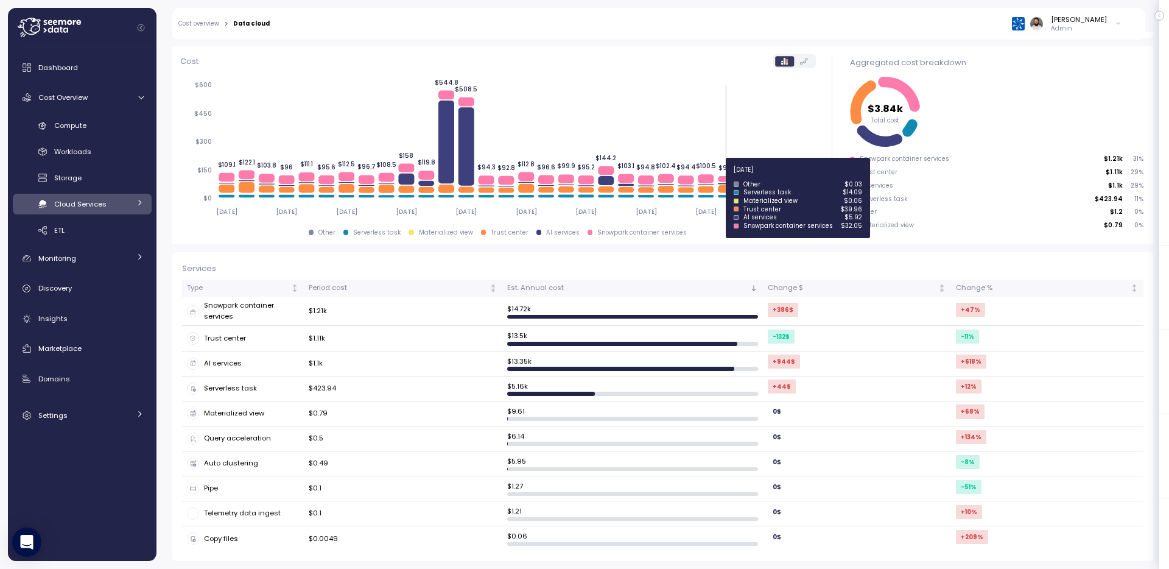
click at [724, 177] on icon at bounding box center [726, 179] width 16 height 6
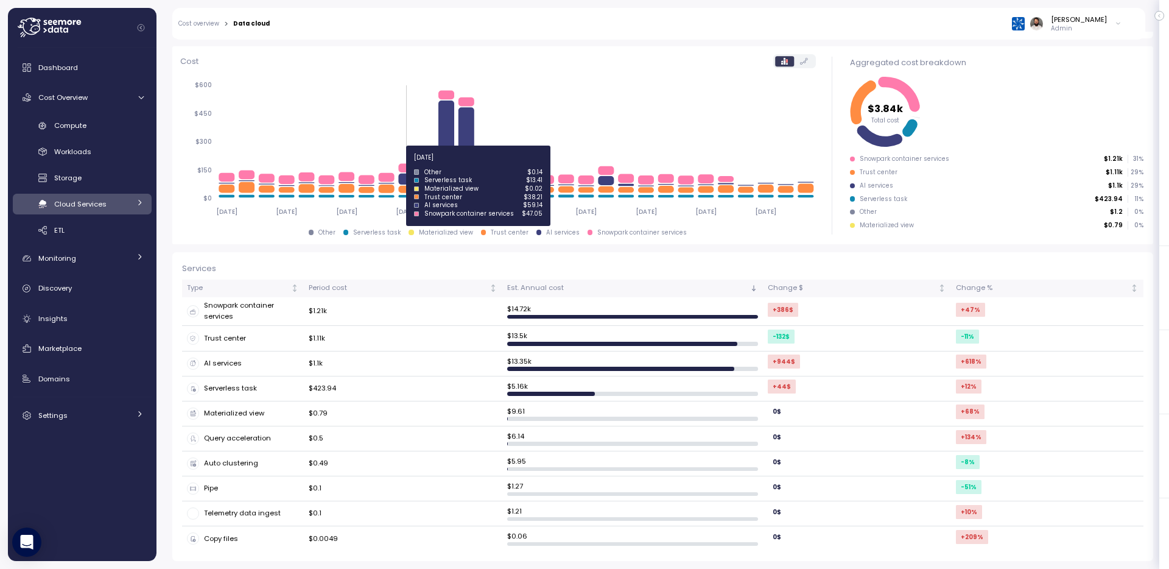
click at [407, 164] on icon at bounding box center [406, 168] width 16 height 9
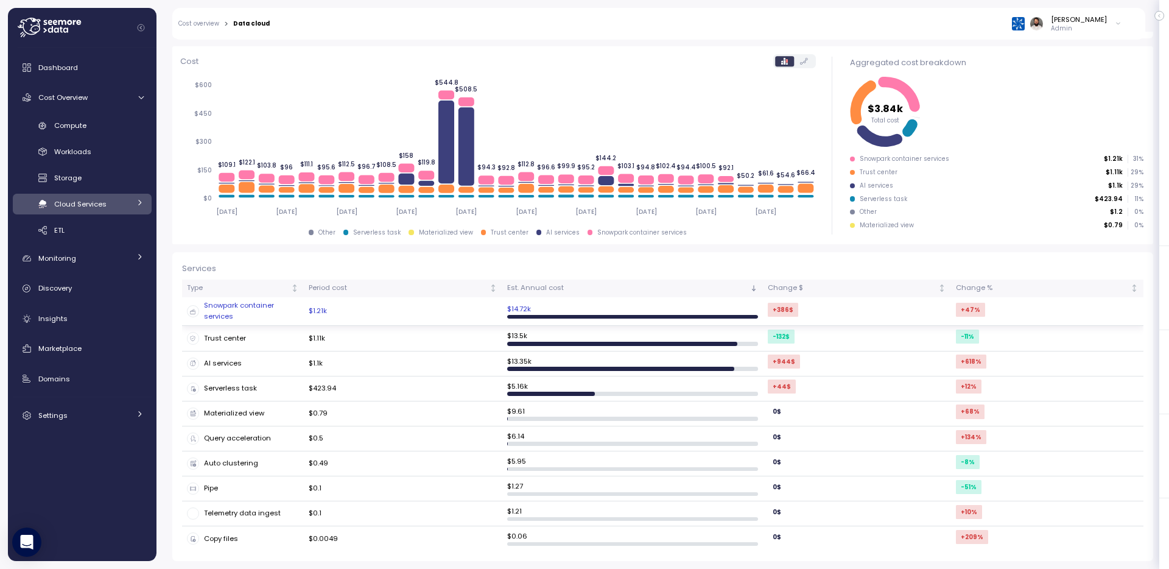
click at [391, 300] on td "$1.21k" at bounding box center [403, 311] width 198 height 29
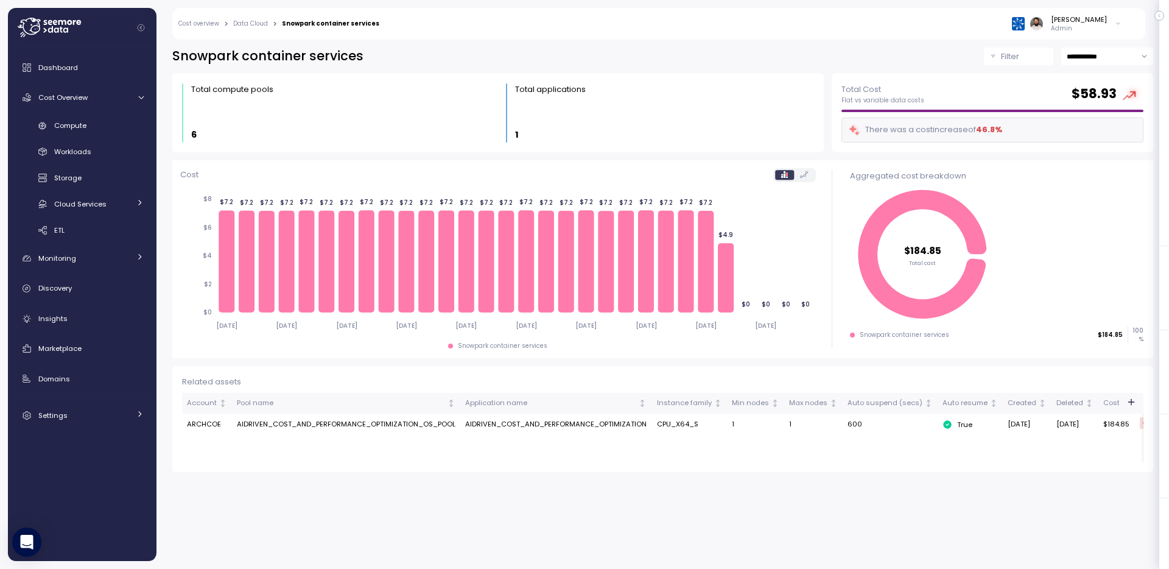
click at [248, 17] on div "Cost overview > Data Cloud > Snowpark container services Guy Biecher Admin" at bounding box center [650, 24] width 957 height 32
click at [248, 24] on link "Data Cloud" at bounding box center [250, 24] width 35 height 6
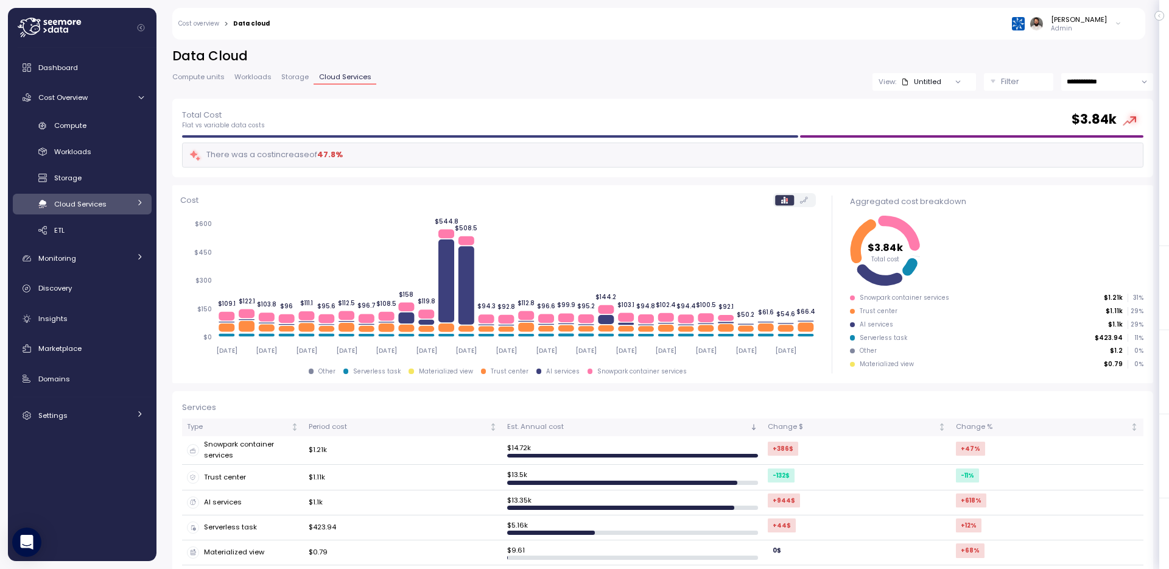
click at [1006, 86] on p "Filter" at bounding box center [1010, 81] width 18 height 12
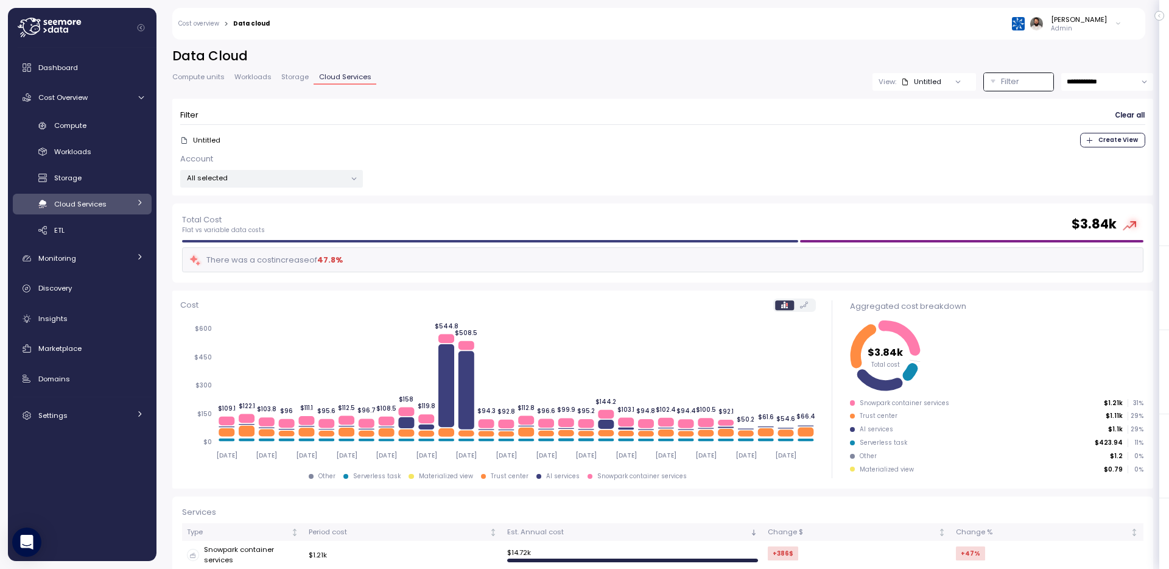
click at [1006, 86] on p "Filter" at bounding box center [1010, 81] width 18 height 12
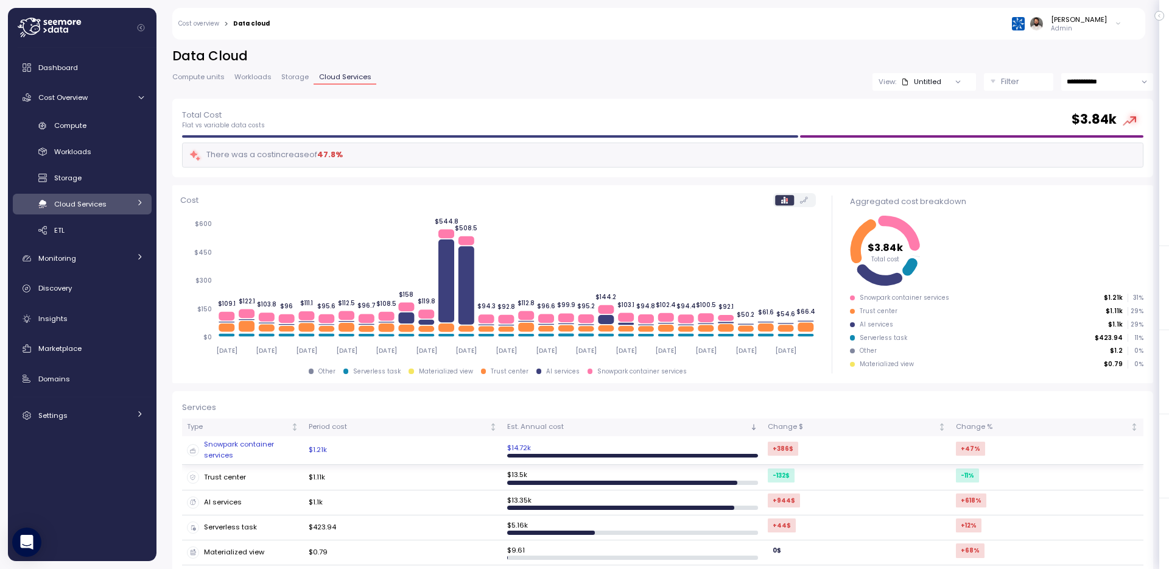
click at [362, 451] on td "$1.21k" at bounding box center [403, 450] width 198 height 29
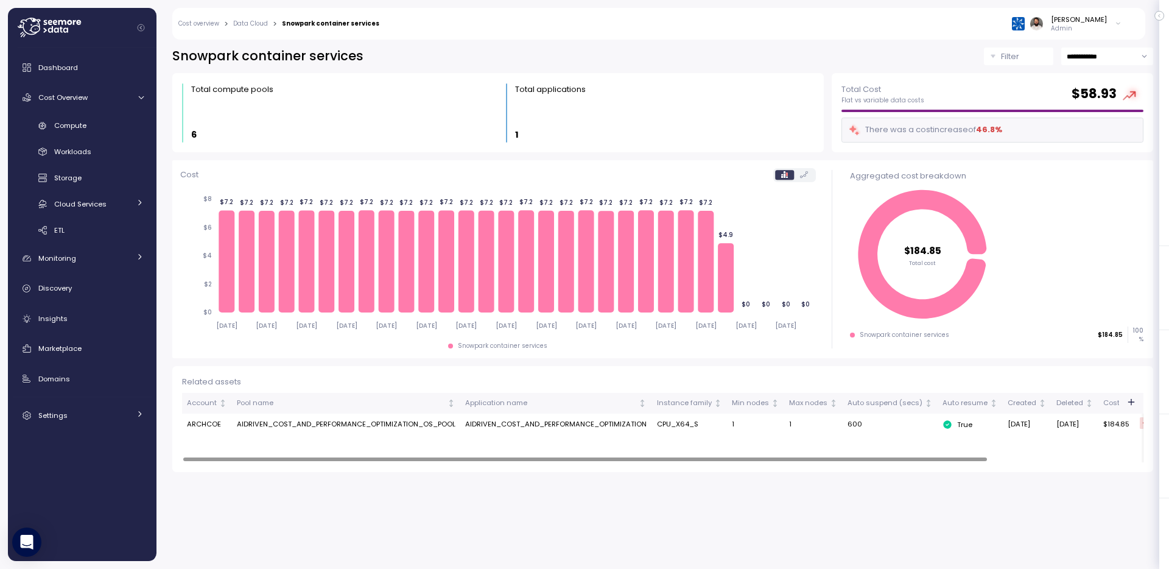
click at [371, 431] on td "AIDRIVEN_COST_AND_PERFORMANCE_OPTIMIZATION_OS_POOL" at bounding box center [346, 424] width 228 height 22
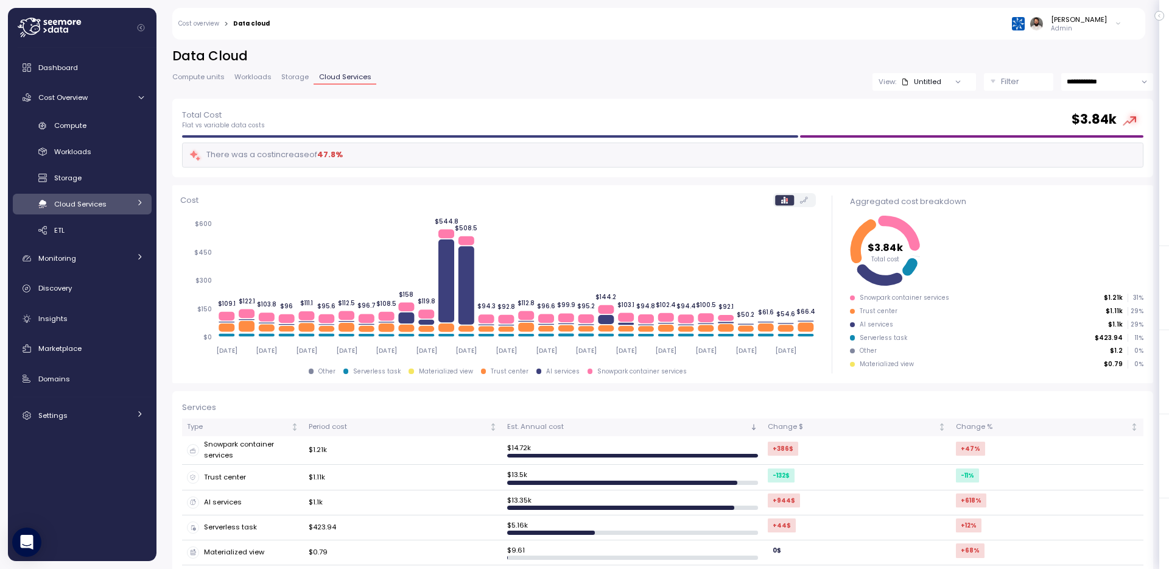
click at [1027, 83] on div "Filter" at bounding box center [1024, 81] width 46 height 12
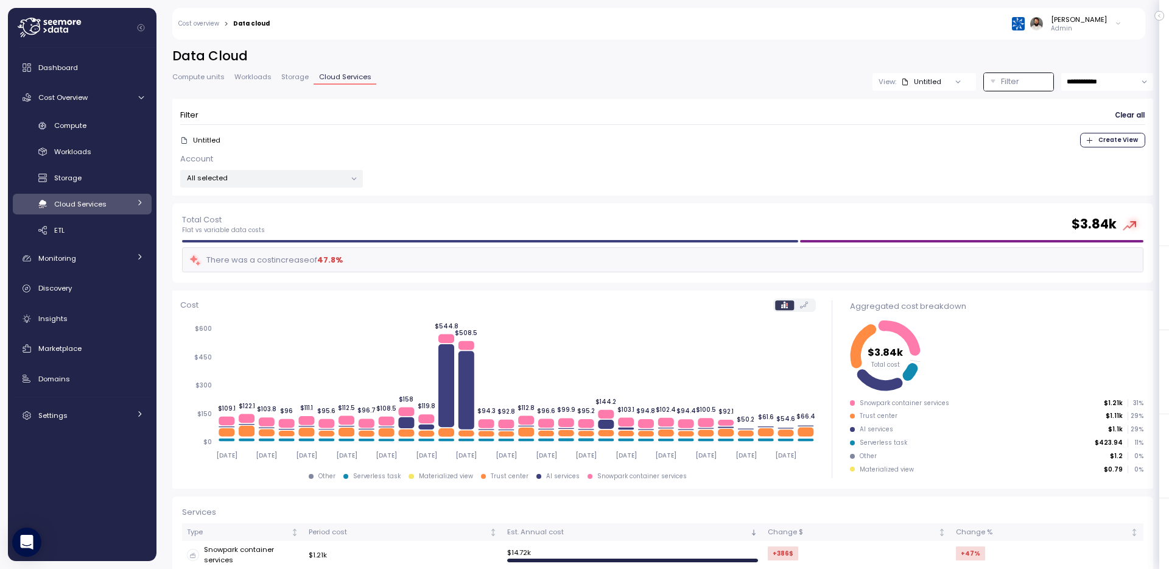
click at [1027, 83] on div "Filter" at bounding box center [1024, 81] width 46 height 12
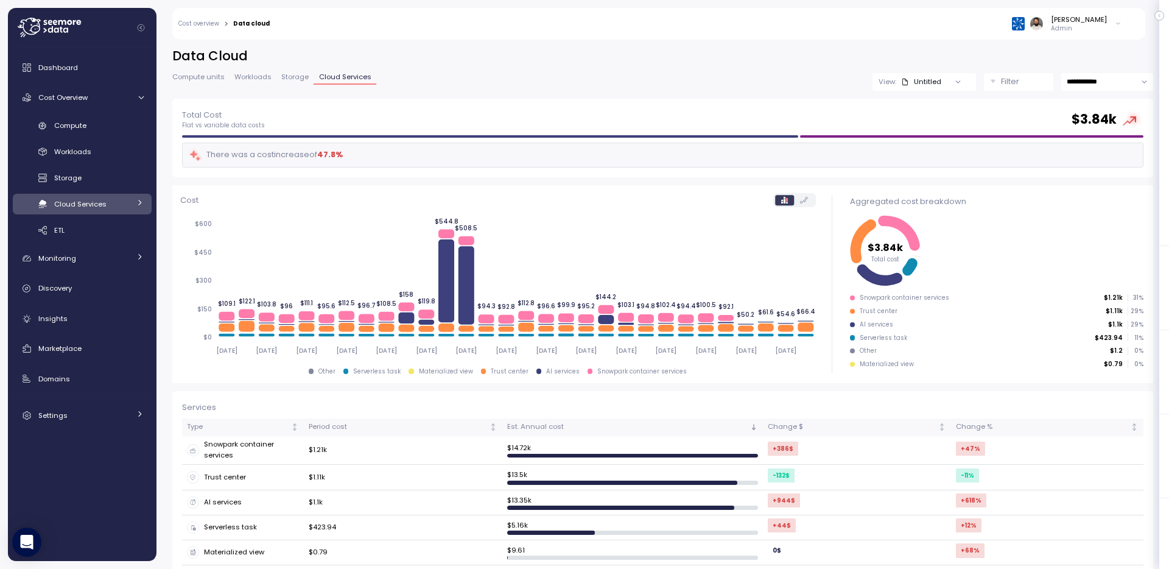
click at [296, 74] on span "Storage" at bounding box center [294, 77] width 27 height 7
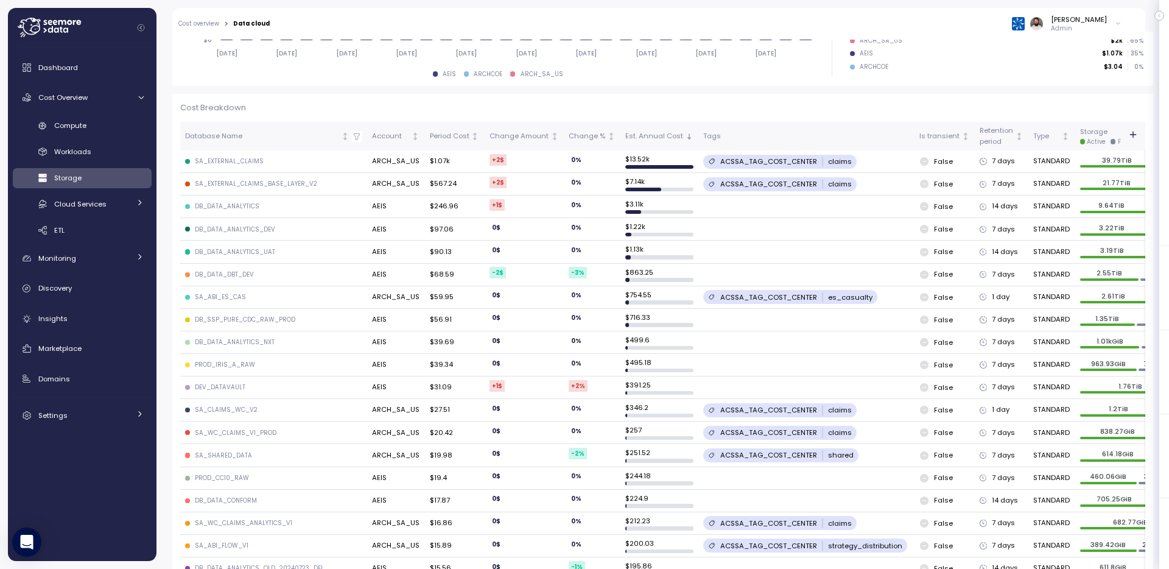
scroll to position [157, 0]
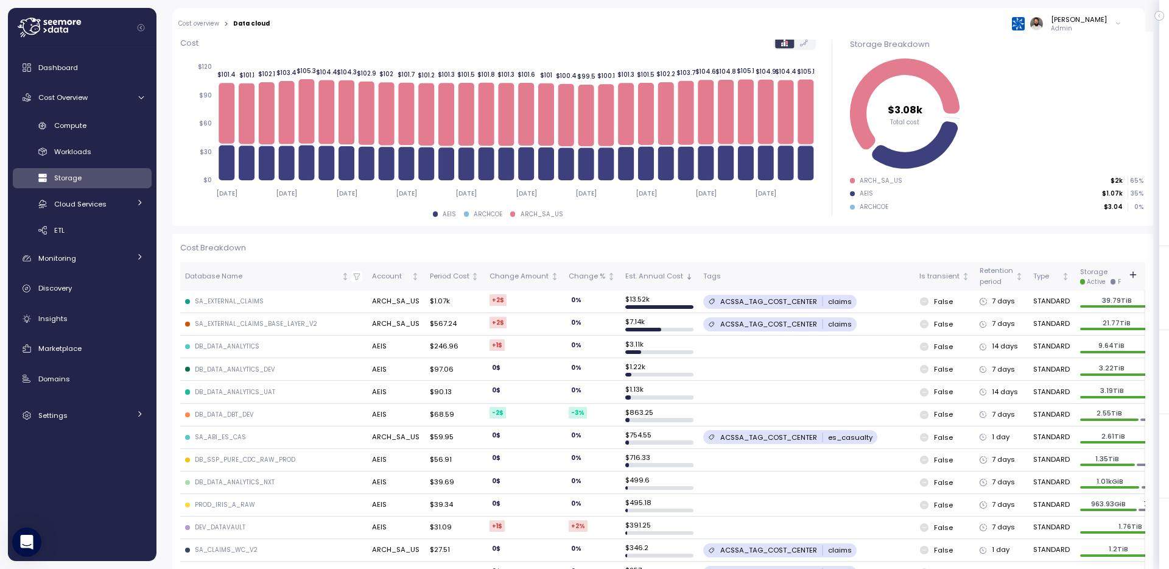
click at [240, 371] on div "DB_DATA_ANALYTICS_DEV" at bounding box center [235, 369] width 80 height 9
click at [746, 303] on p "ACSSA_TAG_COST_CENTER" at bounding box center [768, 301] width 97 height 10
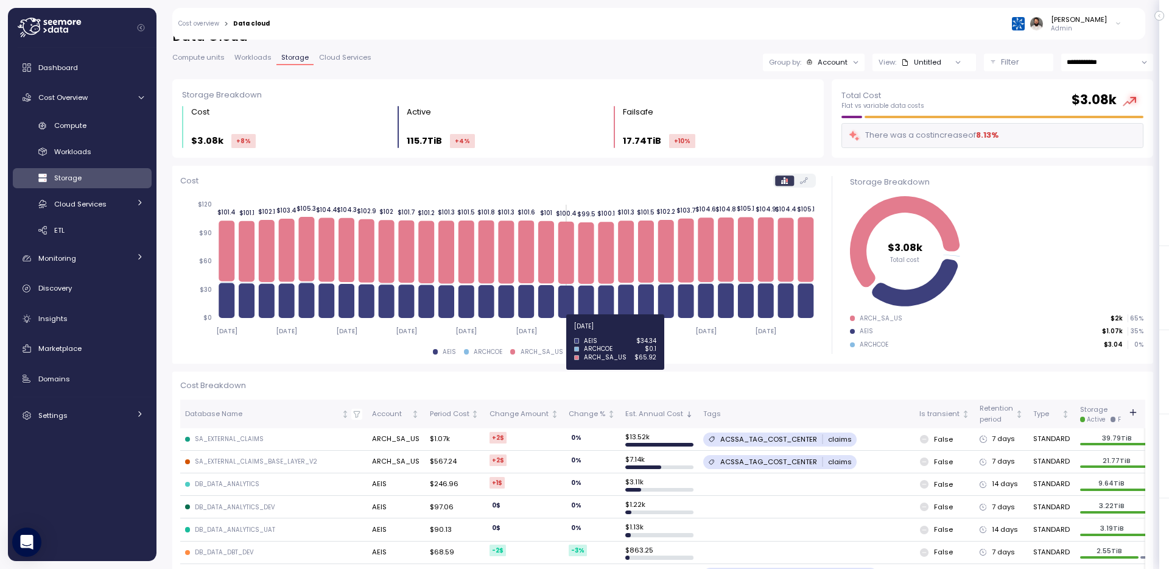
scroll to position [0, 0]
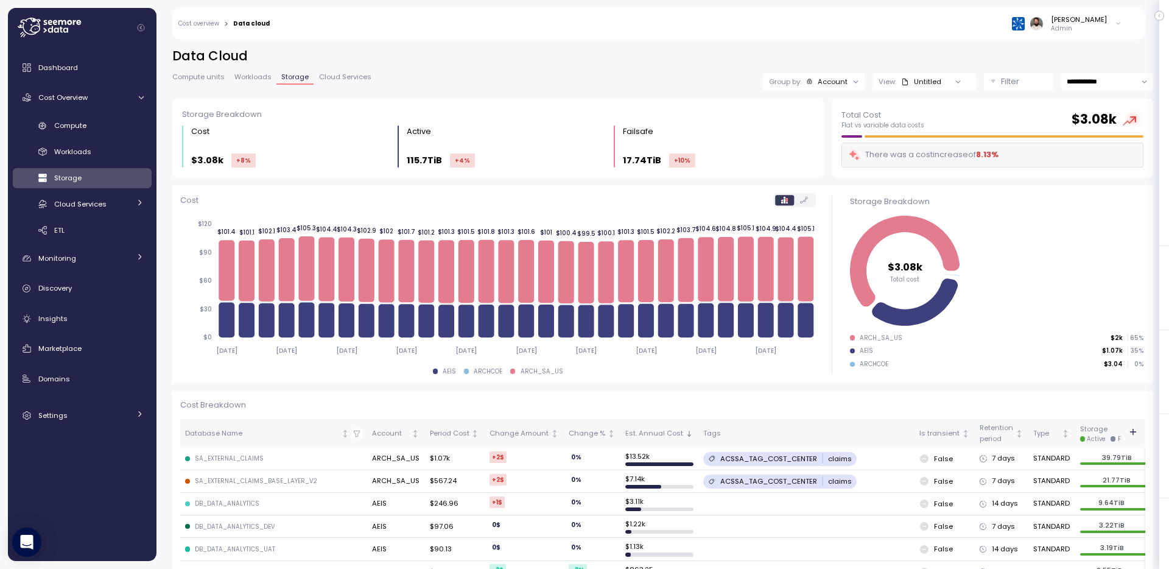
click at [75, 112] on div "Dashboard Cost Overview Compute Workloads Storage Cloud Services Clustering col…" at bounding box center [82, 241] width 139 height 372
click at [75, 119] on div "Compute" at bounding box center [98, 125] width 89 height 12
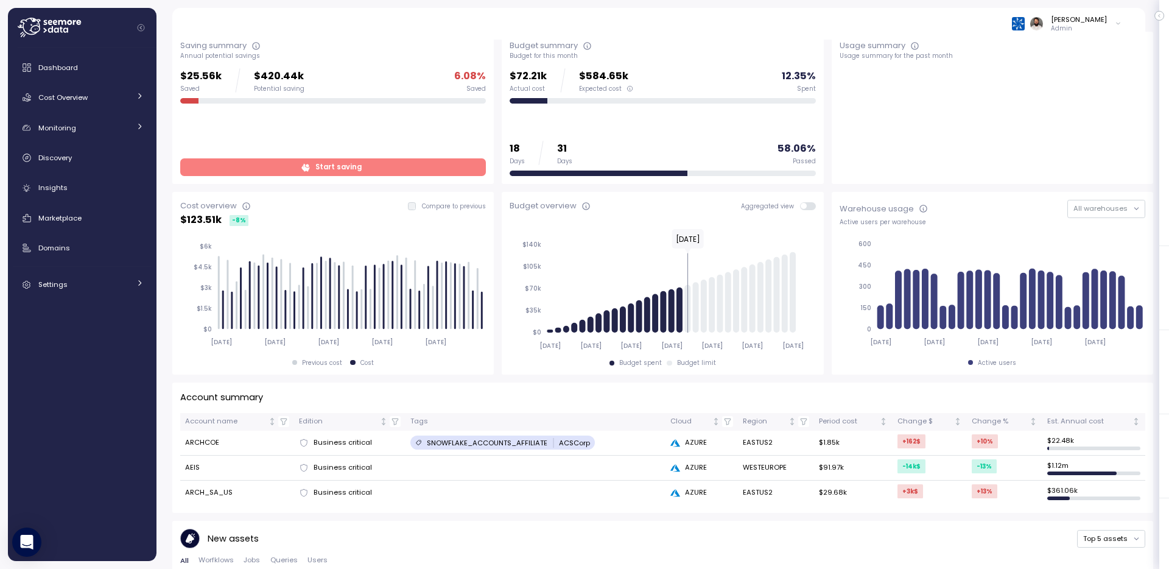
scroll to position [42, 0]
click at [379, 167] on span "Start saving" at bounding box center [332, 166] width 290 height 16
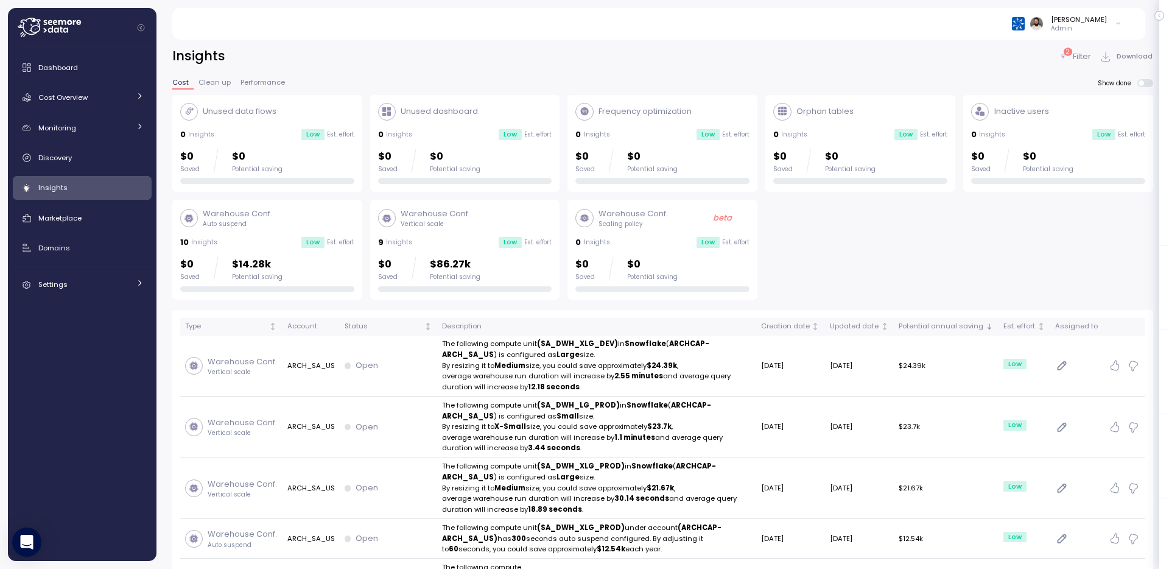
click at [306, 283] on div "$0 Saved $14.28k Potential saving" at bounding box center [267, 273] width 174 height 35
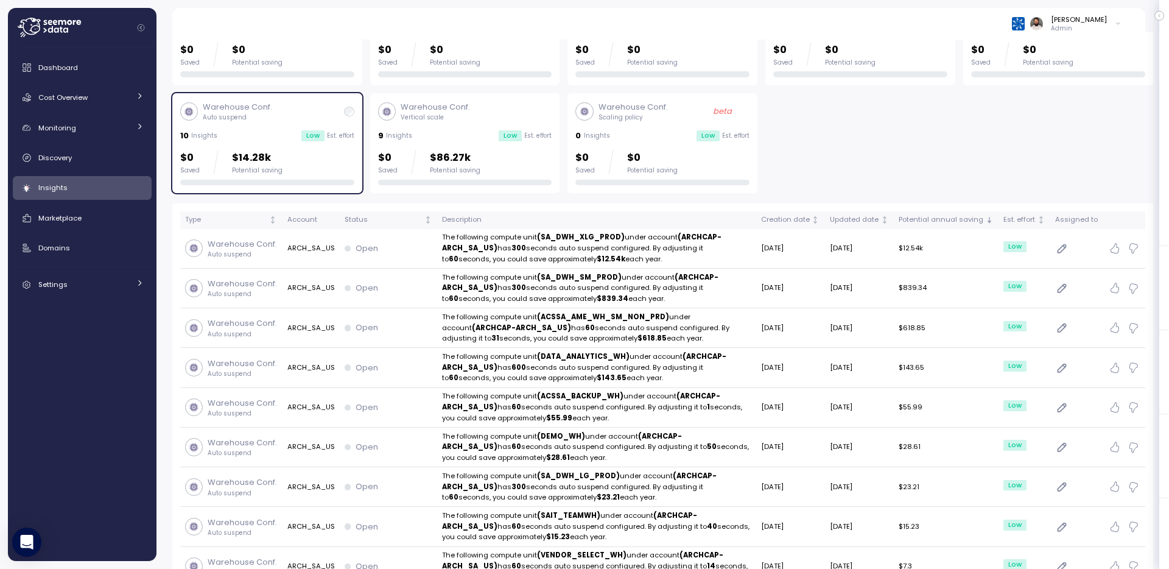
scroll to position [107, 0]
click at [917, 132] on div "Unused data flows 0 Insights Low Est. effort $0 Saved $0 Potential saving Unuse…" at bounding box center [662, 90] width 981 height 205
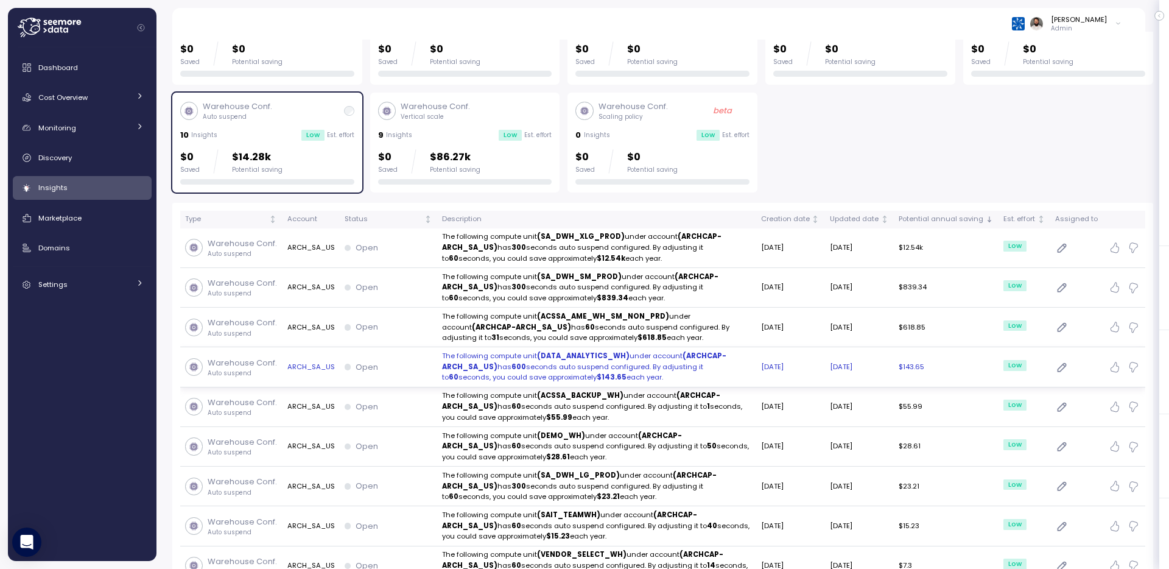
scroll to position [0, 0]
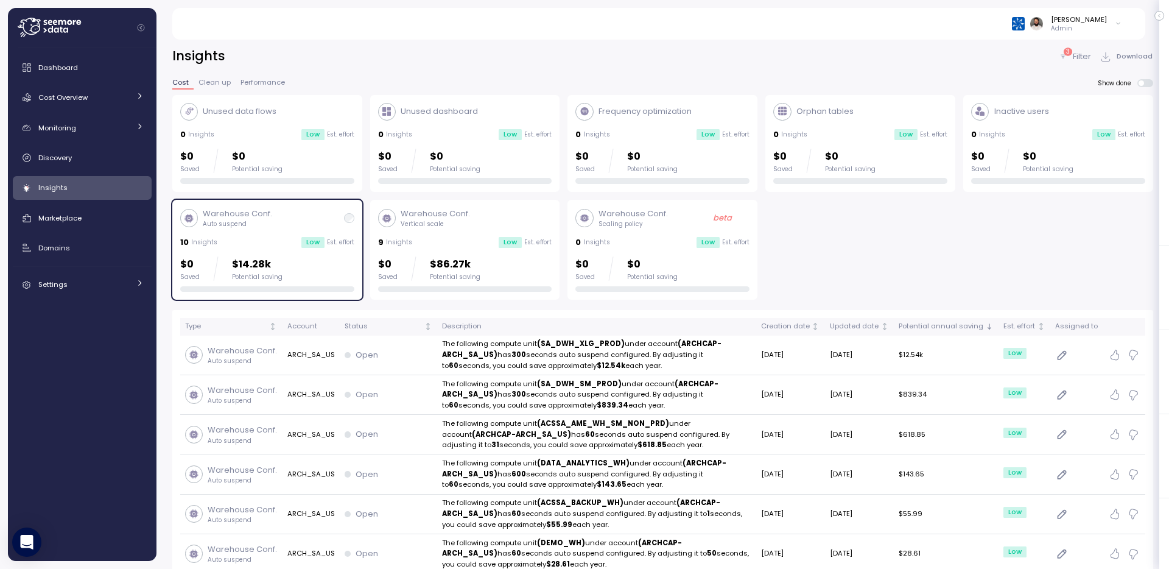
click at [269, 287] on div at bounding box center [267, 289] width 174 height 6
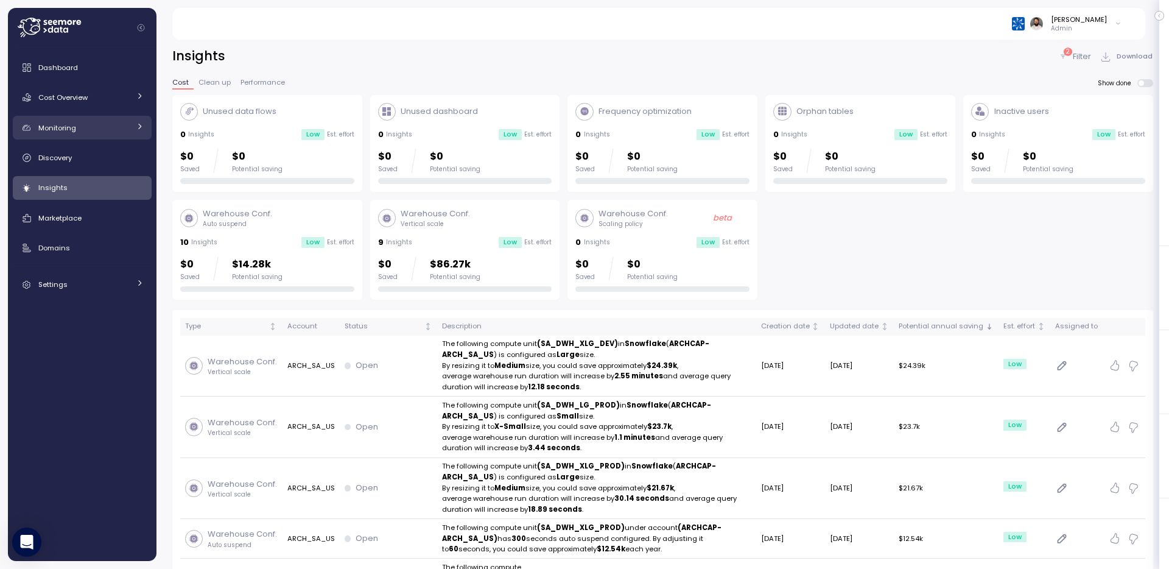
click at [125, 126] on div "Monitoring" at bounding box center [83, 128] width 91 height 12
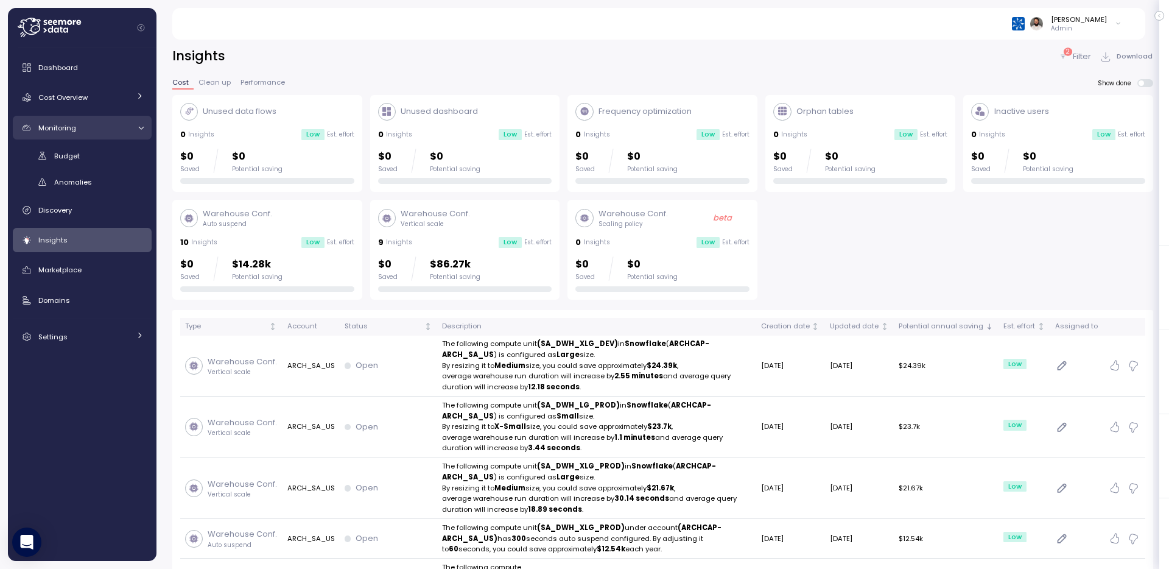
click at [125, 126] on div "Monitoring" at bounding box center [83, 128] width 91 height 12
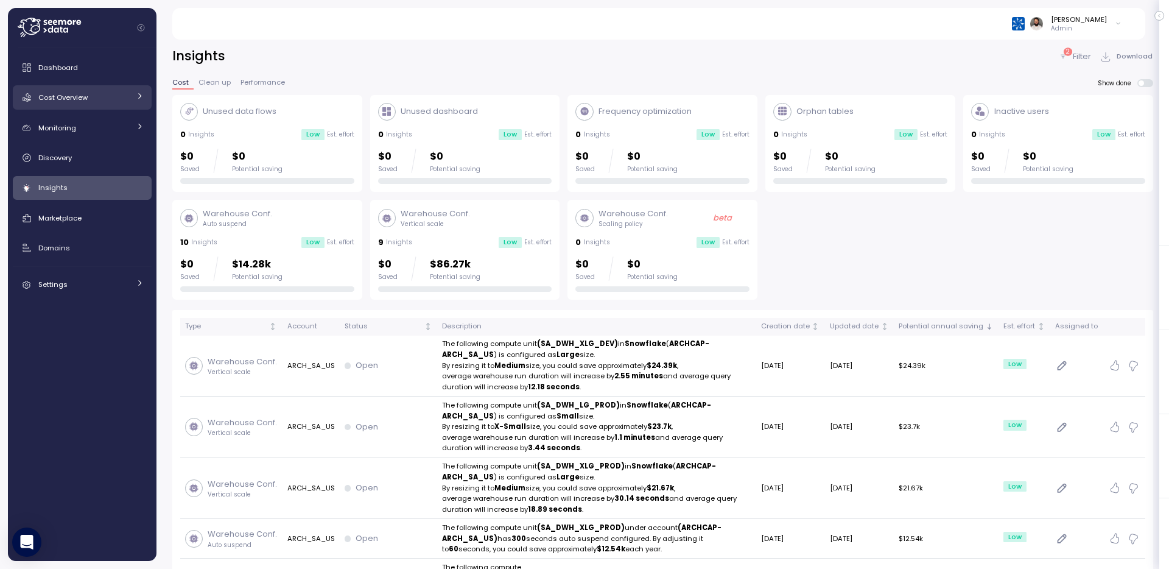
click at [127, 89] on link "Cost Overview" at bounding box center [82, 97] width 139 height 24
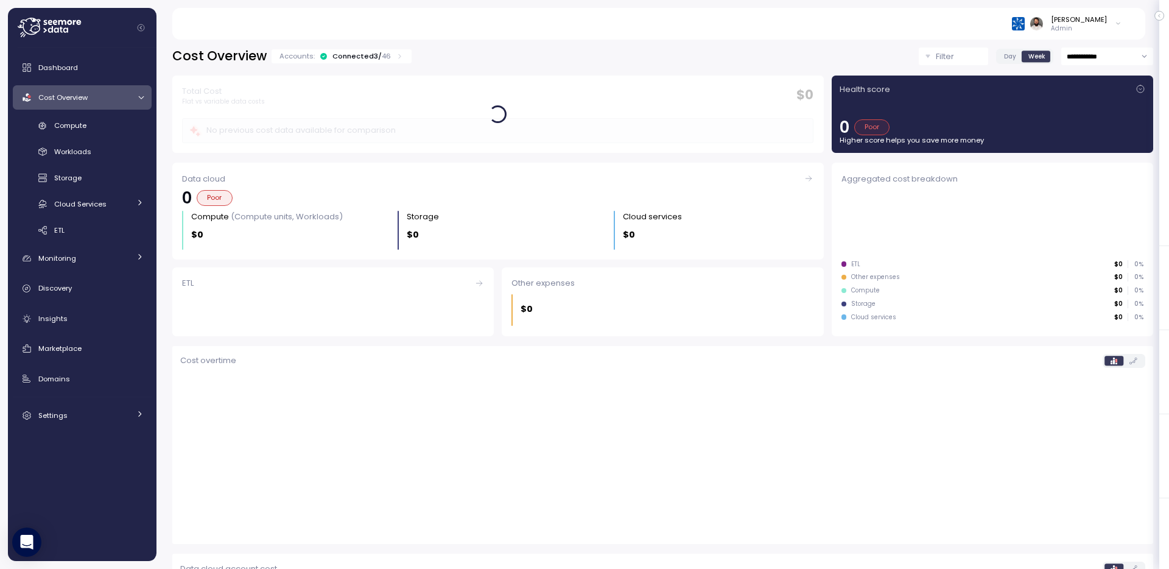
click at [127, 89] on link "Cost Overview" at bounding box center [82, 97] width 139 height 24
click at [383, 53] on p "46" at bounding box center [386, 56] width 9 height 10
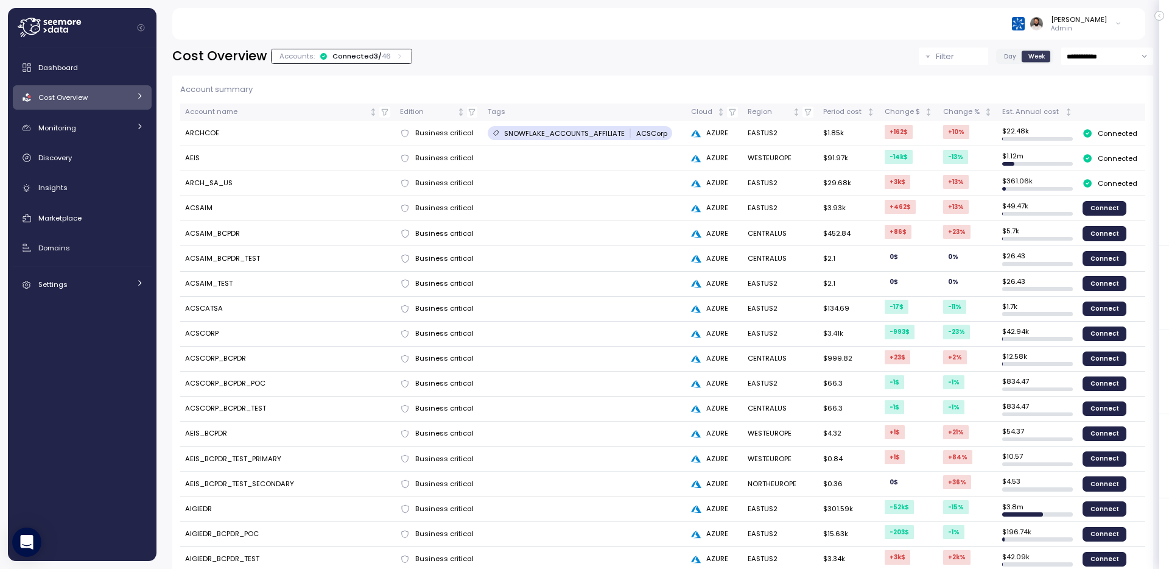
click at [376, 60] on div "Connected 3 / 46" at bounding box center [361, 56] width 58 height 10
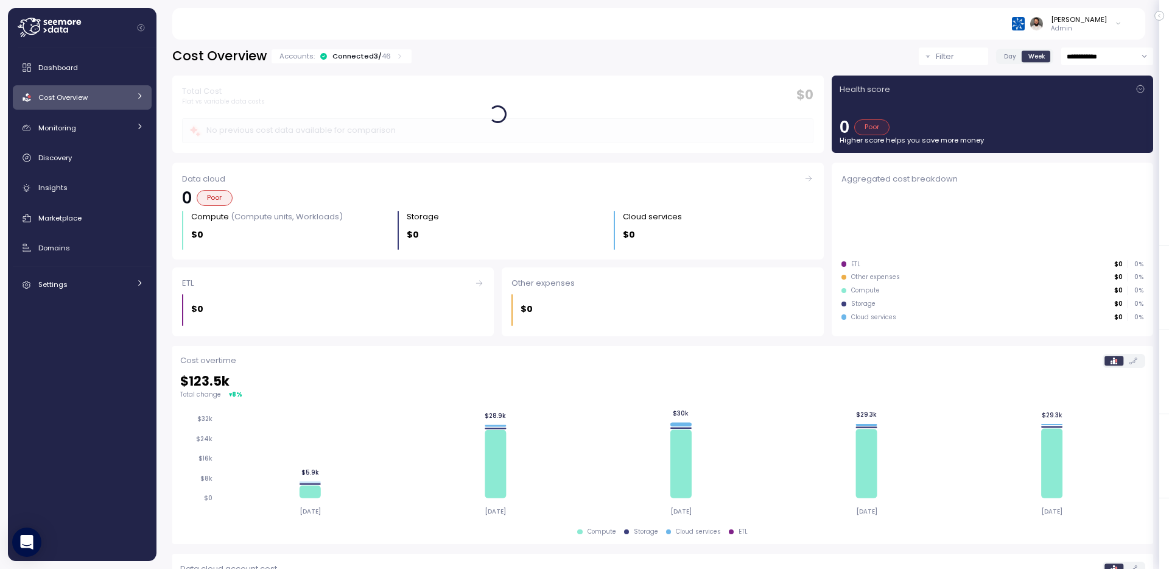
click at [376, 60] on div "Connected 3 / 46" at bounding box center [361, 56] width 58 height 10
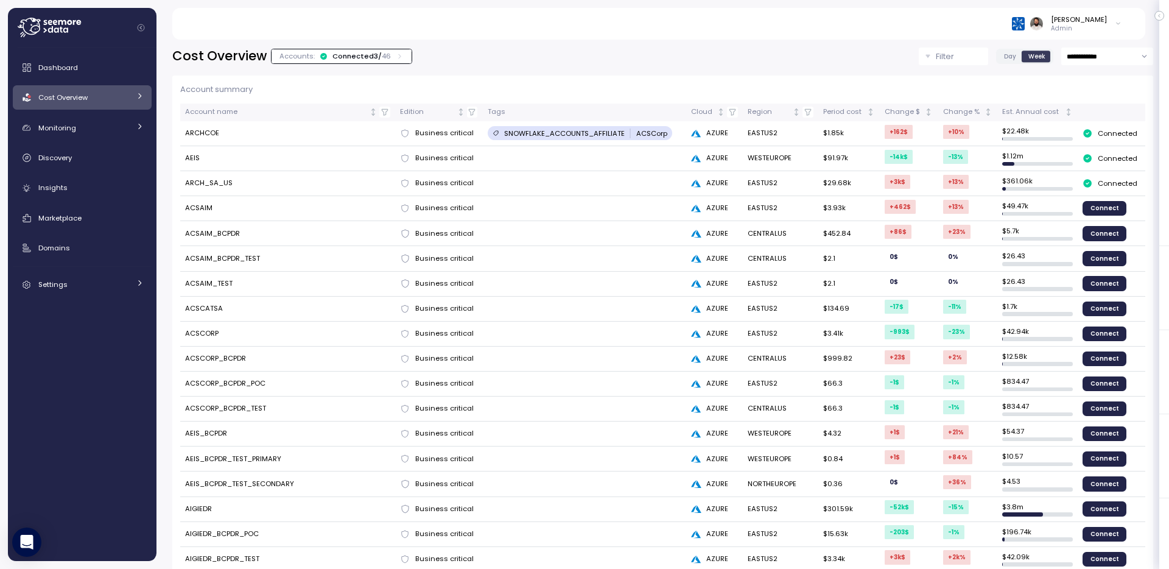
click at [374, 60] on div "Connected 3 / 46" at bounding box center [361, 56] width 58 height 10
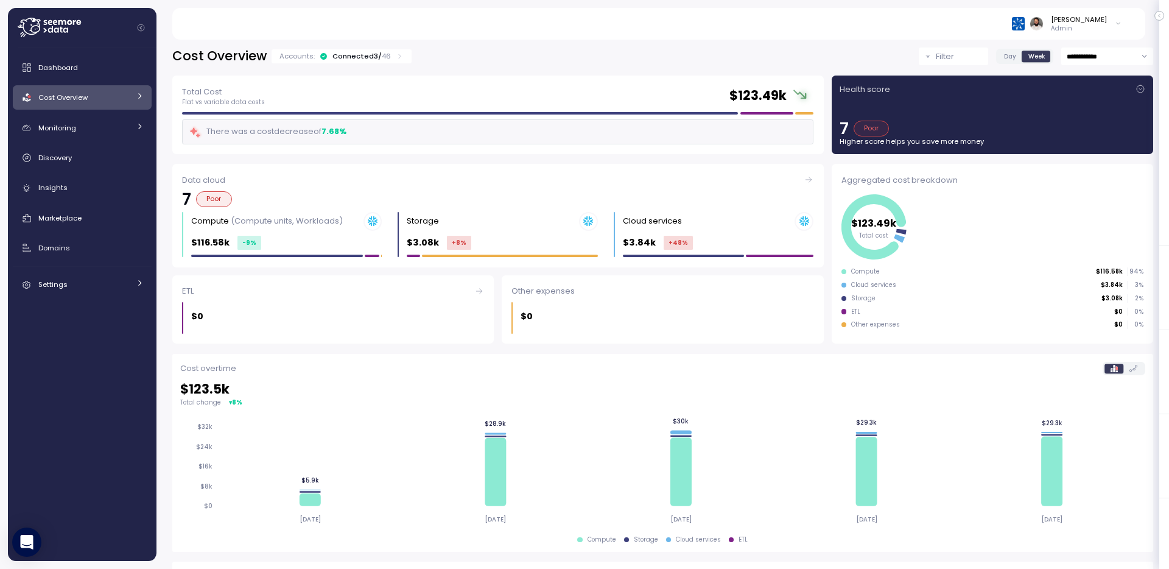
click at [374, 60] on div "Connected 3 / 46" at bounding box center [361, 56] width 58 height 10
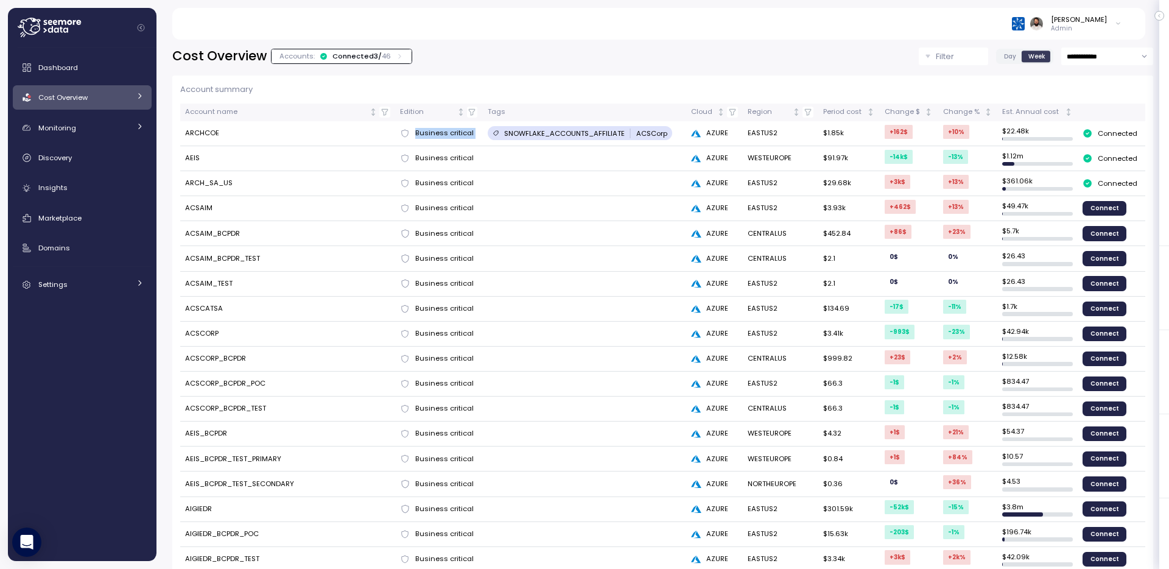
drag, startPoint x: 418, startPoint y: 133, endPoint x: 501, endPoint y: 134, distance: 83.4
click at [501, 134] on tr "ARCHCOE Business critical SNOWFLAKE_ACCOUNTS_AFFILIATE ACSCorp AZURE EASTUS2 $1…" at bounding box center [662, 133] width 965 height 25
drag, startPoint x: 411, startPoint y: 158, endPoint x: 548, endPoint y: 158, distance: 137.0
click at [548, 158] on tr "AEIS Business critical AZURE WESTEUROPE $91.97k -14k $ -13 % $ 1.12m Connected" at bounding box center [662, 158] width 965 height 25
click at [548, 158] on td at bounding box center [585, 158] width 204 height 25
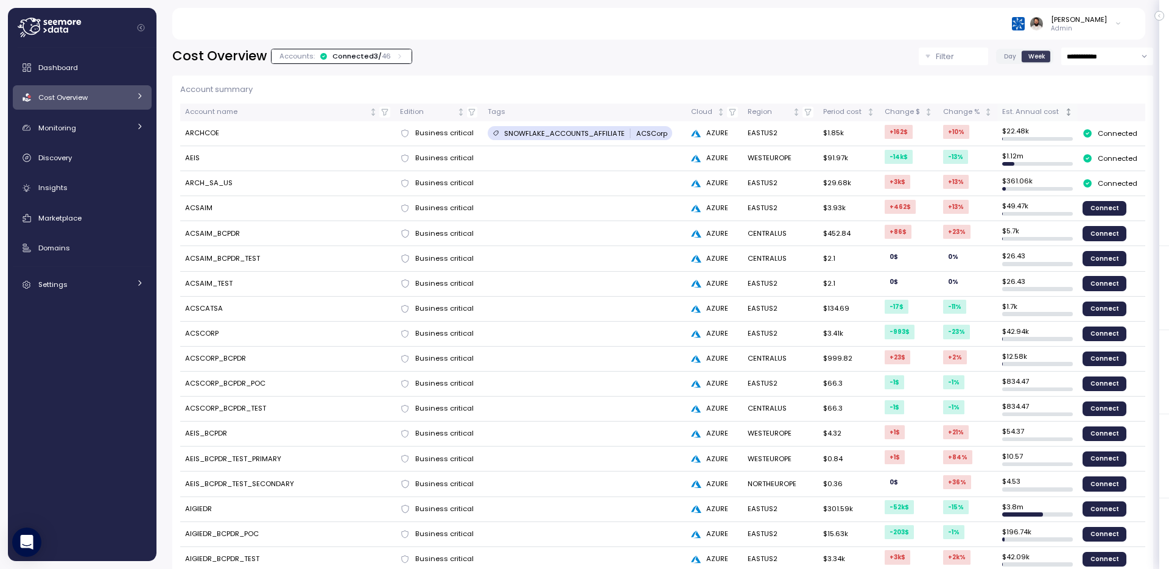
click at [1034, 111] on div "Est. Annual cost" at bounding box center [1032, 112] width 60 height 11
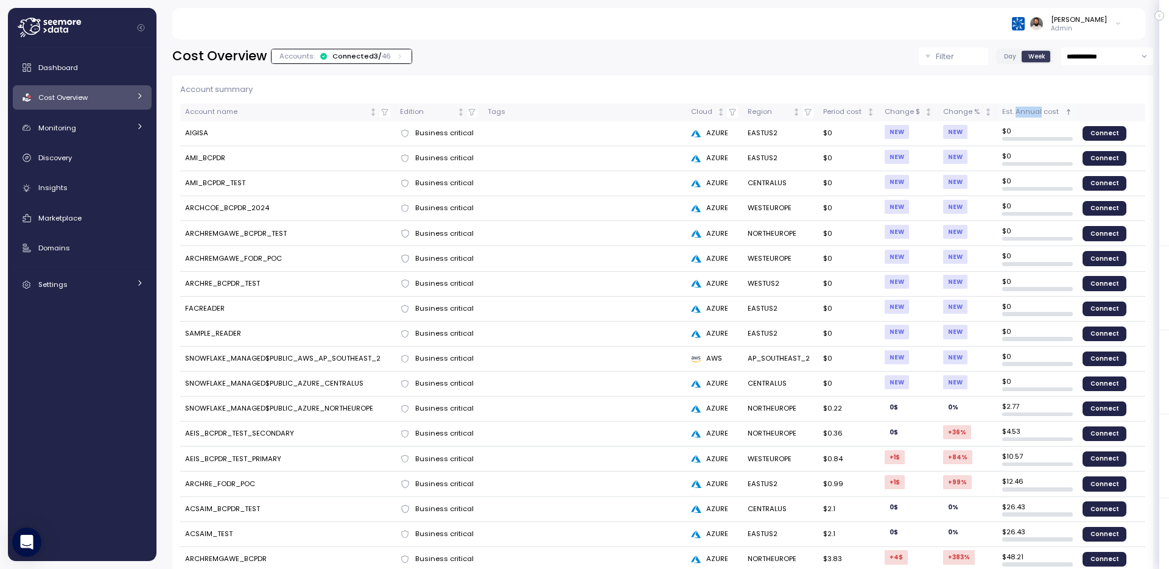
click at [1034, 111] on div "Est. Annual cost" at bounding box center [1032, 112] width 60 height 11
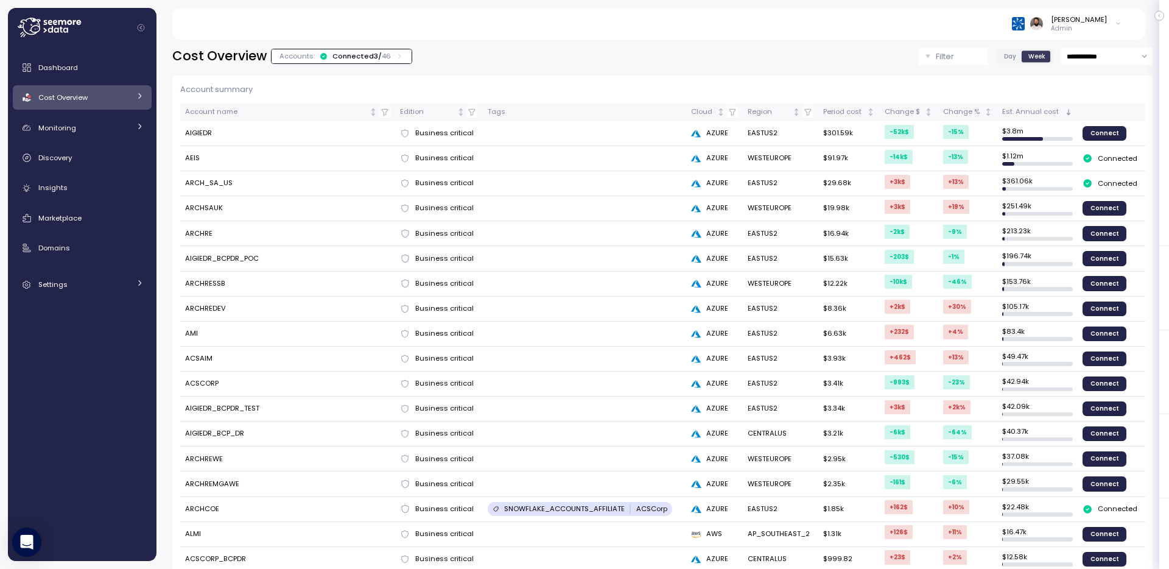
click at [198, 133] on td "AIGIEDR" at bounding box center [287, 133] width 215 height 25
click at [1096, 60] on input "**********" at bounding box center [1107, 56] width 92 height 18
click at [891, 158] on div "-14k $" at bounding box center [898, 157] width 28 height 14
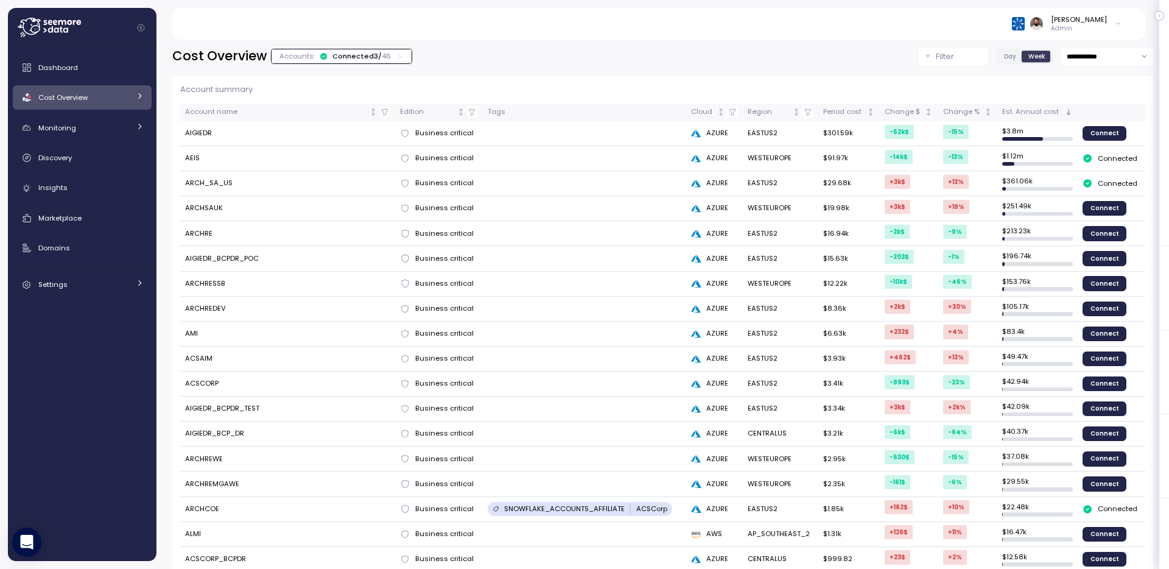
click at [185, 161] on td "AEIS" at bounding box center [287, 158] width 215 height 25
copy td "AEIS"
click at [77, 123] on div "Monitoring" at bounding box center [83, 128] width 91 height 12
click at [85, 101] on span "Cost Overview" at bounding box center [62, 98] width 49 height 10
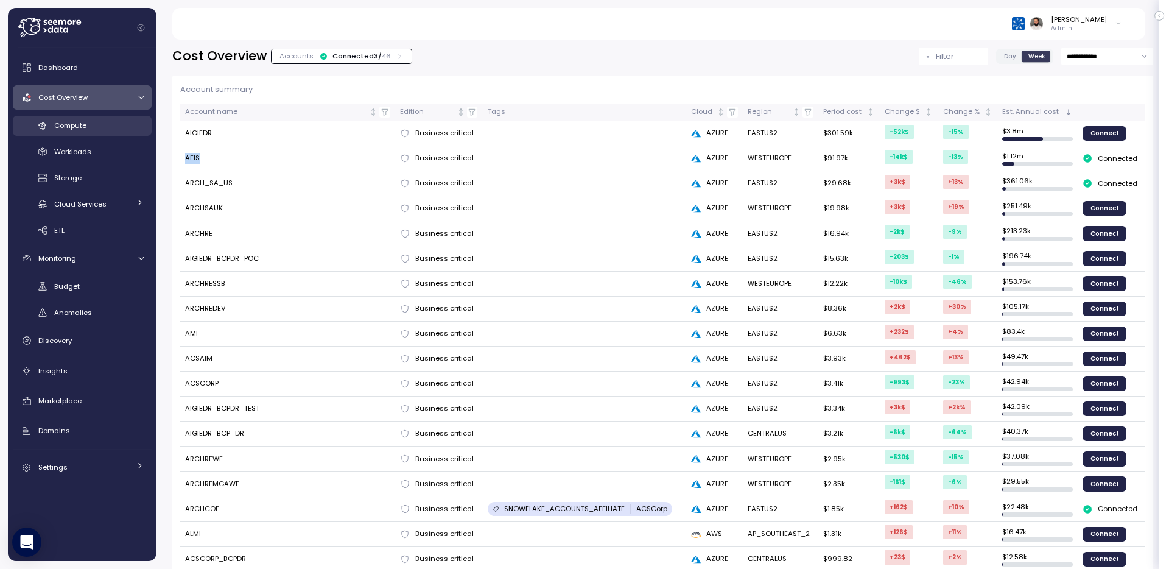
click at [92, 129] on div "Compute" at bounding box center [98, 125] width 89 height 12
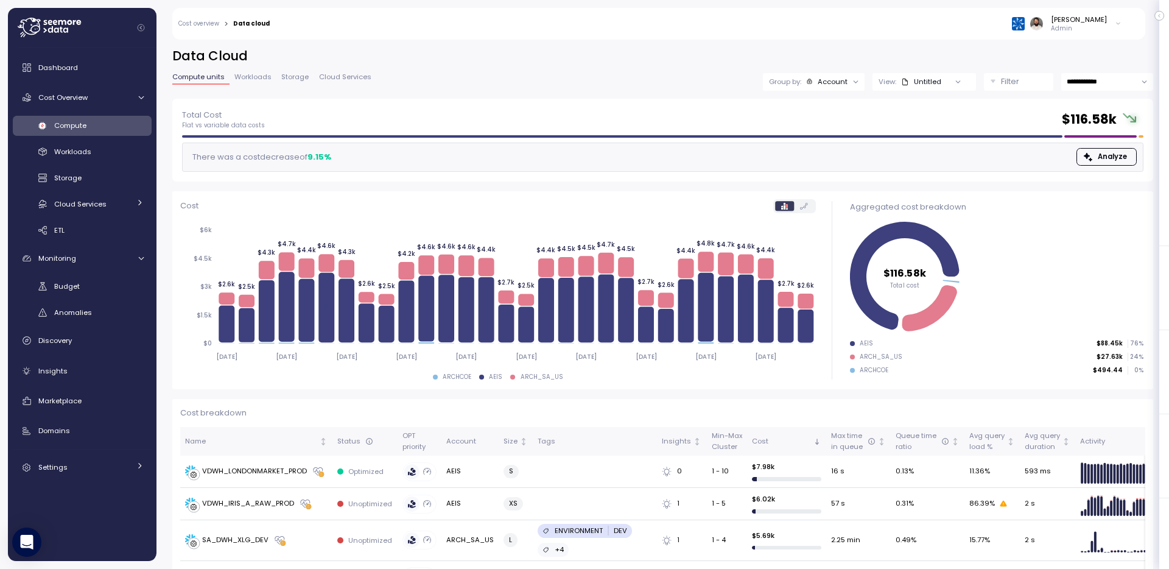
click at [843, 80] on div "Account" at bounding box center [832, 82] width 30 height 10
click at [1046, 80] on button "Filter" at bounding box center [1018, 82] width 69 height 18
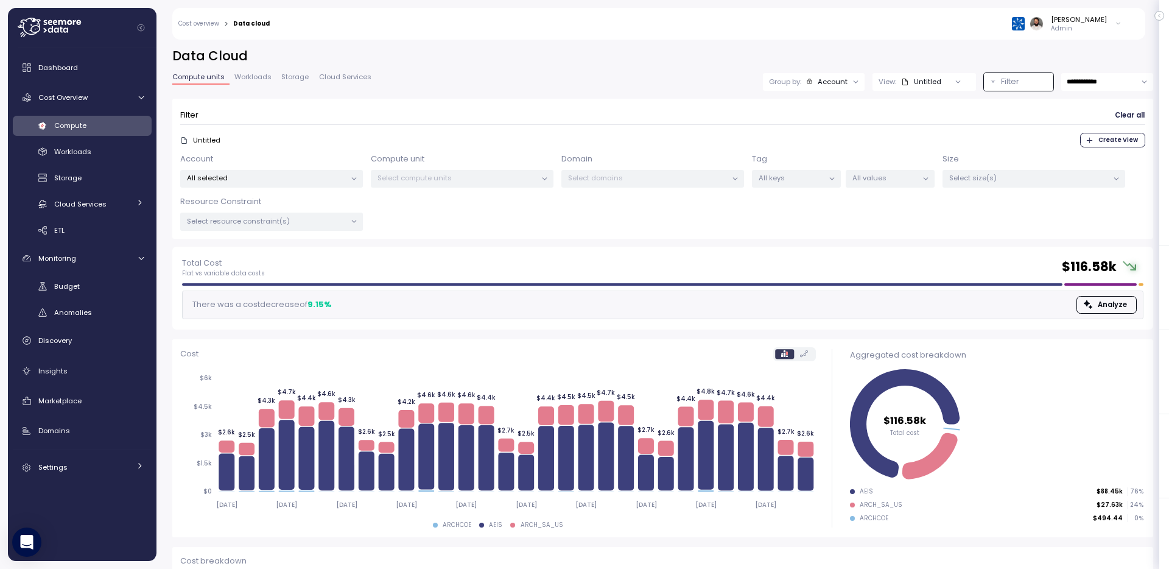
click at [304, 177] on p "All selected" at bounding box center [266, 178] width 159 height 10
click at [309, 248] on span "only" at bounding box center [307, 244] width 14 height 13
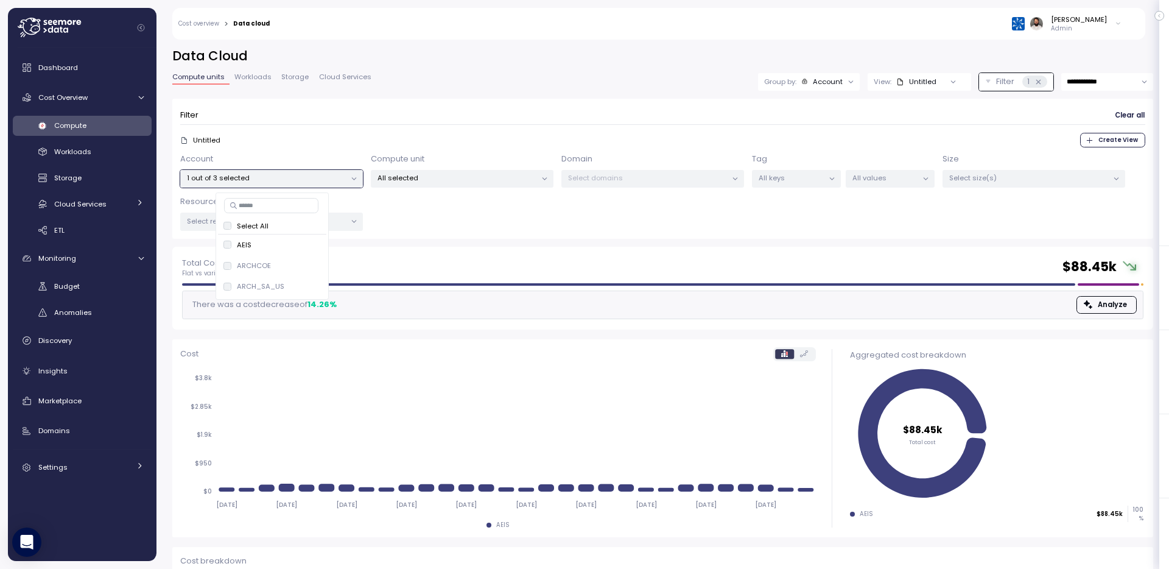
click at [534, 91] on div "**********" at bounding box center [662, 146] width 981 height 199
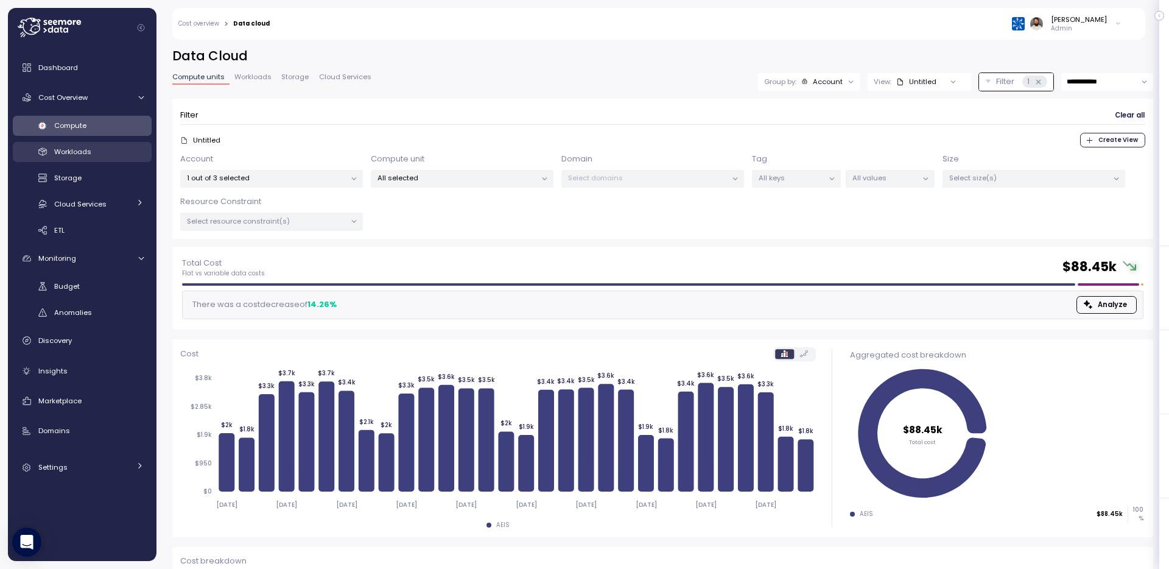
click at [93, 156] on div "Workloads" at bounding box center [98, 151] width 89 height 12
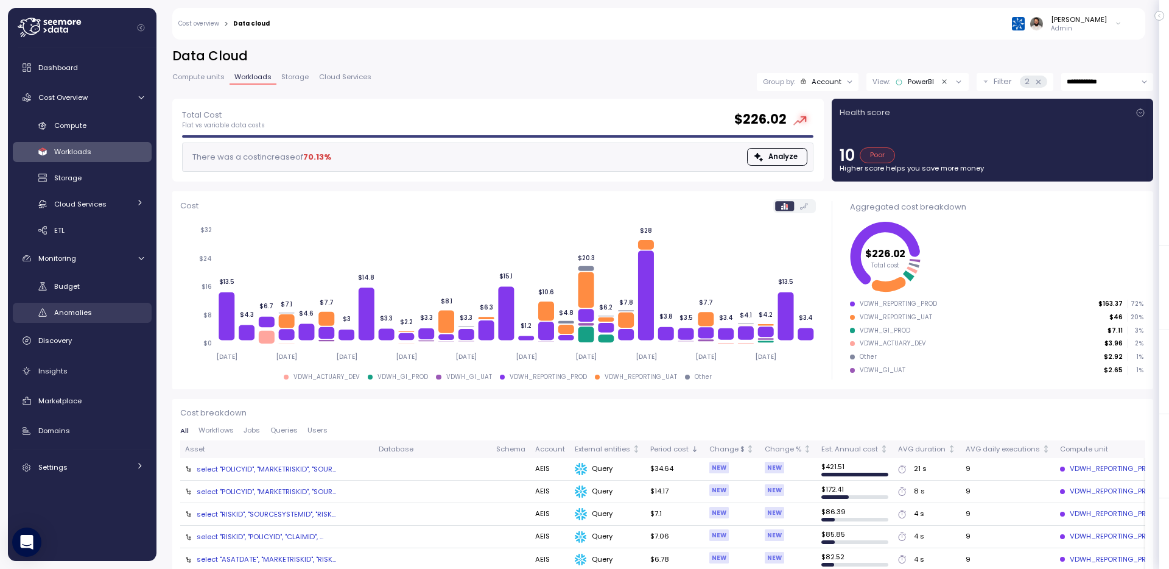
click at [91, 309] on div "Anomalies" at bounding box center [98, 312] width 89 height 12
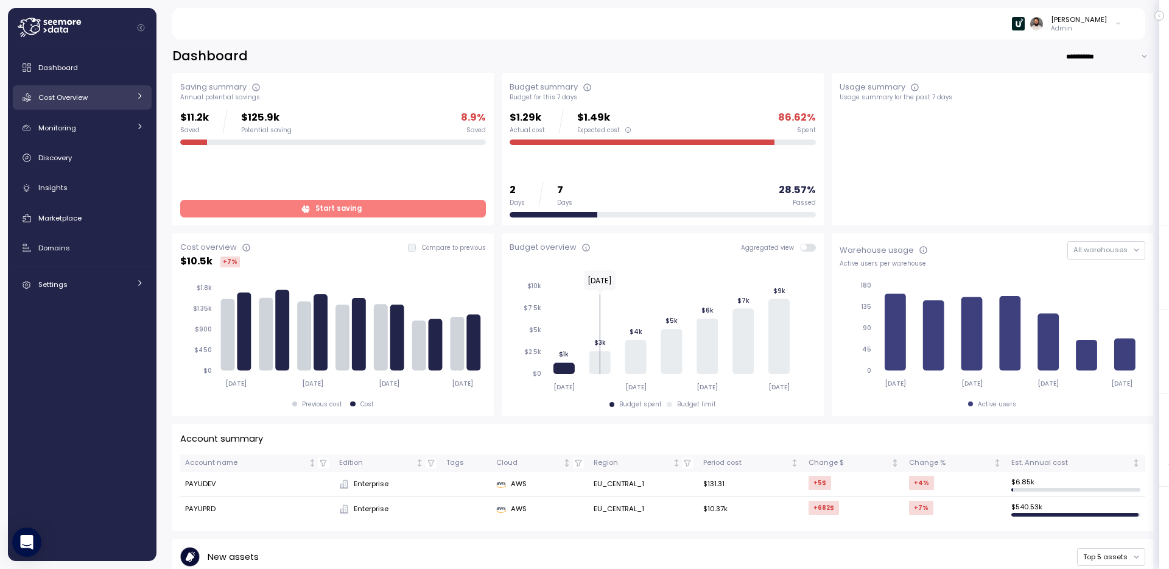
click at [122, 101] on div "Cost Overview" at bounding box center [83, 97] width 91 height 12
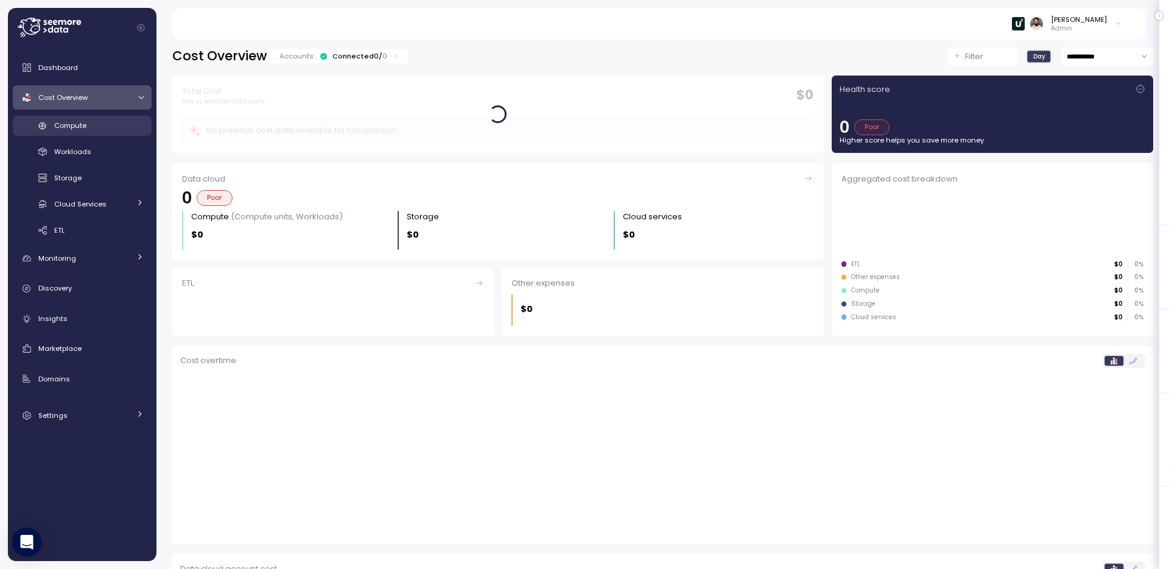
click at [110, 127] on div "Compute" at bounding box center [98, 125] width 89 height 12
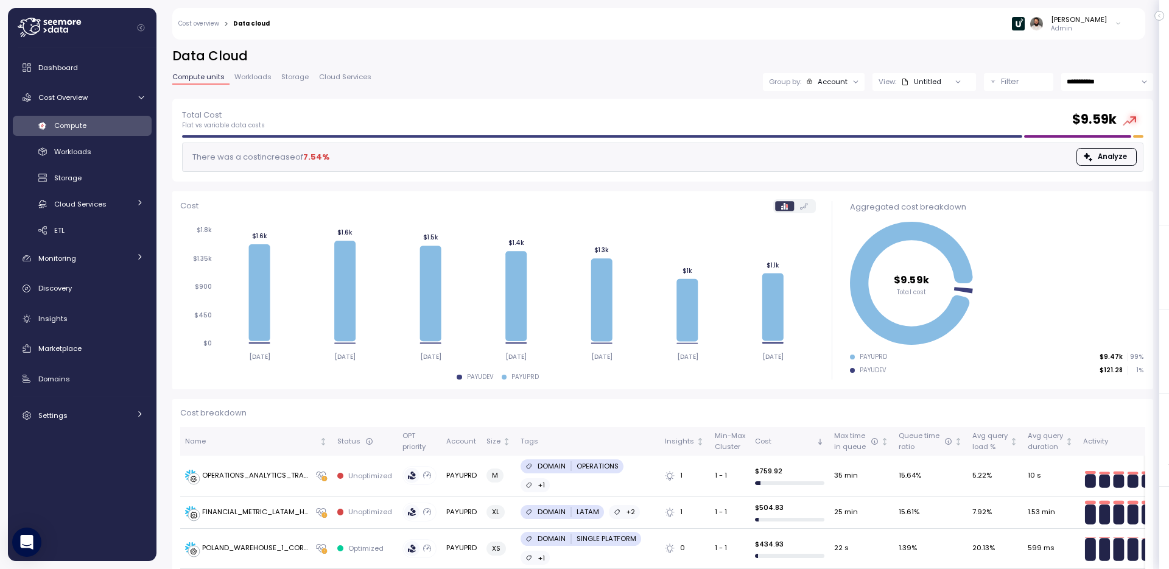
click at [831, 75] on div "Group by: Account" at bounding box center [814, 82] width 102 height 18
click at [822, 147] on p "Compute unit" at bounding box center [826, 149] width 48 height 10
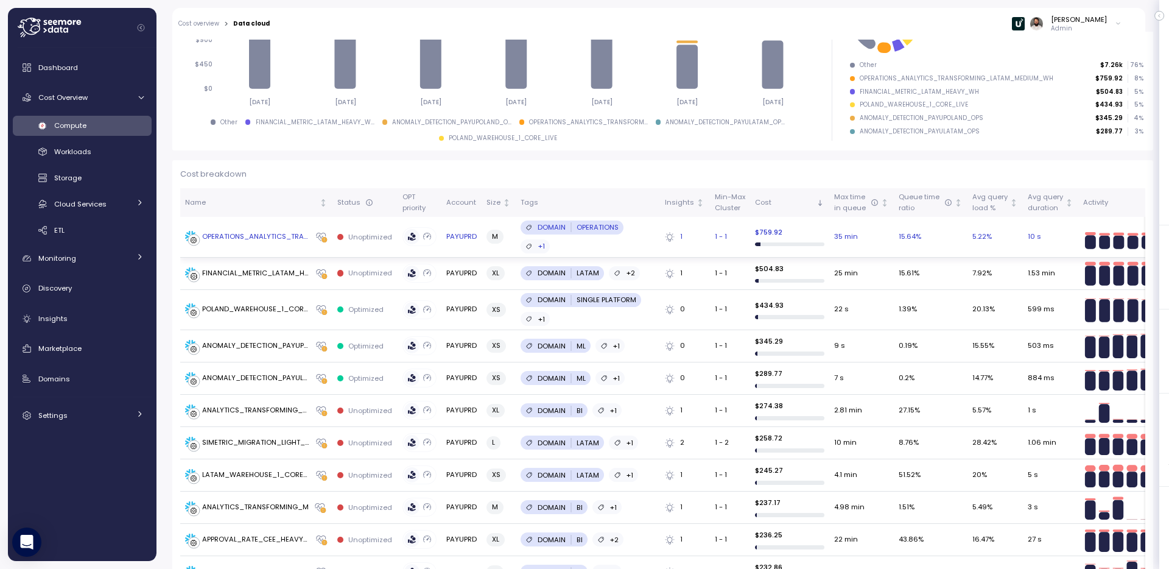
scroll to position [236, 0]
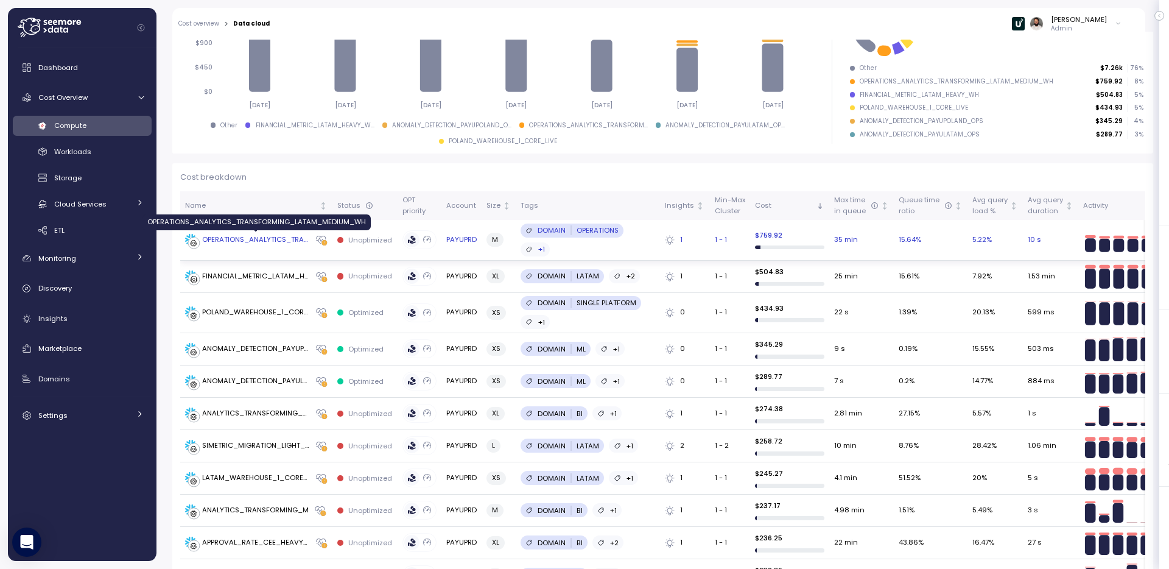
click at [262, 236] on div "OPERATIONS_ANALYTICS_TRANSFORMING_LATAM_MEDIUM_WH" at bounding box center [256, 239] width 108 height 11
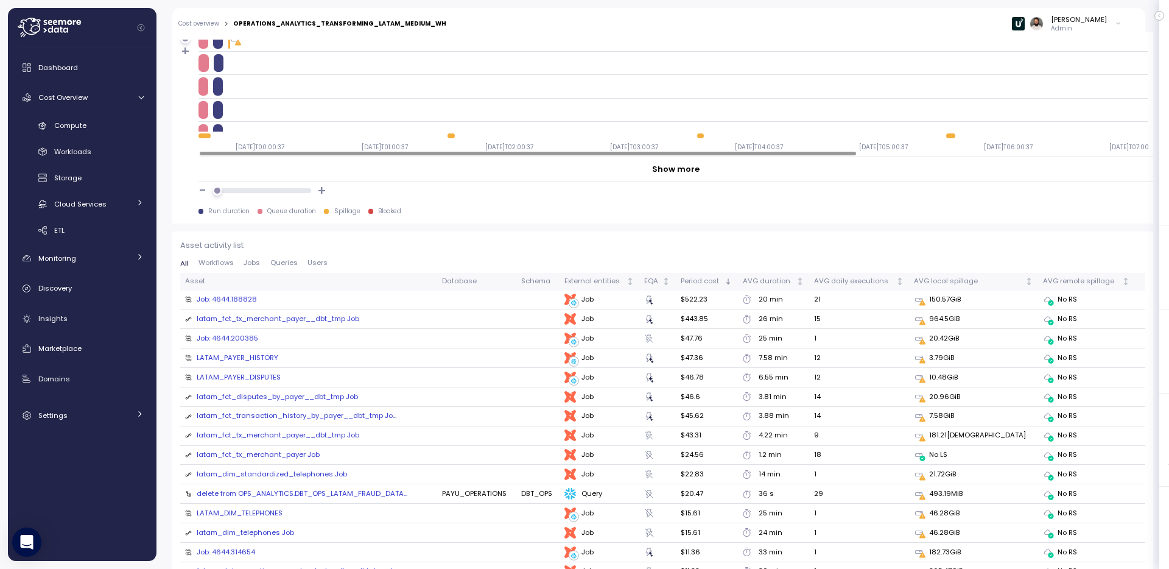
scroll to position [1169, 0]
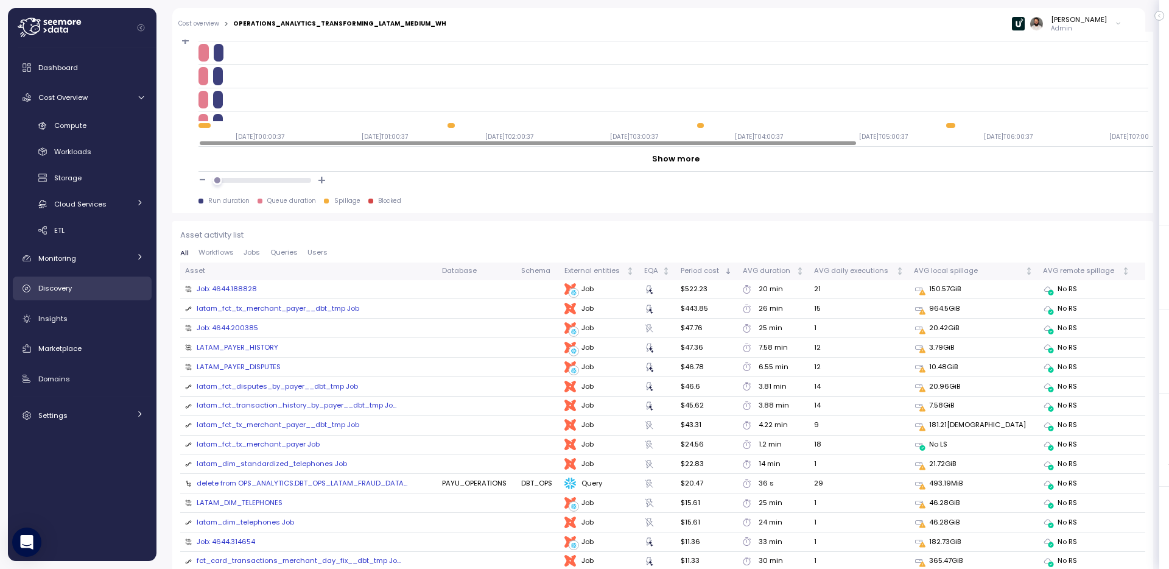
click at [91, 286] on div "Discovery" at bounding box center [90, 288] width 105 height 12
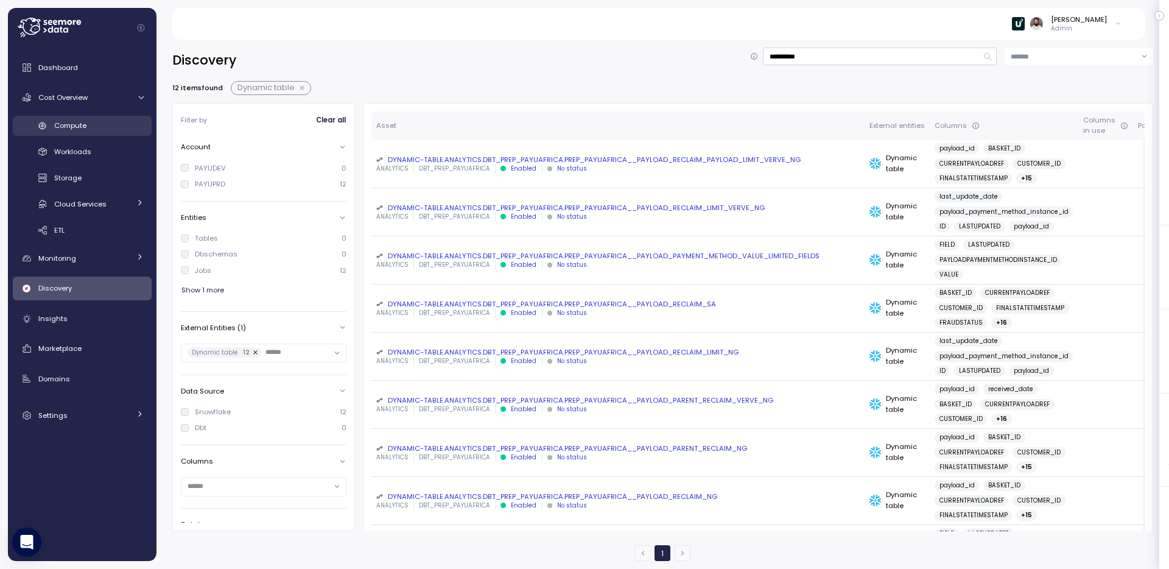
click at [102, 128] on div "Compute" at bounding box center [98, 125] width 89 height 12
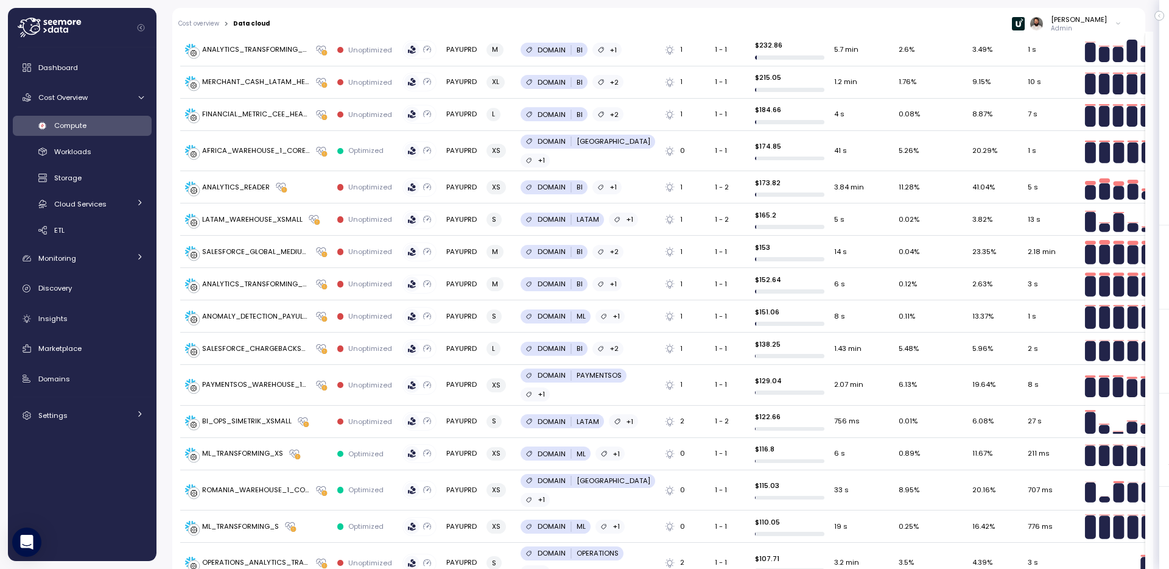
scroll to position [793, 0]
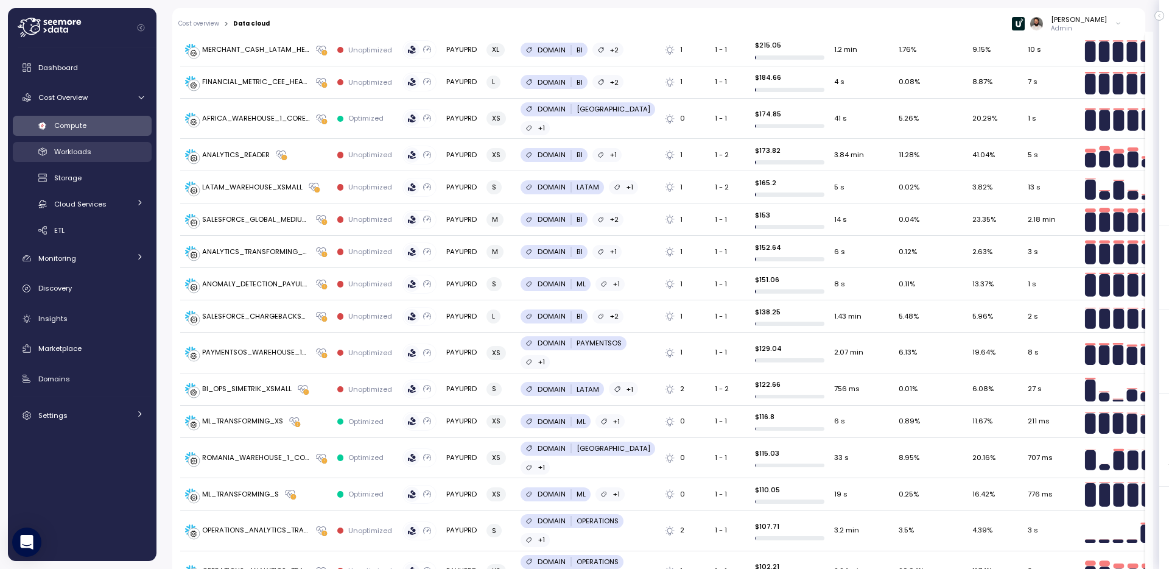
click at [108, 153] on div "Workloads" at bounding box center [98, 151] width 89 height 12
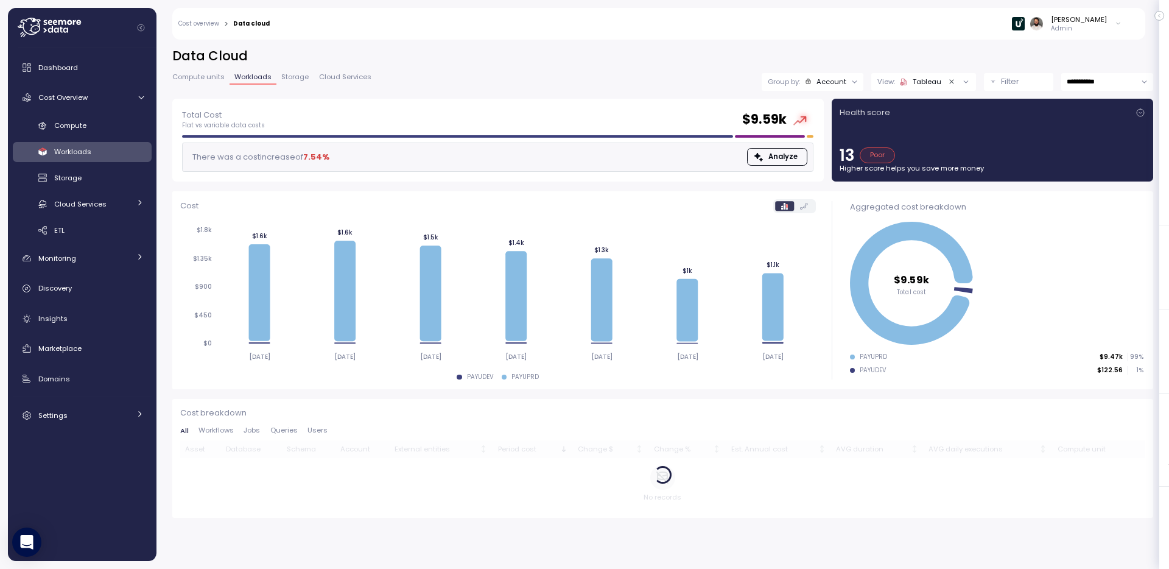
click at [950, 83] on icon "Clear value" at bounding box center [952, 82] width 8 height 8
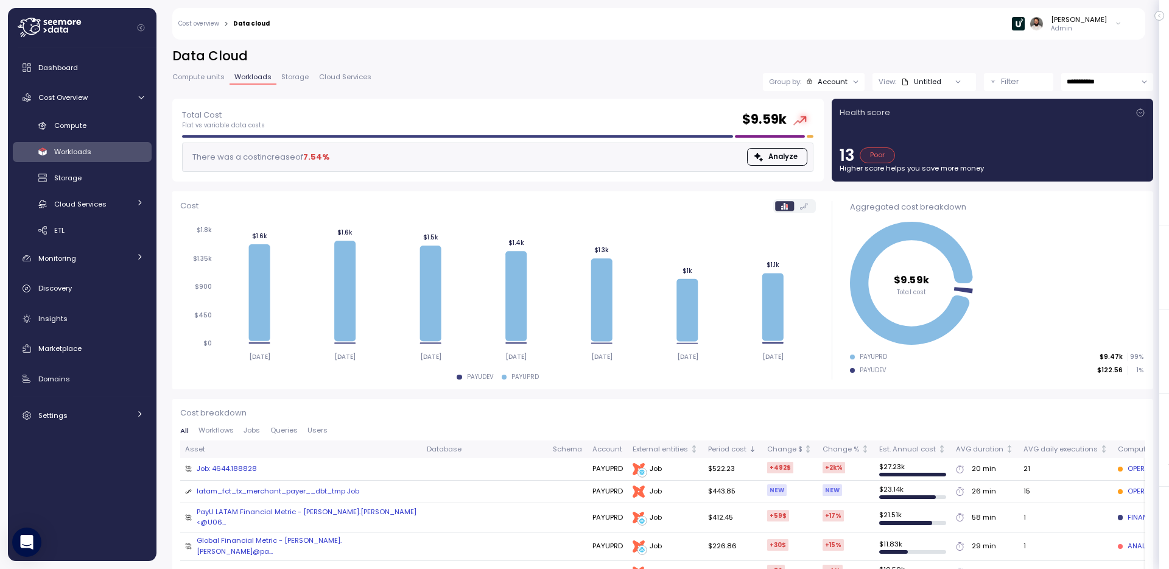
click at [198, 74] on span "Compute units" at bounding box center [198, 77] width 52 height 7
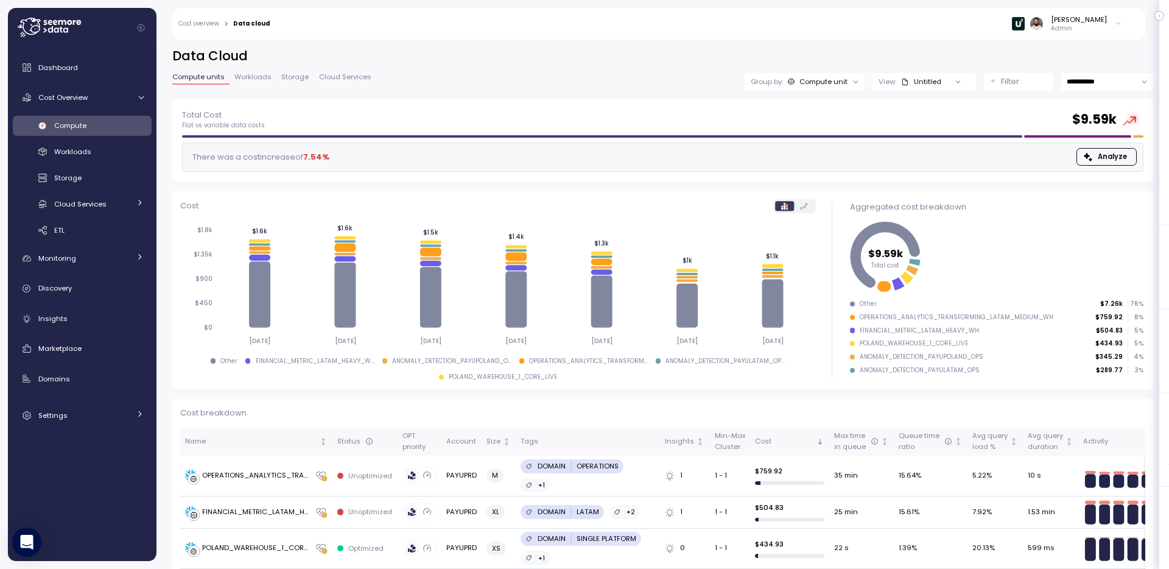
click at [254, 77] on span "Workloads" at bounding box center [252, 77] width 37 height 7
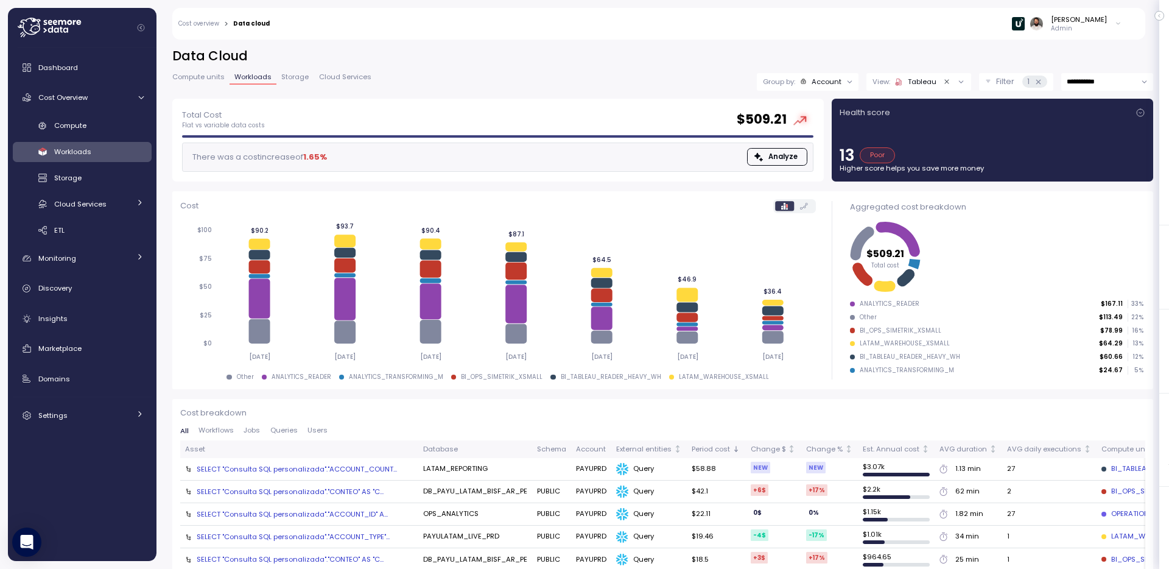
click at [946, 80] on icon "Clear value" at bounding box center [947, 82] width 8 height 8
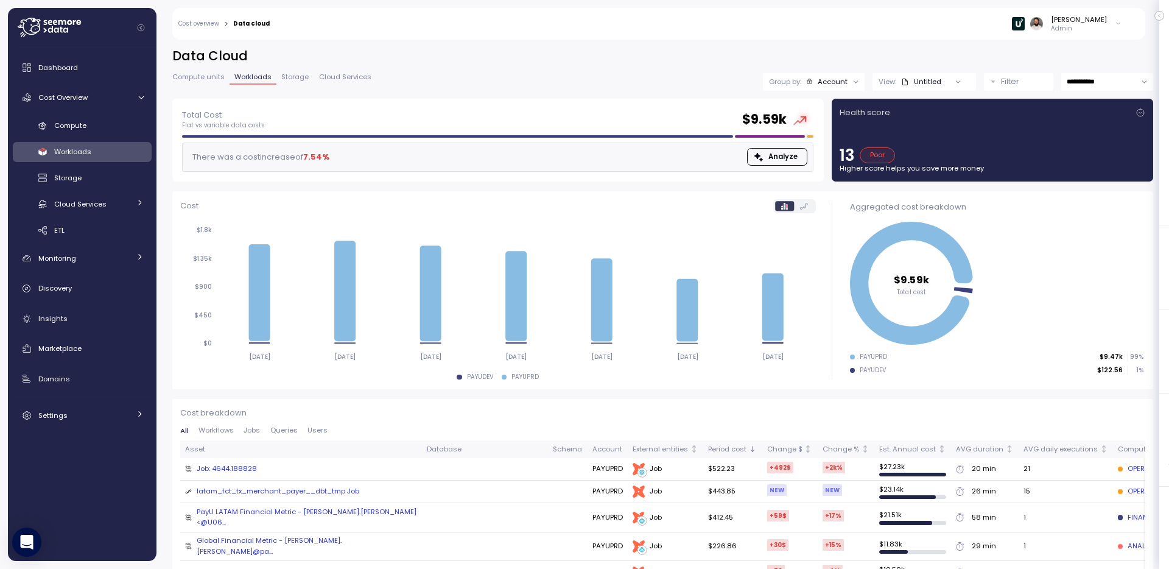
click at [997, 82] on button "Filter" at bounding box center [1018, 82] width 69 height 18
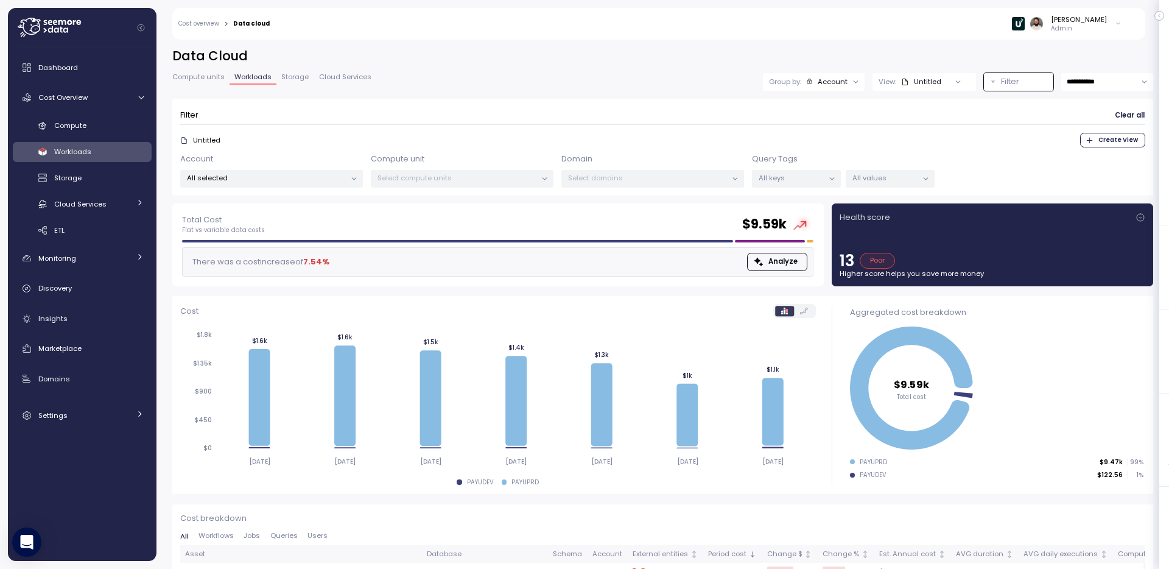
click at [300, 177] on p "All selected" at bounding box center [266, 178] width 159 height 10
click at [298, 263] on span "only" at bounding box center [296, 265] width 14 height 13
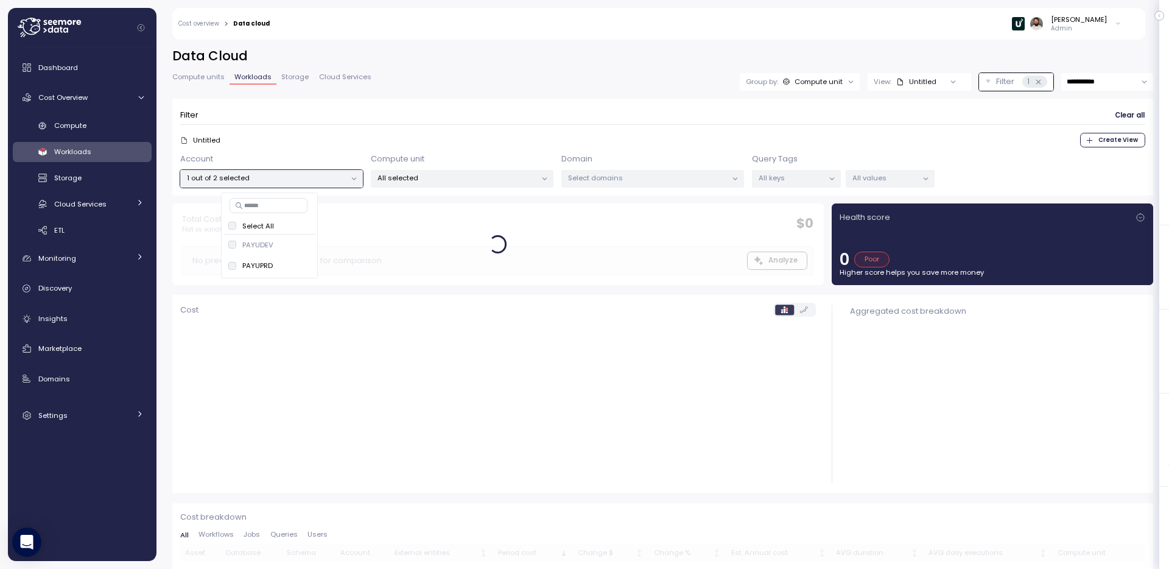
click at [512, 181] on p "All selected" at bounding box center [456, 178] width 159 height 10
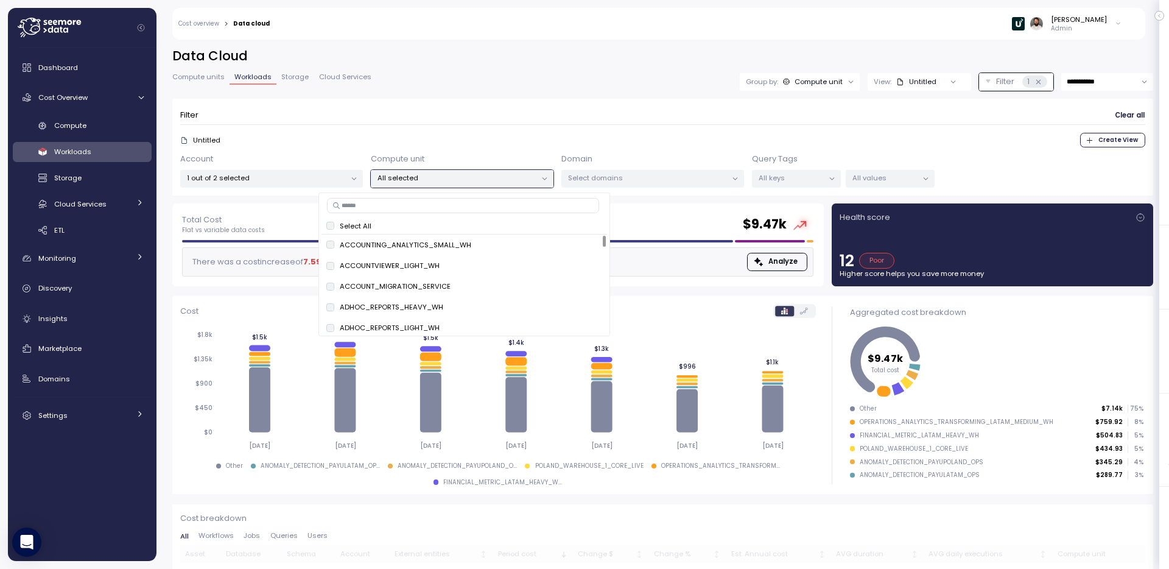
click at [534, 209] on input at bounding box center [463, 205] width 272 height 15
paste input "****"
type input "****"
click at [492, 206] on input at bounding box center [463, 205] width 272 height 15
paste input "**********"
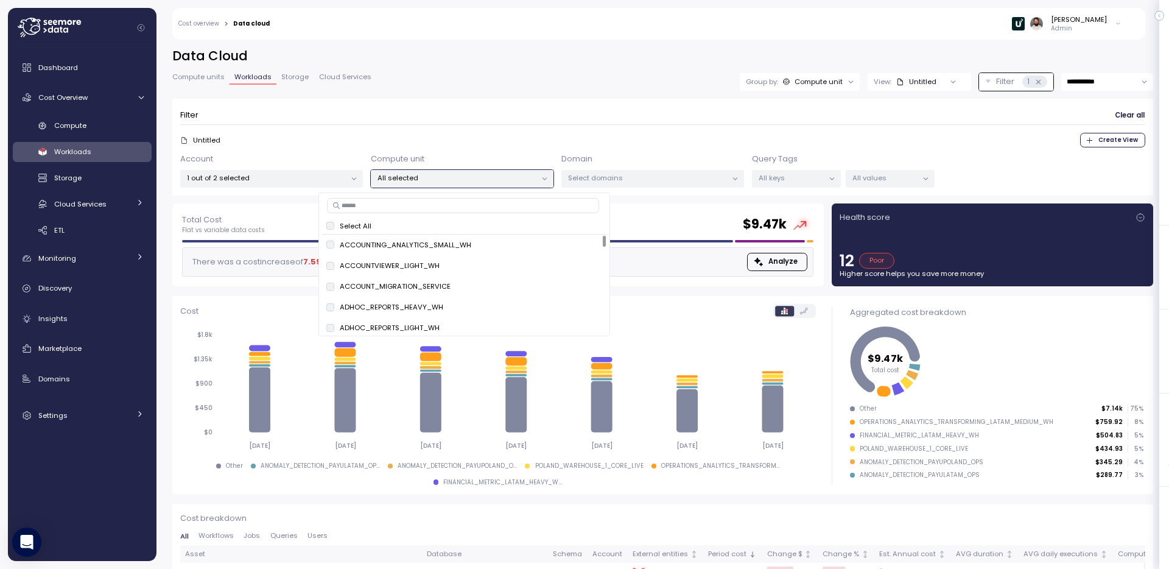
type input "**********"
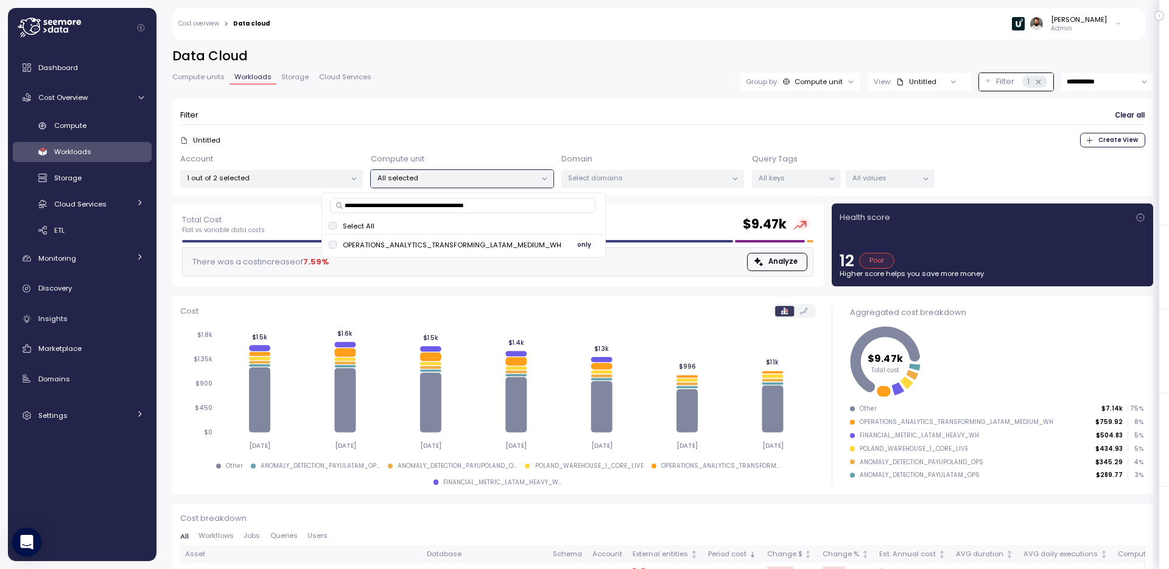
click at [581, 243] on span "only" at bounding box center [584, 244] width 14 height 13
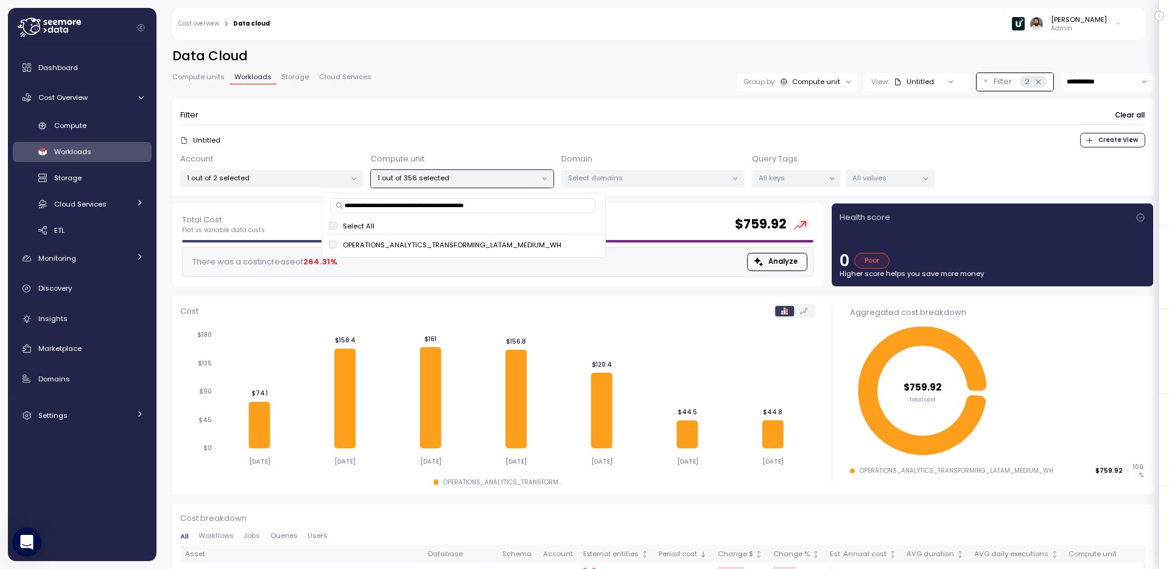
click at [926, 82] on div "Untitled" at bounding box center [914, 82] width 40 height 10
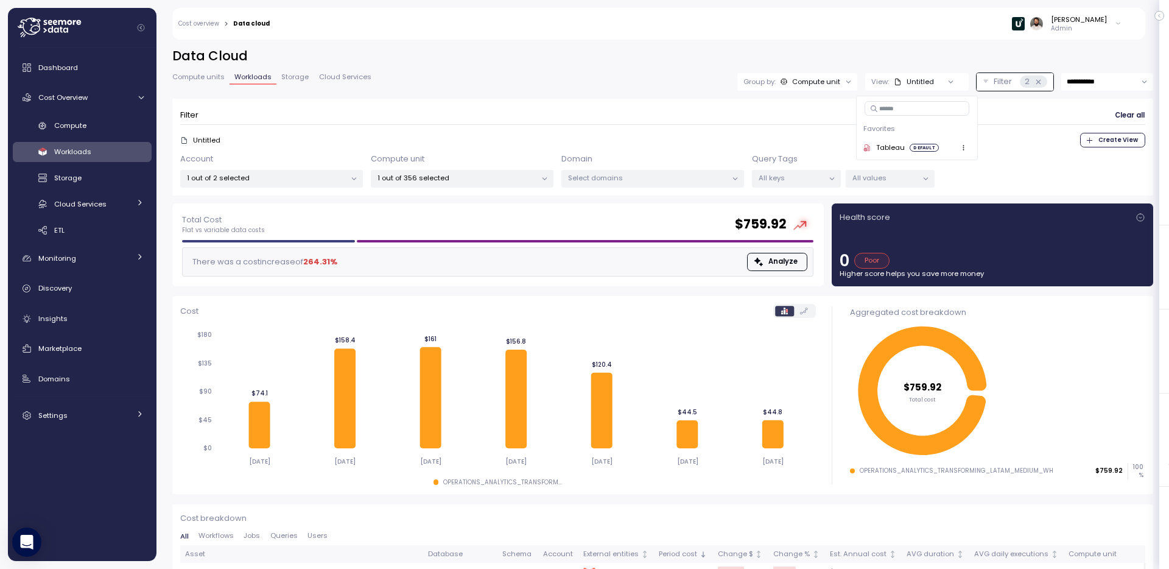
click at [970, 54] on h2 "Data Cloud" at bounding box center [662, 56] width 981 height 18
click at [807, 79] on div "Compute unit" at bounding box center [816, 82] width 48 height 10
click at [895, 44] on div "**********" at bounding box center [662, 300] width 1012 height 537
click at [685, 181] on p "Select domains" at bounding box center [647, 178] width 159 height 10
click at [880, 182] on p "All values" at bounding box center [884, 178] width 65 height 10
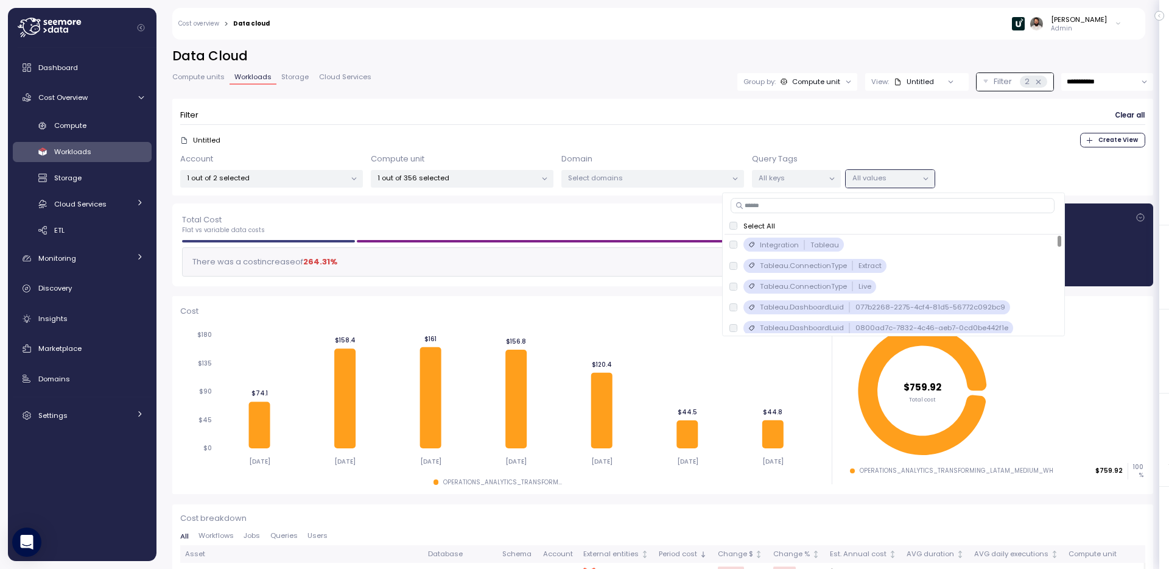
click at [809, 79] on div "Compute unit" at bounding box center [816, 82] width 48 height 10
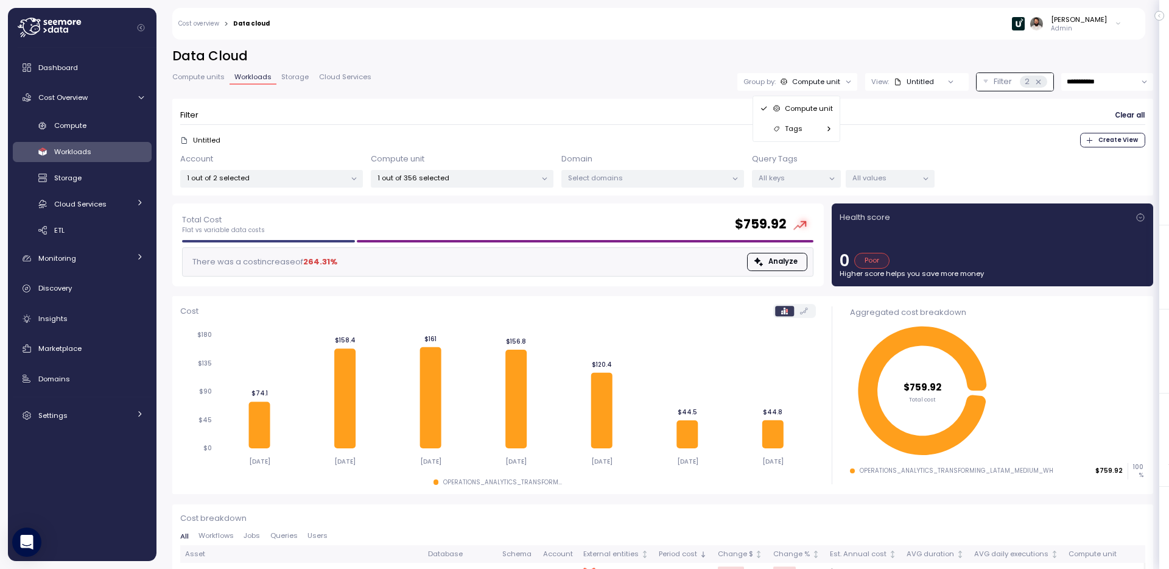
click at [817, 62] on h2 "Data Cloud" at bounding box center [662, 56] width 981 height 18
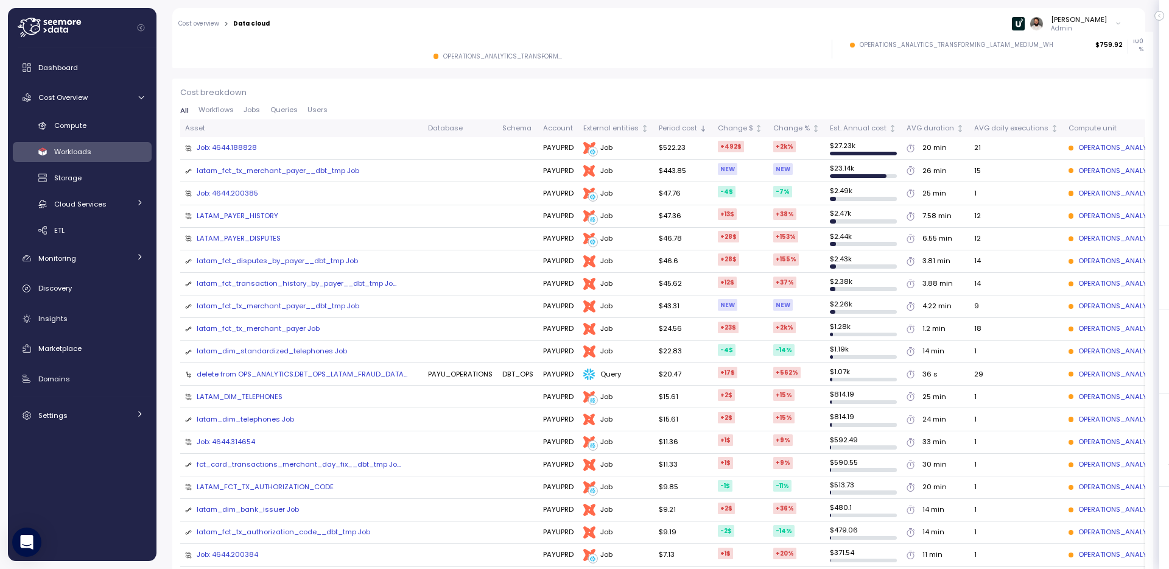
scroll to position [421, 0]
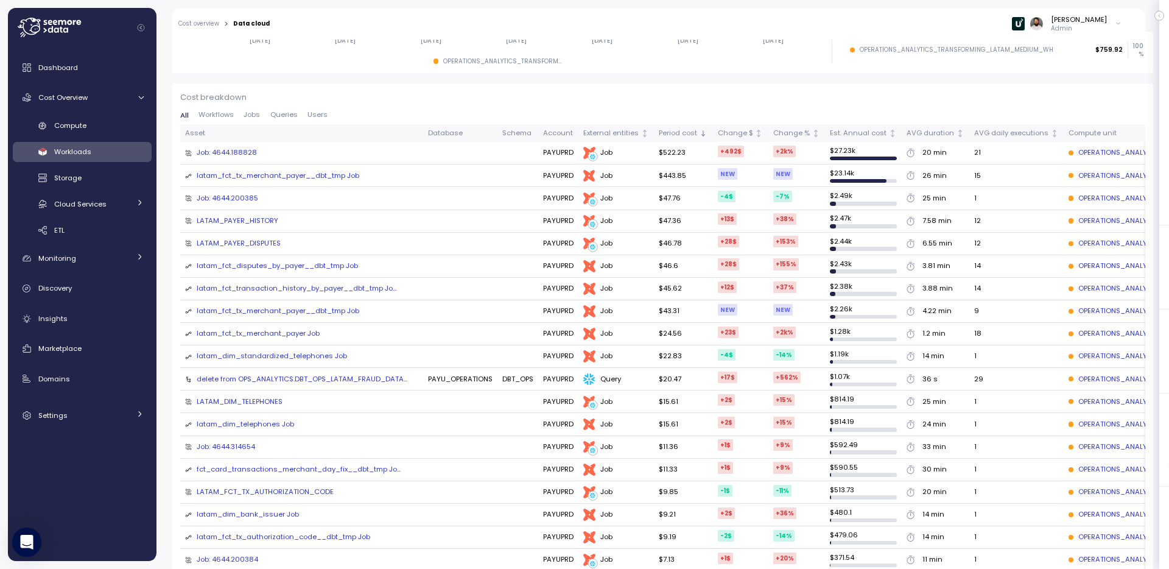
click at [248, 117] on span "Jobs" at bounding box center [251, 114] width 16 height 7
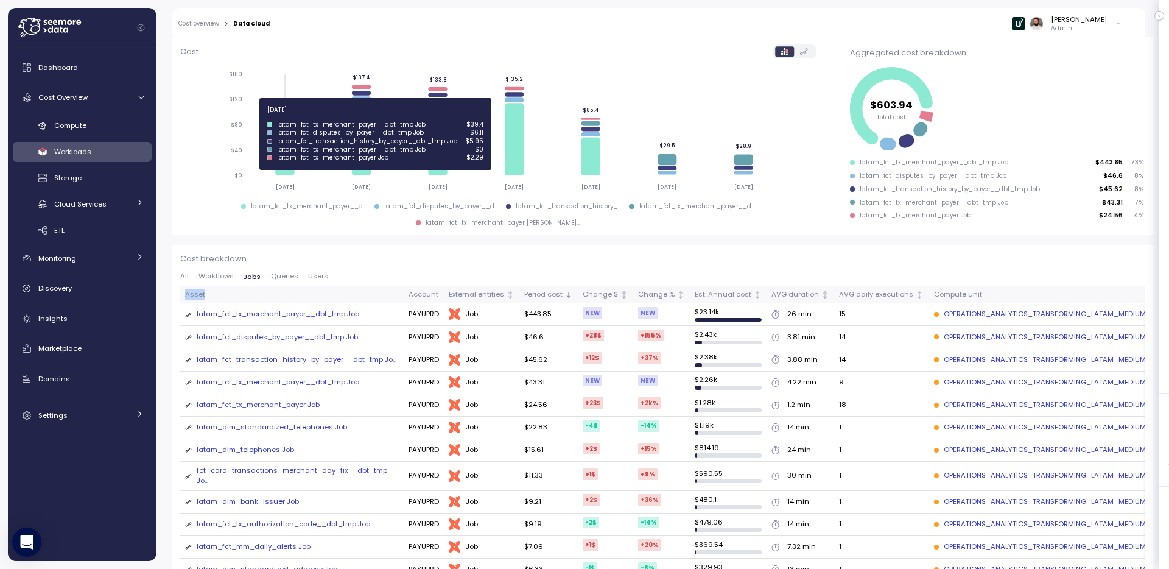
scroll to position [265, 0]
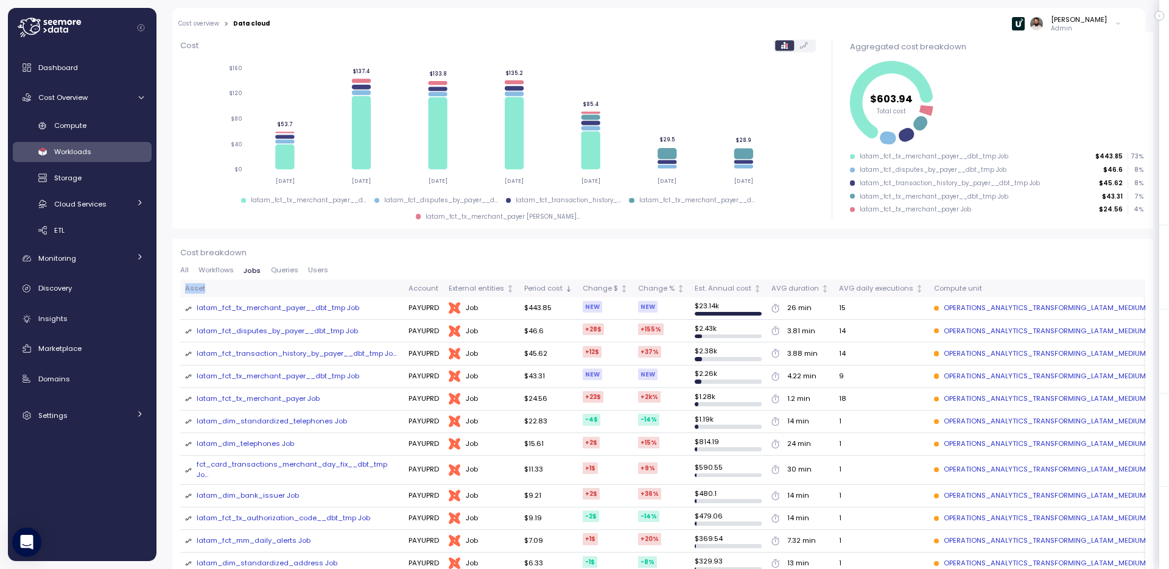
click at [313, 311] on div "latam_fct_tx_merchant_payer__dbt_tmp Job" at bounding box center [278, 308] width 163 height 11
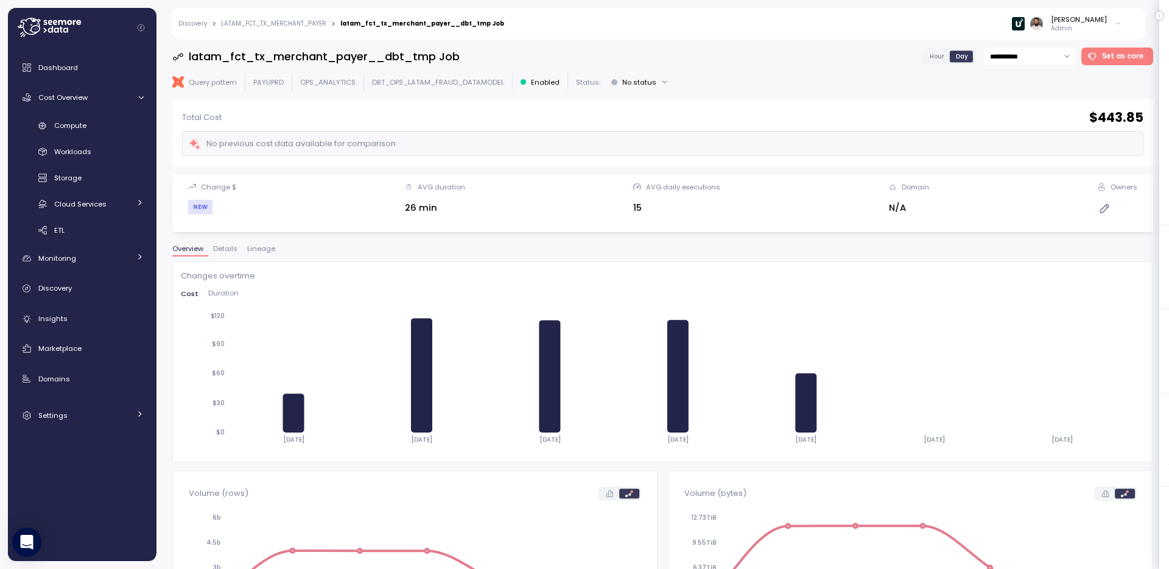
click at [943, 59] on span "Hour" at bounding box center [936, 56] width 15 height 9
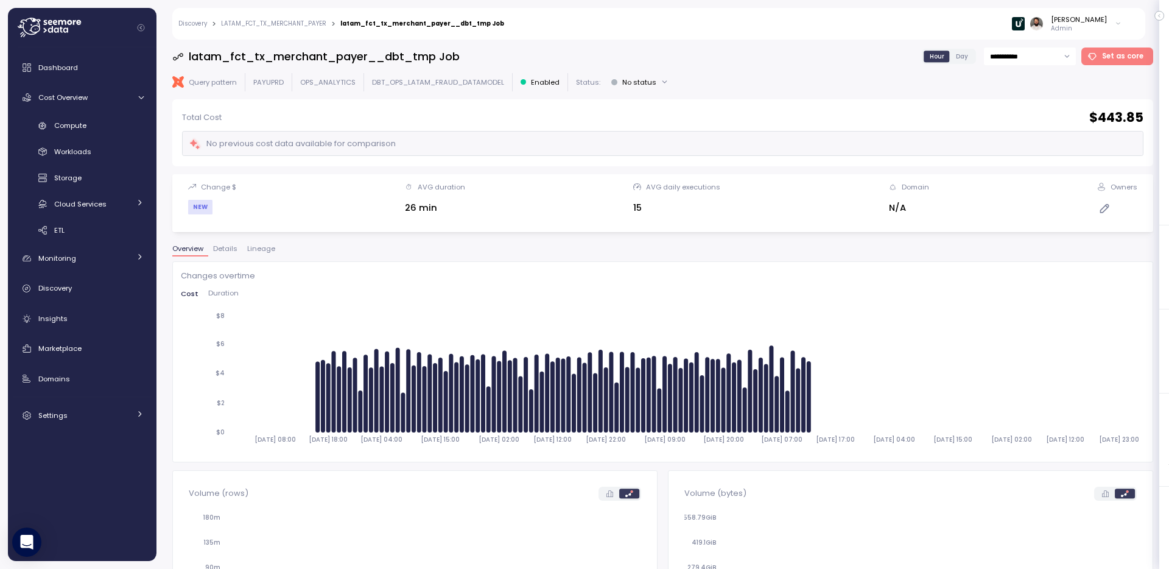
click at [1002, 53] on input "**********" at bounding box center [1030, 56] width 92 height 18
click at [1018, 127] on span "Last 14 days" at bounding box center [1014, 131] width 43 height 11
type input "**********"
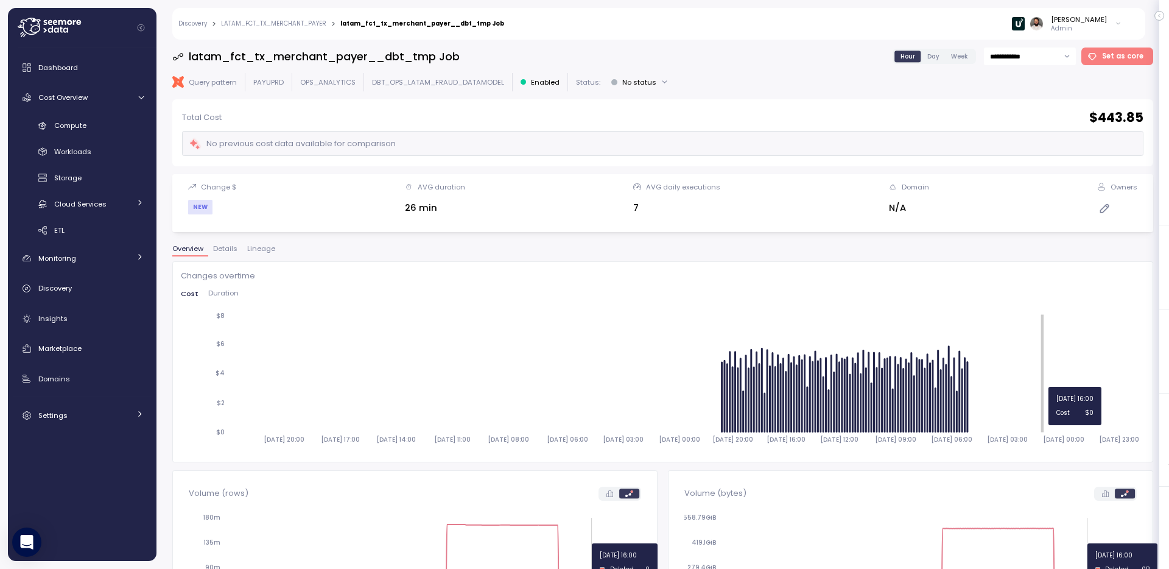
click at [1039, 373] on icon "2025-08-04 20:00 2025-08-05 17:00 2025-08-06 14:00 2025-08-07 11:00 2025-08-08 …" at bounding box center [663, 382] width 964 height 142
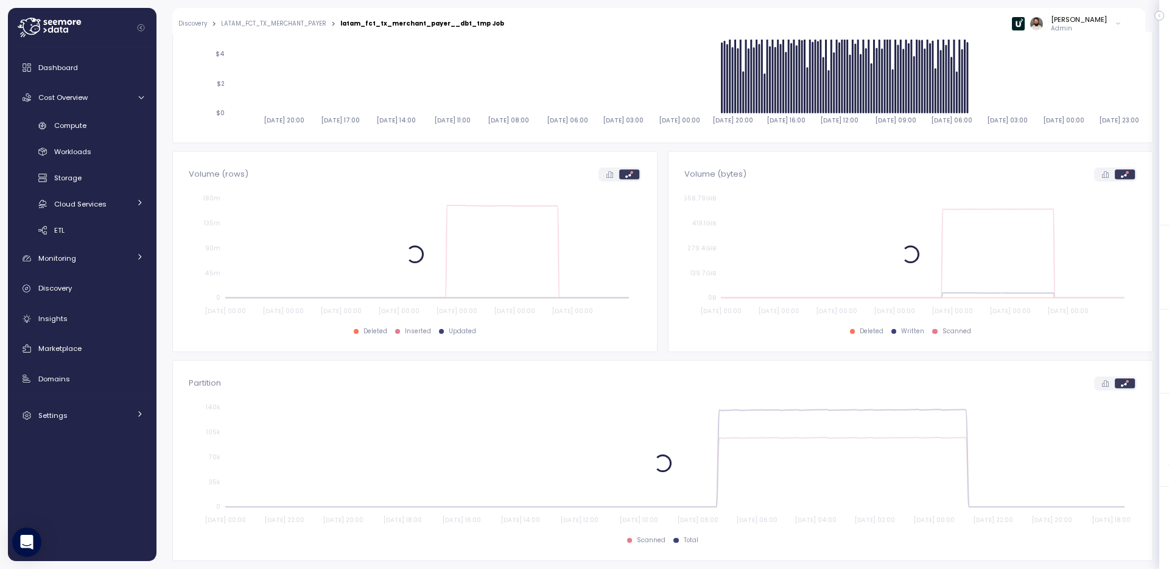
scroll to position [287, 0]
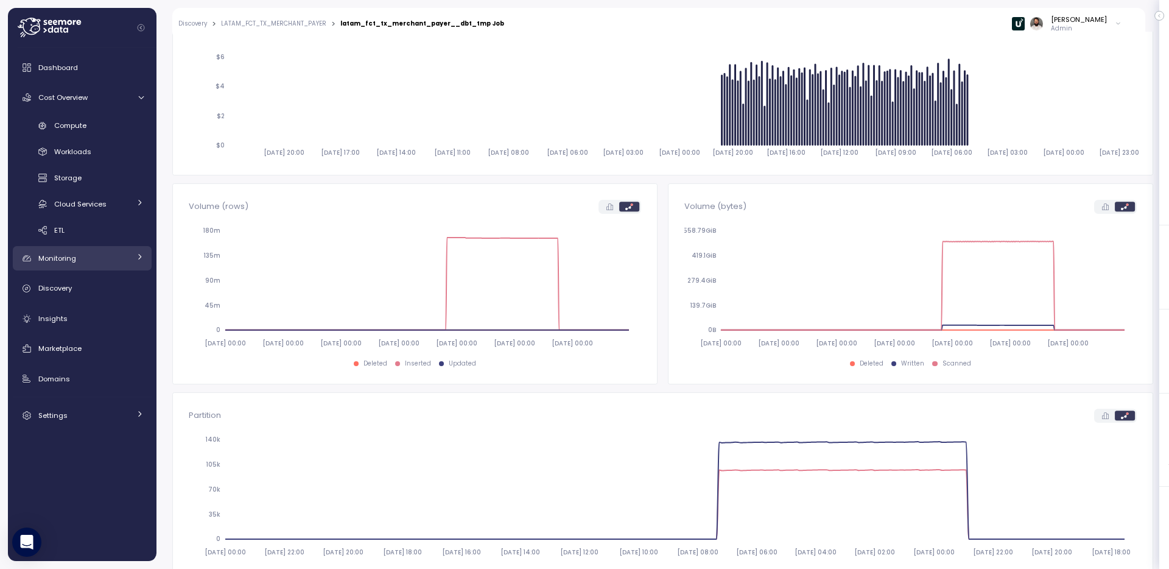
click at [119, 264] on div "Monitoring" at bounding box center [83, 258] width 91 height 12
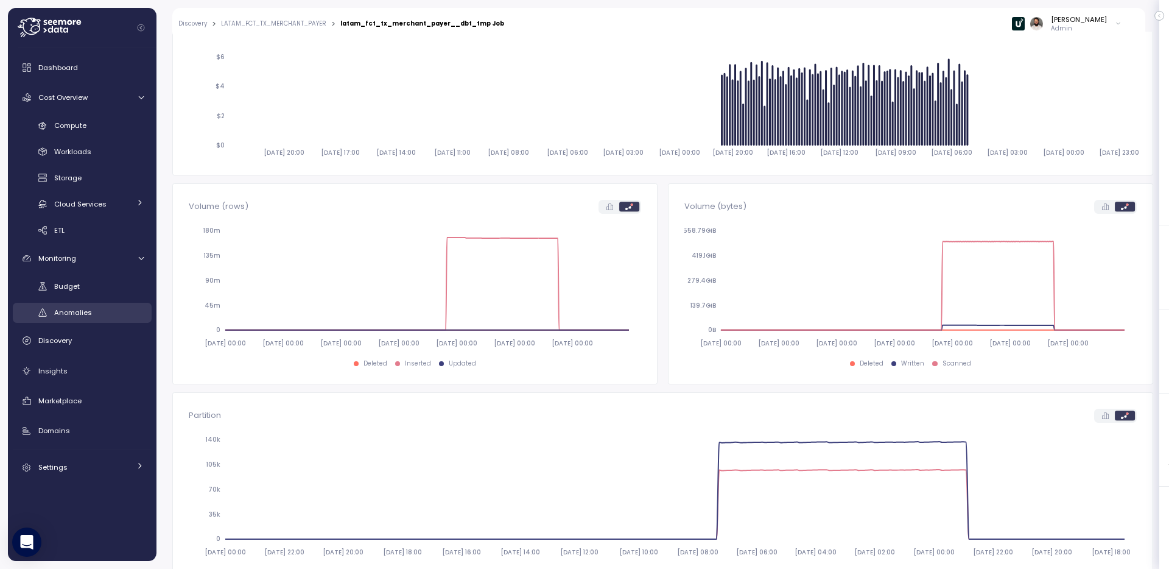
click at [104, 309] on div "Anomalies" at bounding box center [98, 312] width 89 height 12
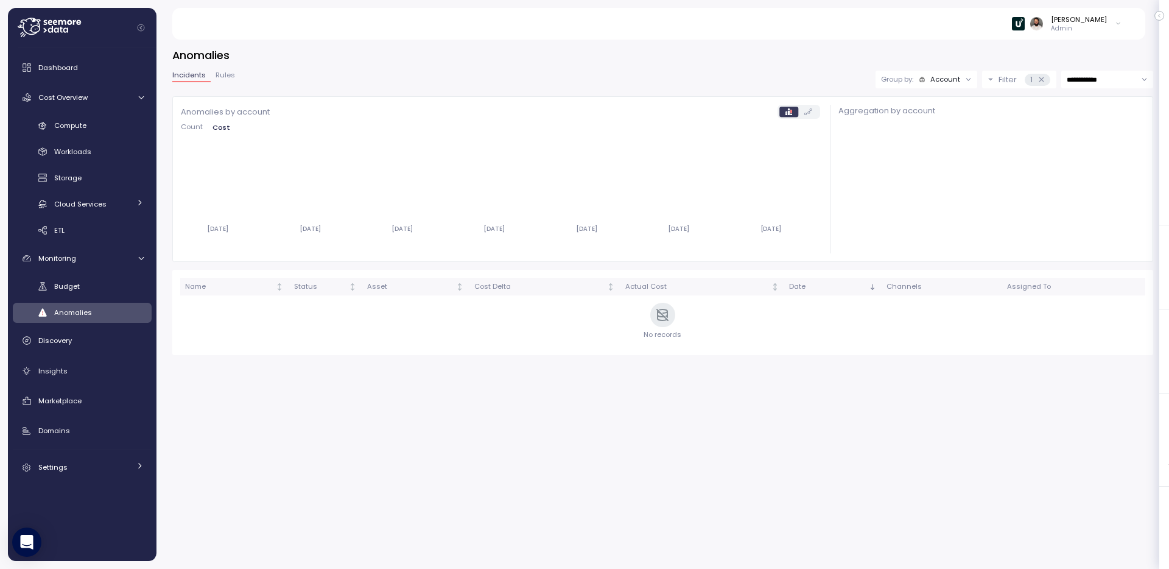
click at [948, 77] on div "Account" at bounding box center [945, 79] width 30 height 10
click at [937, 125] on p "Compute unit" at bounding box center [936, 127] width 48 height 10
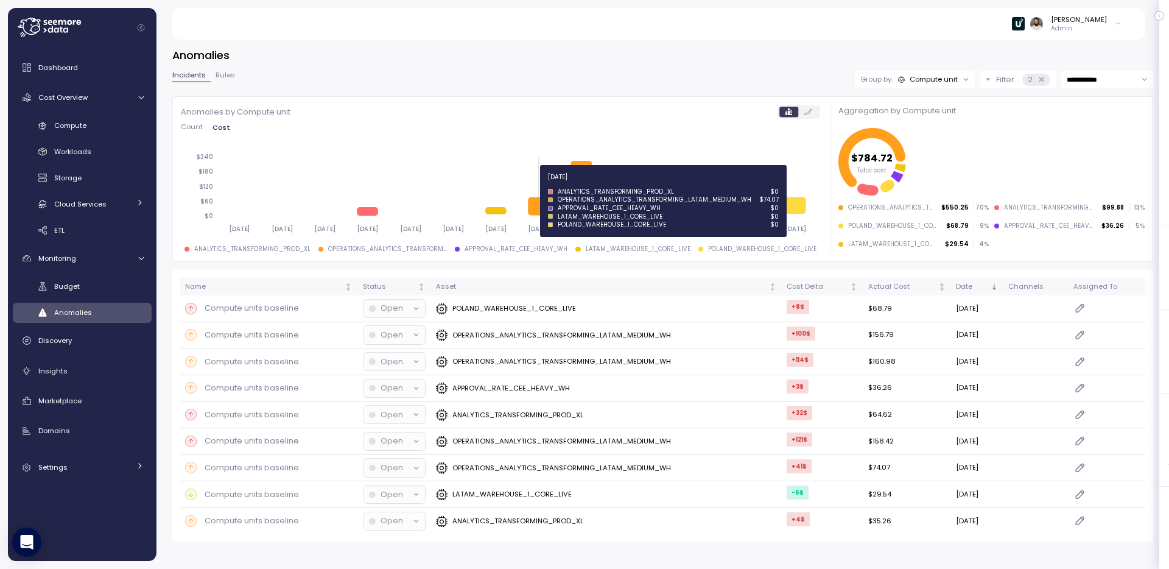
click at [540, 205] on icon at bounding box center [539, 206] width 21 height 18
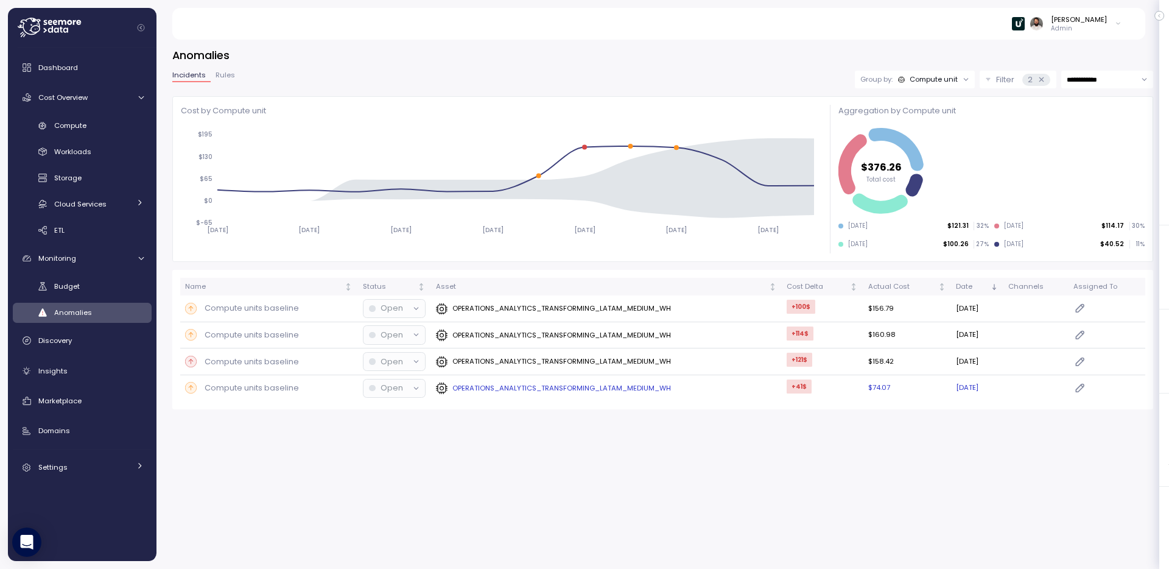
click at [650, 390] on p "OPERATIONS_ANALYTICS_TRANSFORMING_LATAM_MEDIUM_WH" at bounding box center [561, 388] width 219 height 10
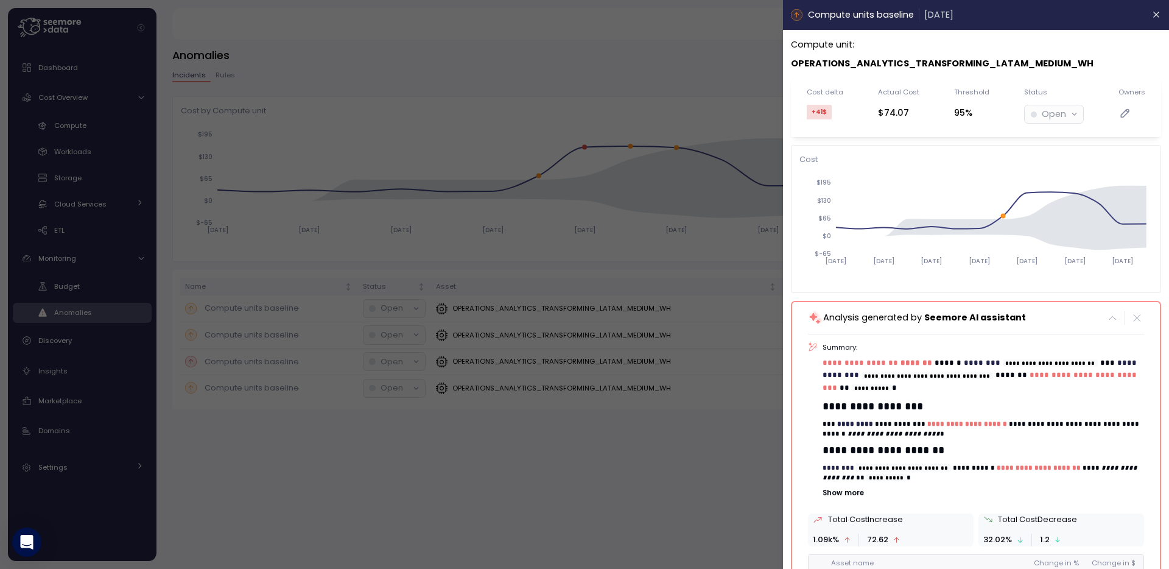
scroll to position [99, 0]
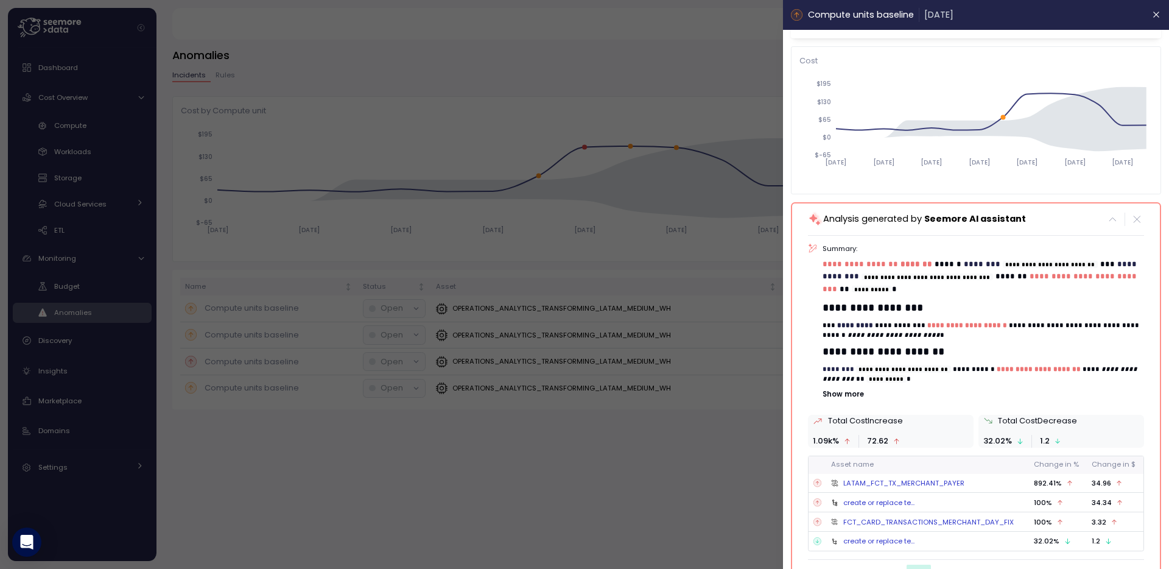
click at [857, 380] on div "**********" at bounding box center [976, 396] width 336 height 307
click at [850, 389] on p "Show more" at bounding box center [983, 394] width 321 height 10
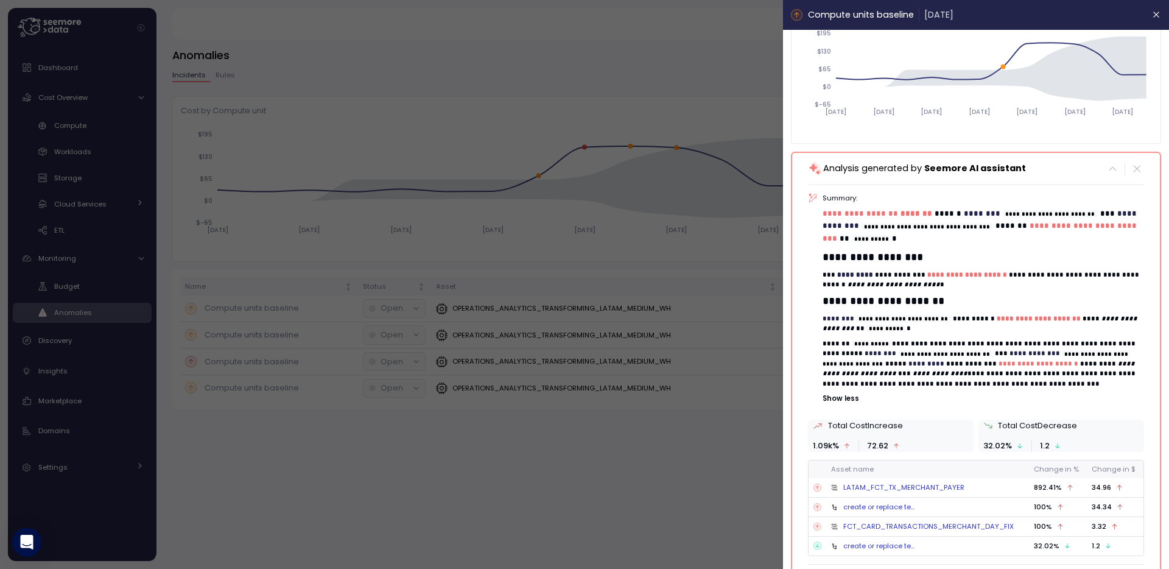
scroll to position [153, 0]
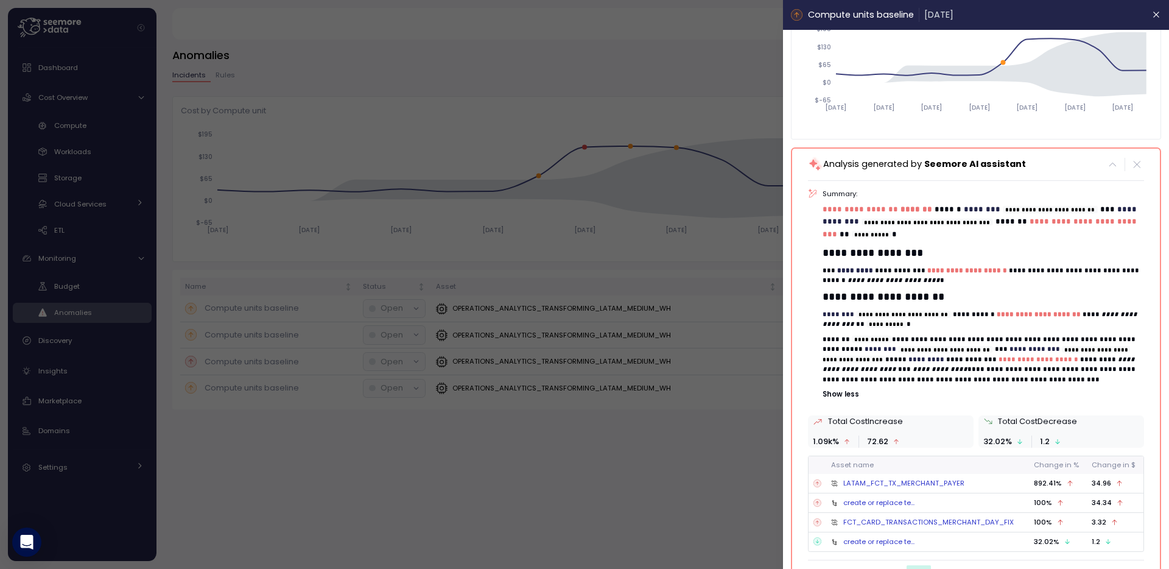
click at [823, 389] on button "Show less" at bounding box center [983, 394] width 321 height 10
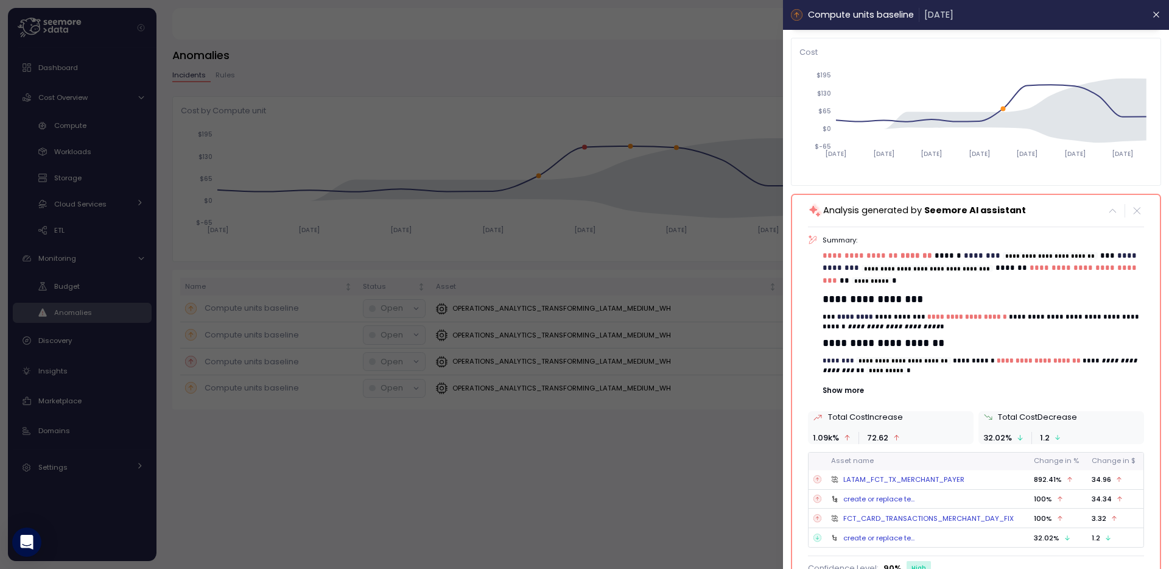
scroll to position [99, 0]
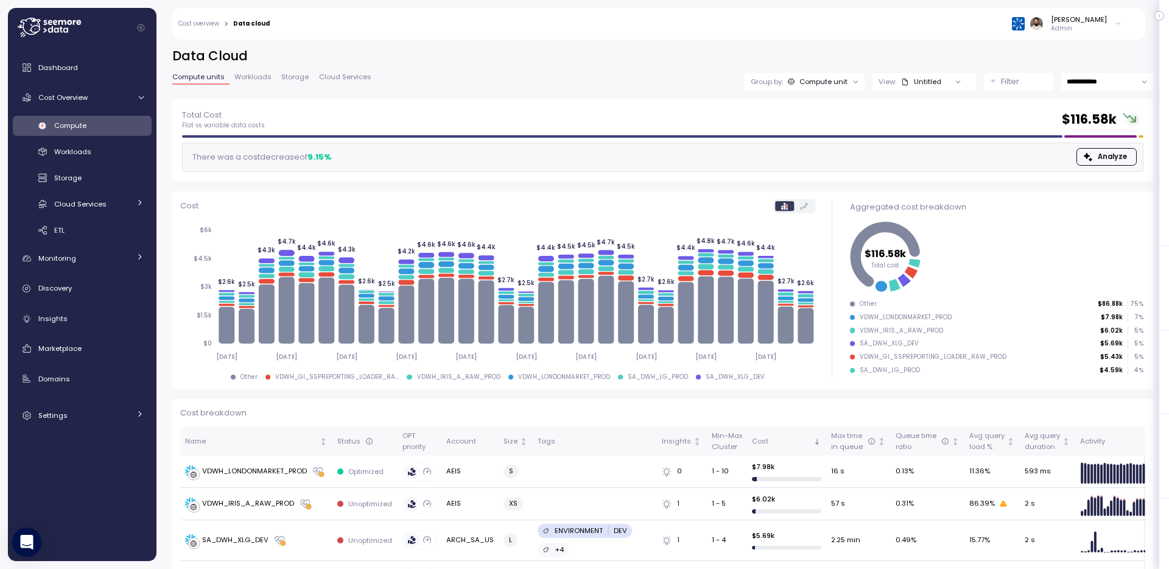
click at [936, 77] on div "Untitled" at bounding box center [921, 82] width 40 height 10
click at [1004, 79] on p "Filter" at bounding box center [1010, 81] width 18 height 12
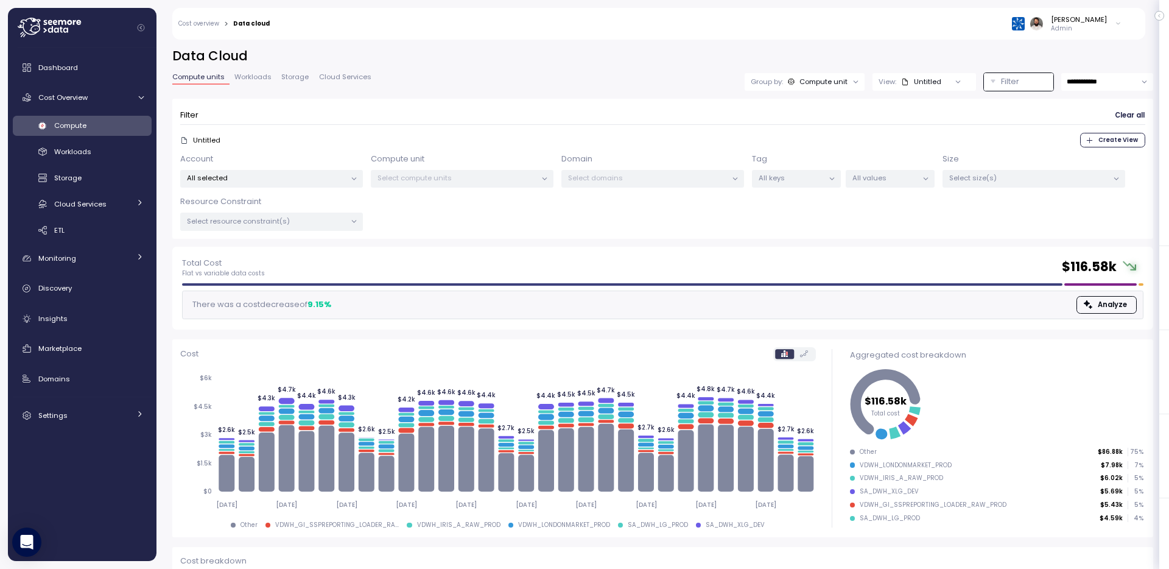
click at [795, 87] on div "Group by: Compute unit" at bounding box center [804, 82] width 120 height 18
click at [812, 126] on p "Domain" at bounding box center [805, 129] width 27 height 10
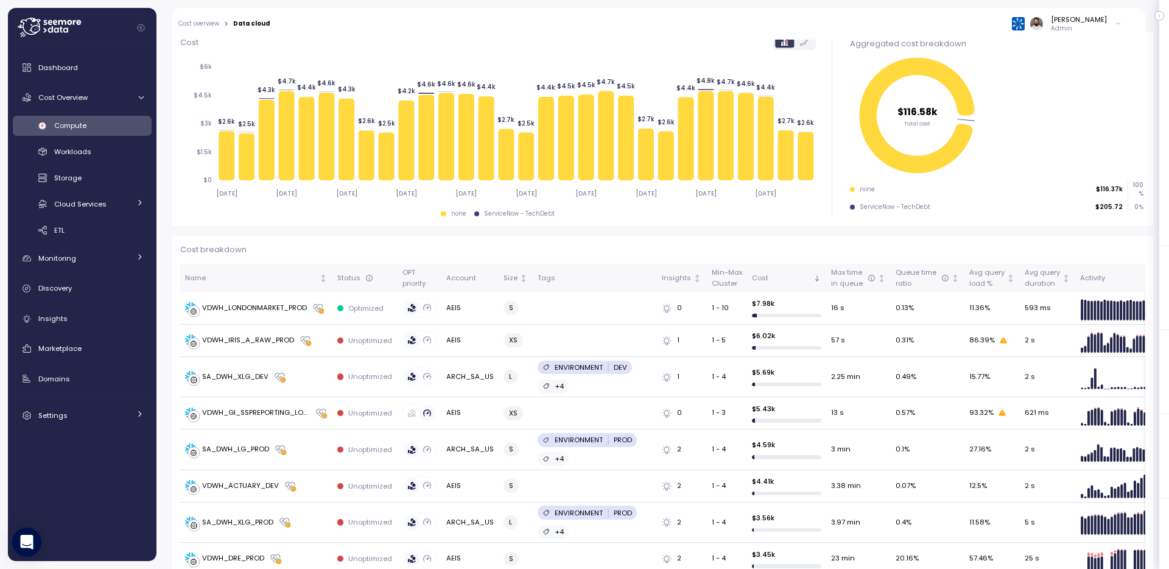
scroll to position [331, 0]
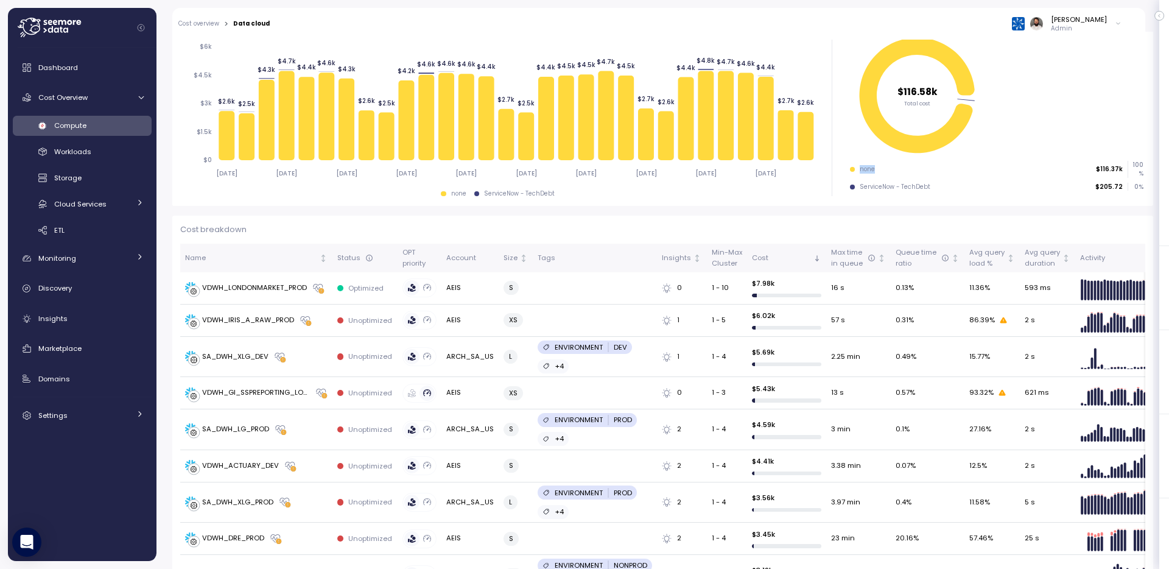
drag, startPoint x: 858, startPoint y: 176, endPoint x: 887, endPoint y: 176, distance: 29.2
click at [886, 176] on div "none $116.37k 100 %" at bounding box center [996, 169] width 293 height 16
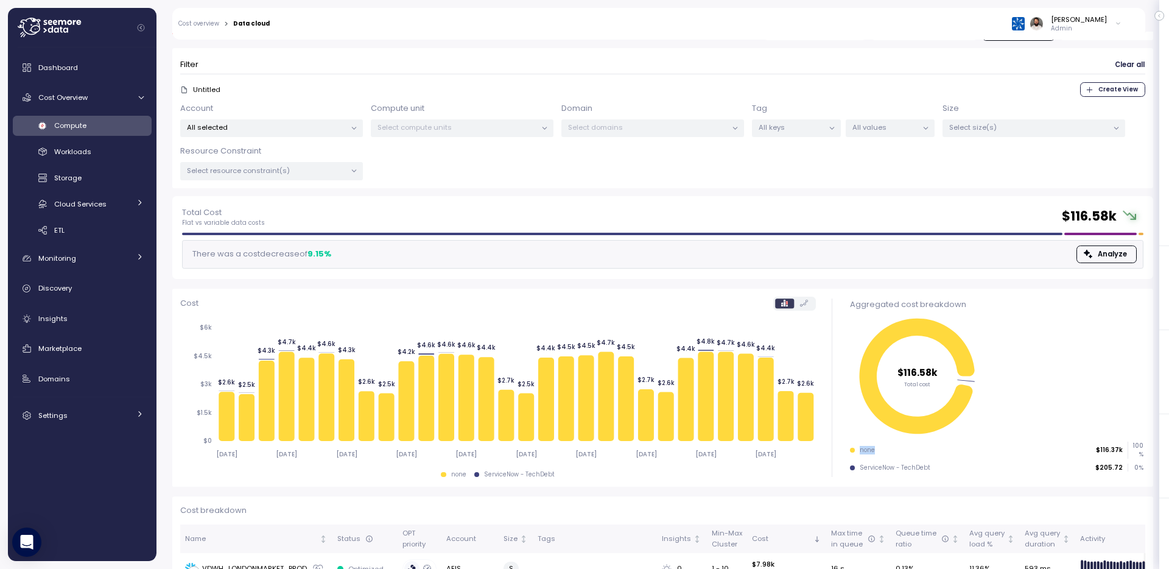
scroll to position [0, 0]
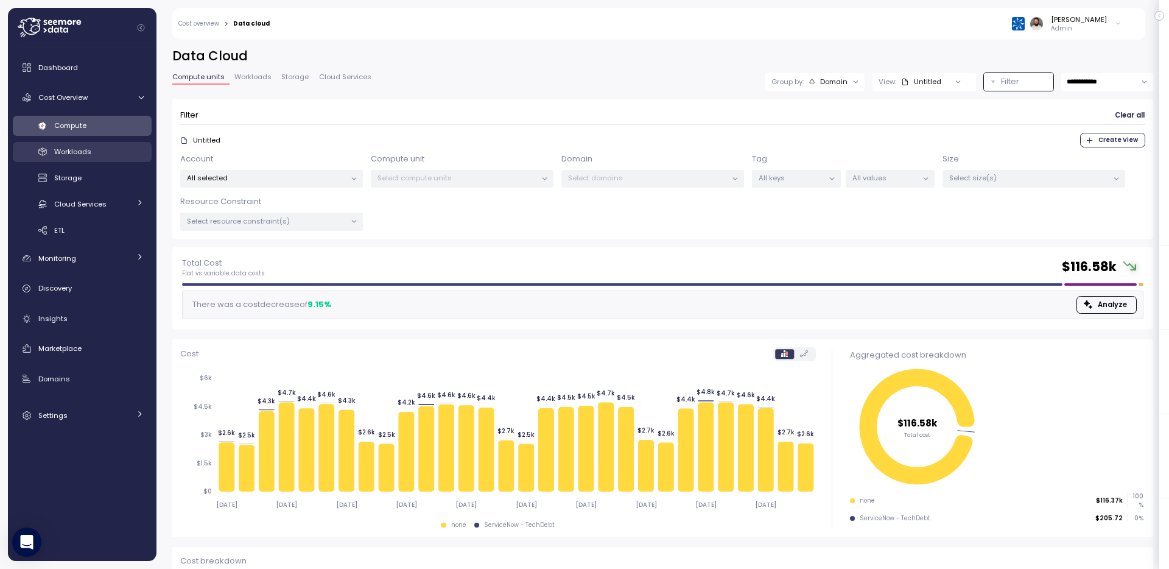
click at [135, 151] on div "Workloads" at bounding box center [98, 151] width 89 height 12
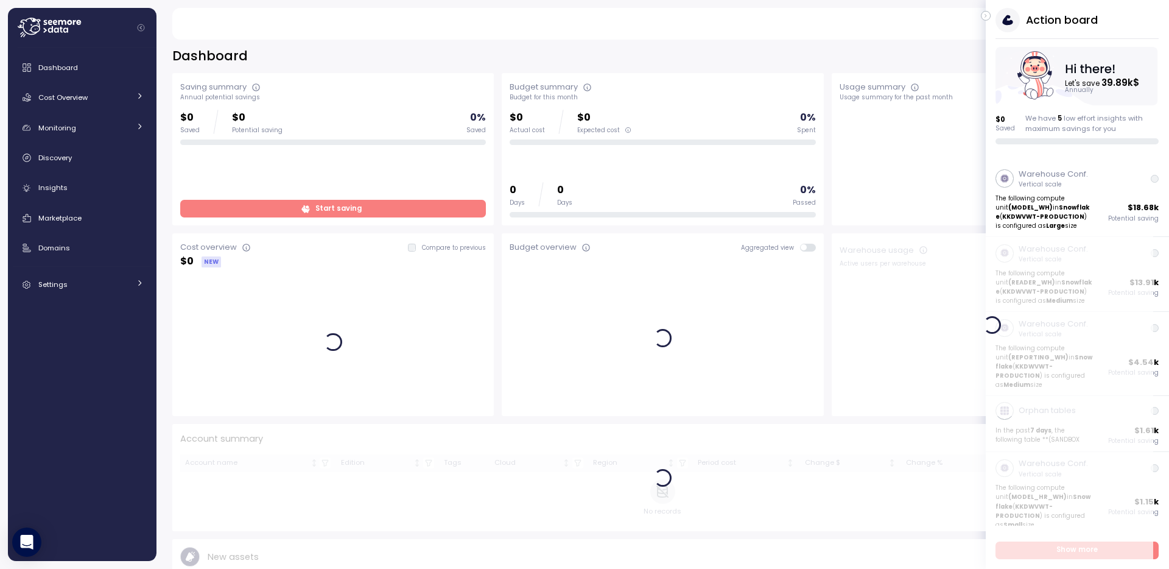
click at [989, 12] on div "Action board Let's save 39.89k $ Annually $ 0 Saved We have 5 low effort insigh…" at bounding box center [1076, 76] width 183 height 136
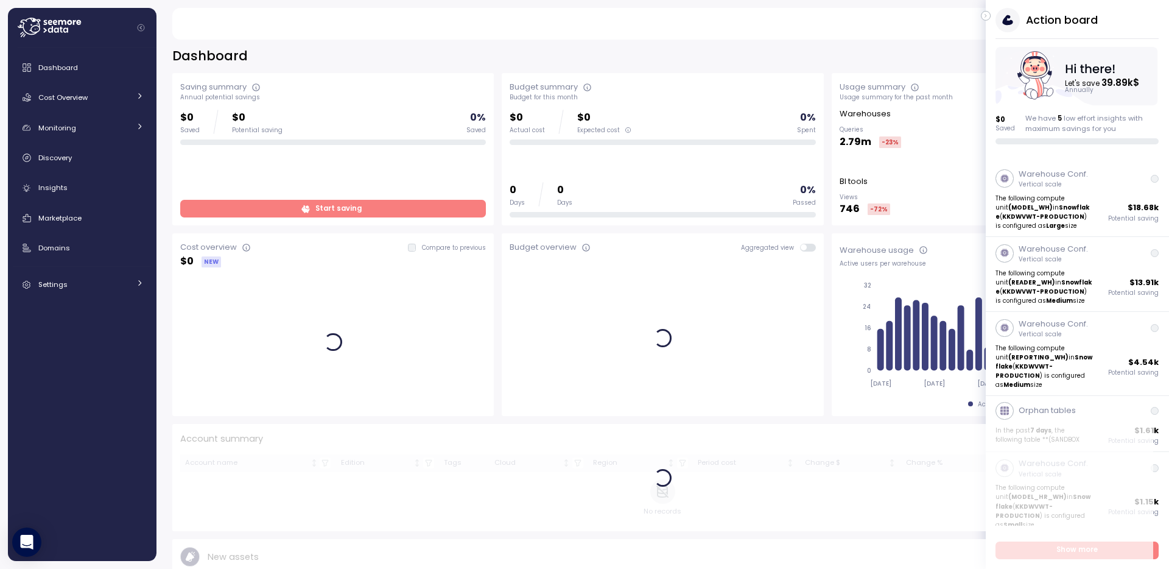
click at [984, 15] on icon "button" at bounding box center [985, 16] width 5 height 15
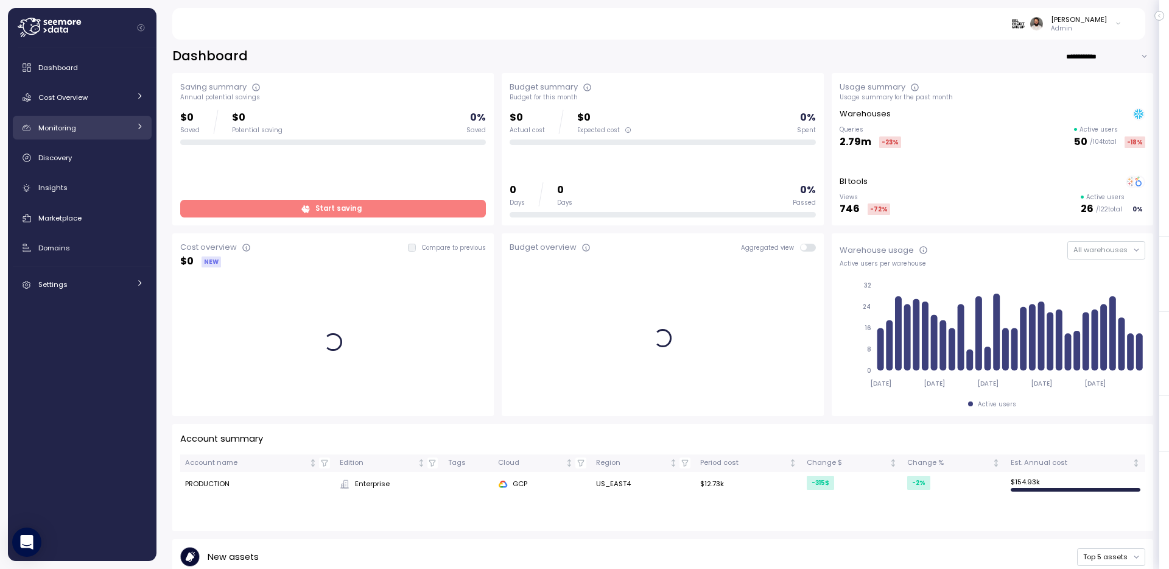
click at [133, 120] on link "Monitoring" at bounding box center [82, 128] width 139 height 24
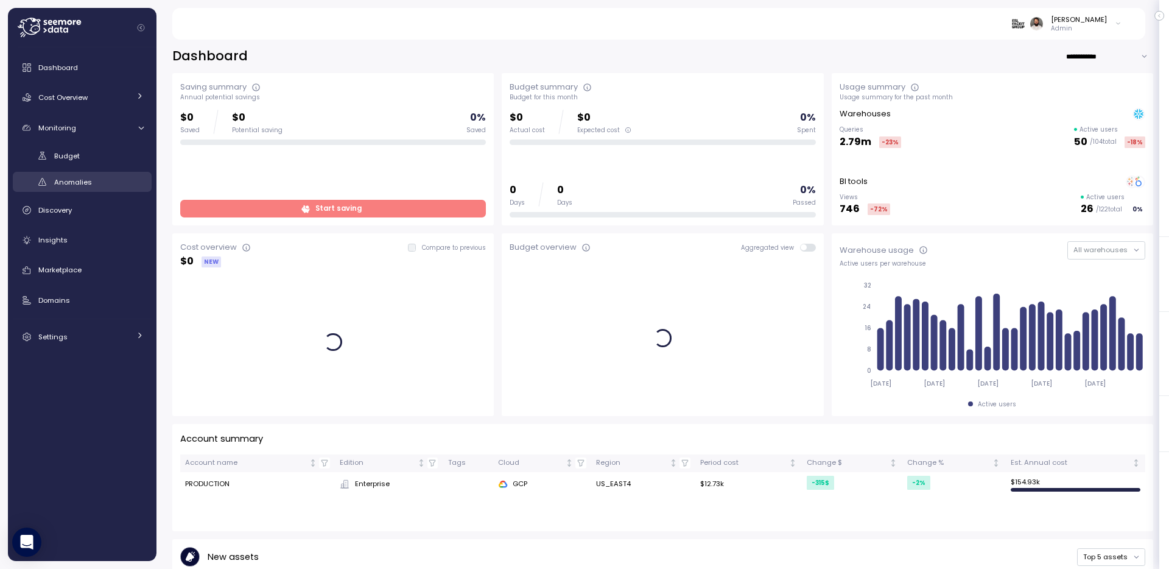
click at [108, 176] on div "Anomalies" at bounding box center [98, 182] width 89 height 12
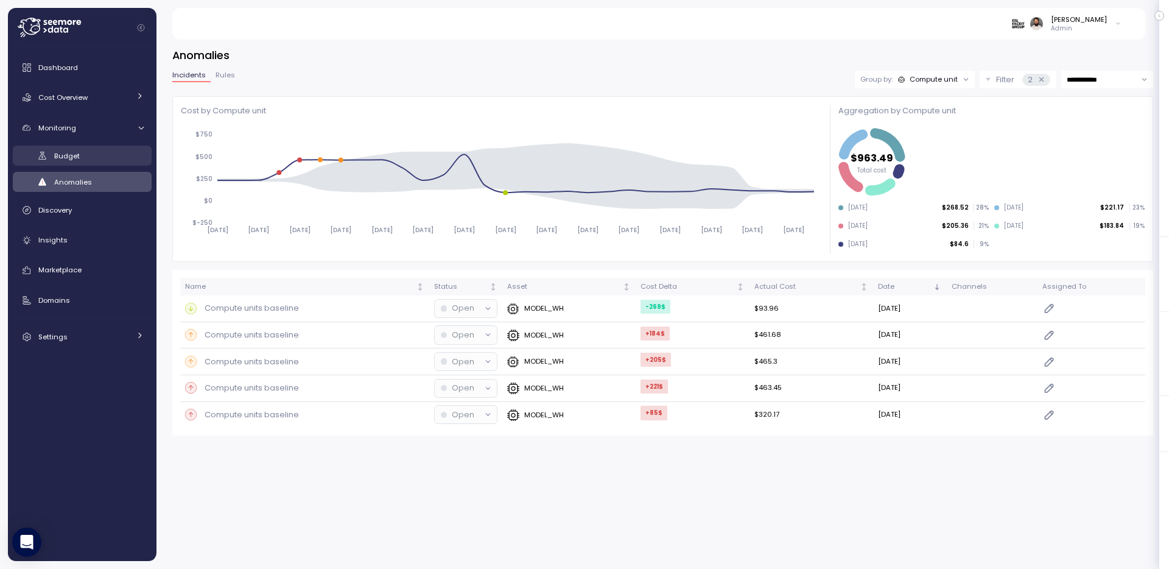
click at [75, 160] on span "Budget" at bounding box center [67, 156] width 26 height 10
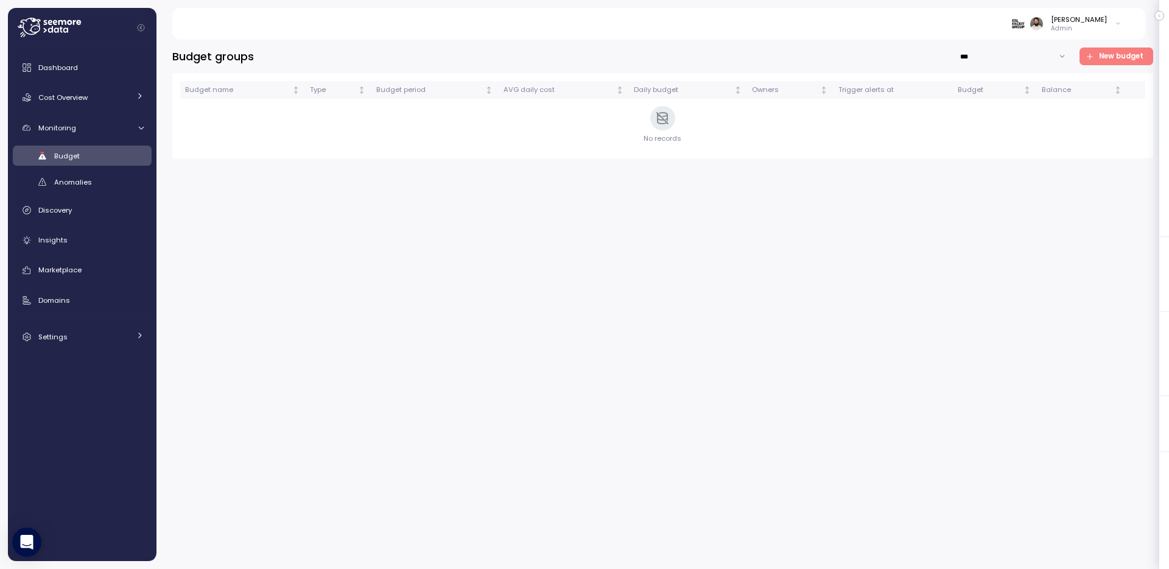
click at [1115, 51] on span "New budget" at bounding box center [1121, 56] width 44 height 16
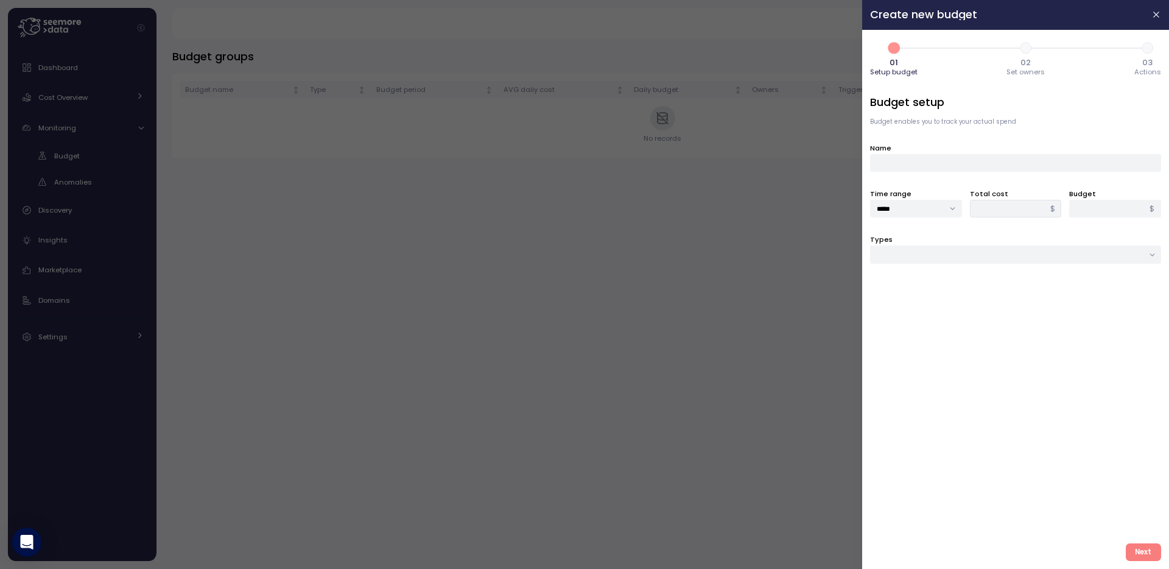
click at [987, 175] on div "Budget setup Budget enables you to track your actual spend Name Time range ****…" at bounding box center [1015, 313] width 291 height 439
click at [1153, 9] on button "button" at bounding box center [1156, 15] width 14 height 14
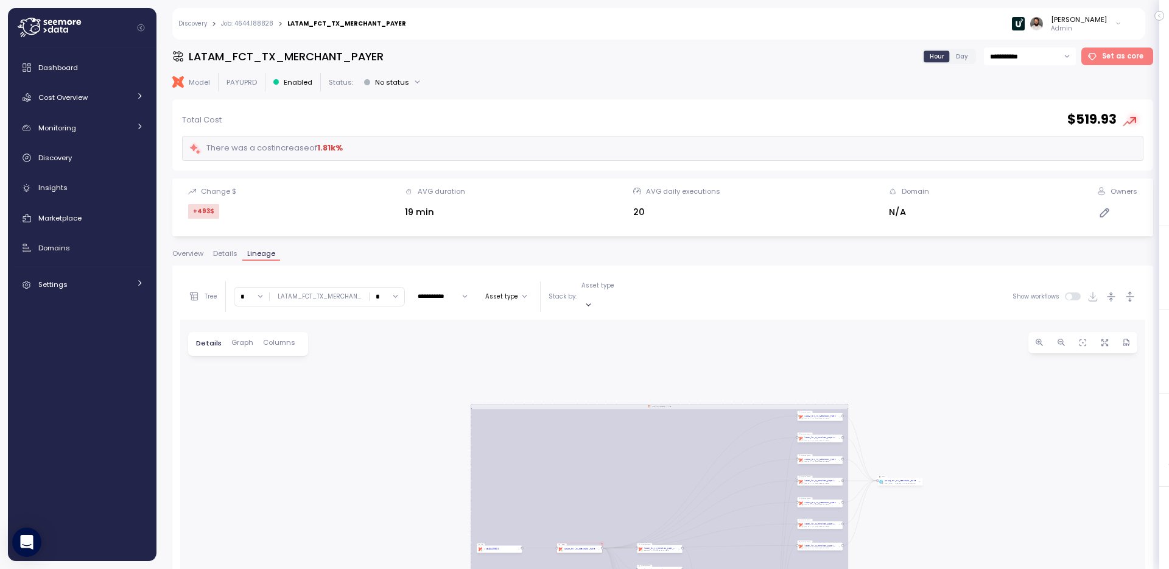
scroll to position [234, 0]
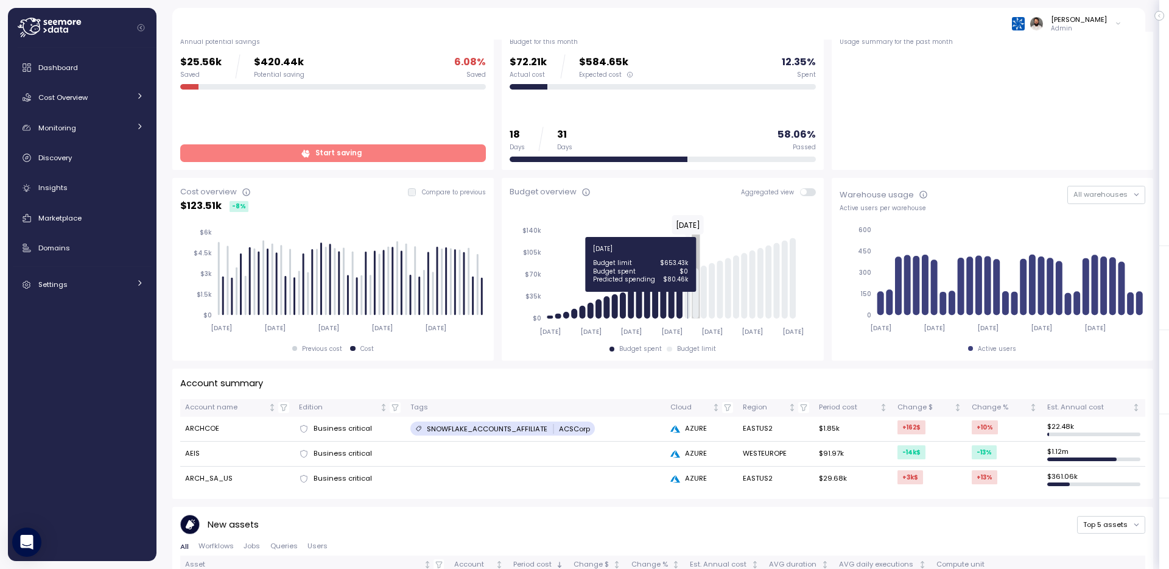
scroll to position [57, 0]
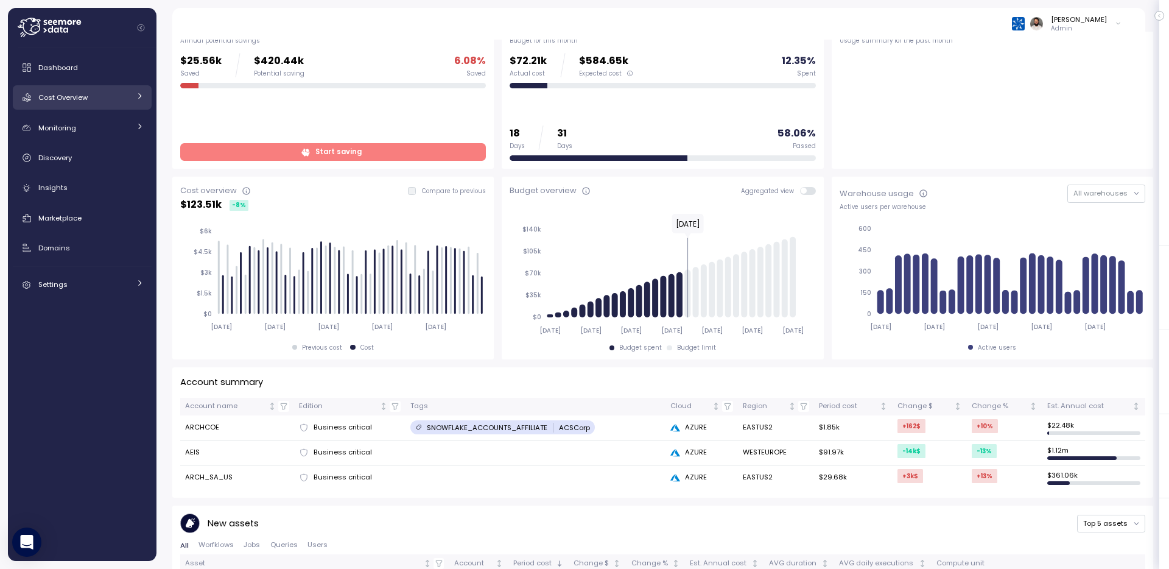
click at [77, 96] on span "Cost Overview" at bounding box center [62, 98] width 49 height 10
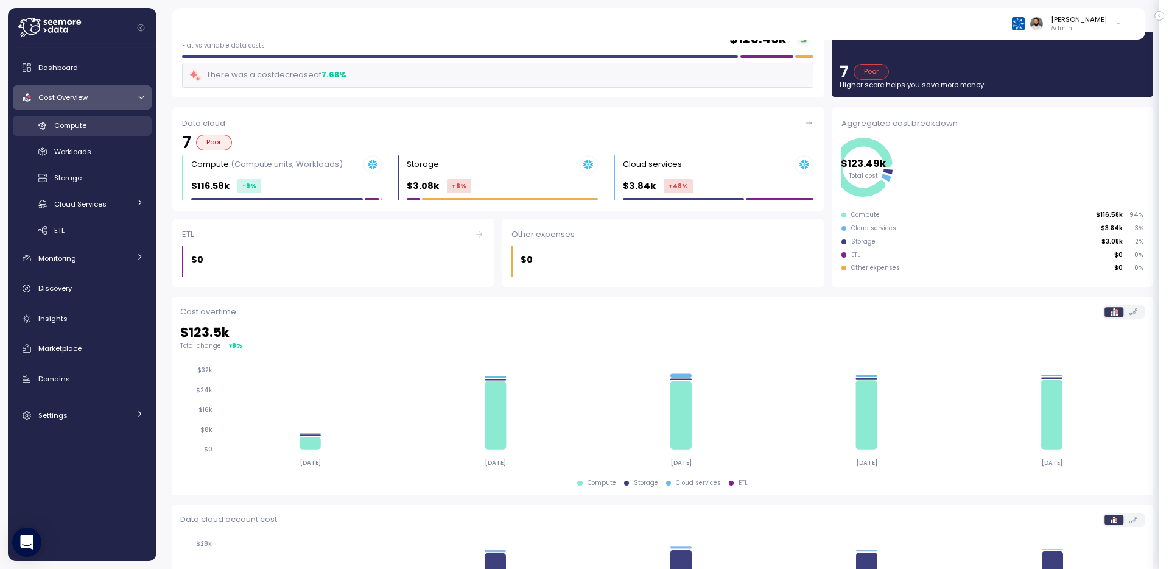
scroll to position [57, 0]
click at [85, 127] on span "Compute" at bounding box center [70, 126] width 32 height 10
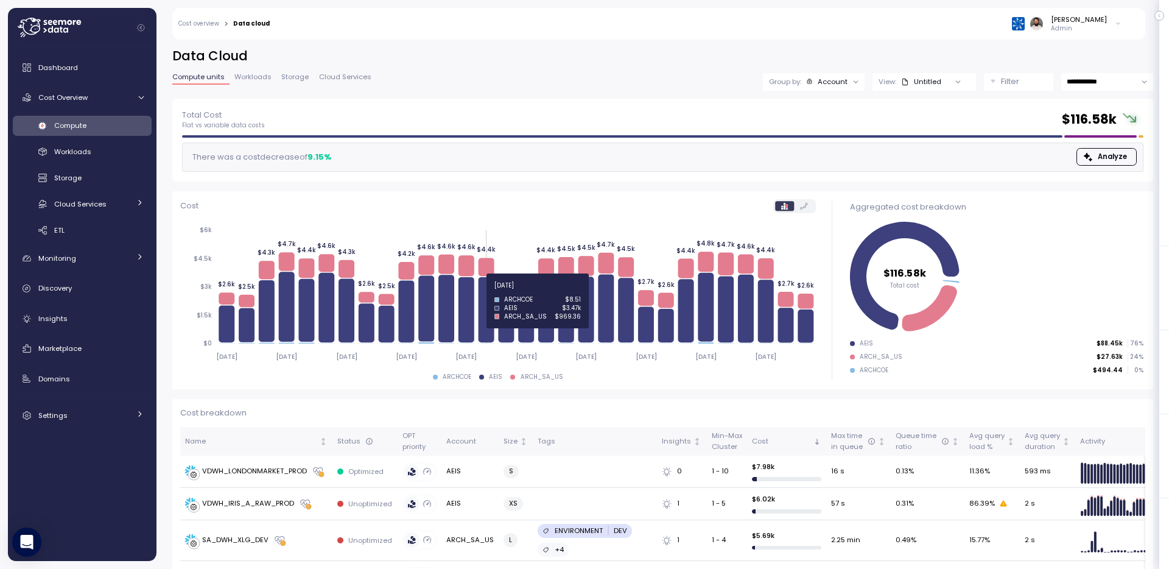
click at [486, 293] on icon at bounding box center [486, 309] width 16 height 65
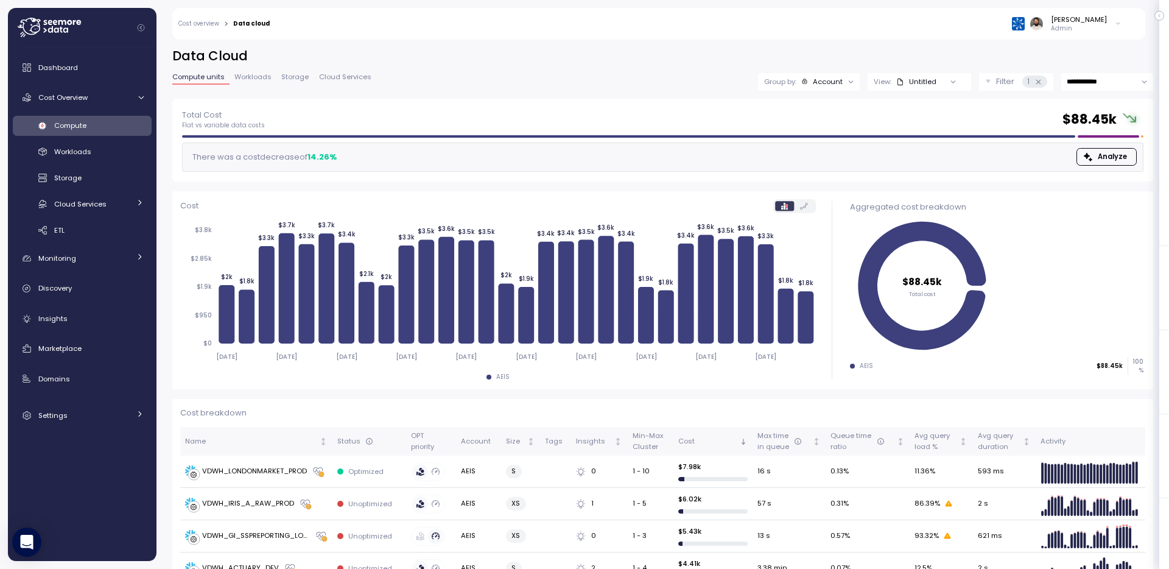
click at [852, 75] on div at bounding box center [850, 81] width 17 height 17
click at [850, 80] on icon at bounding box center [851, 82] width 8 height 8
click at [822, 146] on p "Compute unit" at bounding box center [820, 149] width 48 height 10
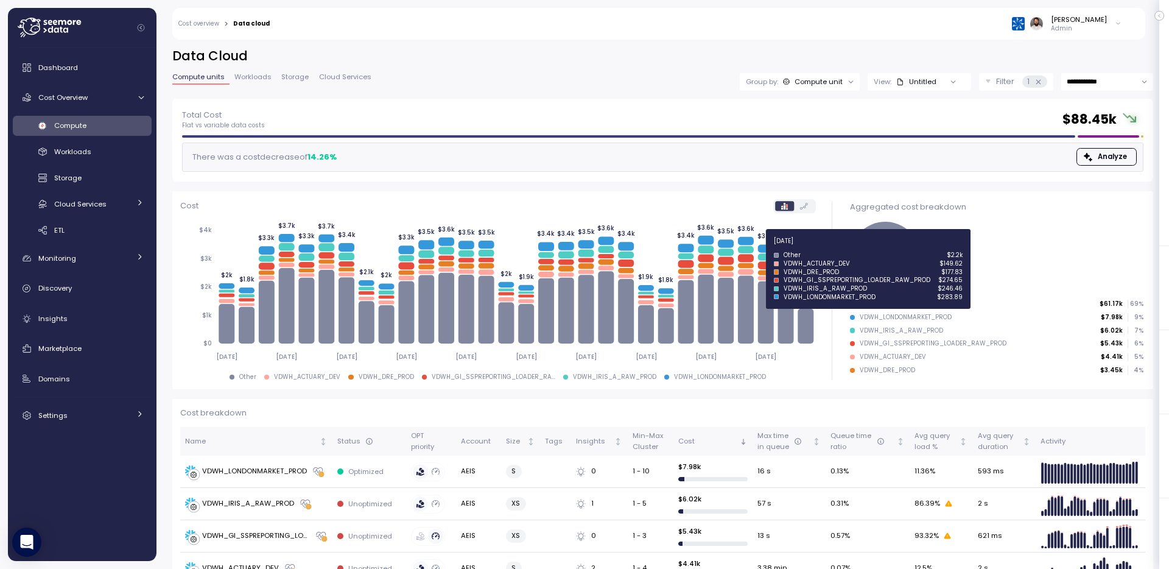
click at [765, 247] on icon at bounding box center [765, 248] width 16 height 8
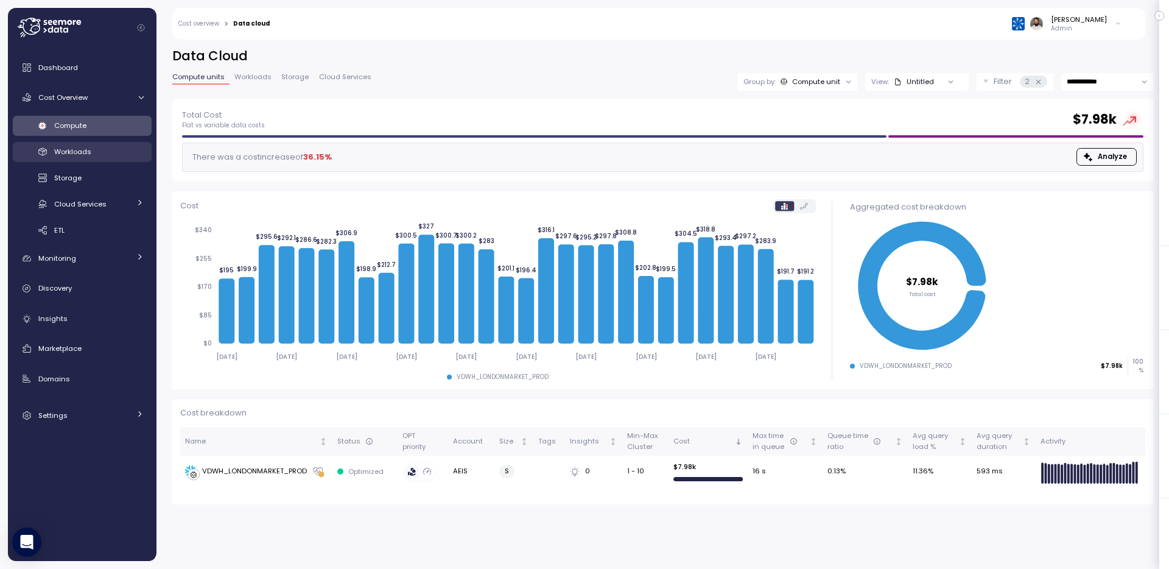
click at [122, 149] on div "Workloads" at bounding box center [98, 151] width 89 height 12
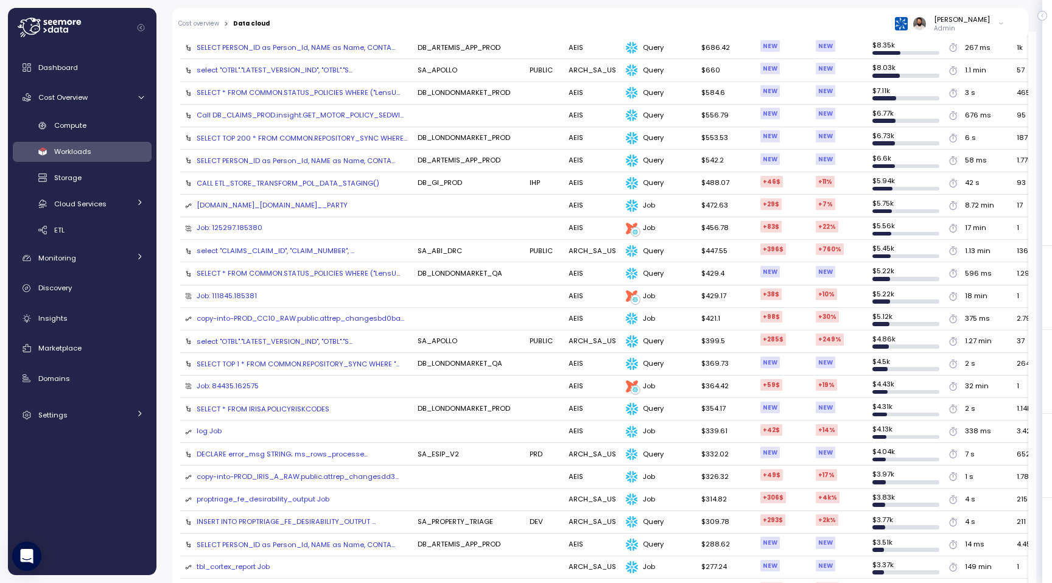
scroll to position [511, 0]
